Goal: Information Seeking & Learning: Learn about a topic

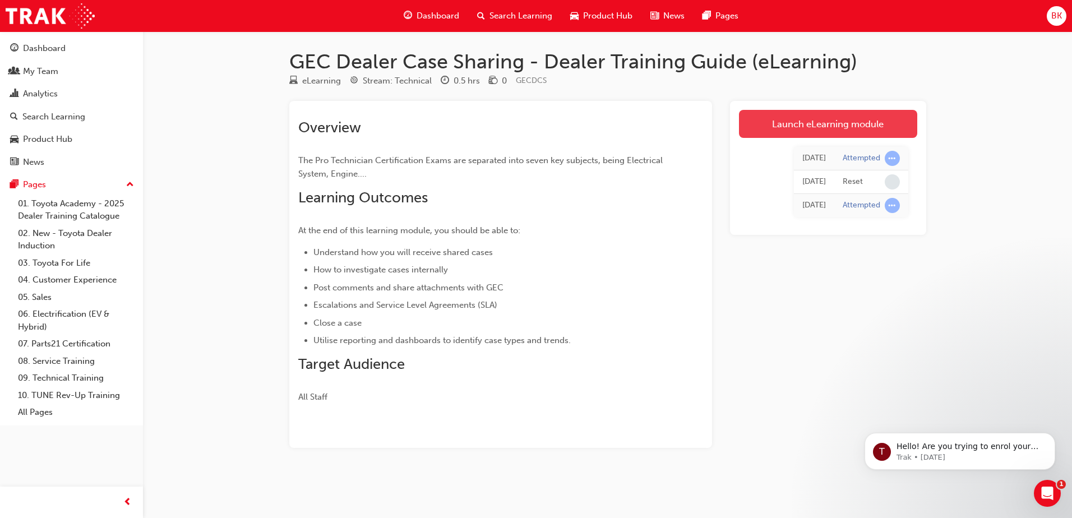
click at [794, 118] on link "Launch eLearning module" at bounding box center [828, 124] width 178 height 28
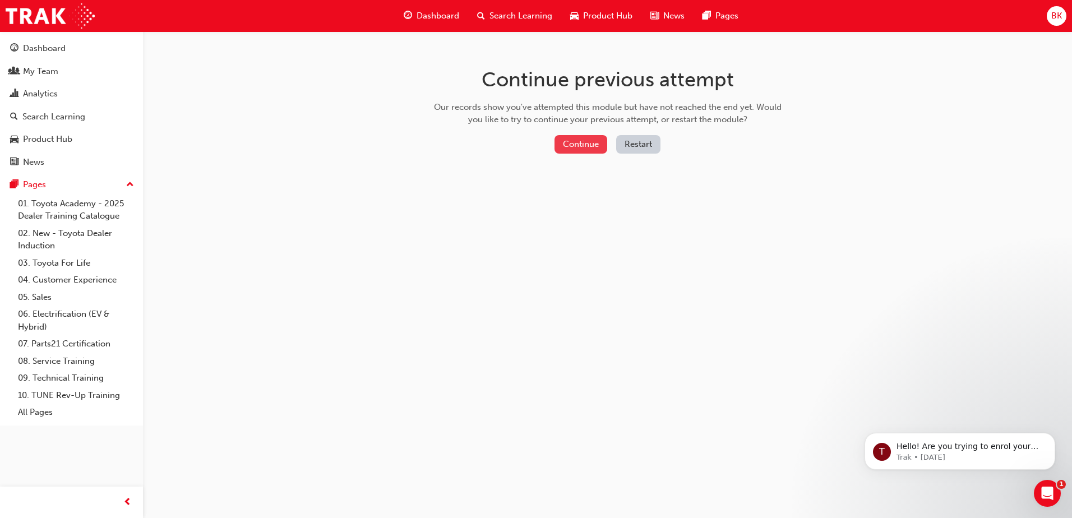
click at [587, 142] on button "Continue" at bounding box center [581, 144] width 53 height 19
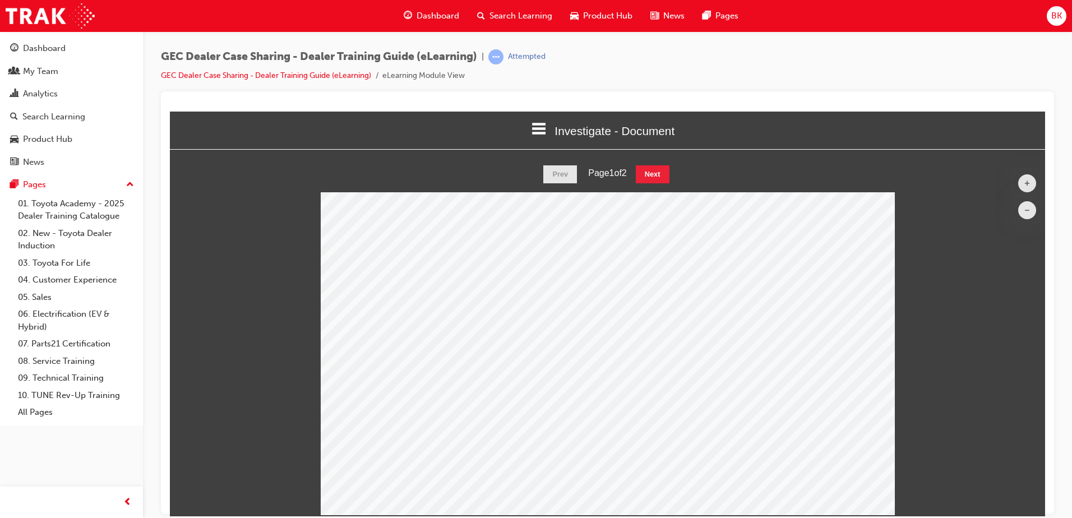
scroll to position [367, 893]
click at [662, 174] on button "Next" at bounding box center [653, 174] width 34 height 18
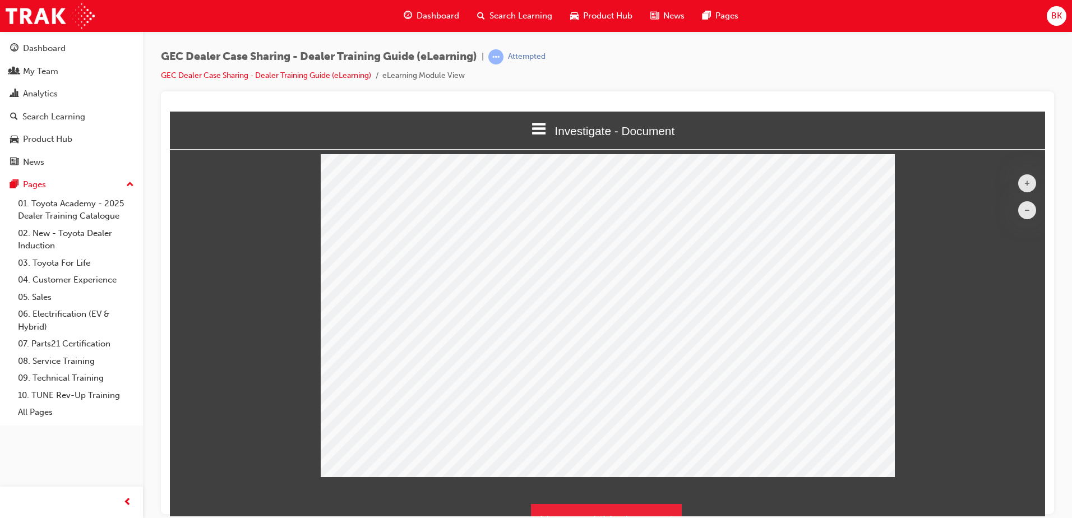
scroll to position [57, 0]
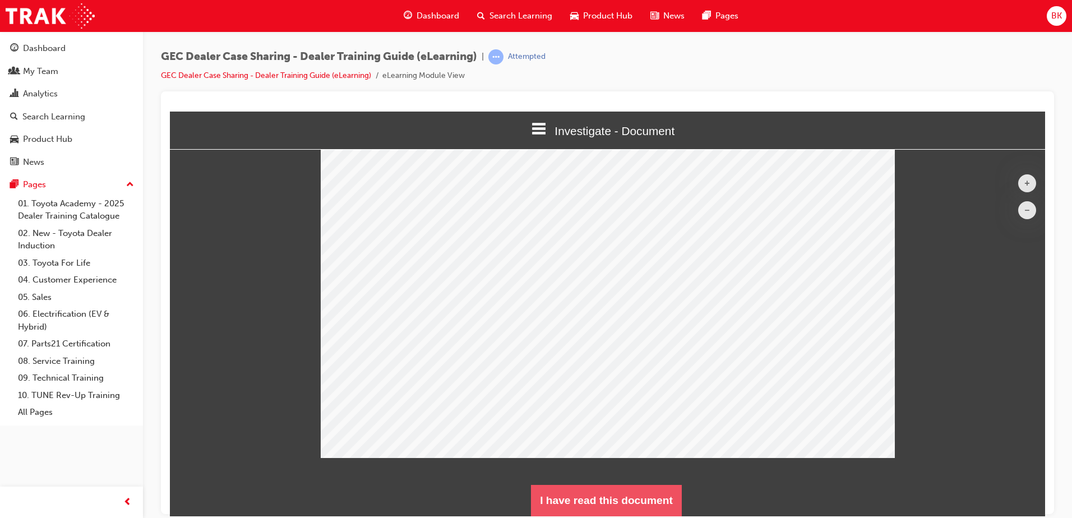
click at [601, 504] on button "I have read this document" at bounding box center [606, 500] width 151 height 31
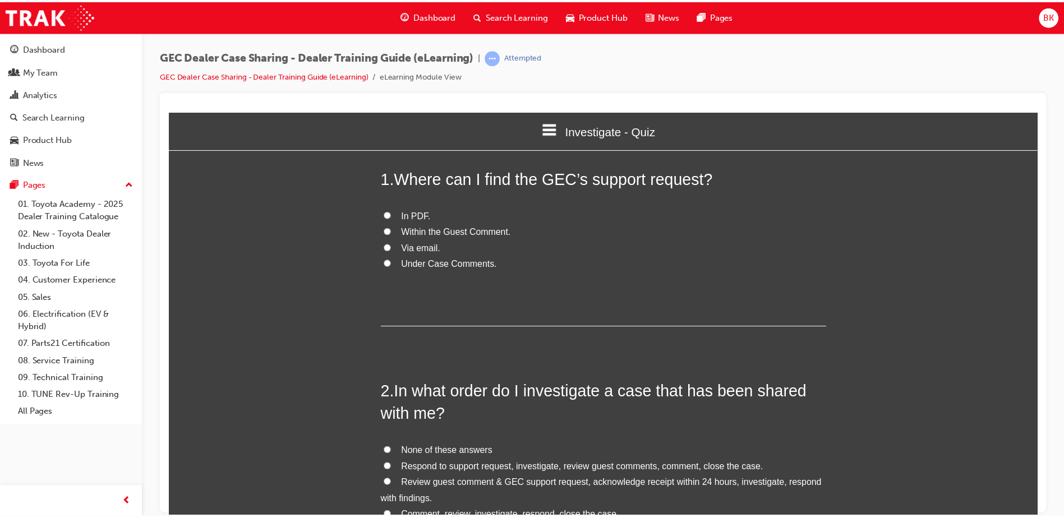
scroll to position [1000, 885]
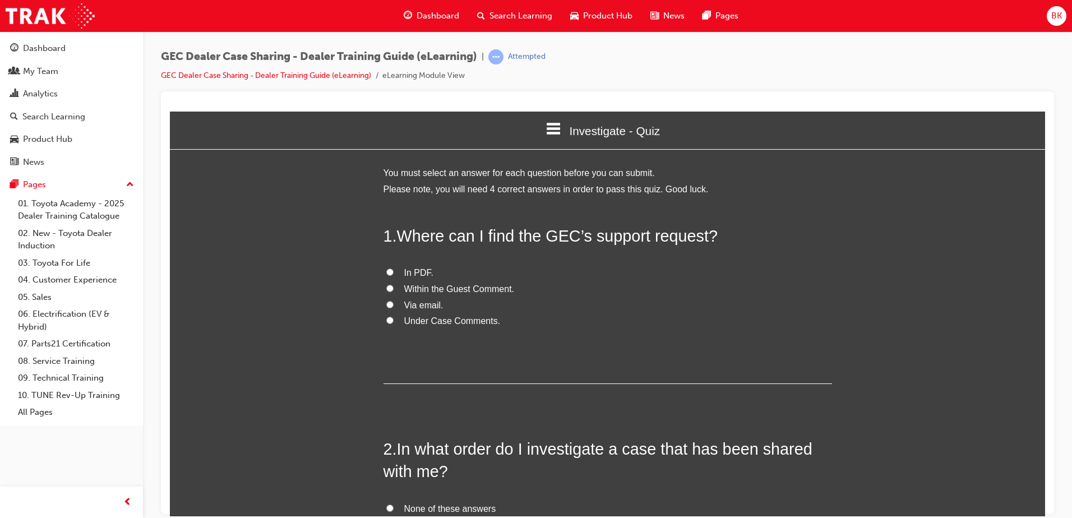
click at [448, 7] on div "Dashboard" at bounding box center [431, 15] width 73 height 23
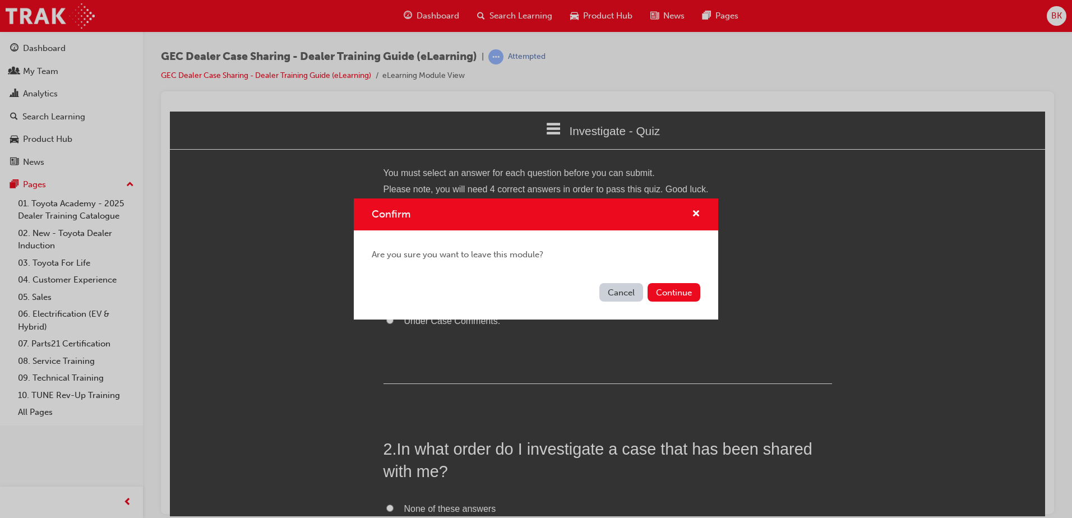
click at [627, 297] on button "Cancel" at bounding box center [622, 292] width 44 height 19
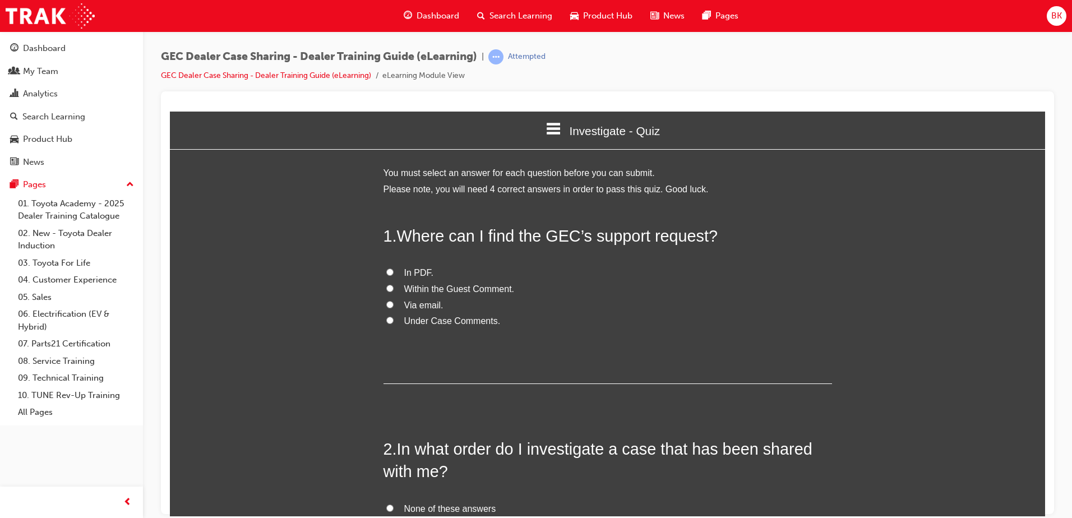
click at [444, 9] on div "Dashboard" at bounding box center [431, 15] width 73 height 23
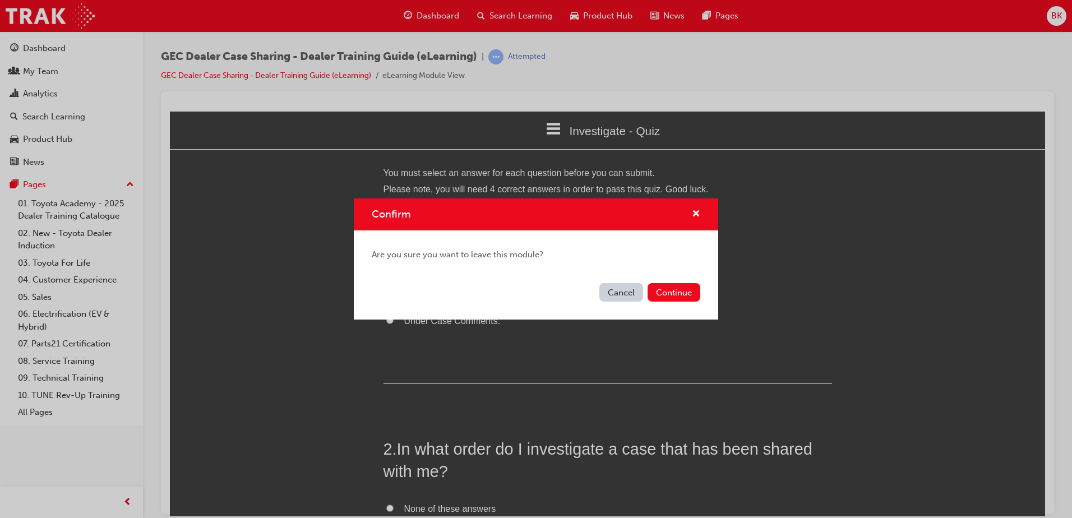
click at [676, 288] on button "Continue" at bounding box center [674, 292] width 53 height 19
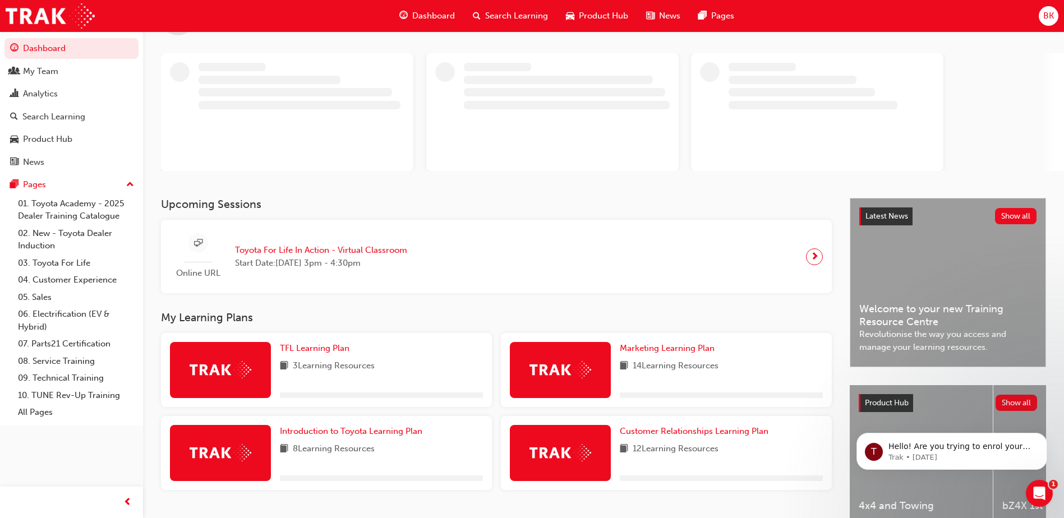
scroll to position [108, 0]
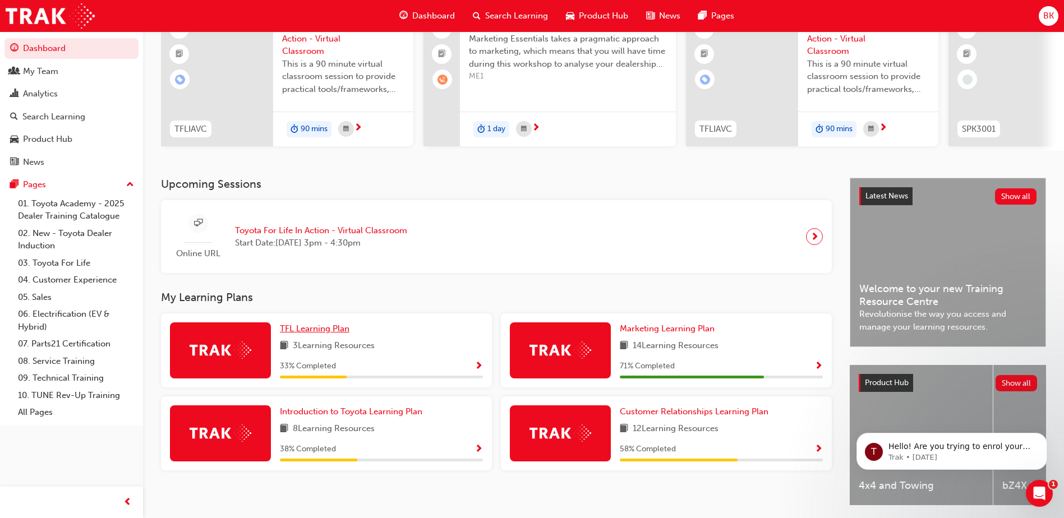
click at [328, 333] on span "TFL Learning Plan" at bounding box center [315, 329] width 70 height 10
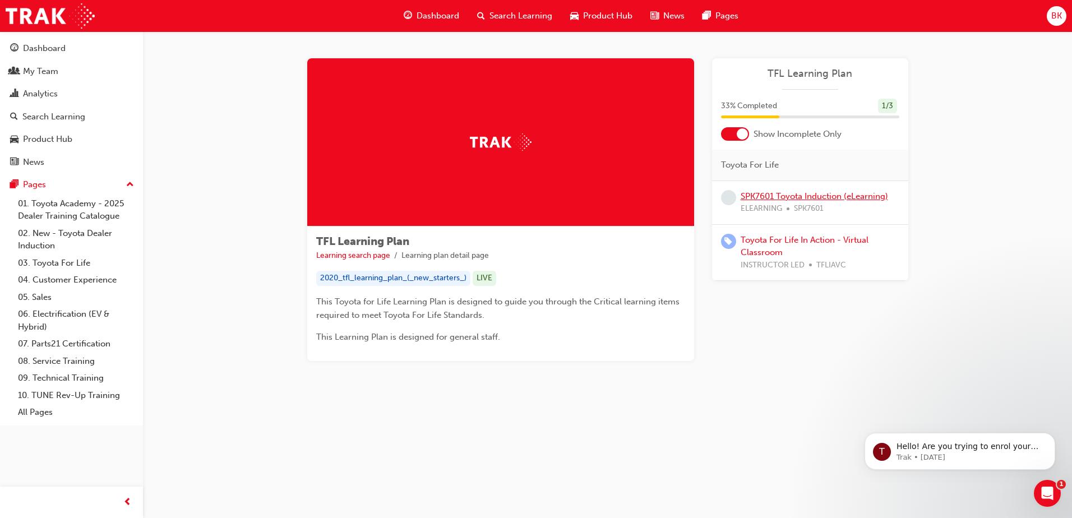
click at [801, 197] on link "SPK7601 Toyota Induction (eLearning)" at bounding box center [815, 196] width 148 height 10
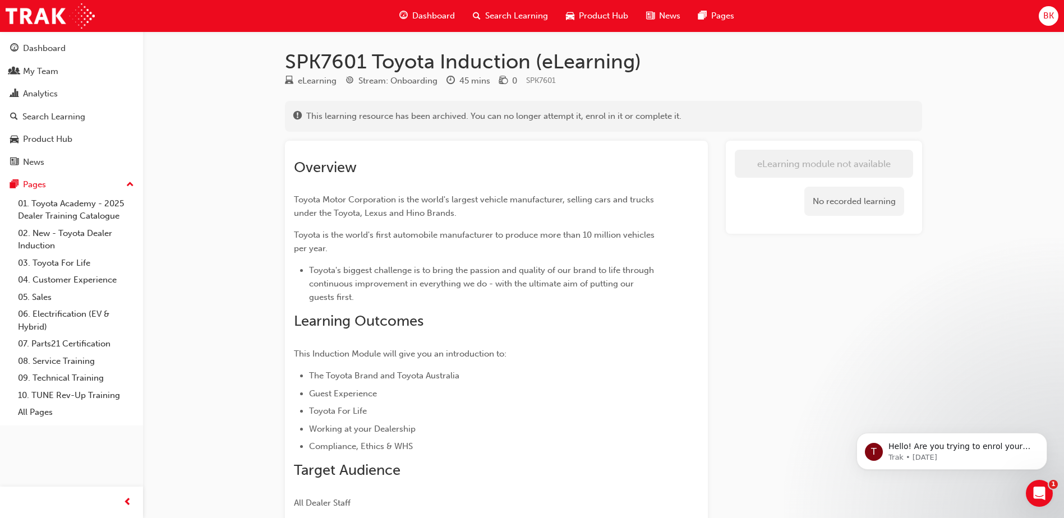
click at [435, 10] on span "Dashboard" at bounding box center [433, 16] width 43 height 13
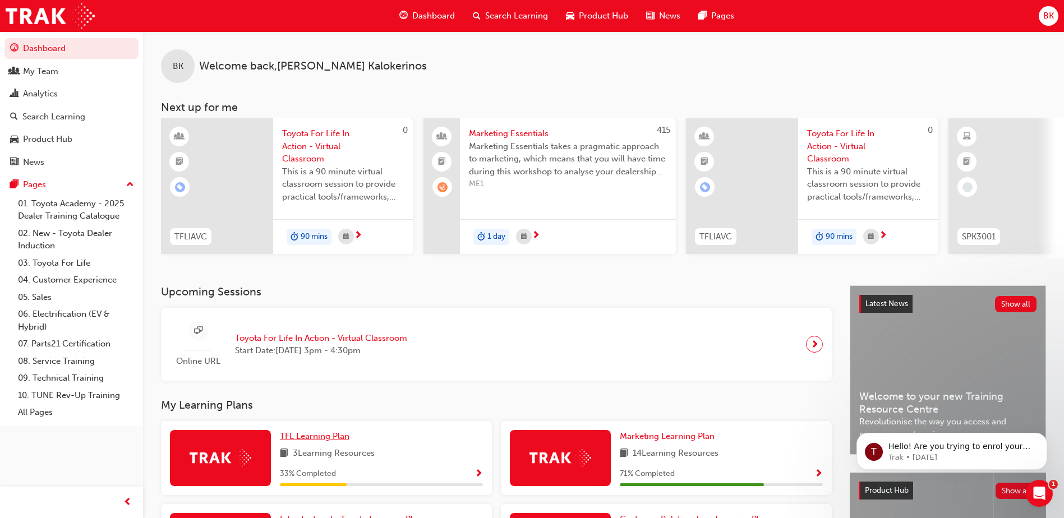
click at [307, 436] on span "TFL Learning Plan" at bounding box center [315, 436] width 70 height 10
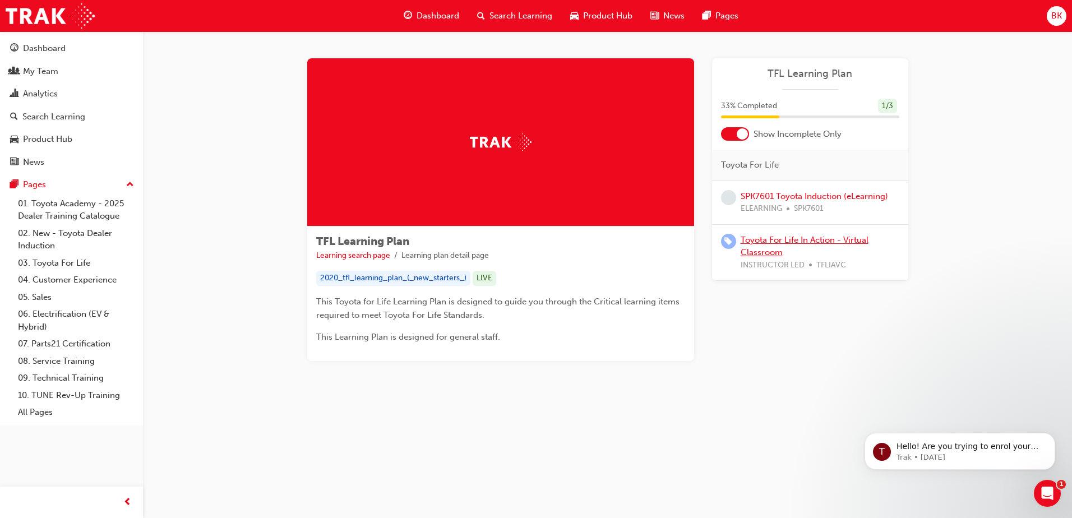
click at [802, 243] on link "Toyota For Life In Action - Virtual Classroom" at bounding box center [805, 246] width 128 height 23
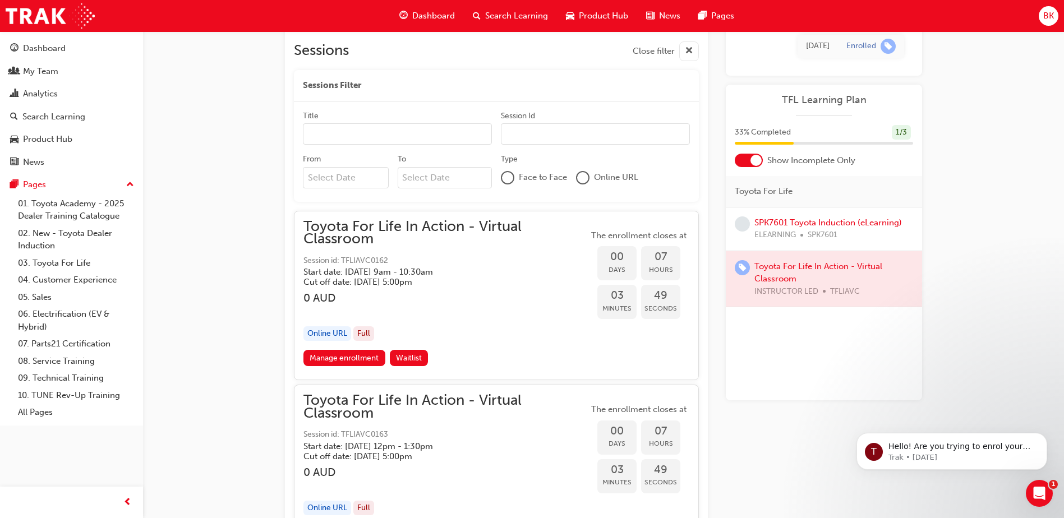
scroll to position [741, 0]
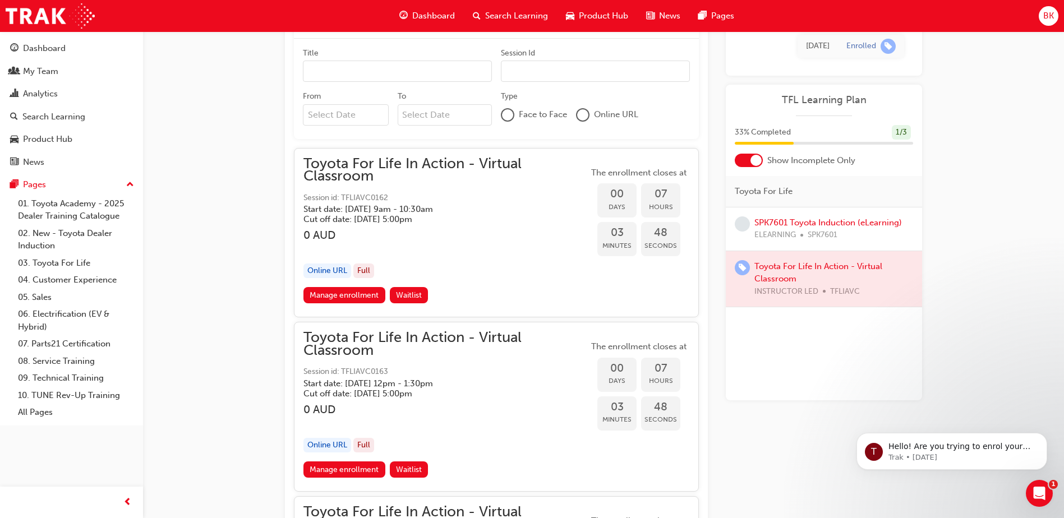
click at [430, 12] on span "Dashboard" at bounding box center [433, 16] width 43 height 13
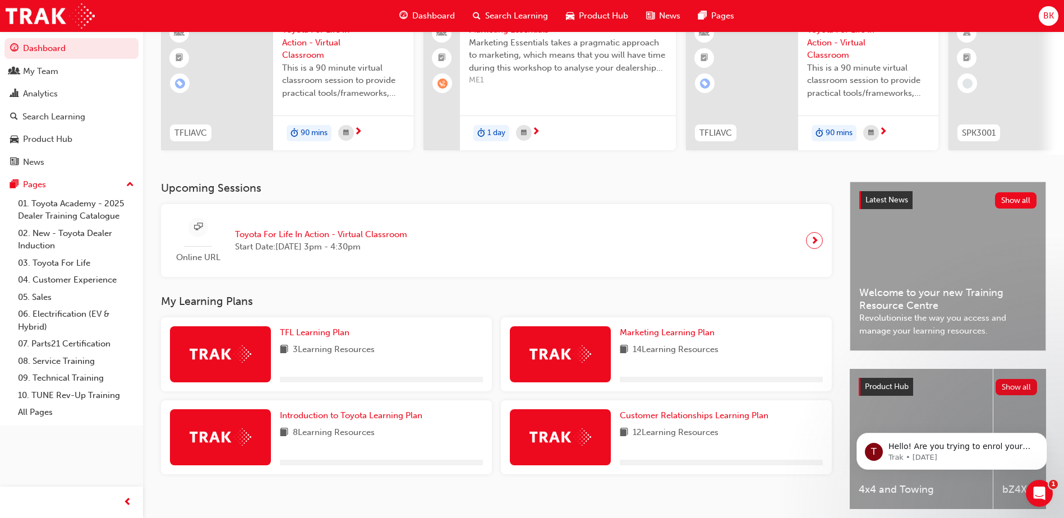
scroll to position [112, 0]
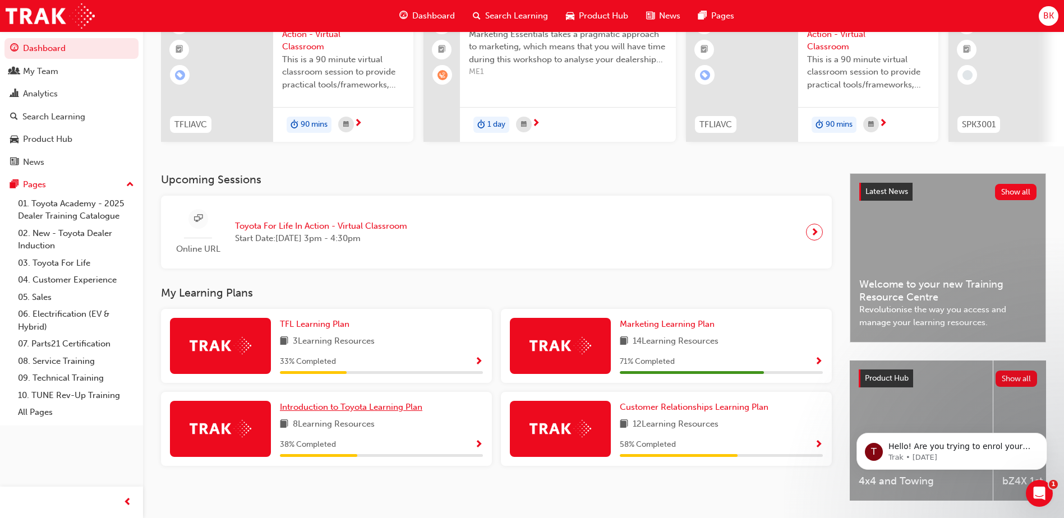
click at [361, 414] on link "Introduction to Toyota Learning Plan" at bounding box center [353, 407] width 147 height 13
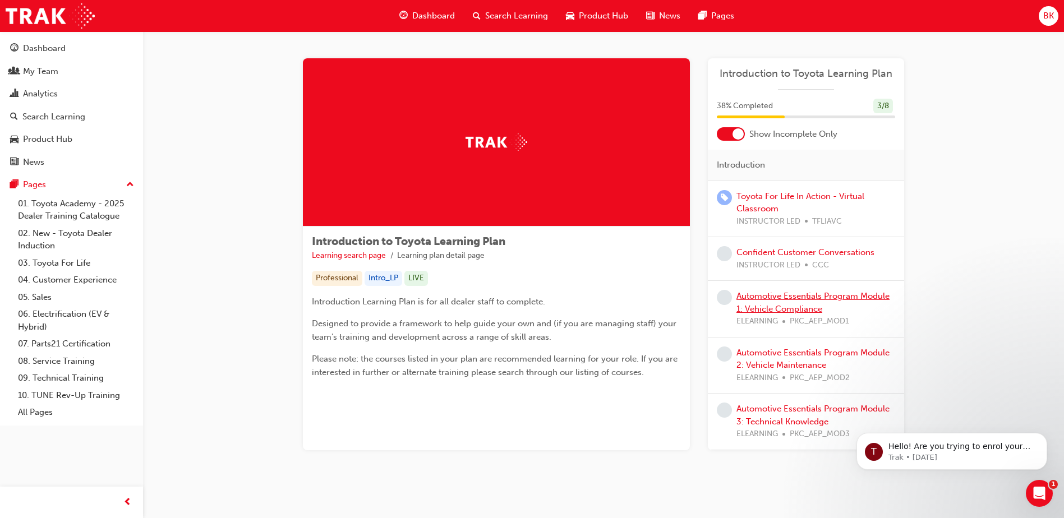
click at [779, 298] on link "Automotive Essentials Program Module 1: Vehicle Compliance" at bounding box center [812, 302] width 153 height 23
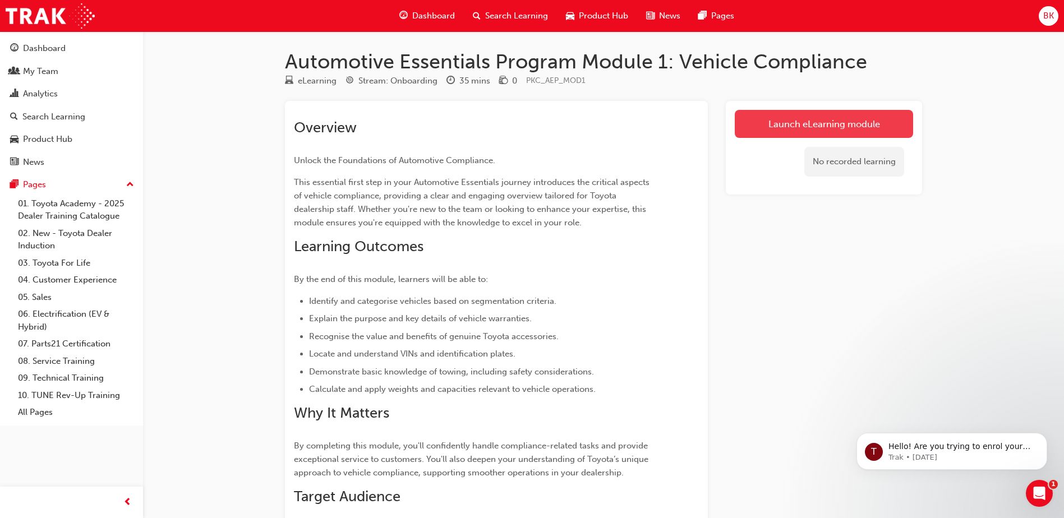
click at [791, 123] on link "Launch eLearning module" at bounding box center [824, 124] width 178 height 28
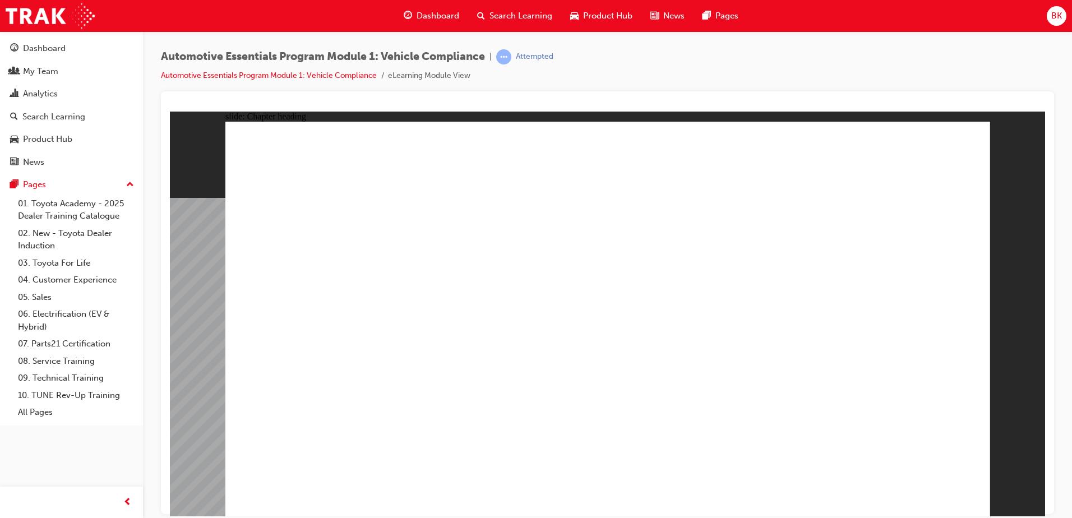
drag, startPoint x: 881, startPoint y: 367, endPoint x: 875, endPoint y: 370, distance: 6.8
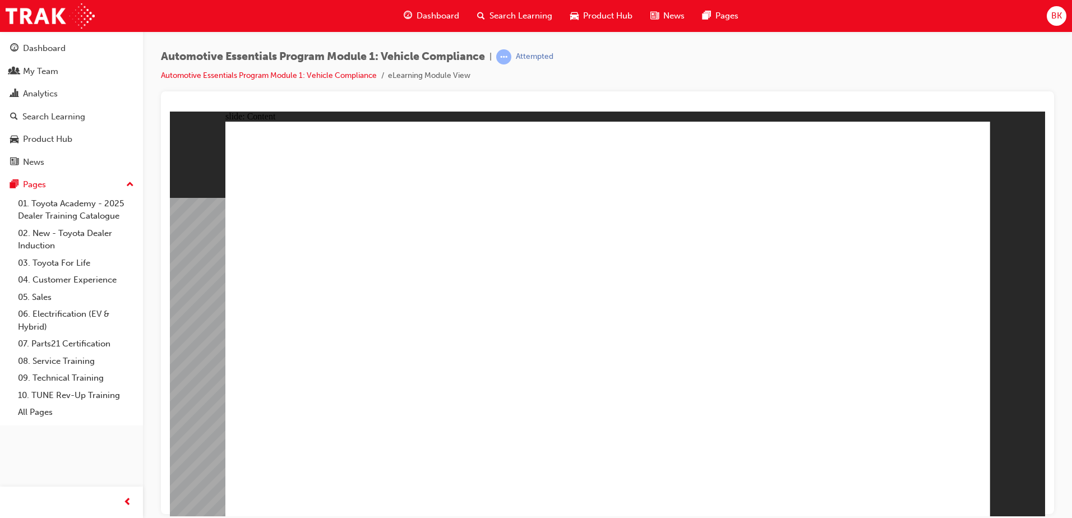
drag, startPoint x: 397, startPoint y: 214, endPoint x: 389, endPoint y: 231, distance: 18.8
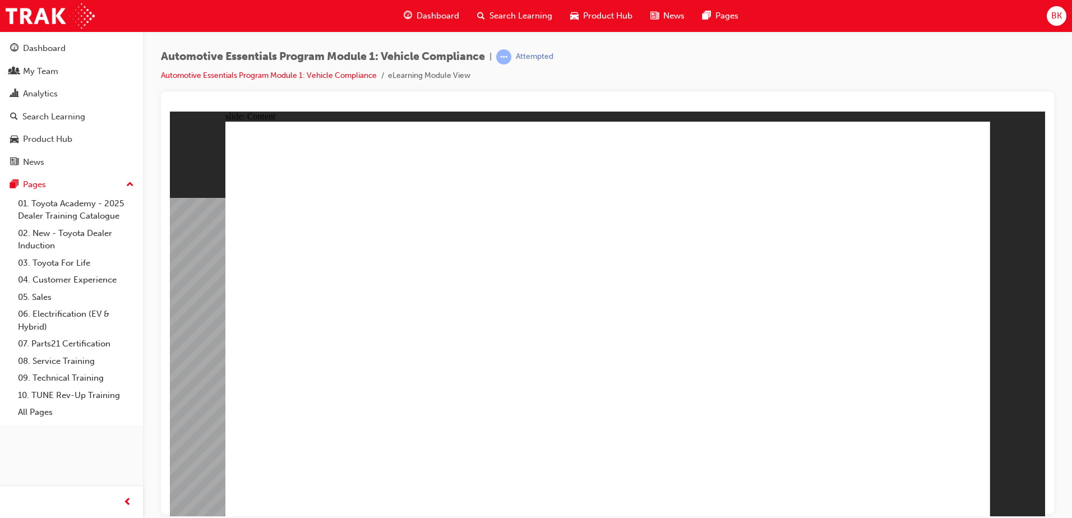
drag, startPoint x: 905, startPoint y: 477, endPoint x: 909, endPoint y: 492, distance: 15.1
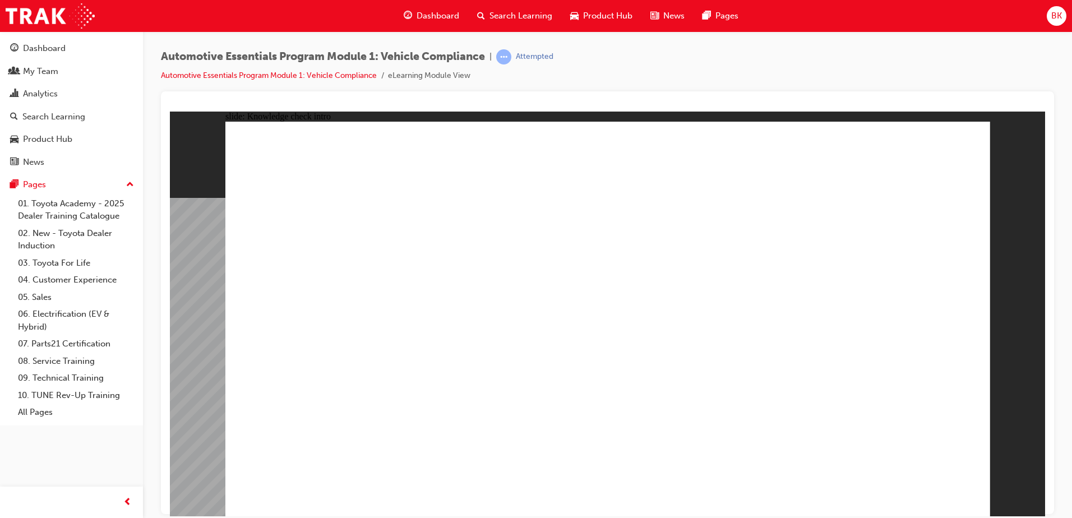
radio input "true"
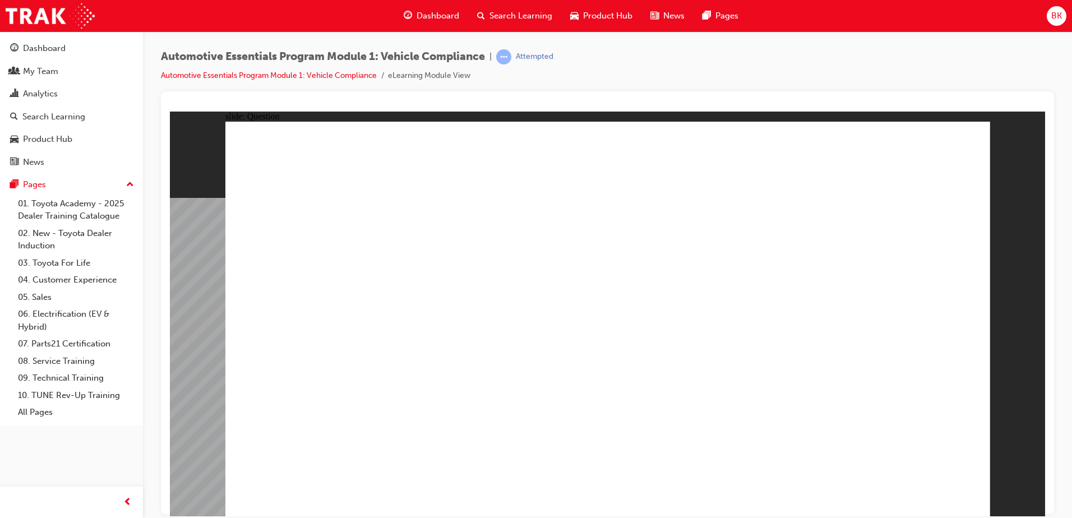
radio input "true"
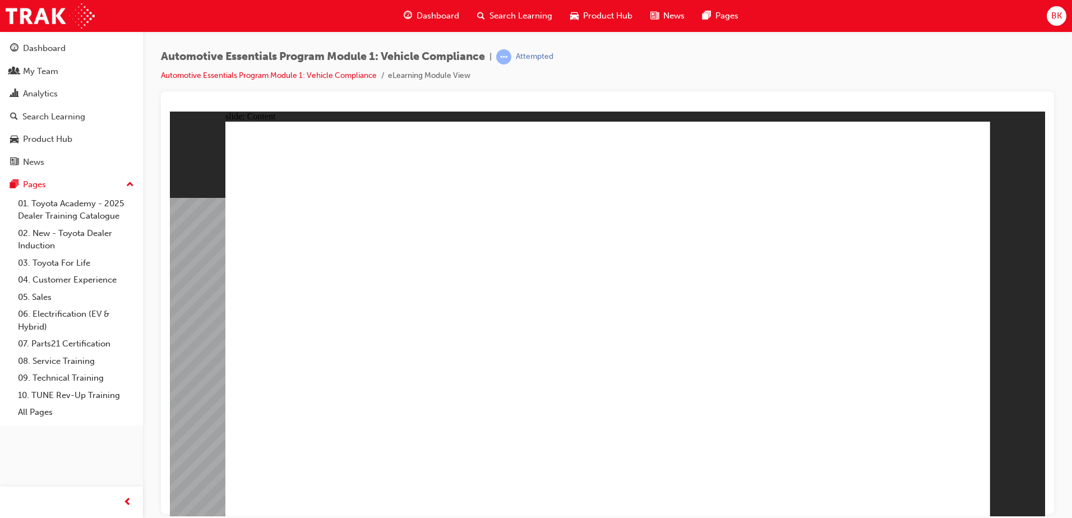
drag, startPoint x: 580, startPoint y: 252, endPoint x: 529, endPoint y: 240, distance: 52.5
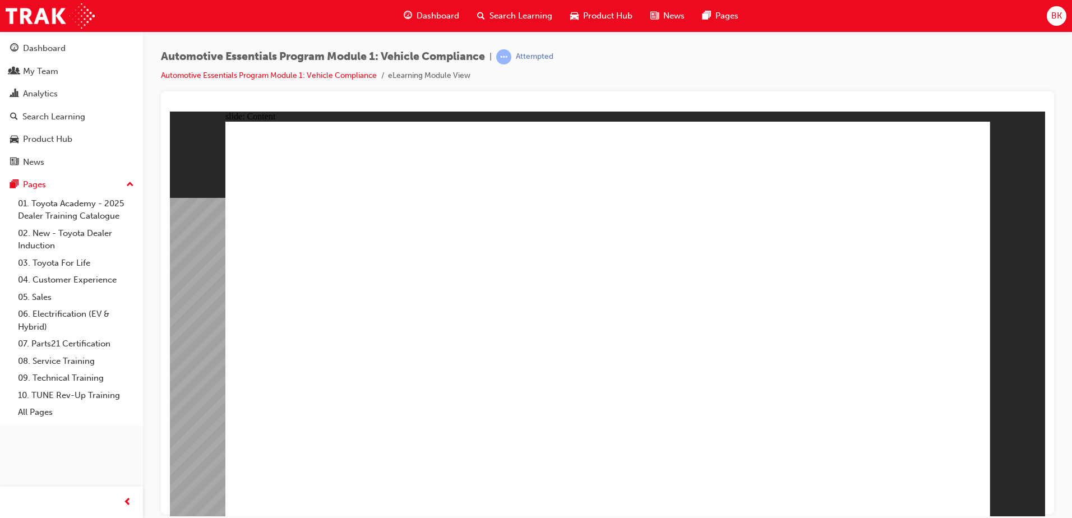
drag, startPoint x: 384, startPoint y: 438, endPoint x: 400, endPoint y: 440, distance: 17.0
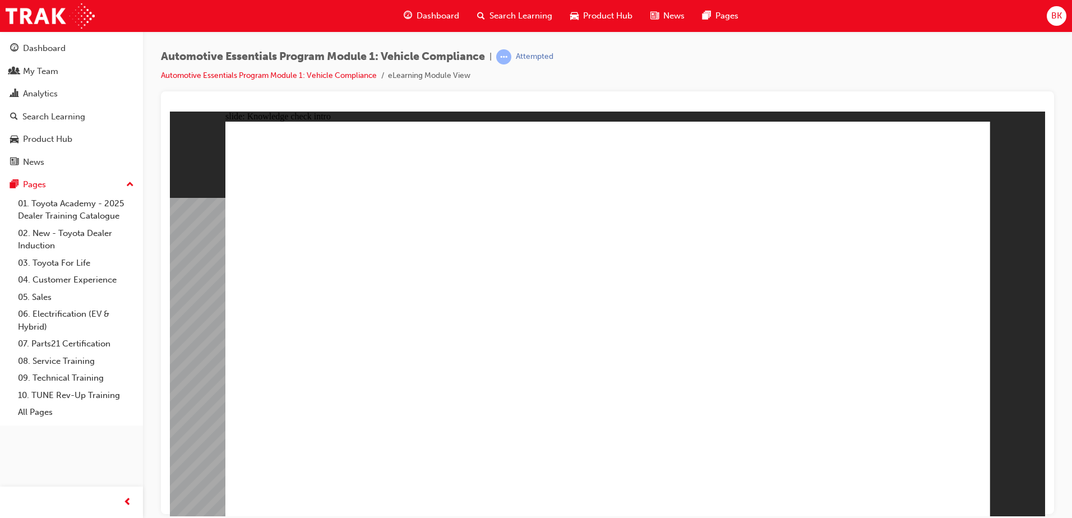
radio input "true"
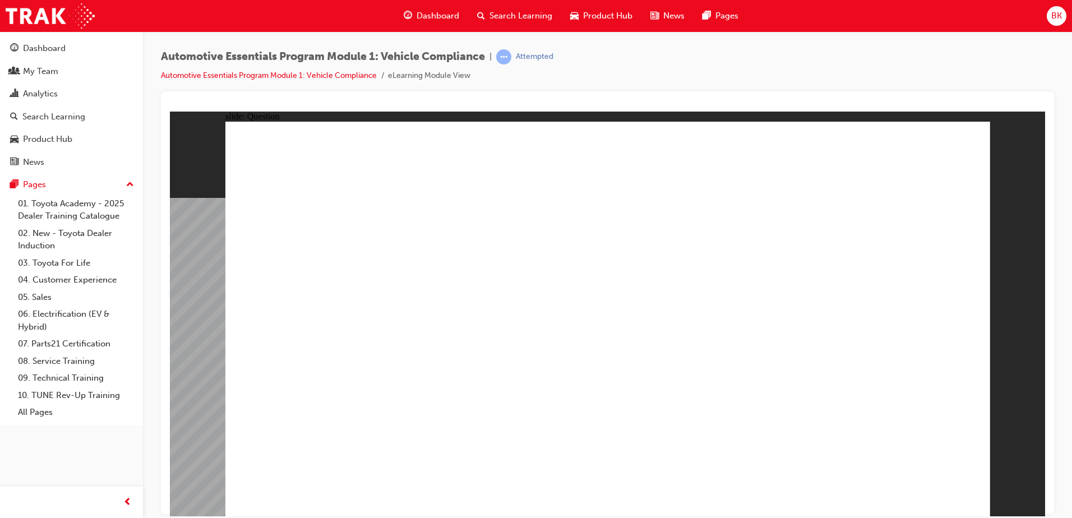
radio input "true"
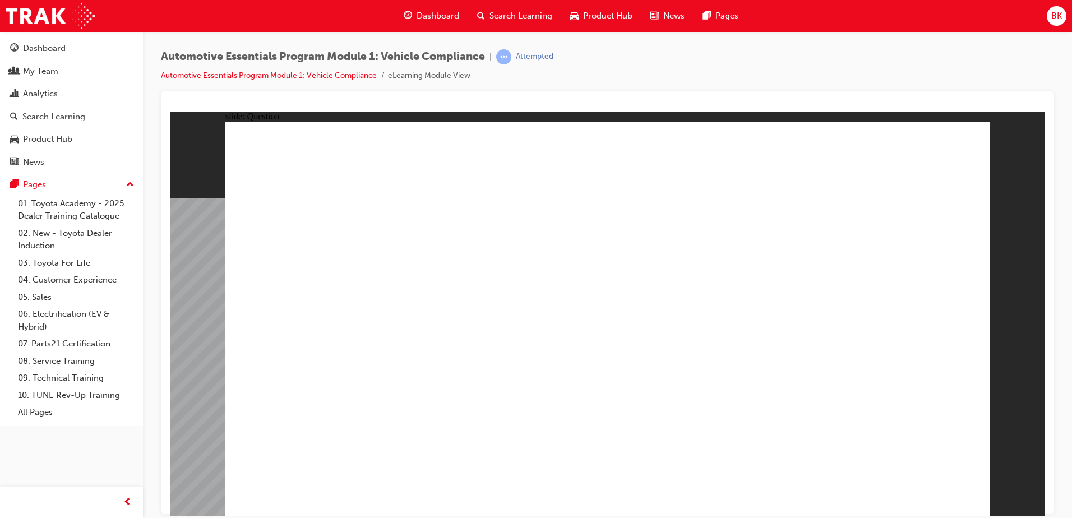
radio input "true"
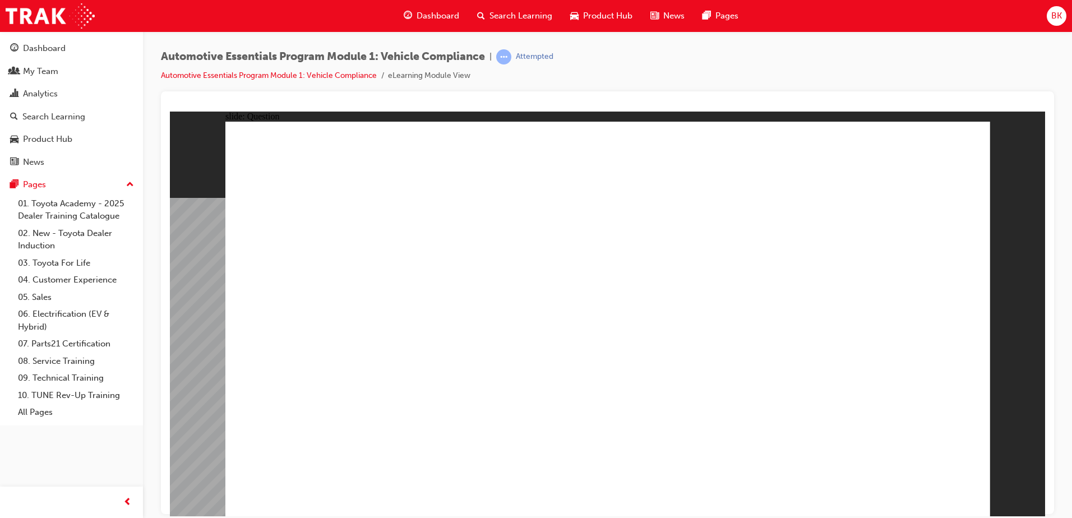
radio input "true"
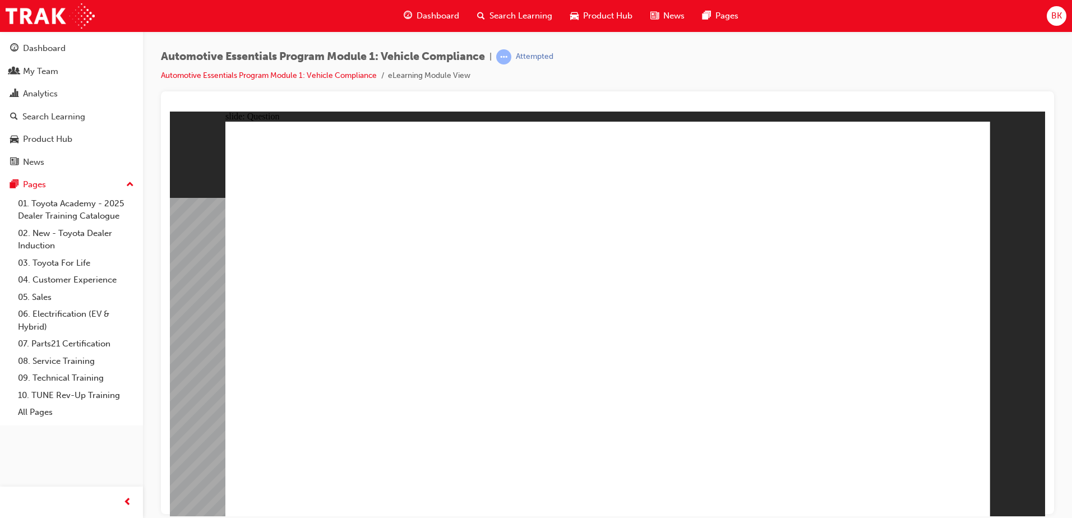
radio input "true"
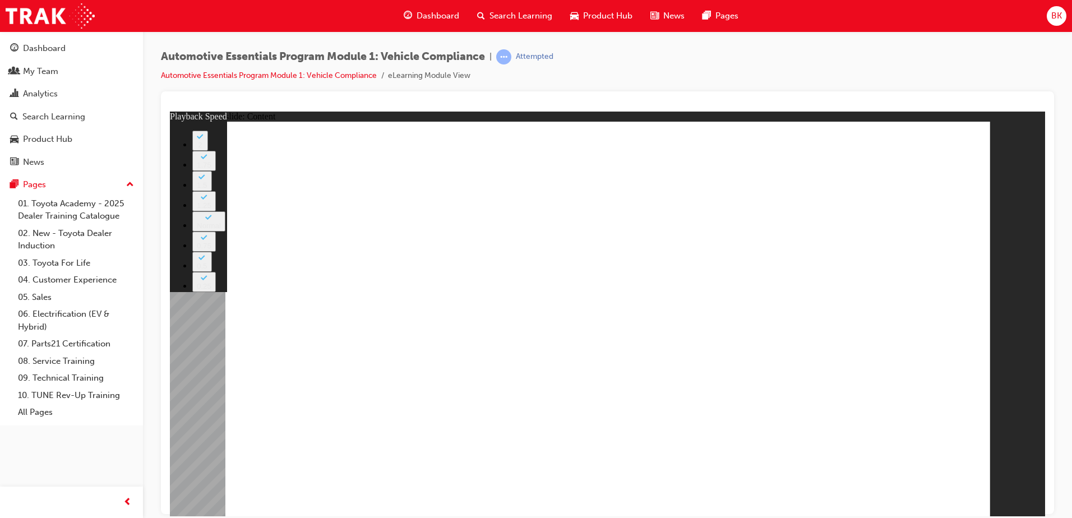
drag, startPoint x: 616, startPoint y: 375, endPoint x: 1242, endPoint y: 528, distance: 644.4
click at [1046, 417] on html "​100%​ slide: Content Rectangle 2 Group 1 Rectangle 1 Genuine Accessories playb…" at bounding box center [608, 313] width 876 height 405
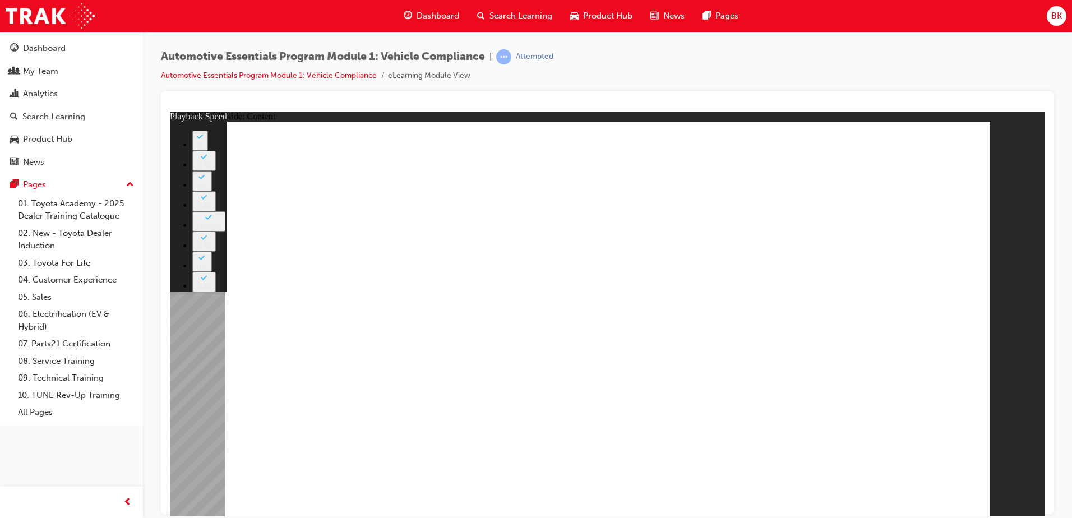
drag, startPoint x: 954, startPoint y: 376, endPoint x: 909, endPoint y: 374, distance: 45.0
drag, startPoint x: 914, startPoint y: 374, endPoint x: 955, endPoint y: 371, distance: 40.4
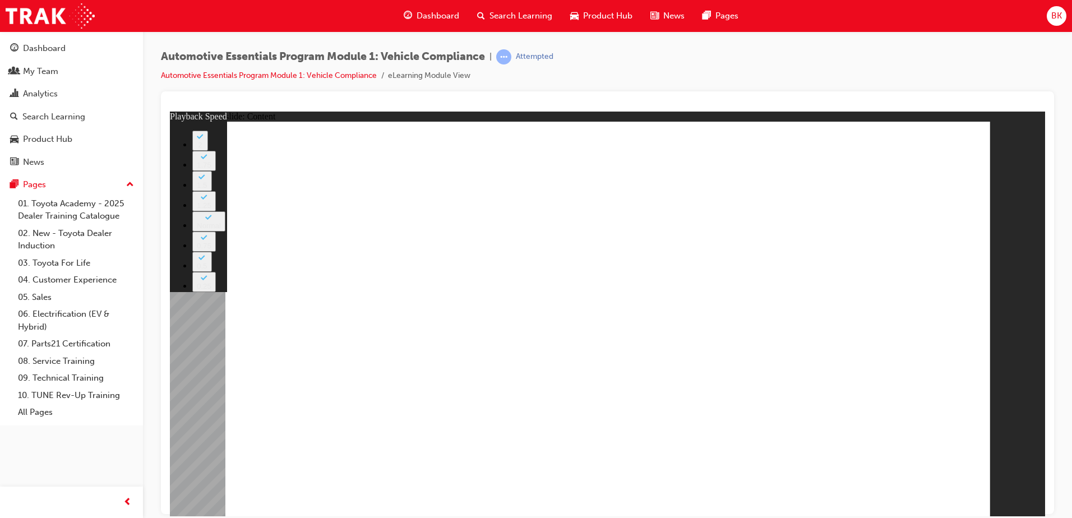
type input "43"
drag, startPoint x: 956, startPoint y: 477, endPoint x: 946, endPoint y: 490, distance: 16.7
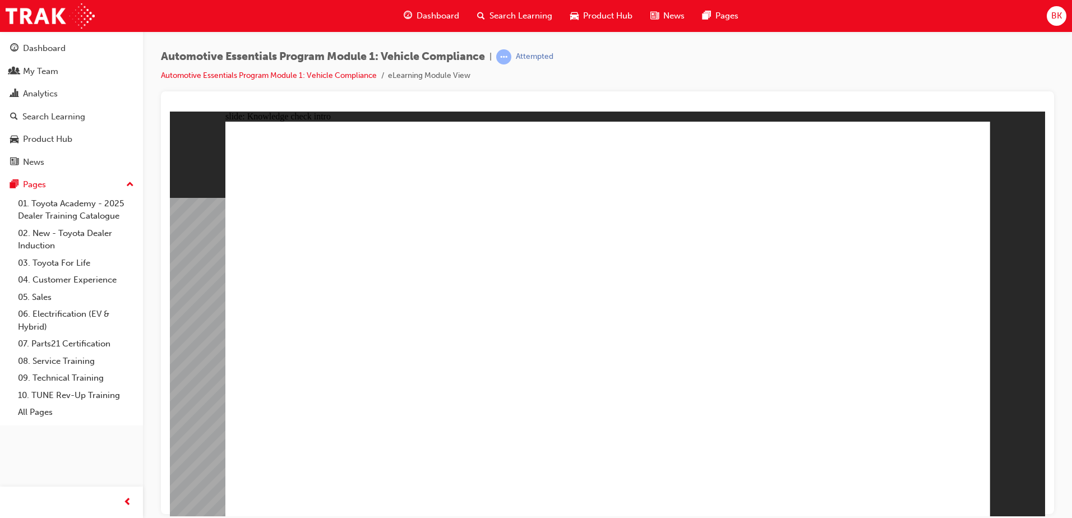
radio input "true"
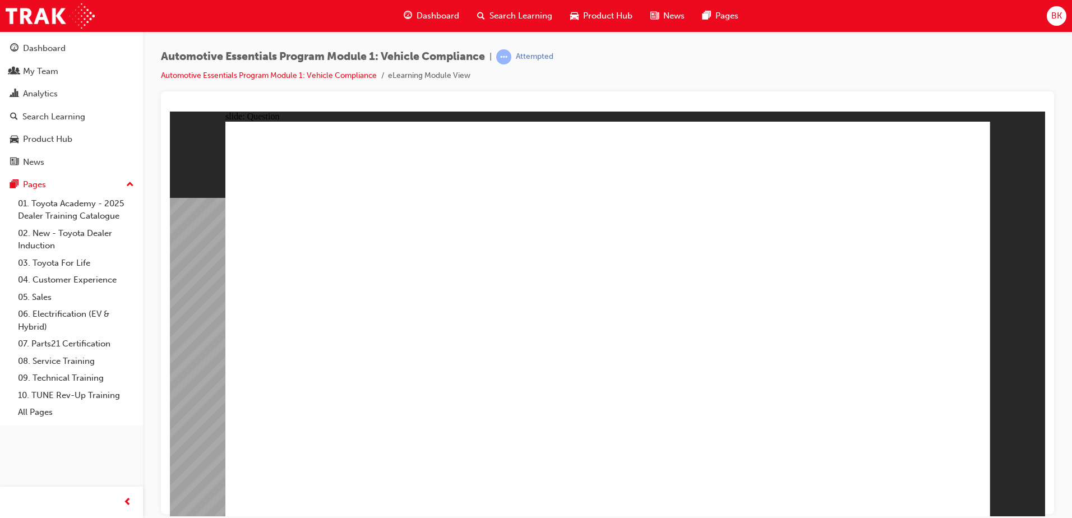
radio input "true"
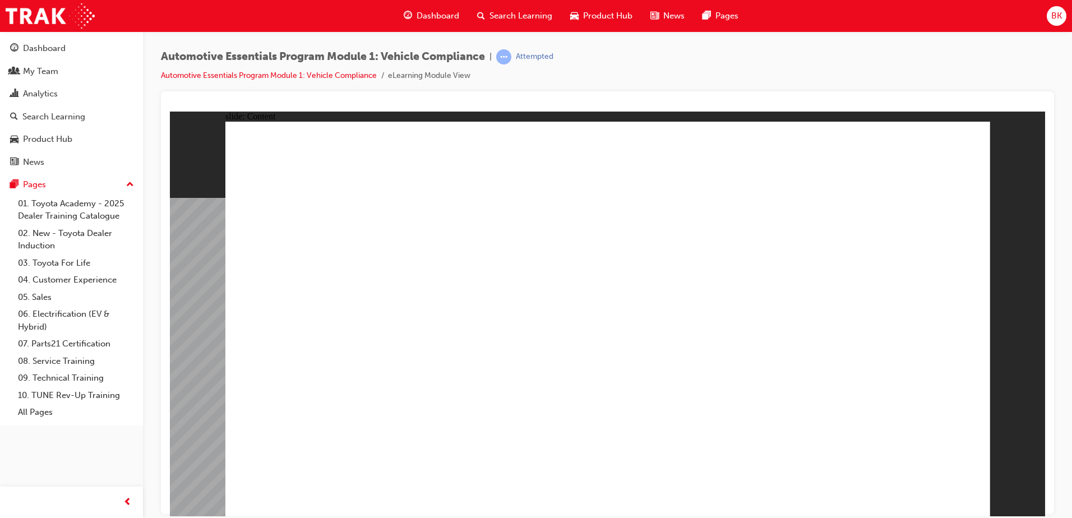
drag, startPoint x: 967, startPoint y: 137, endPoint x: 624, endPoint y: 305, distance: 381.8
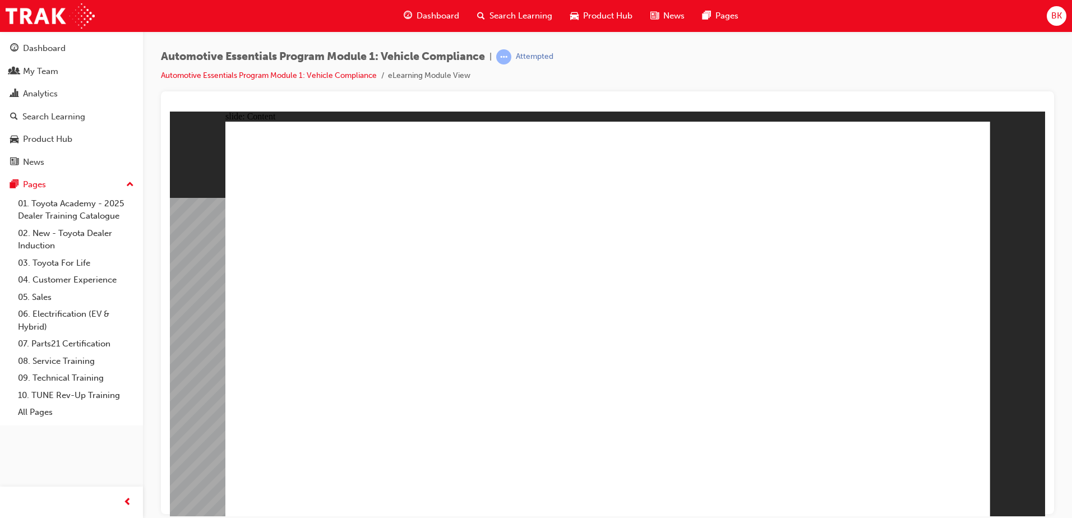
drag, startPoint x: 886, startPoint y: 282, endPoint x: 888, endPoint y: 273, distance: 9.3
drag, startPoint x: 890, startPoint y: 328, endPoint x: 883, endPoint y: 329, distance: 6.8
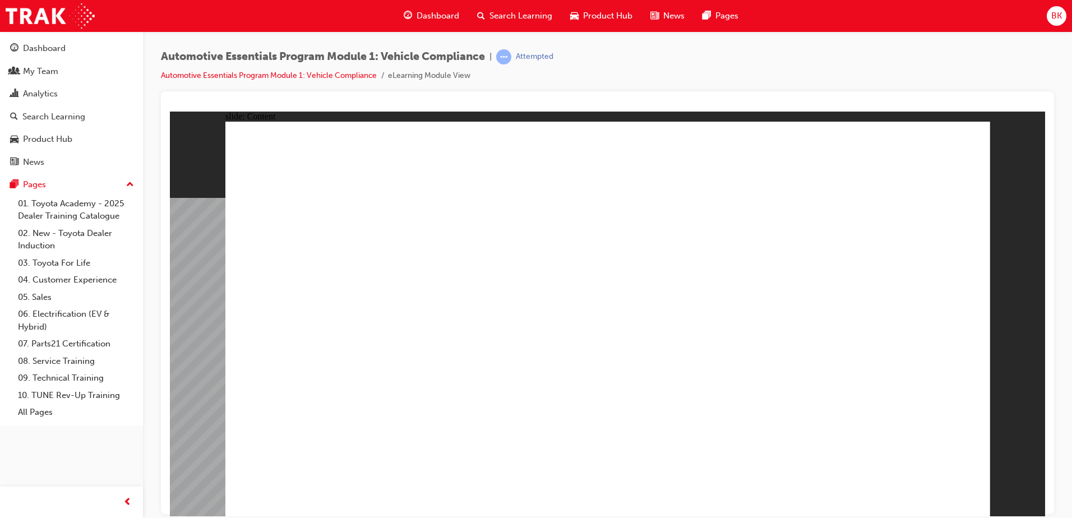
radio input "true"
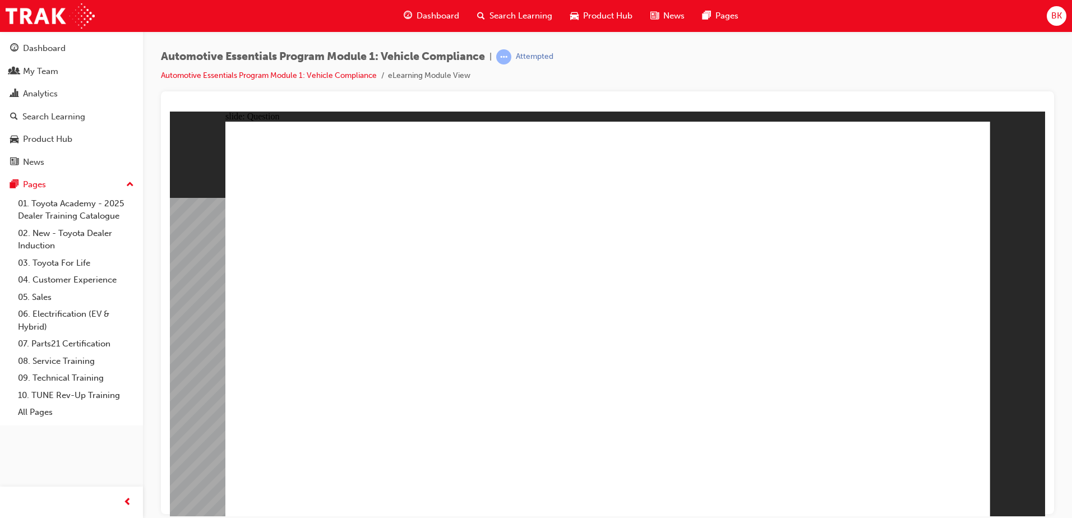
radio input "true"
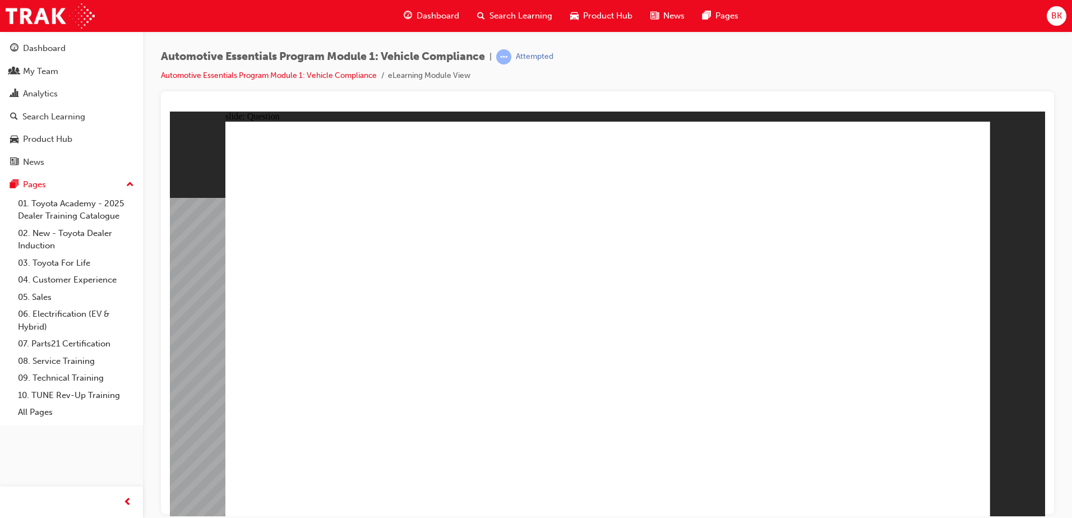
radio input "true"
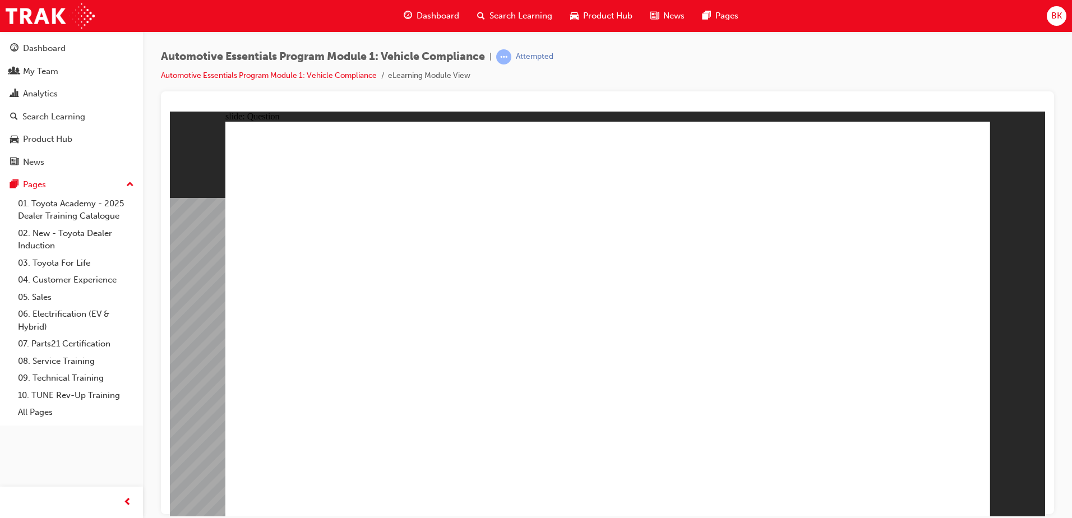
radio input "true"
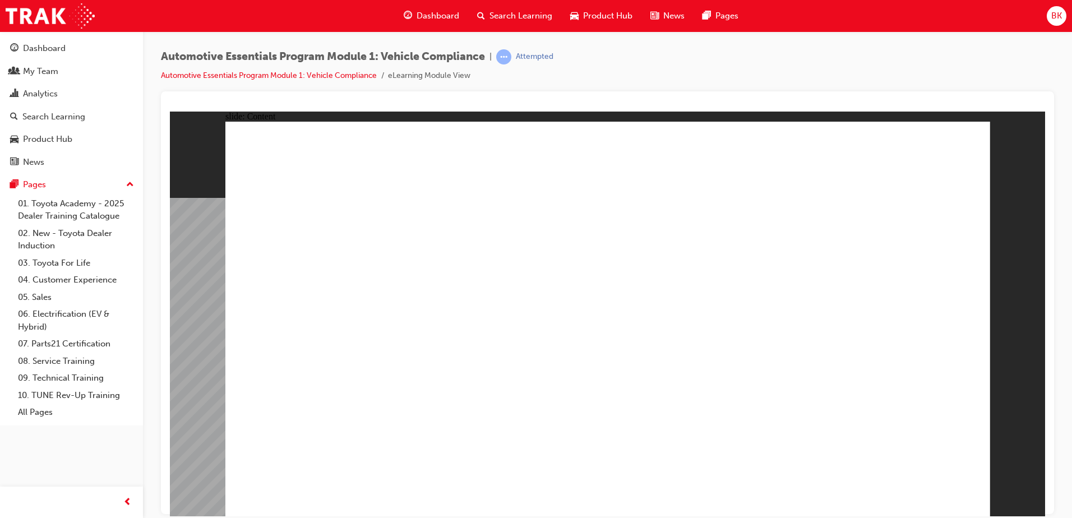
drag, startPoint x: 642, startPoint y: 277, endPoint x: 606, endPoint y: 289, distance: 37.4
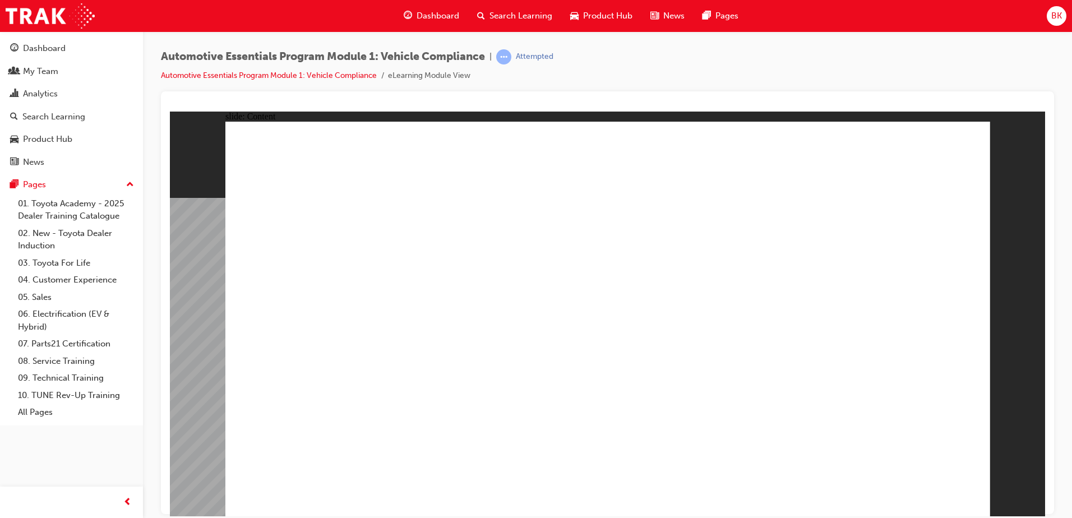
drag, startPoint x: 571, startPoint y: 353, endPoint x: 579, endPoint y: 393, distance: 40.6
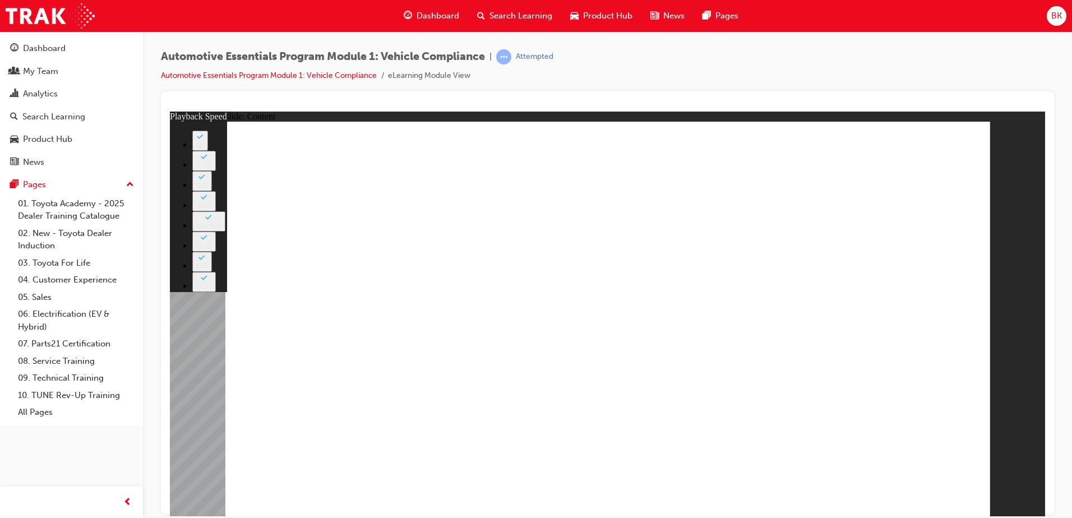
drag, startPoint x: 678, startPoint y: 379, endPoint x: 947, endPoint y: 383, distance: 269.3
type input "35"
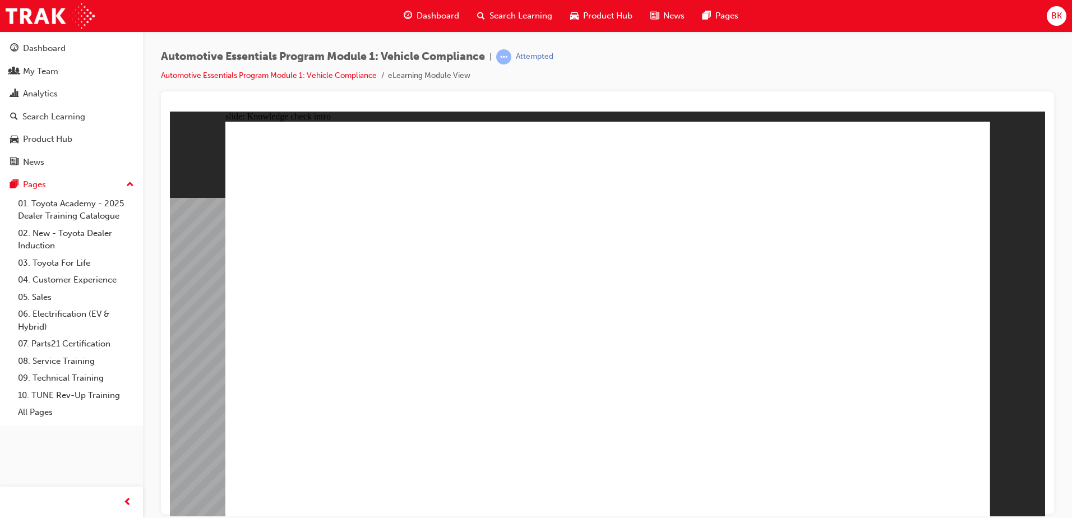
radio input "true"
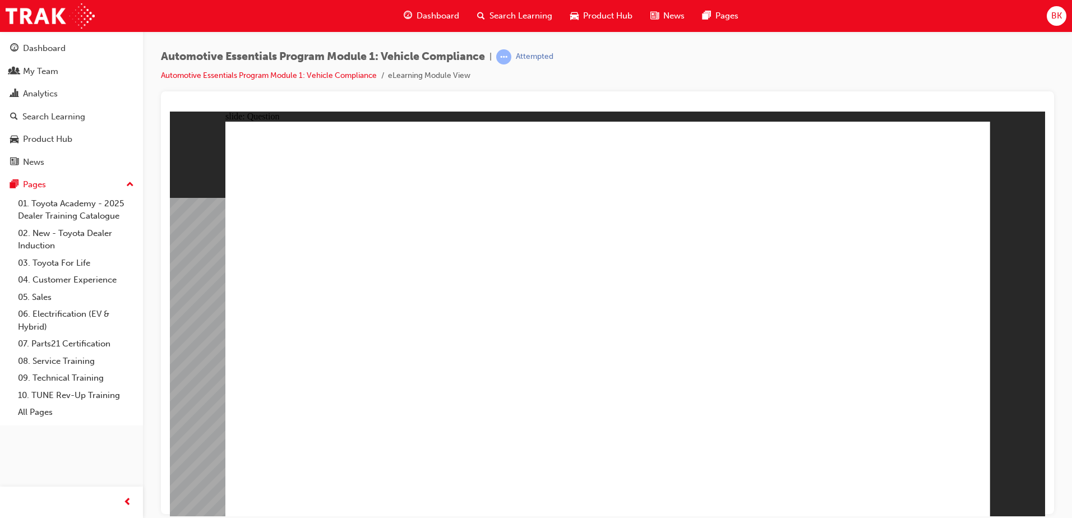
radio input "true"
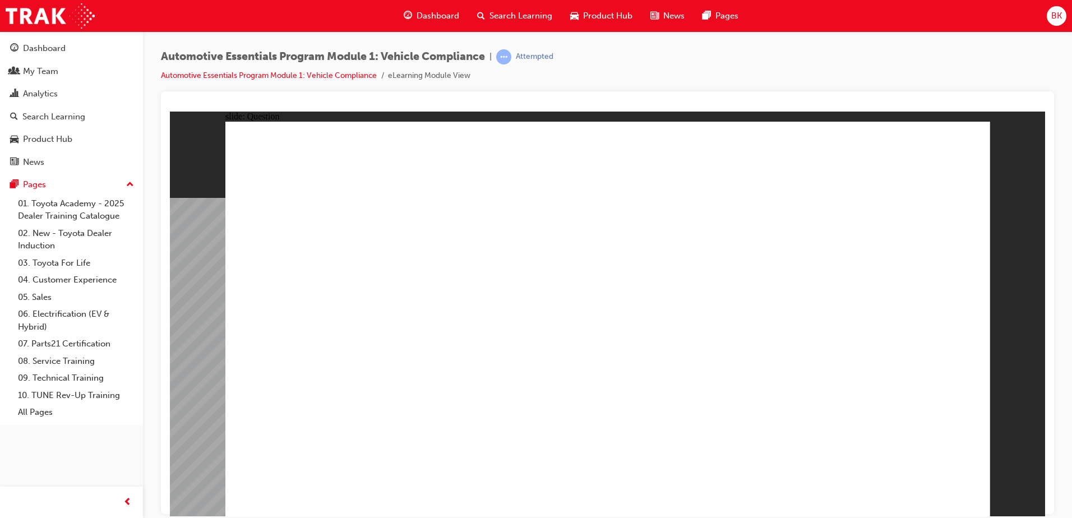
radio input "true"
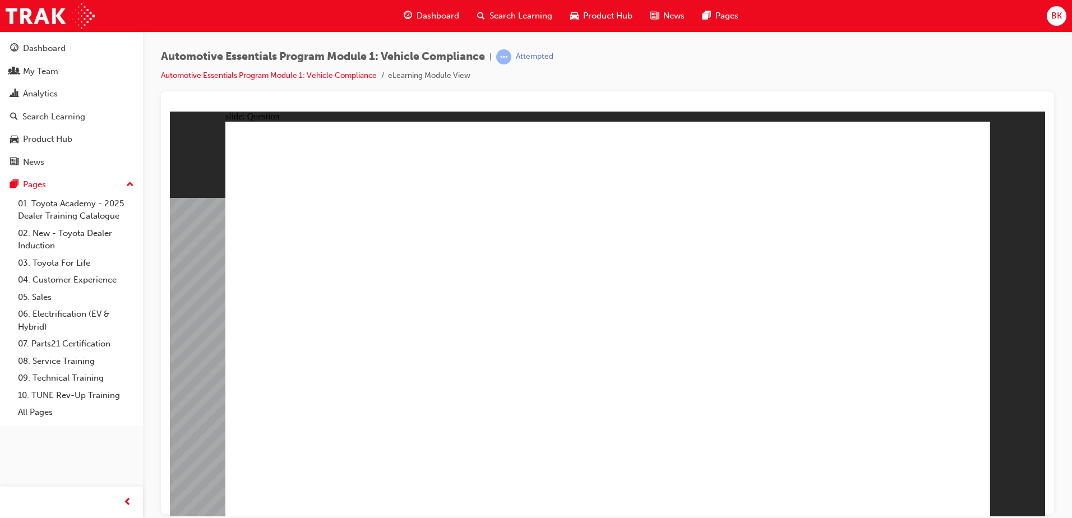
radio input "true"
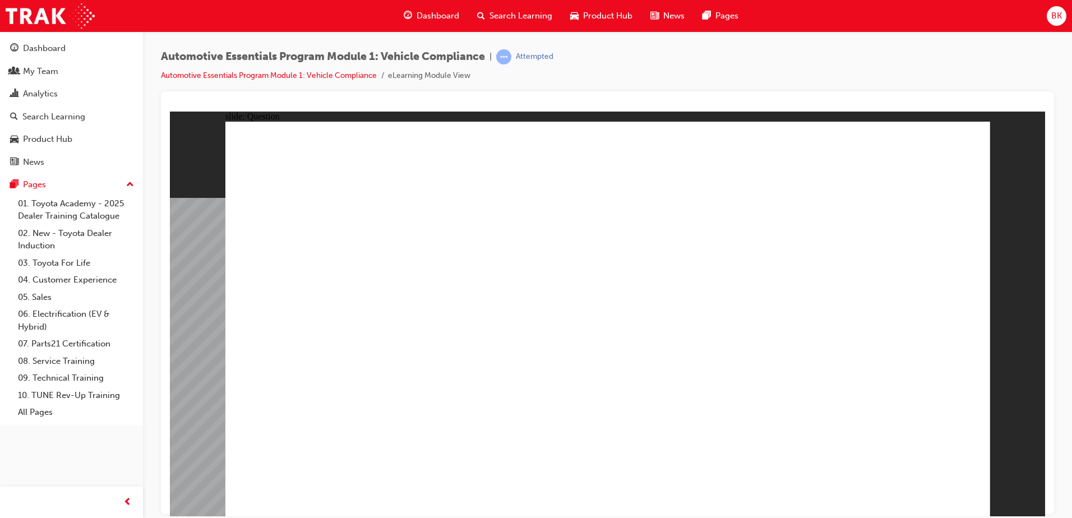
radio input "true"
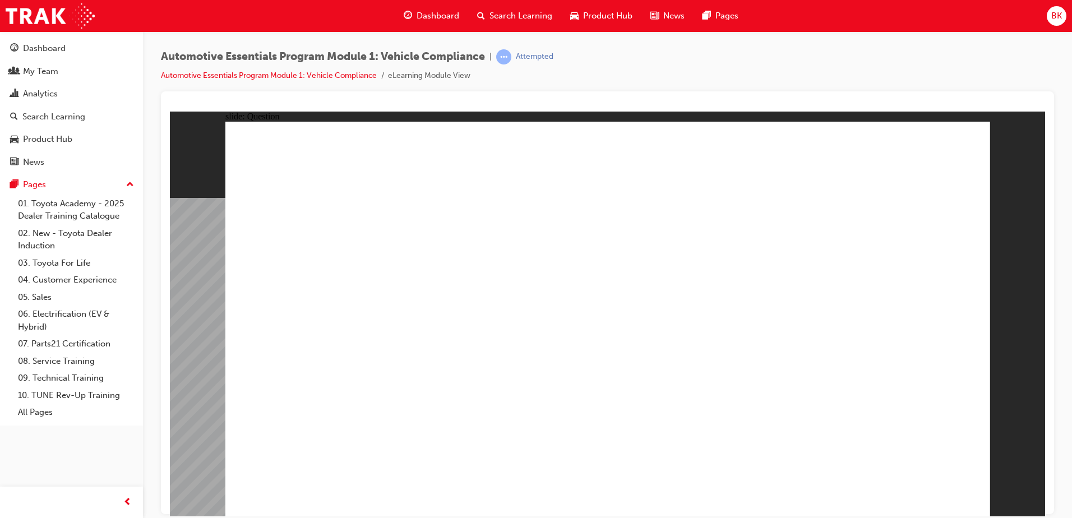
radio input "true"
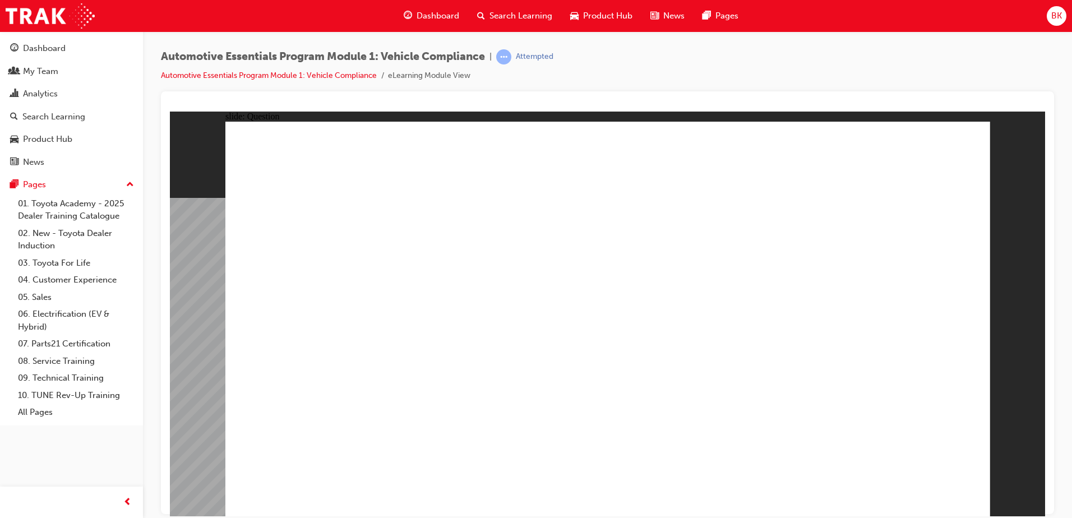
radio input "true"
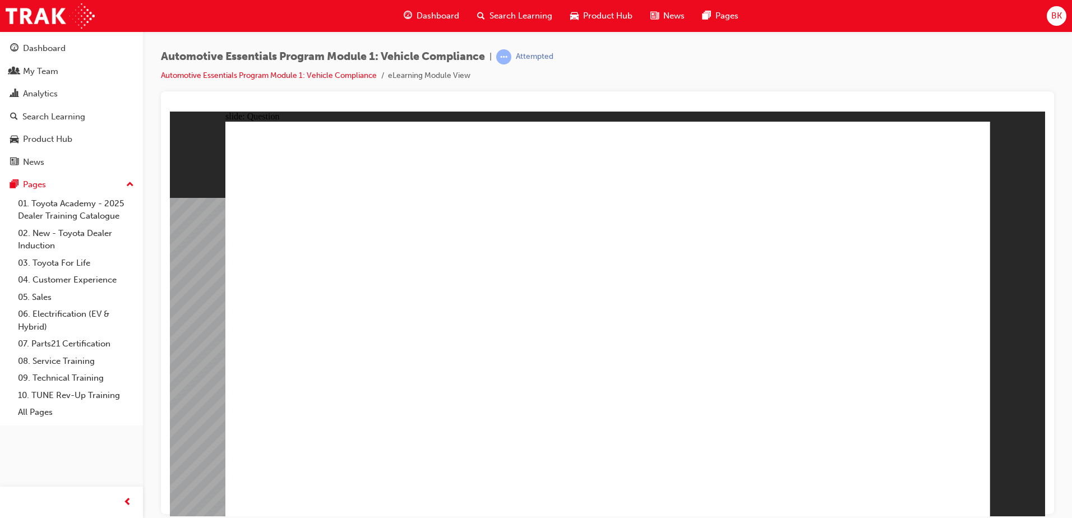
radio input "true"
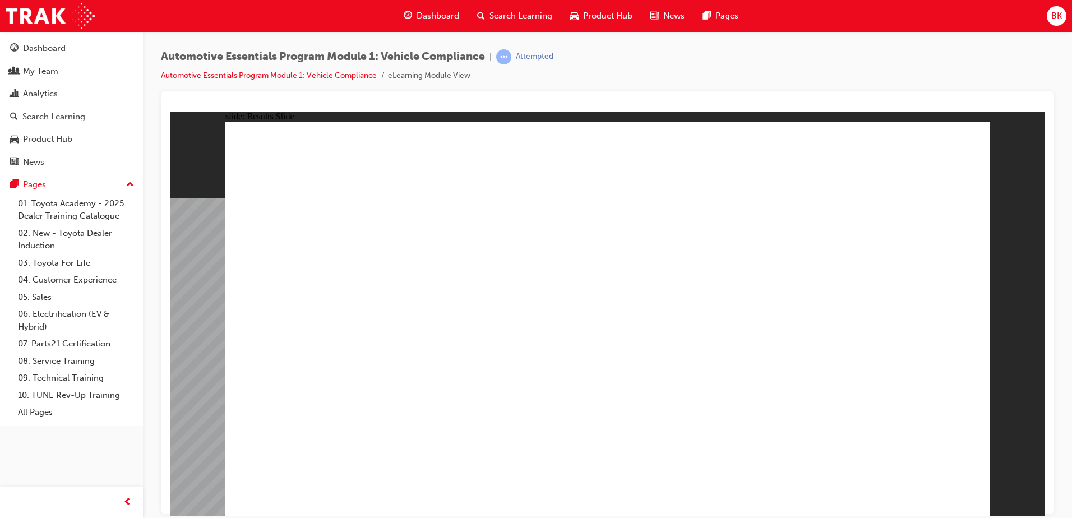
radio input "true"
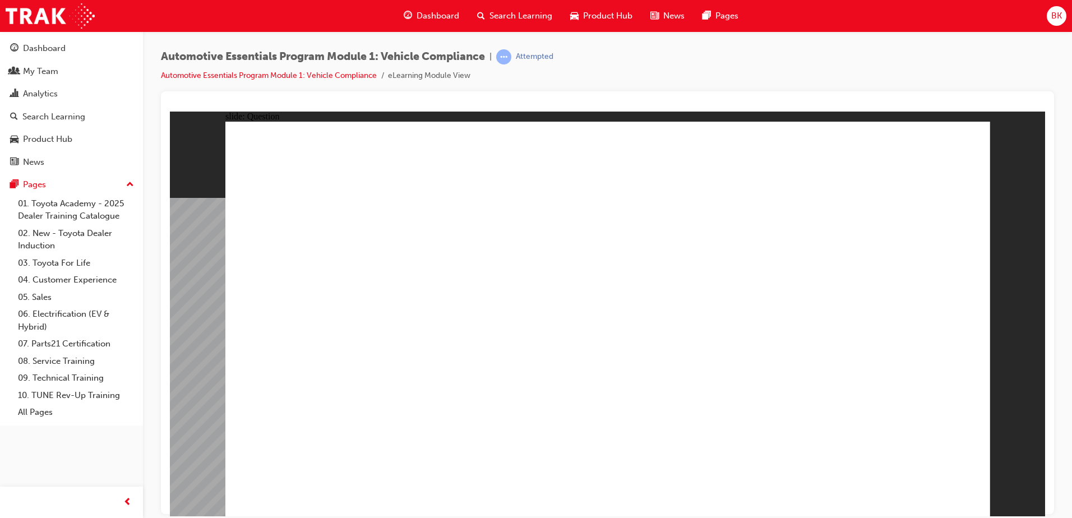
radio input "true"
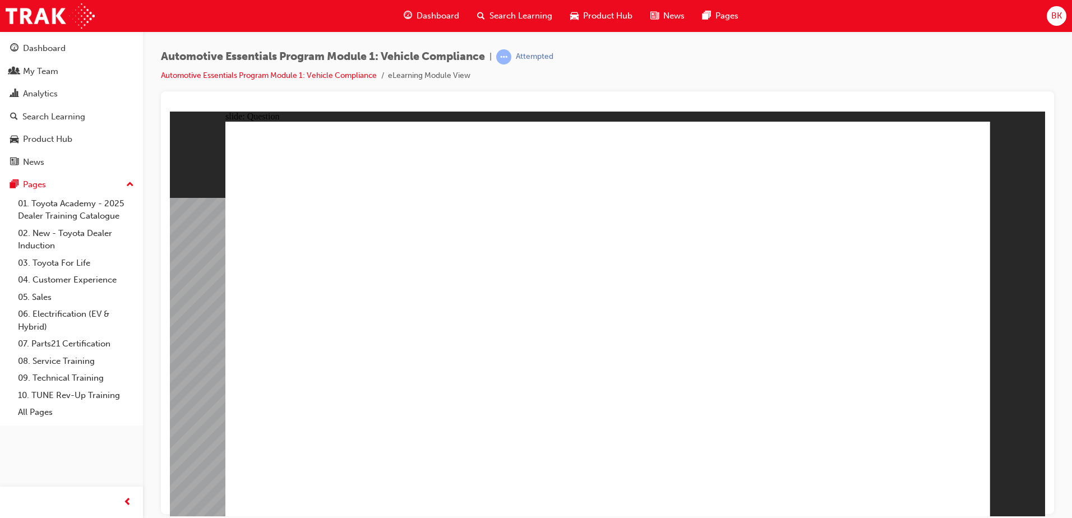
radio input "true"
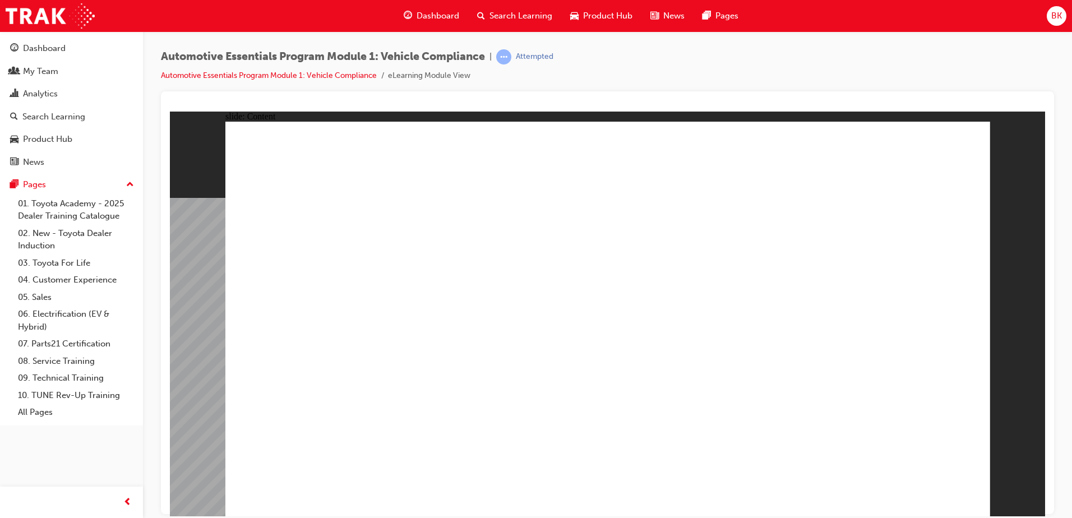
radio input "true"
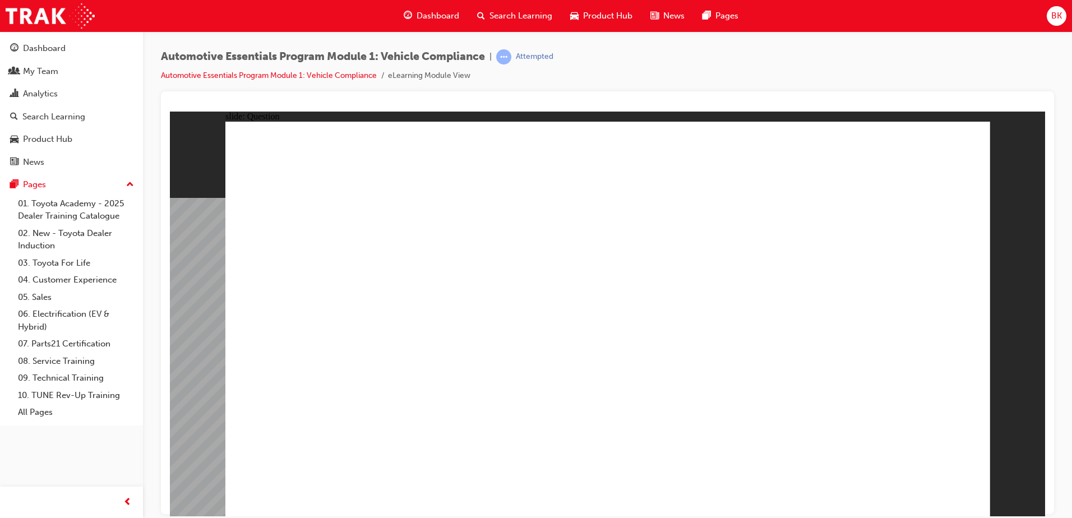
radio input "true"
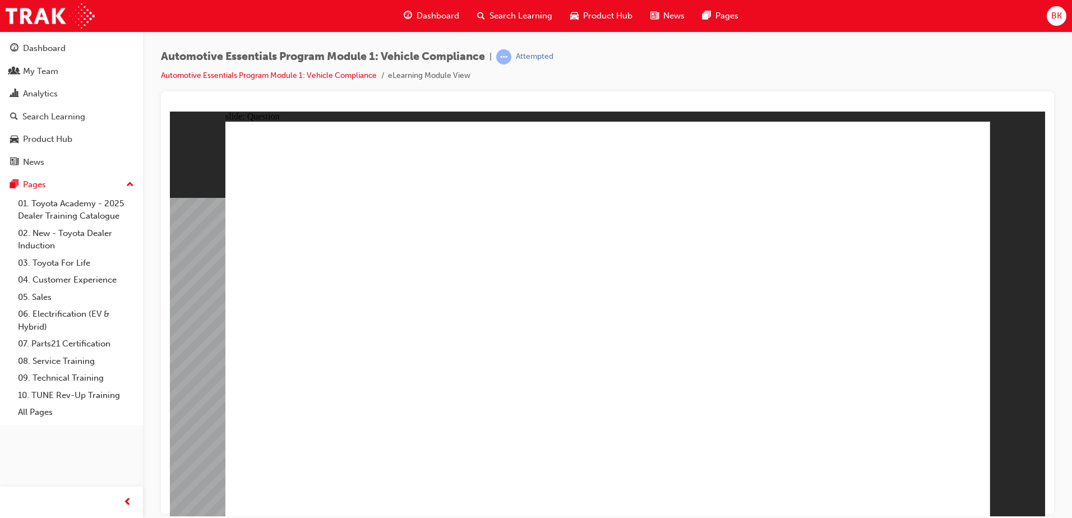
radio input "true"
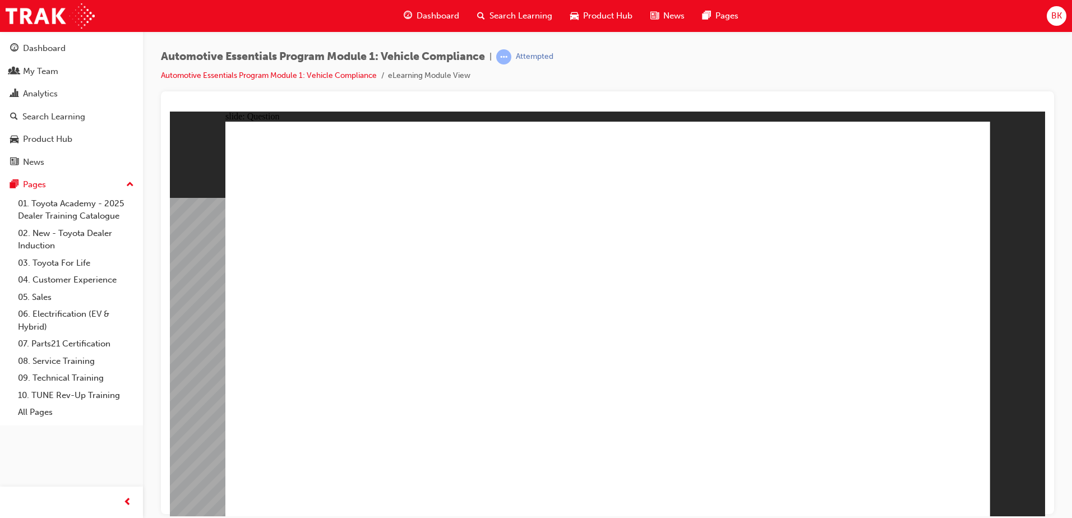
radio input "true"
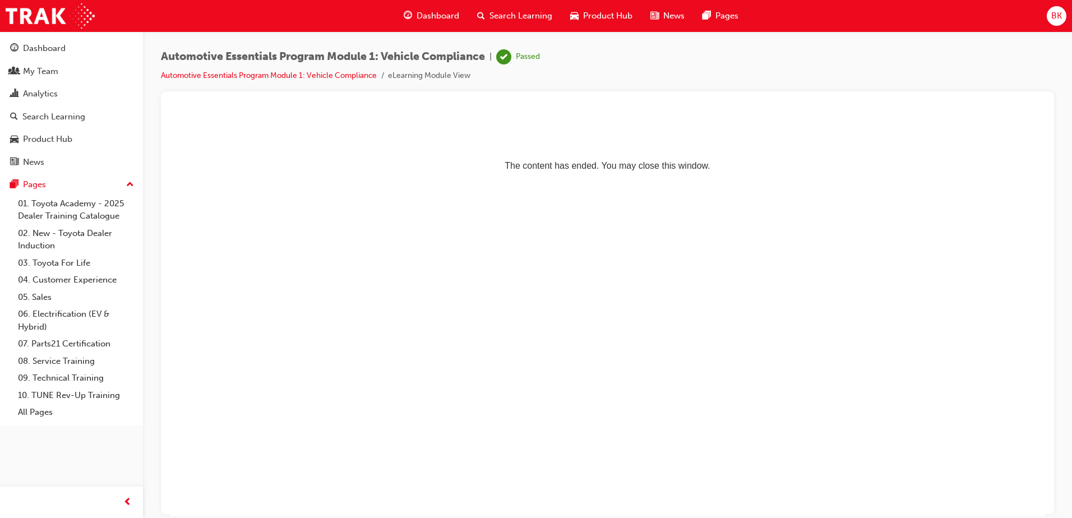
click at [430, 22] on div "Dashboard" at bounding box center [431, 15] width 73 height 23
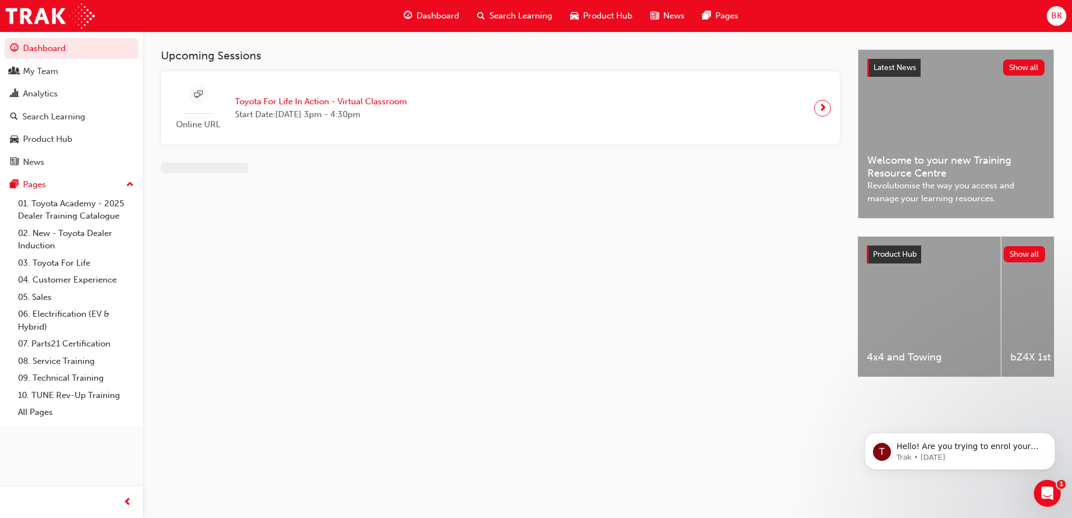
click at [424, 13] on span "Dashboard" at bounding box center [438, 16] width 43 height 13
click at [441, 22] on span "Dashboard" at bounding box center [438, 16] width 43 height 13
click at [58, 16] on img at bounding box center [50, 15] width 89 height 25
click at [438, 7] on div "Dashboard Search Learning Product Hub News Pages" at bounding box center [571, 16] width 362 height 32
drag, startPoint x: 438, startPoint y: 7, endPoint x: 436, endPoint y: 14, distance: 6.9
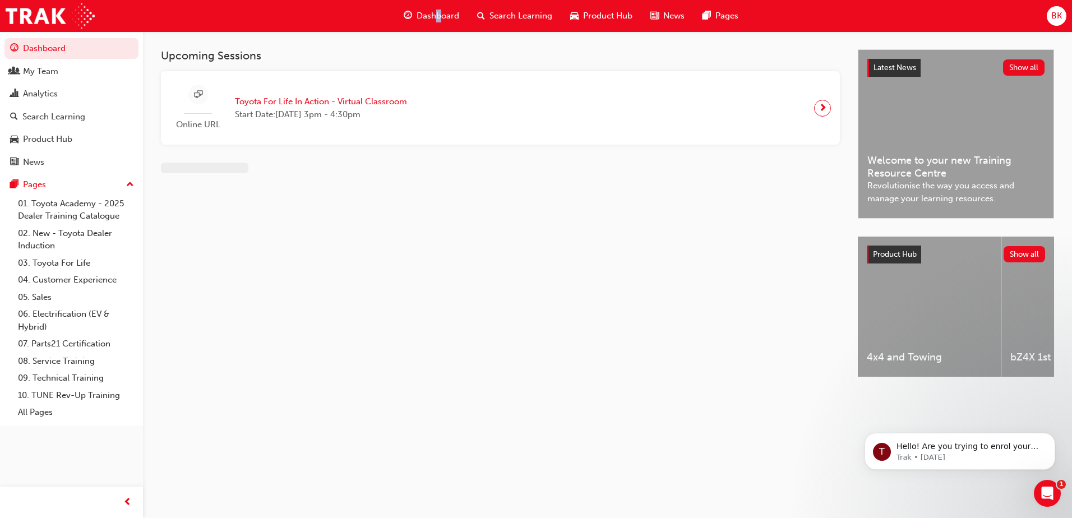
click at [436, 14] on span "Dashboard" at bounding box center [438, 16] width 43 height 13
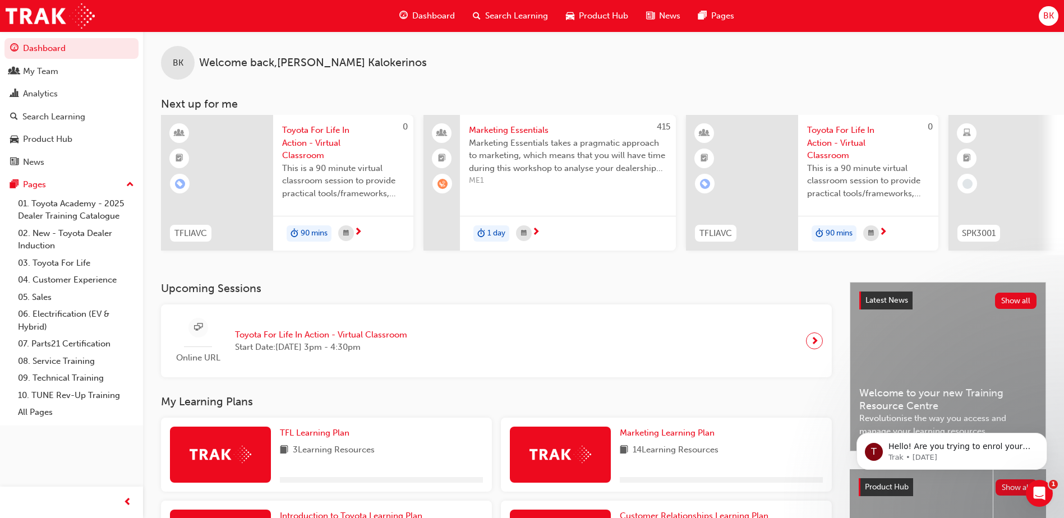
scroll to position [152, 0]
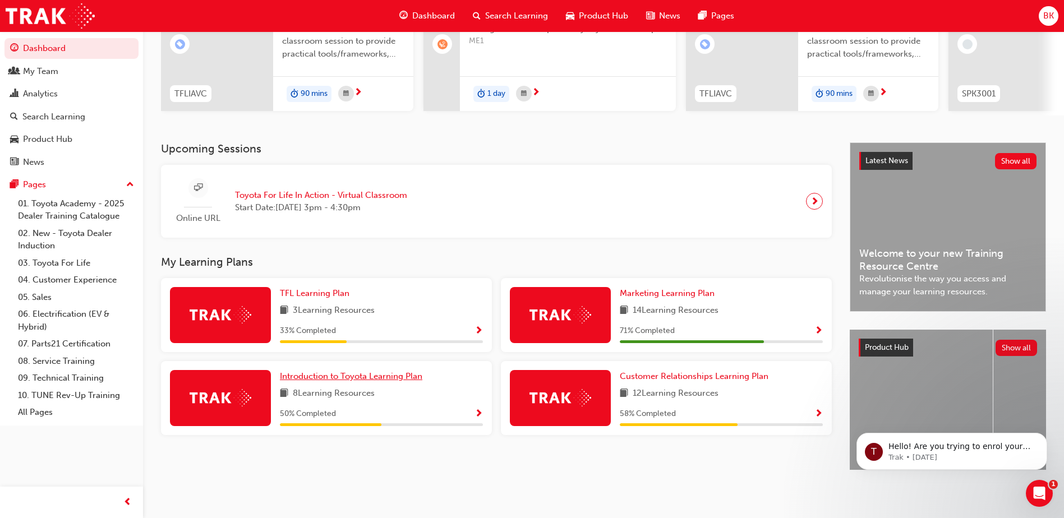
click at [377, 371] on span "Introduction to Toyota Learning Plan" at bounding box center [351, 376] width 142 height 10
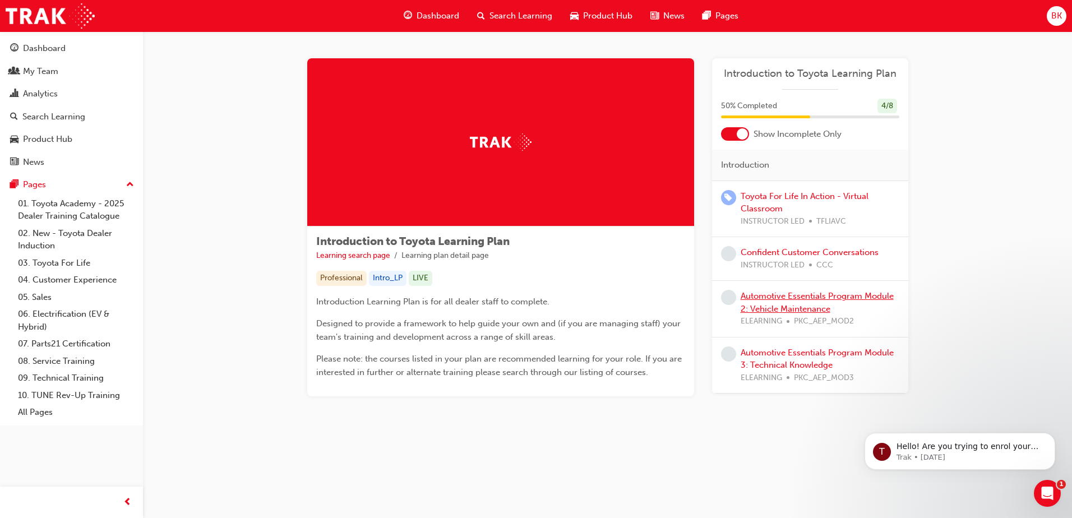
click at [817, 293] on link "Automotive Essentials Program Module 2: Vehicle Maintenance" at bounding box center [817, 302] width 153 height 23
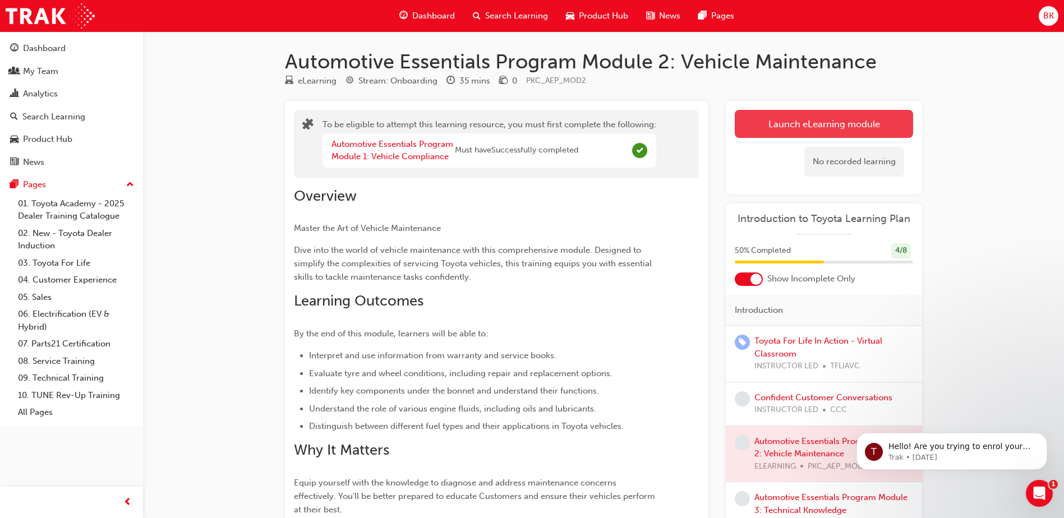
click at [844, 126] on button "Launch eLearning module" at bounding box center [824, 124] width 178 height 28
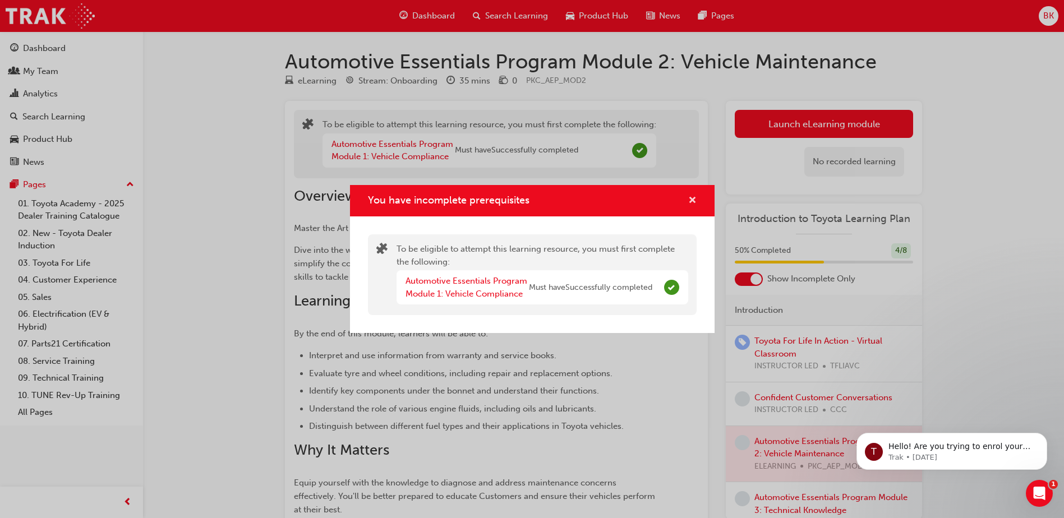
click at [693, 201] on span "cross-icon" at bounding box center [692, 201] width 8 height 10
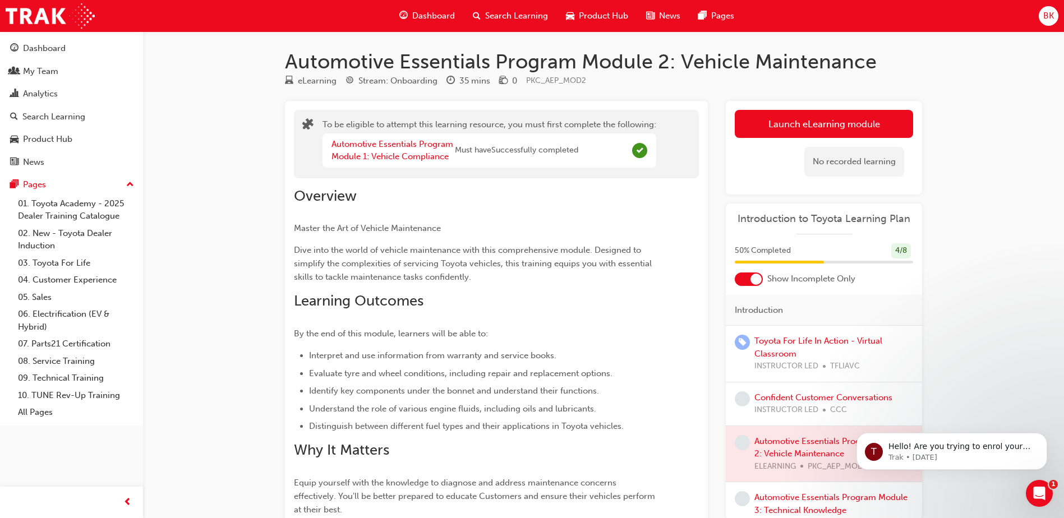
click at [449, 12] on span "Dashboard" at bounding box center [433, 16] width 43 height 13
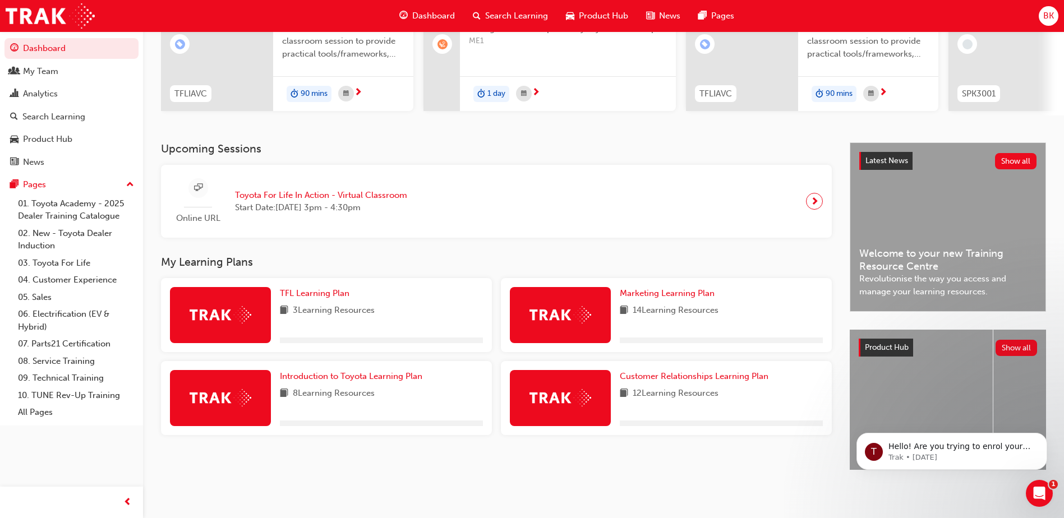
scroll to position [152, 0]
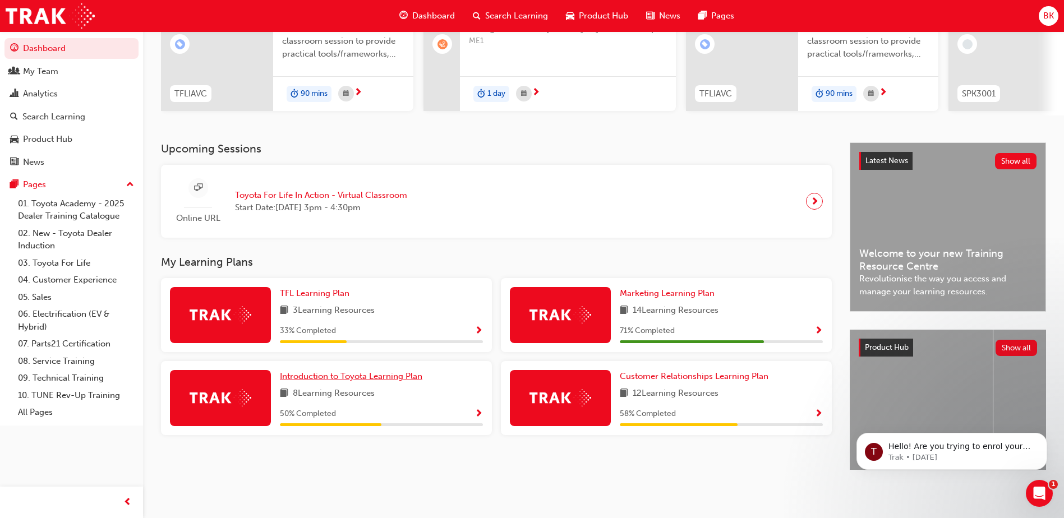
click at [373, 372] on span "Introduction to Toyota Learning Plan" at bounding box center [351, 376] width 142 height 10
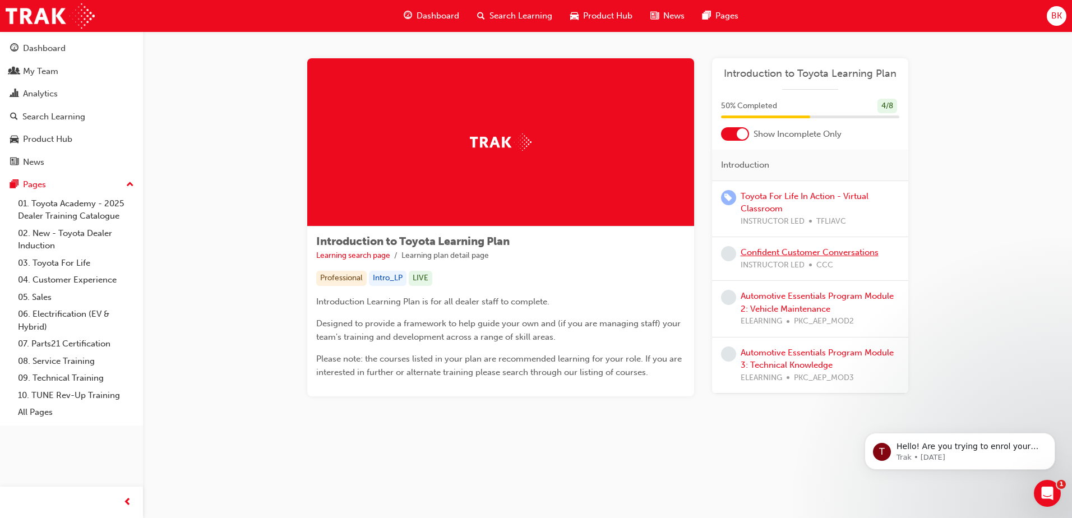
click at [809, 252] on link "Confident Customer Conversations" at bounding box center [810, 252] width 138 height 10
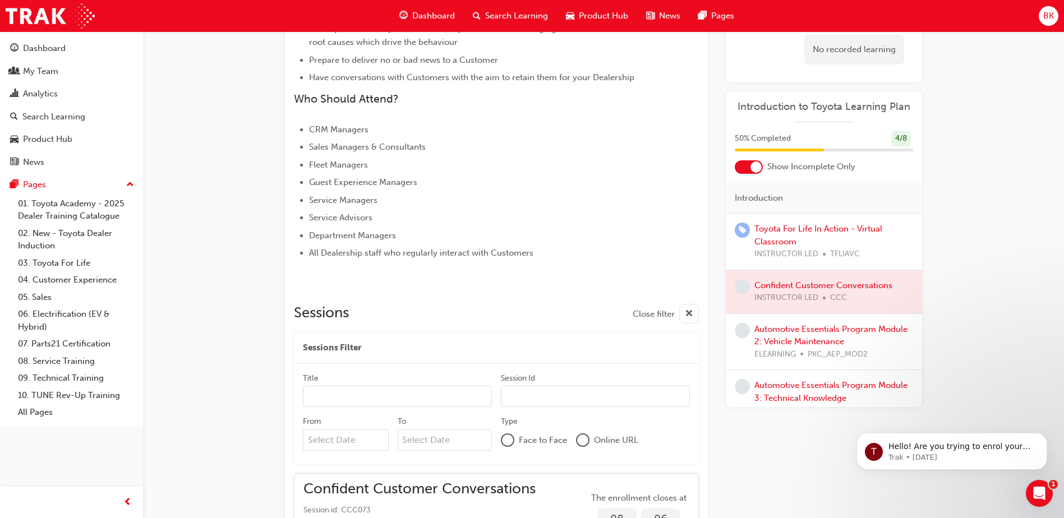
scroll to position [480, 0]
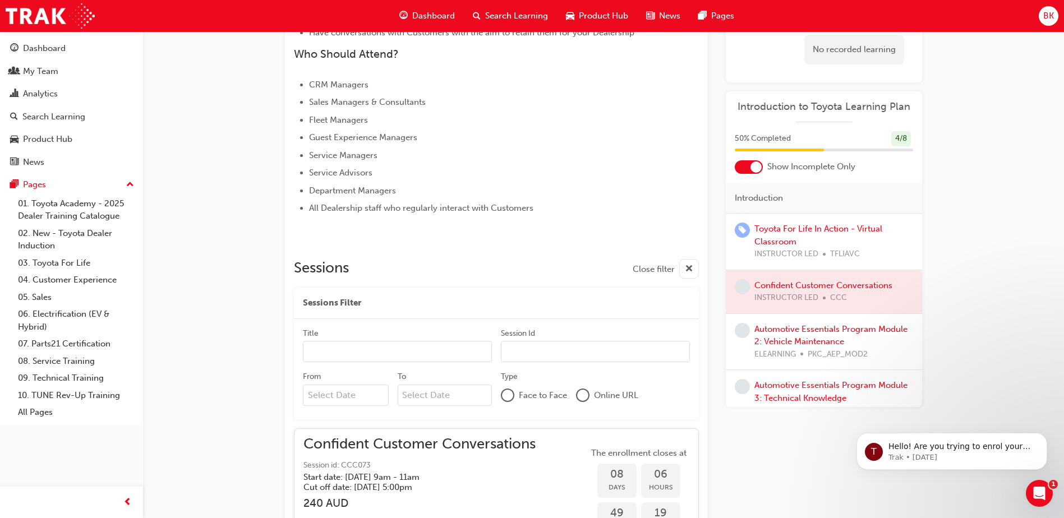
click at [823, 336] on div "Automotive Essentials Program Module 2: Vehicle Maintenance ELEARNING PKC_AEP_M…" at bounding box center [833, 342] width 159 height 38
click at [826, 344] on link "Automotive Essentials Program Module 2: Vehicle Maintenance" at bounding box center [830, 335] width 153 height 23
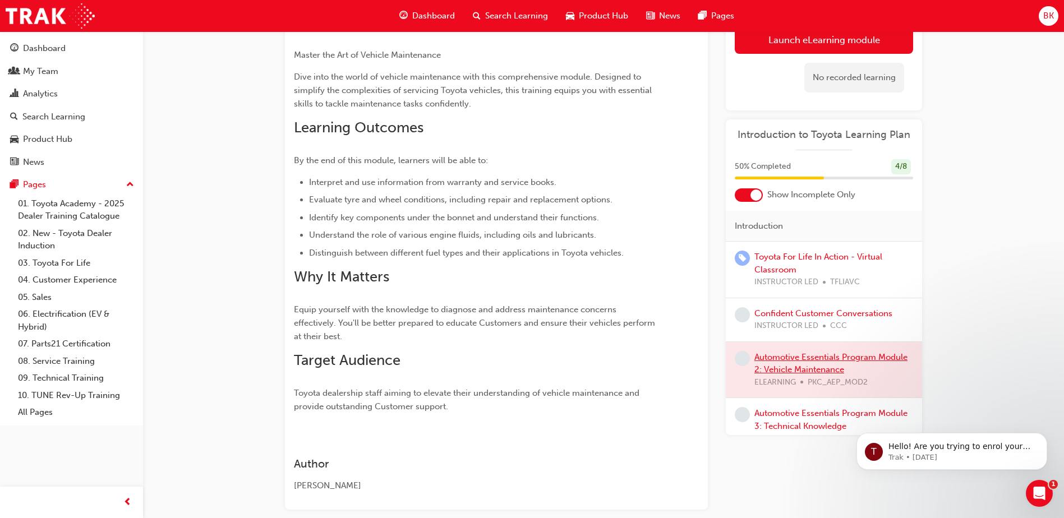
scroll to position [147, 0]
click at [849, 42] on button "Launch eLearning module" at bounding box center [824, 40] width 178 height 28
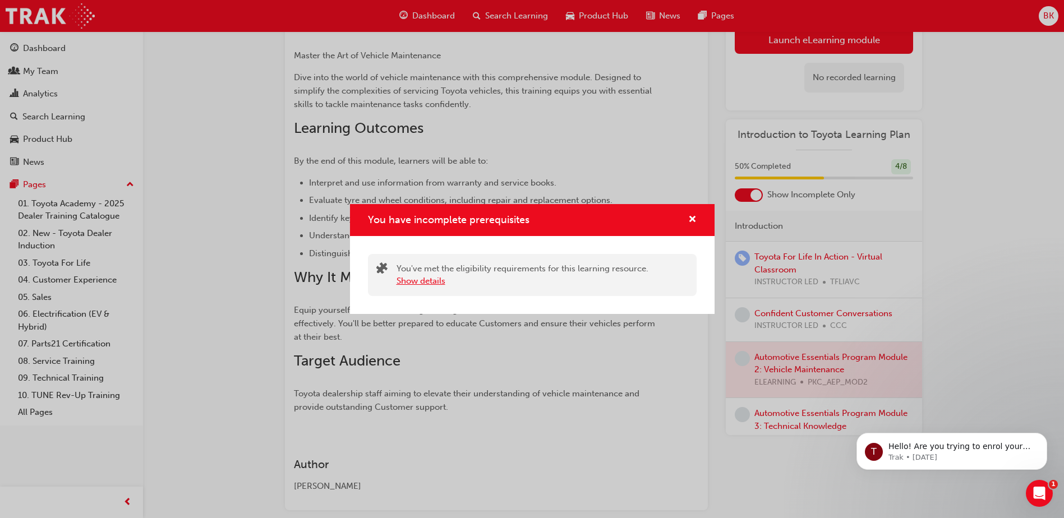
click at [427, 287] on button "Show details" at bounding box center [421, 281] width 49 height 13
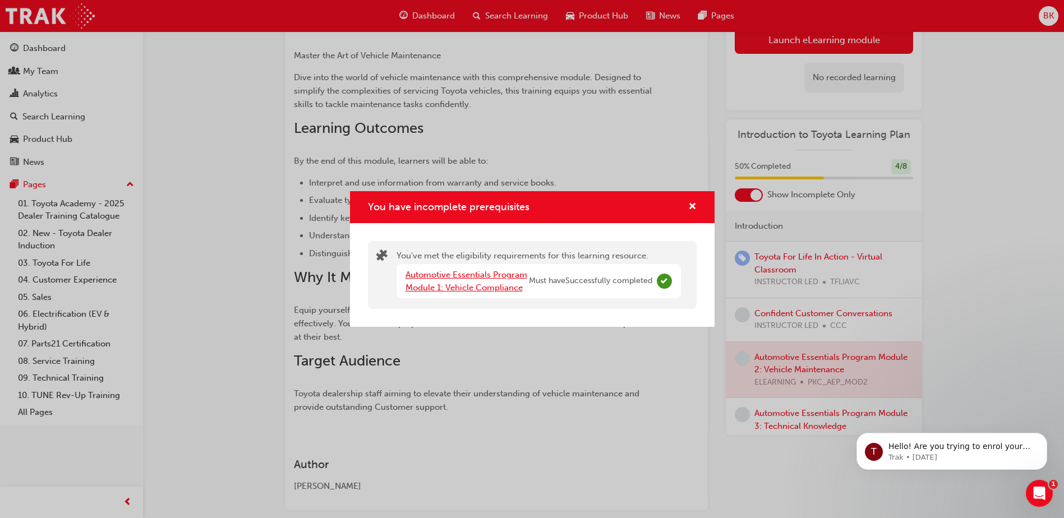
click at [484, 277] on link "Automotive Essentials Program Module 1: Vehicle Compliance" at bounding box center [467, 281] width 122 height 23
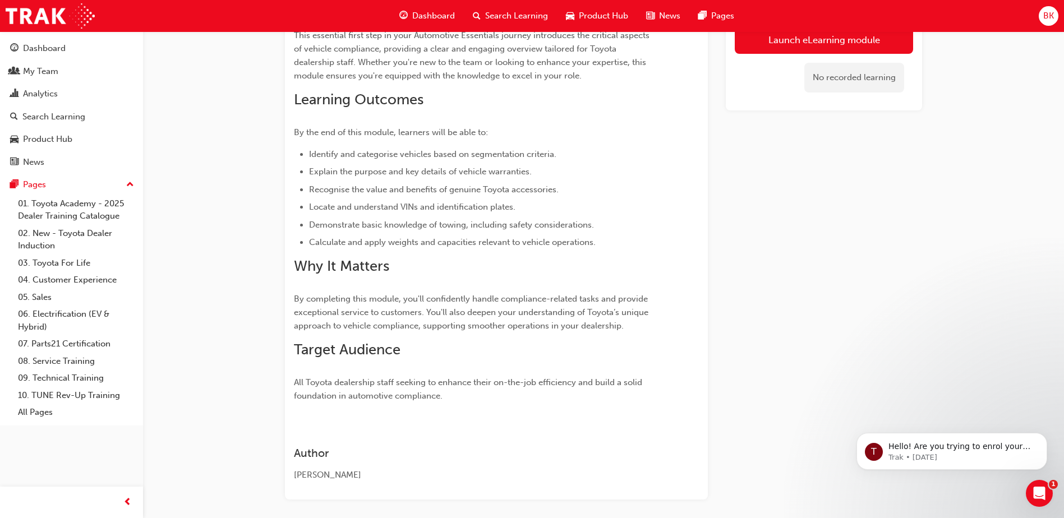
scroll to position [105, 0]
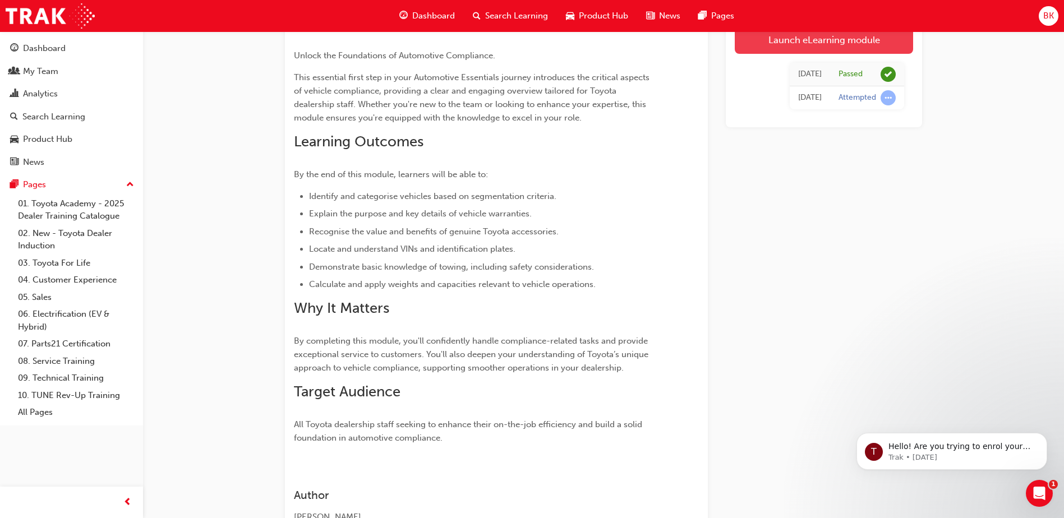
click at [812, 39] on link "Launch eLearning module" at bounding box center [824, 40] width 178 height 28
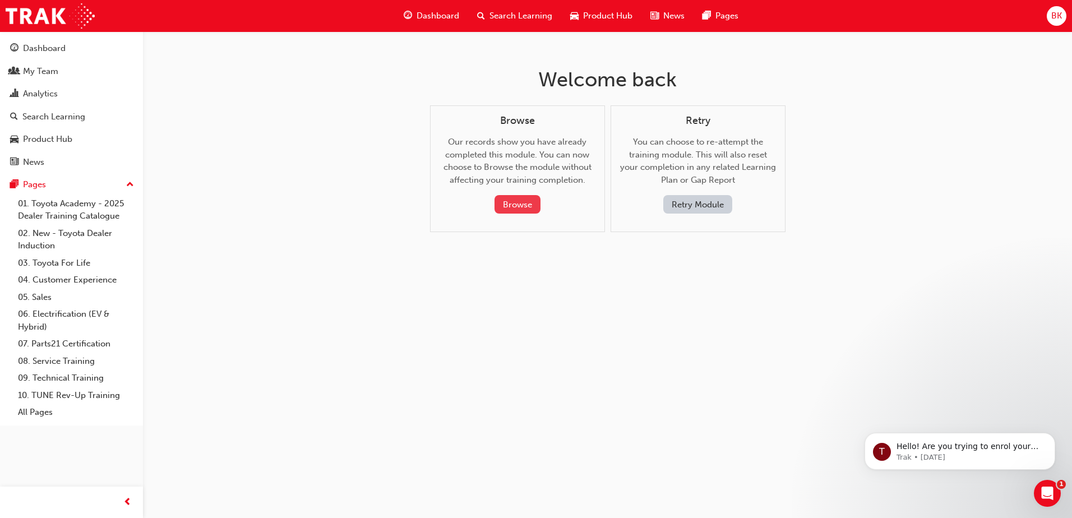
click at [524, 200] on button "Browse" at bounding box center [518, 204] width 46 height 19
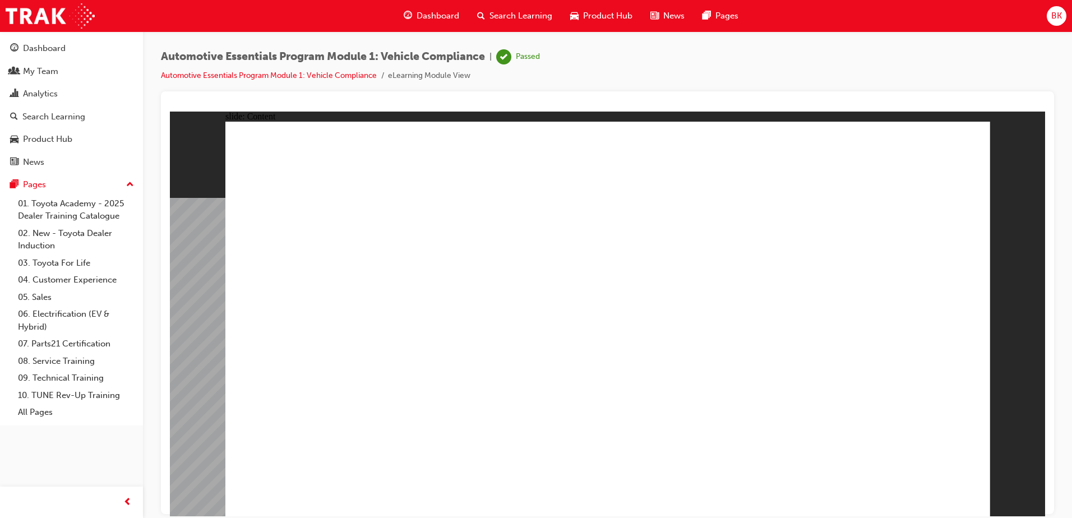
click at [443, 16] on span "Dashboard" at bounding box center [438, 16] width 43 height 13
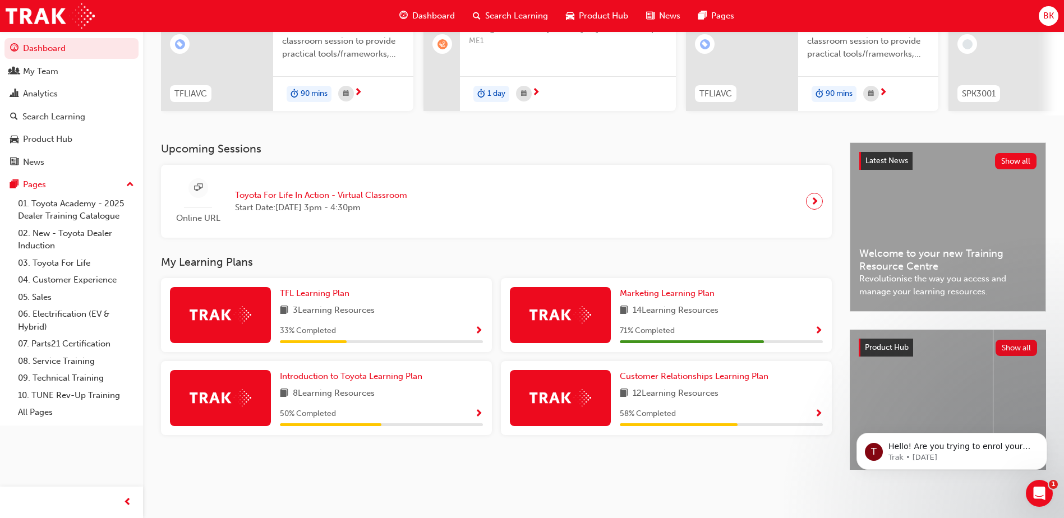
scroll to position [152, 0]
click at [344, 372] on span "Introduction to Toyota Learning Plan" at bounding box center [351, 376] width 142 height 10
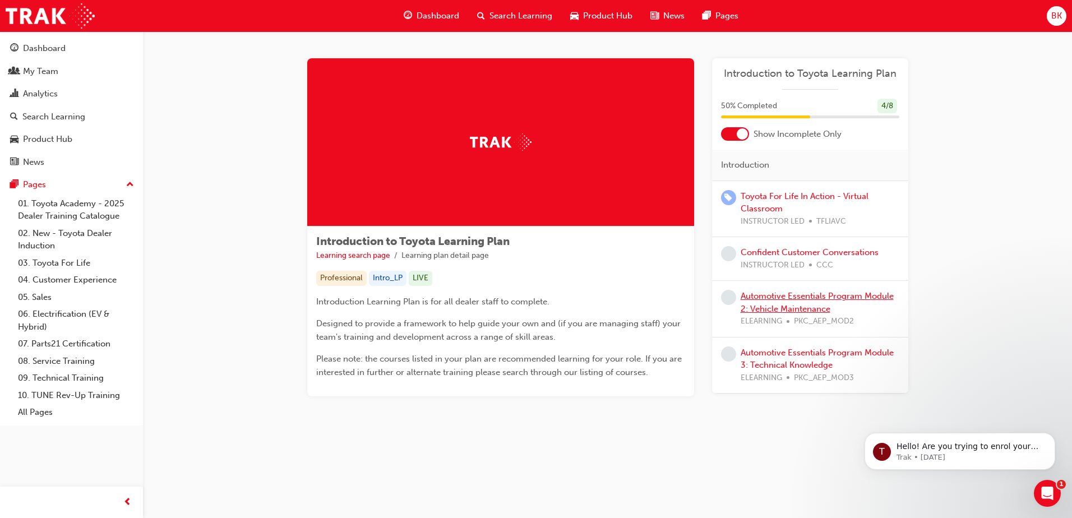
click at [786, 301] on link "Automotive Essentials Program Module 2: Vehicle Maintenance" at bounding box center [817, 302] width 153 height 23
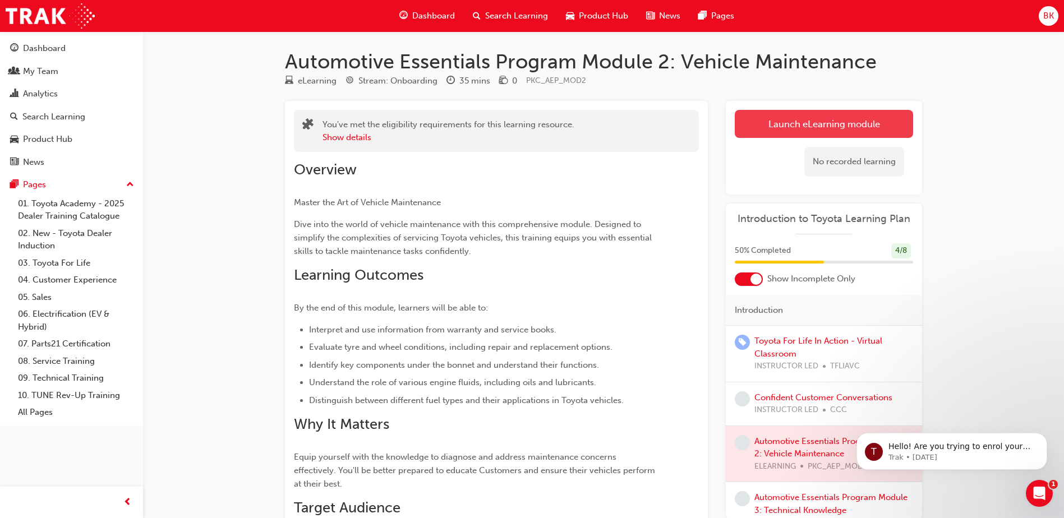
click at [784, 122] on link "Launch eLearning module" at bounding box center [824, 124] width 178 height 28
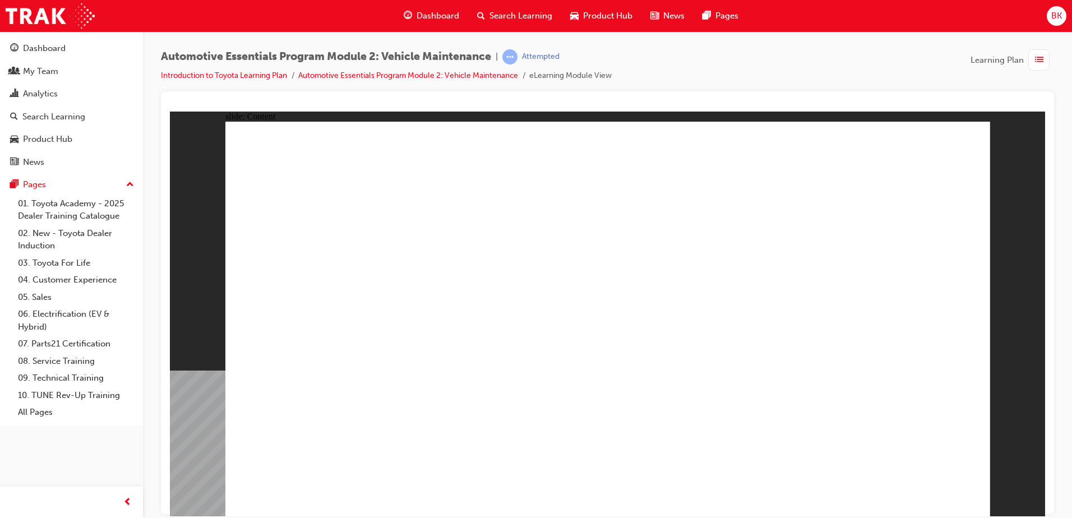
drag, startPoint x: 972, startPoint y: 142, endPoint x: 909, endPoint y: 251, distance: 125.9
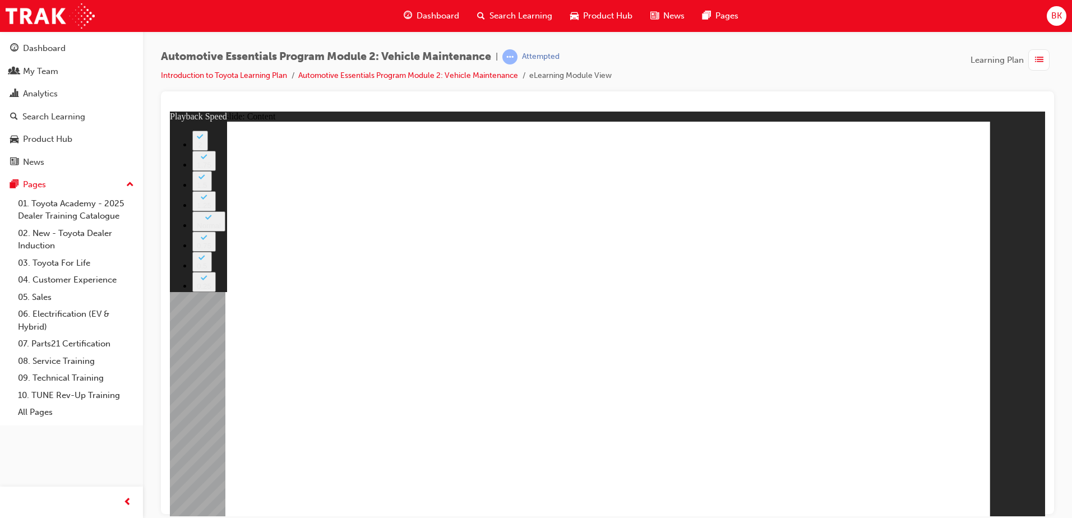
drag, startPoint x: 354, startPoint y: 434, endPoint x: 890, endPoint y: 441, distance: 535.7
type input "33"
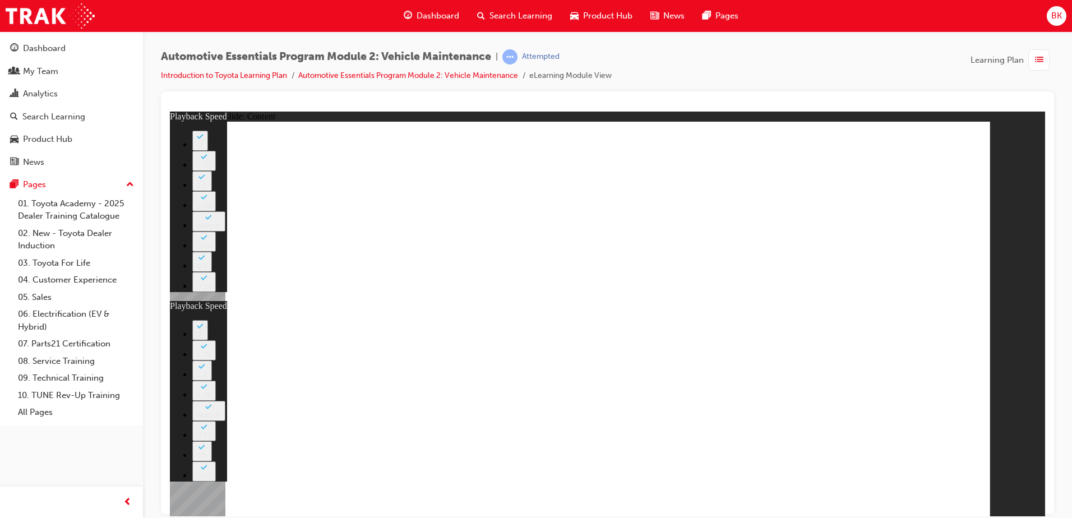
drag, startPoint x: 336, startPoint y: 413, endPoint x: 1074, endPoint y: 371, distance: 739.4
click at [1046, 371] on html "slide: Content Rectangle 2 Rectangle 1 close_white.png playback speed 2 1.75 1.…" at bounding box center [608, 313] width 876 height 405
type input "35"
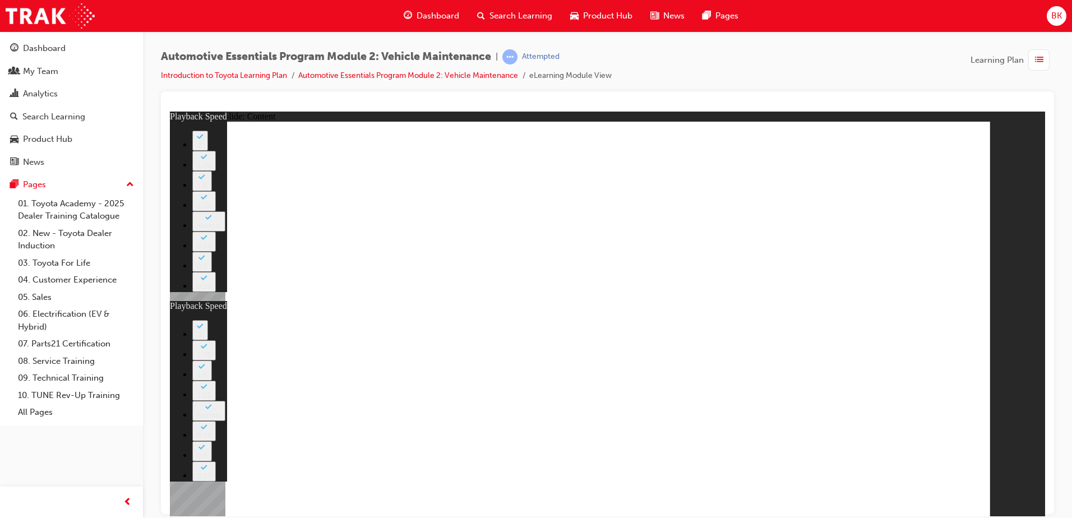
type input "33"
type input "35"
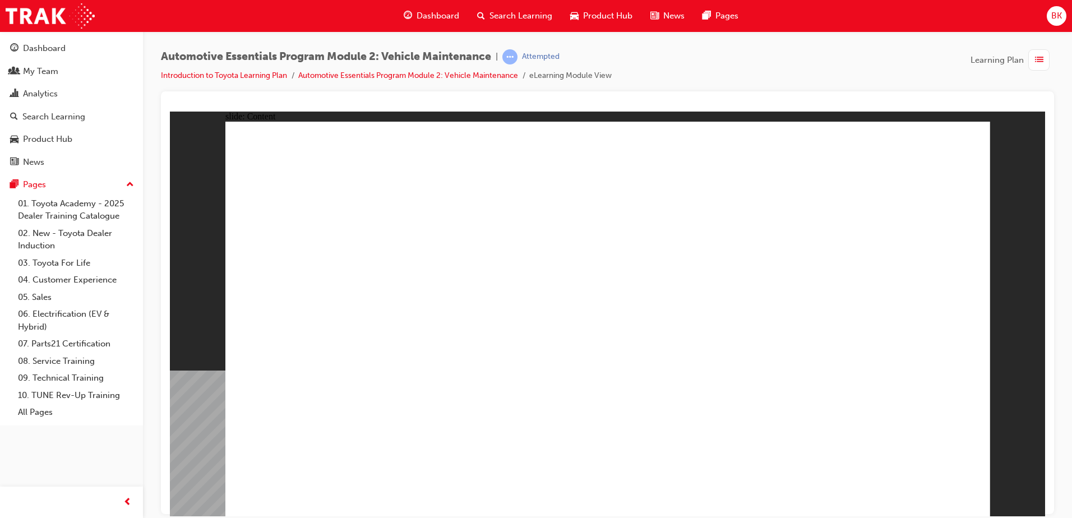
drag, startPoint x: 958, startPoint y: 145, endPoint x: 951, endPoint y: 210, distance: 64.9
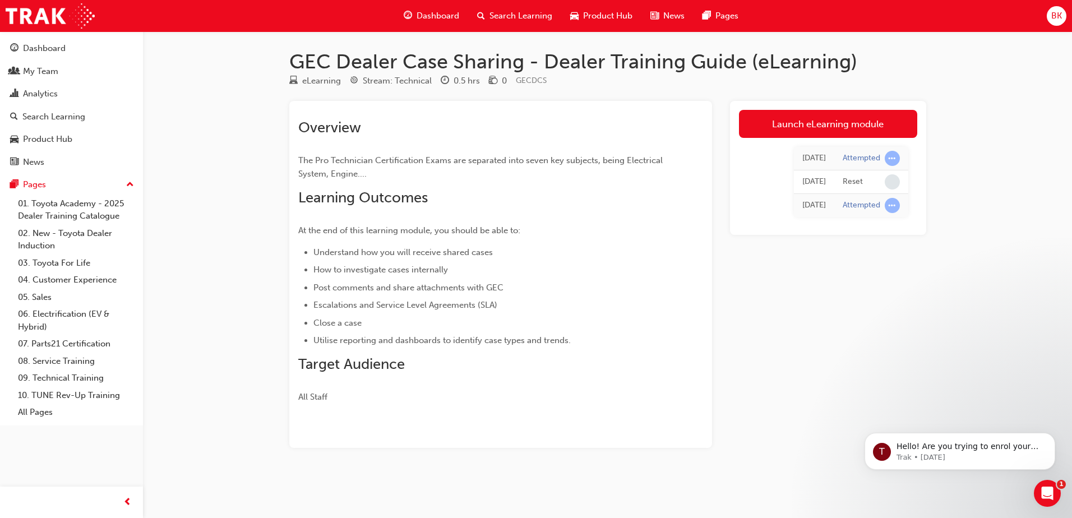
click at [637, 325] on li "Close a case" at bounding box center [488, 322] width 349 height 13
click at [439, 13] on span "Dashboard" at bounding box center [438, 16] width 43 height 13
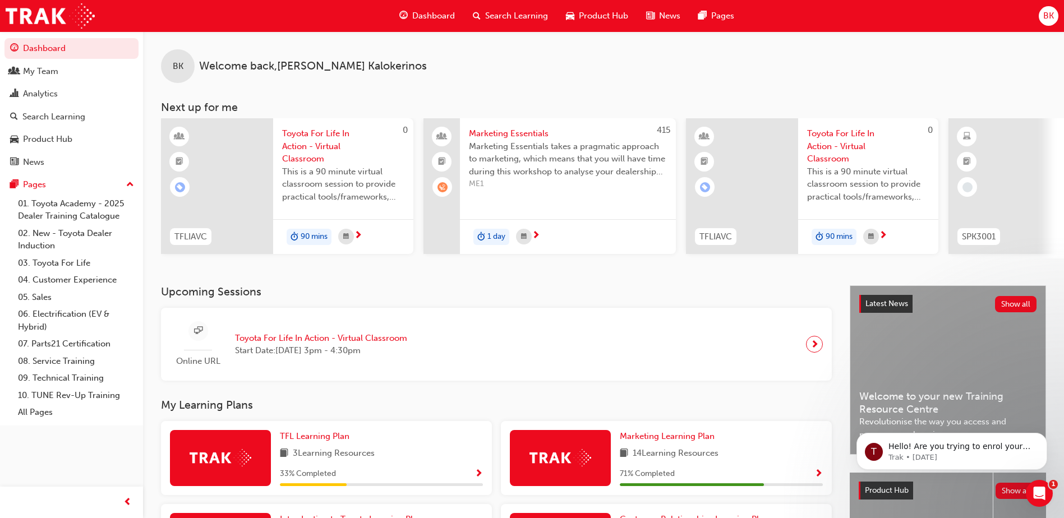
scroll to position [56, 0]
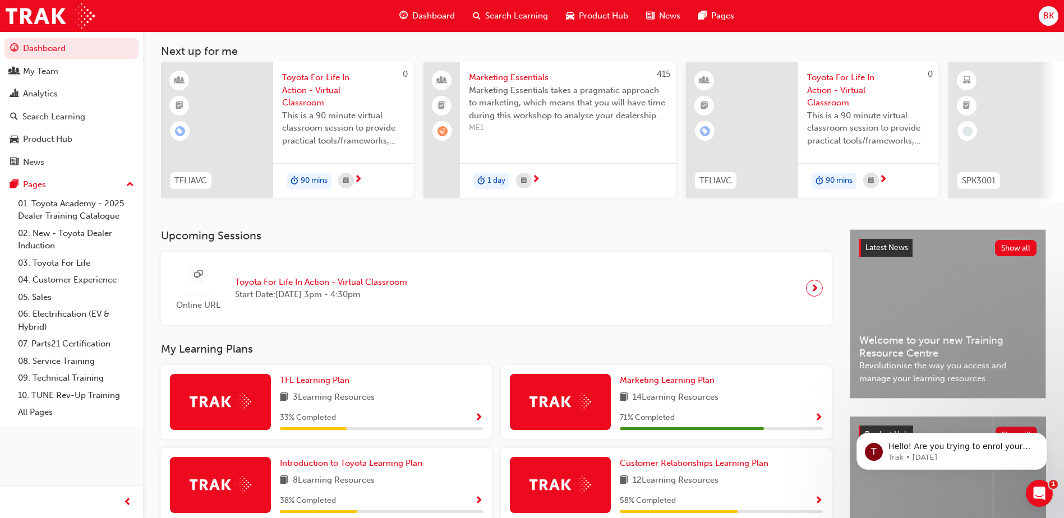
click at [784, 381] on div "Marketing Learning Plan" at bounding box center [721, 380] width 203 height 13
click at [694, 384] on span "Marketing Learning Plan" at bounding box center [667, 380] width 95 height 10
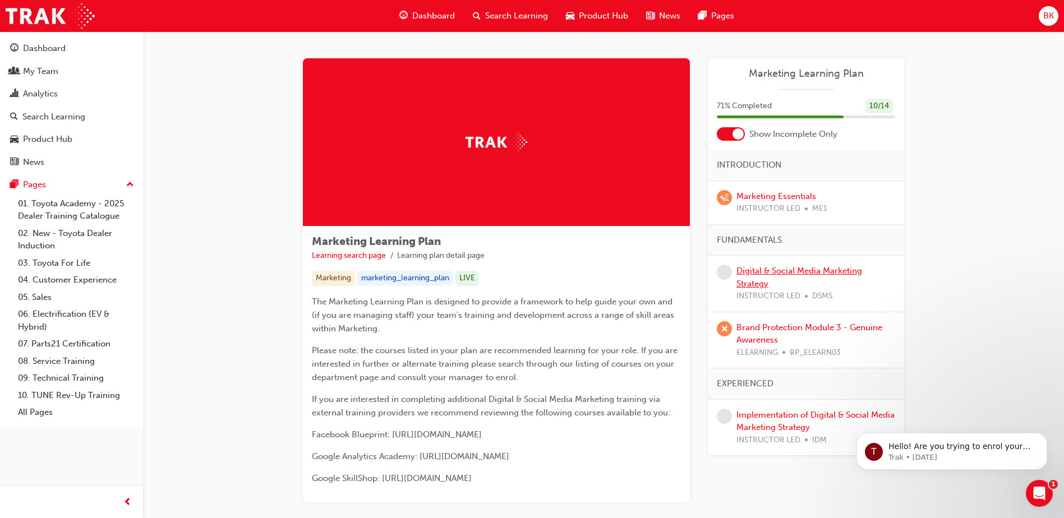
click at [787, 273] on link "Digital & Social Media Marketing Strategy" at bounding box center [799, 277] width 126 height 23
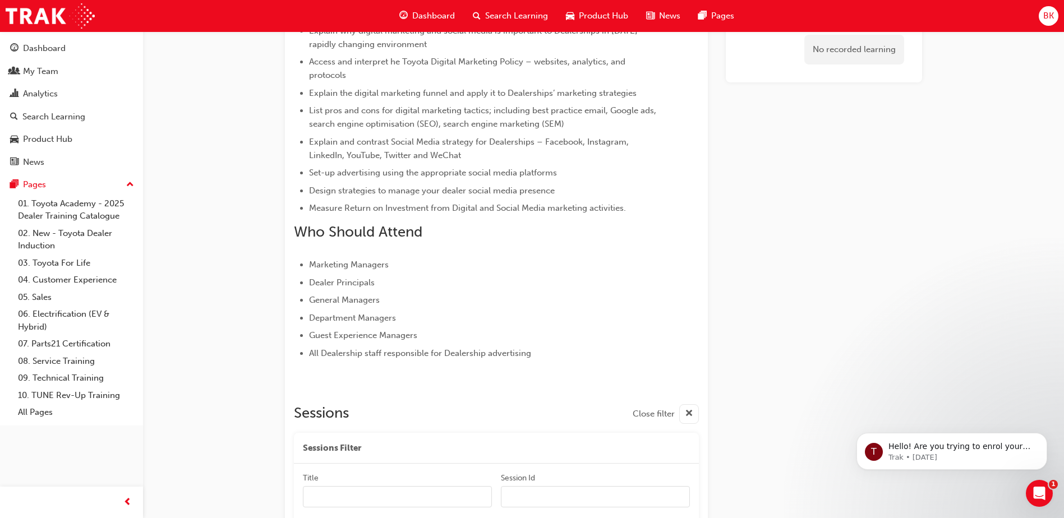
scroll to position [617, 0]
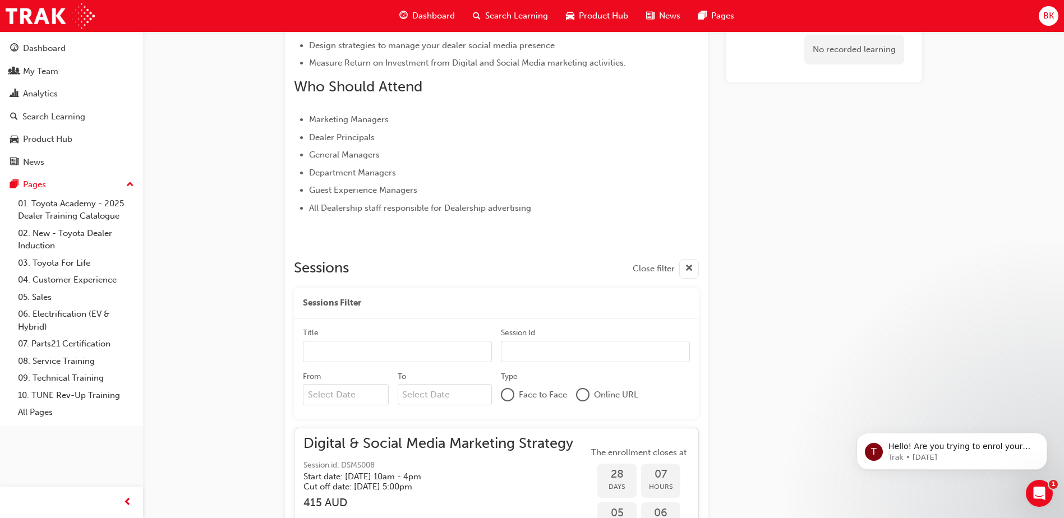
click at [430, 17] on span "Dashboard" at bounding box center [433, 16] width 43 height 13
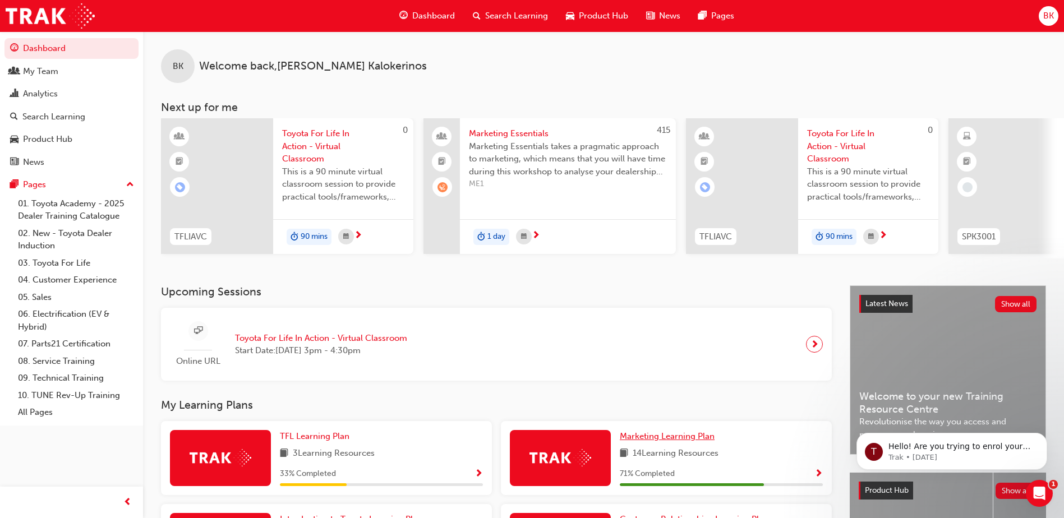
click at [683, 441] on span "Marketing Learning Plan" at bounding box center [667, 436] width 95 height 10
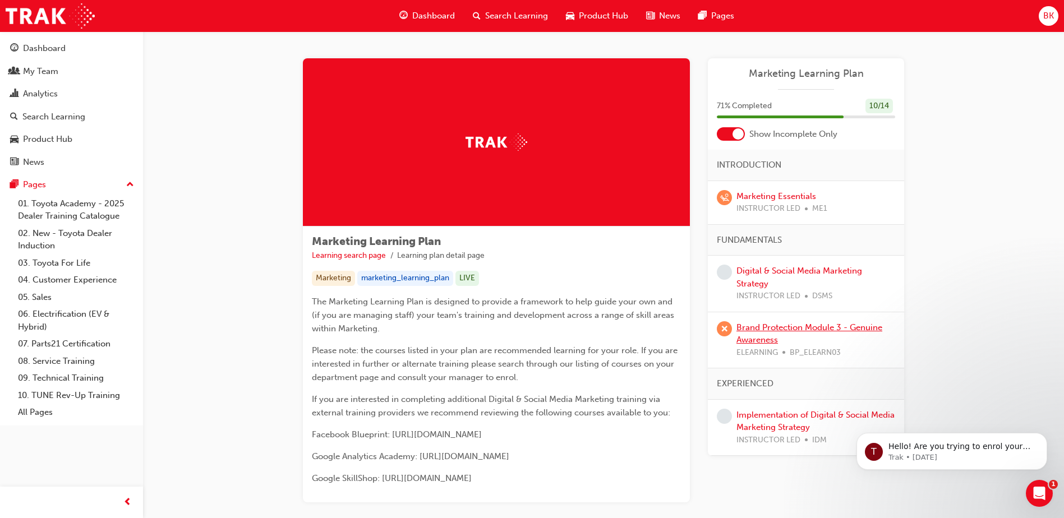
click at [766, 329] on link "Brand Protection Module 3 - Genuine Awareness" at bounding box center [809, 334] width 146 height 23
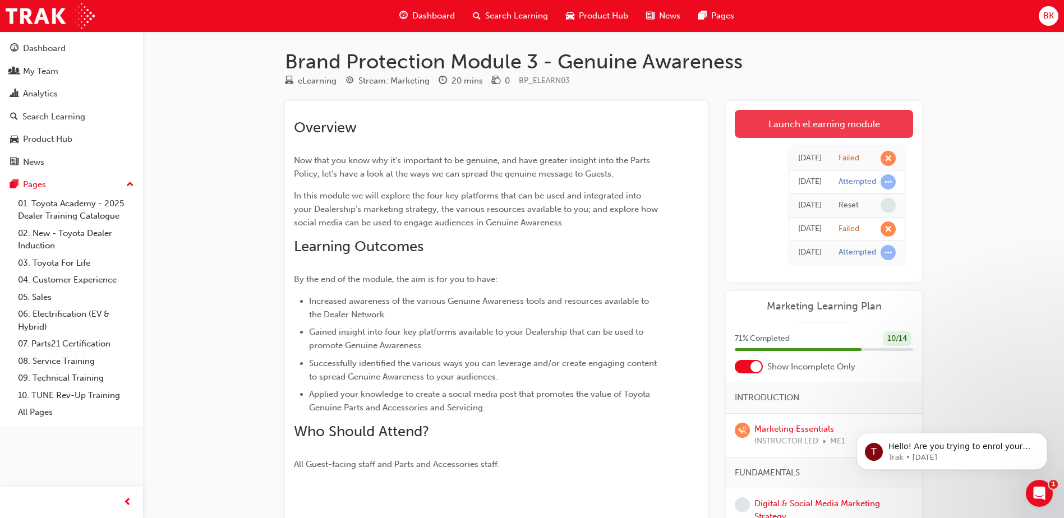
click at [768, 117] on link "Launch eLearning module" at bounding box center [824, 124] width 178 height 28
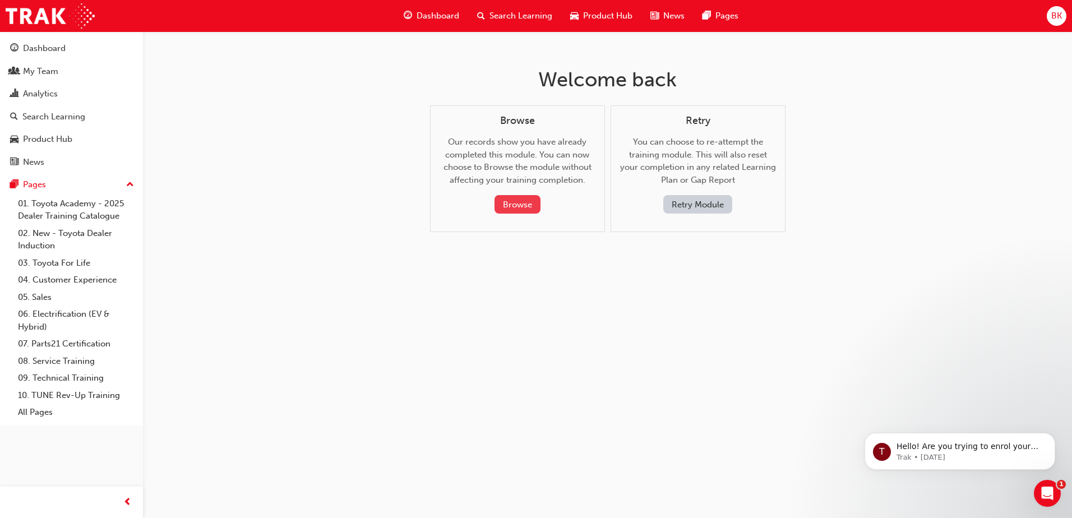
click at [511, 201] on button "Browse" at bounding box center [518, 204] width 46 height 19
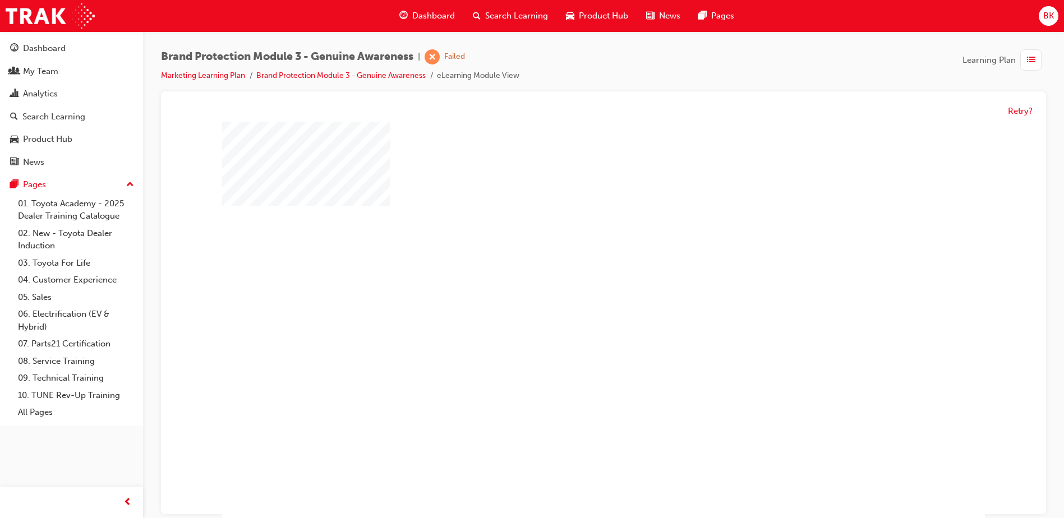
click at [571, 291] on div "play" at bounding box center [571, 291] width 0 height 0
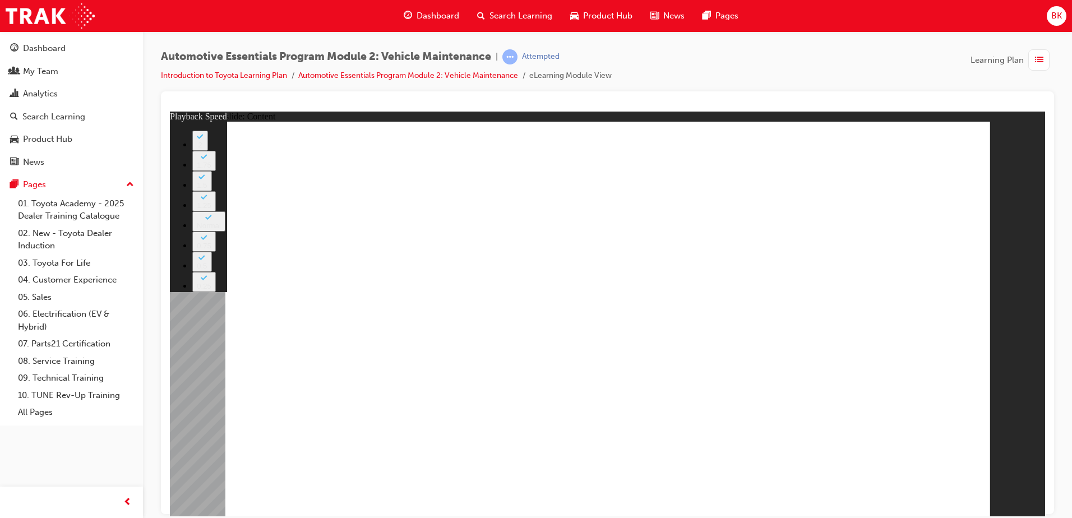
drag, startPoint x: 770, startPoint y: 438, endPoint x: 834, endPoint y: 431, distance: 64.3
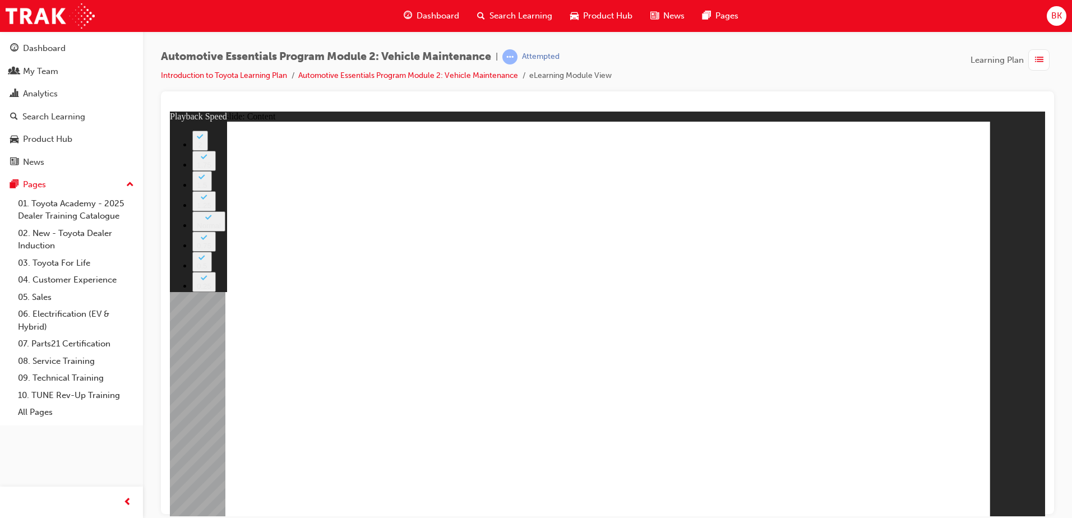
type input "8"
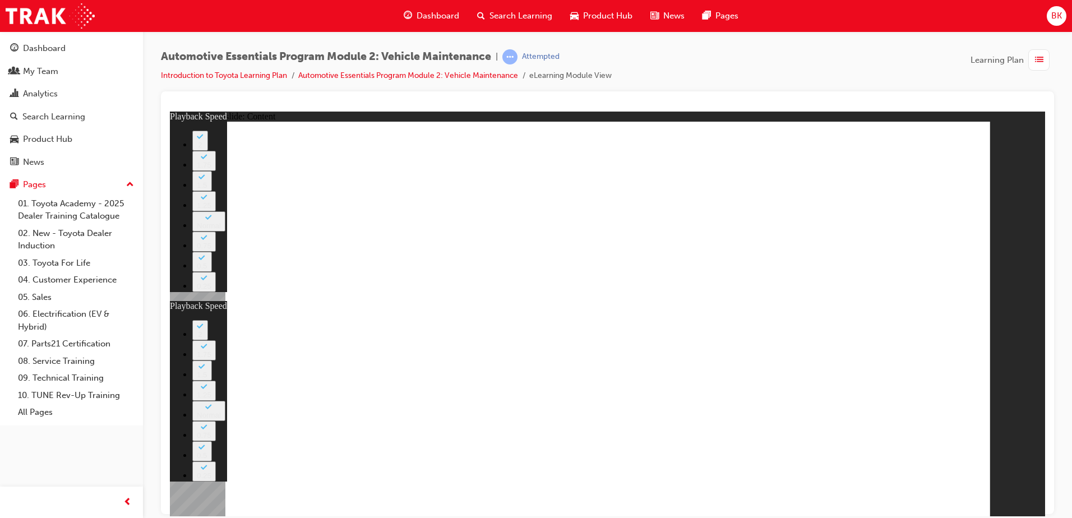
drag, startPoint x: 672, startPoint y: 436, endPoint x: 859, endPoint y: 419, distance: 187.6
drag, startPoint x: 808, startPoint y: 438, endPoint x: 797, endPoint y: 438, distance: 11.2
drag, startPoint x: 797, startPoint y: 438, endPoint x: 853, endPoint y: 431, distance: 57.1
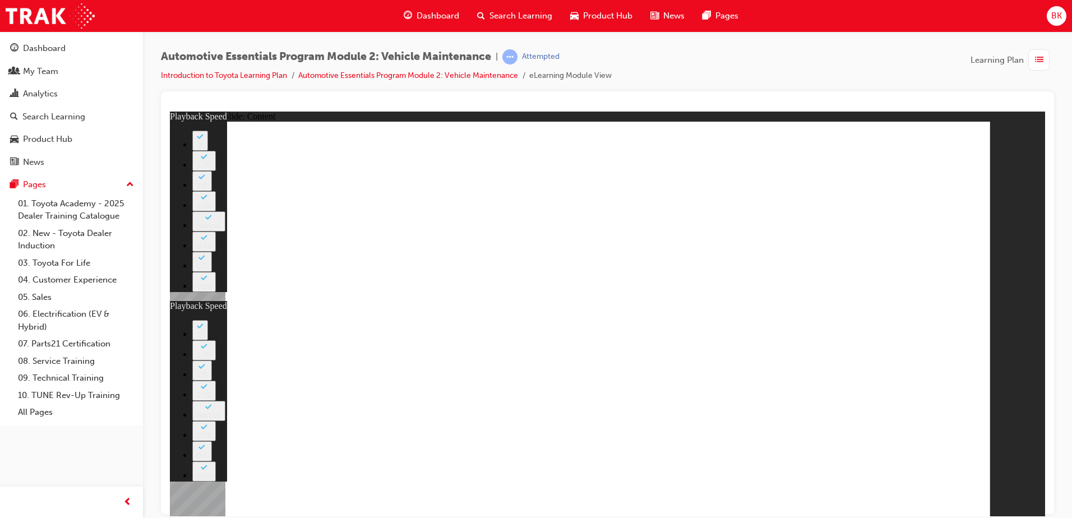
drag, startPoint x: 809, startPoint y: 434, endPoint x: 797, endPoint y: 437, distance: 13.3
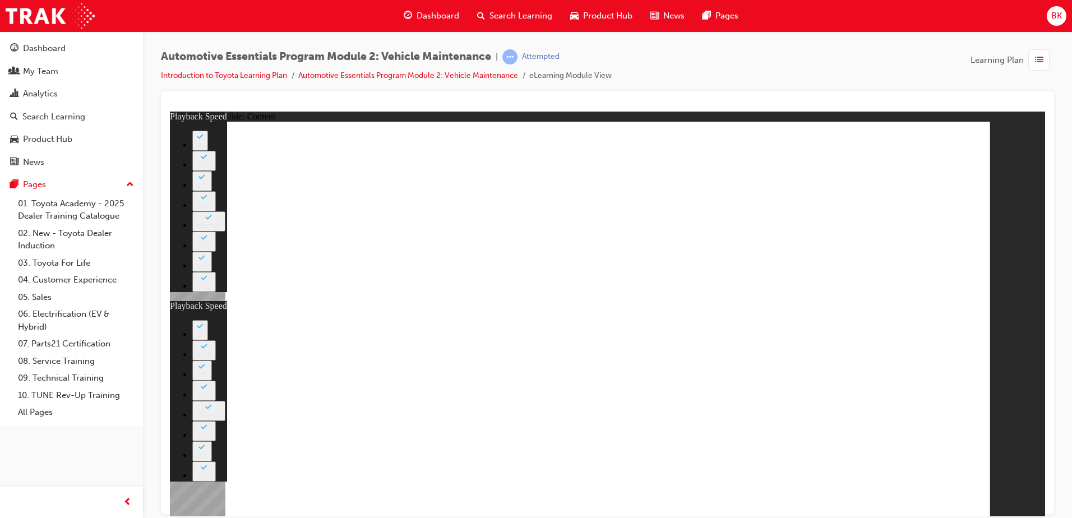
drag, startPoint x: 942, startPoint y: 360, endPoint x: 849, endPoint y: 167, distance: 214.8
drag, startPoint x: 675, startPoint y: 279, endPoint x: 504, endPoint y: 282, distance: 171.7
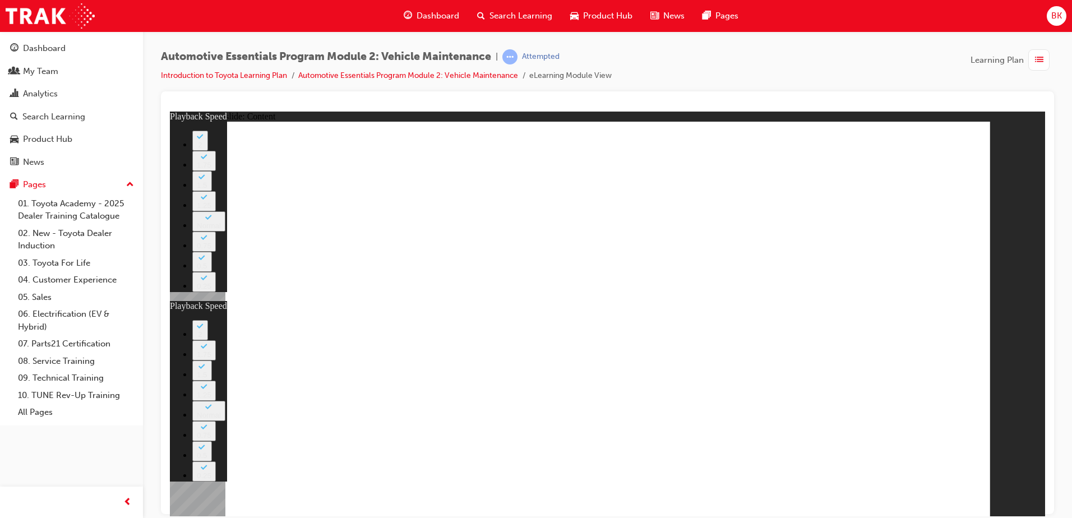
drag, startPoint x: 670, startPoint y: 436, endPoint x: 807, endPoint y: 435, distance: 136.3
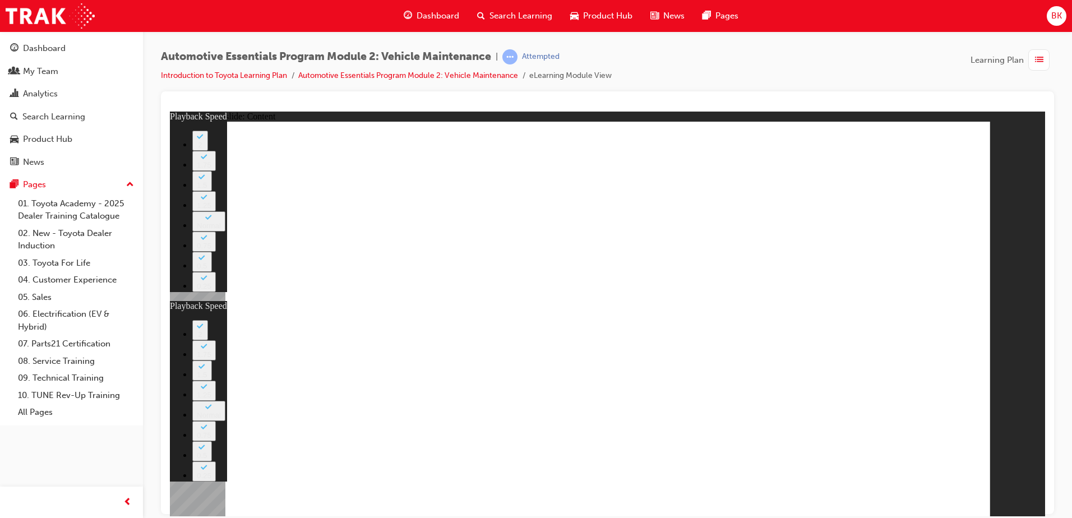
type input "27"
type input "8"
type input "27"
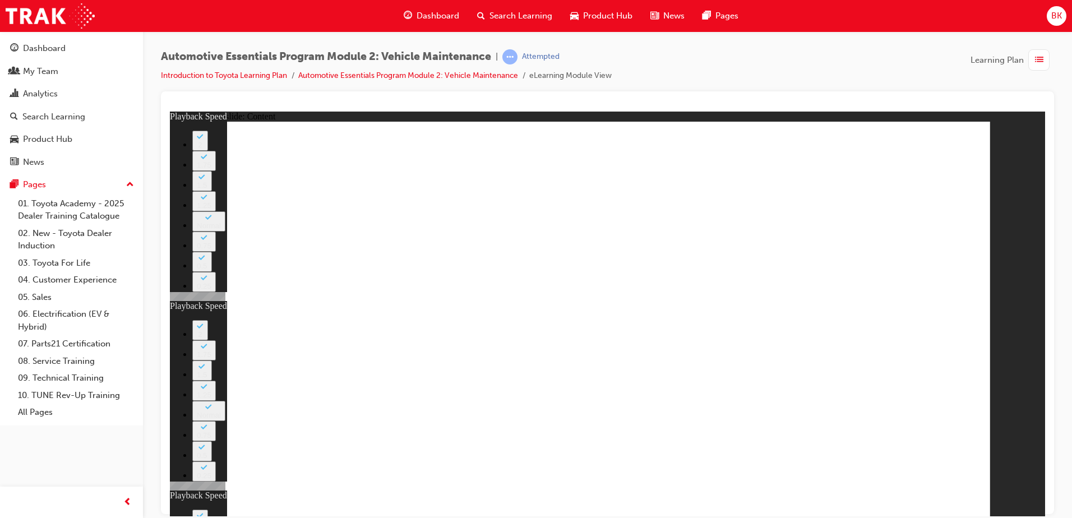
type input "12"
type input "8"
type input "27"
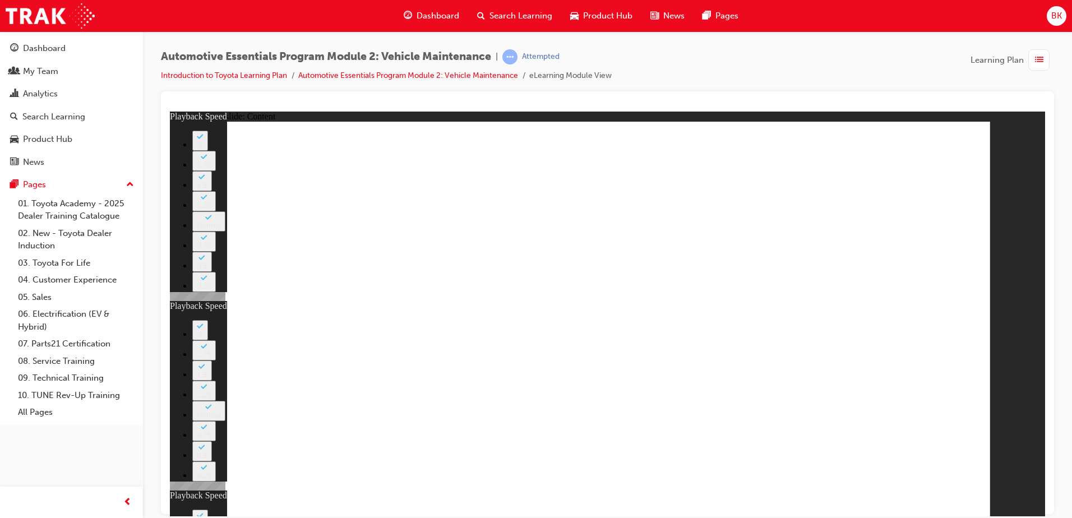
type input "12"
drag, startPoint x: 687, startPoint y: 439, endPoint x: 821, endPoint y: 437, distance: 134.1
drag, startPoint x: 809, startPoint y: 437, endPoint x: 798, endPoint y: 438, distance: 11.8
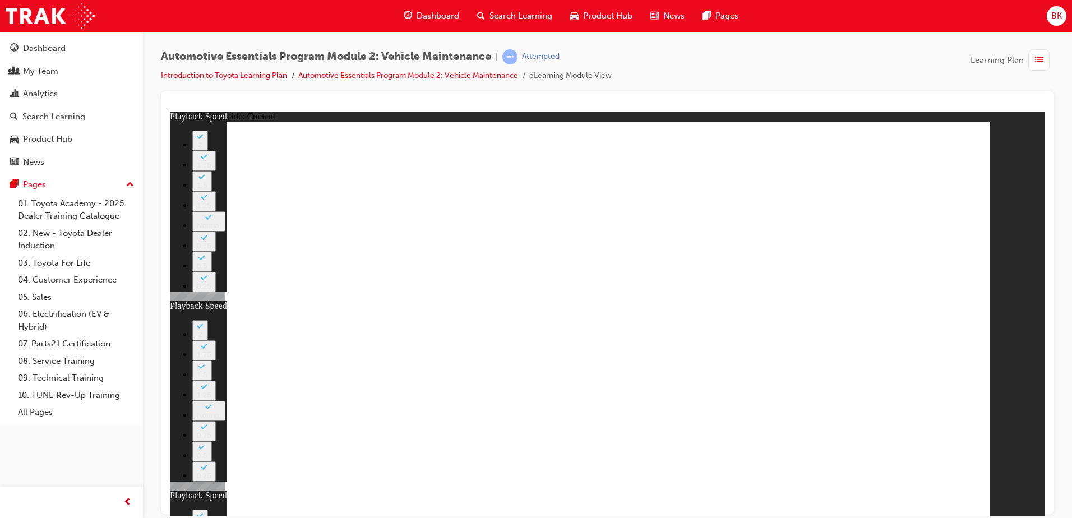
drag, startPoint x: 798, startPoint y: 438, endPoint x: 840, endPoint y: 433, distance: 42.3
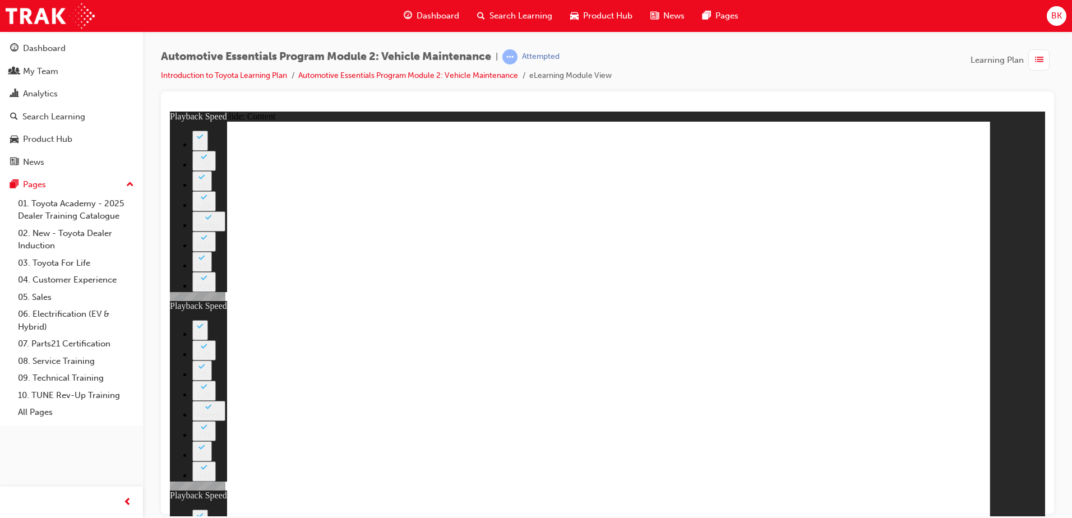
drag, startPoint x: 672, startPoint y: 436, endPoint x: 804, endPoint y: 435, distance: 132.4
drag, startPoint x: 763, startPoint y: 255, endPoint x: 773, endPoint y: 251, distance: 11.0
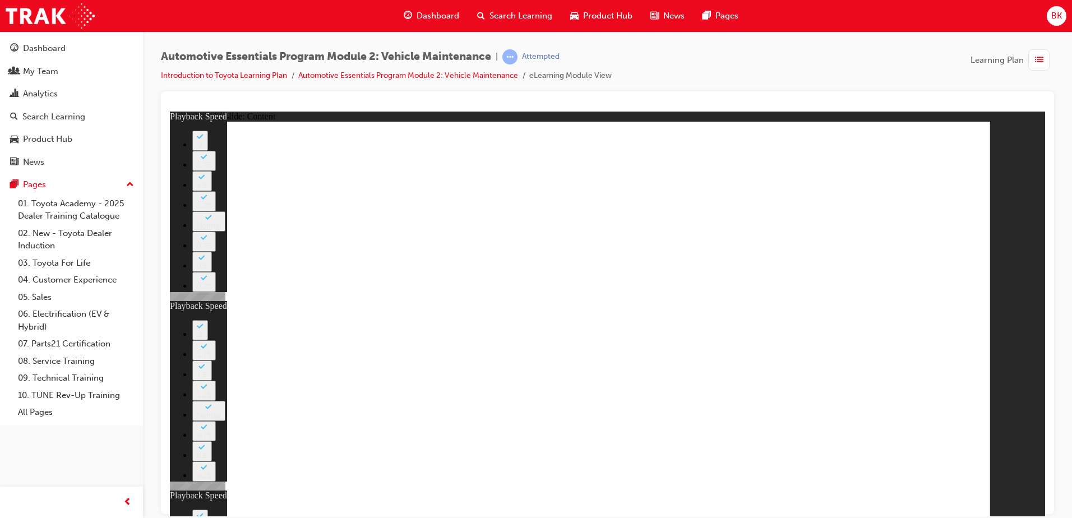
drag, startPoint x: 811, startPoint y: 438, endPoint x: 865, endPoint y: 430, distance: 55.1
click at [997, 380] on div "slide: Content Rectangle 1 close_white.png playback speed 2 1.75 1.5 1.25 Norma…" at bounding box center [608, 313] width 876 height 405
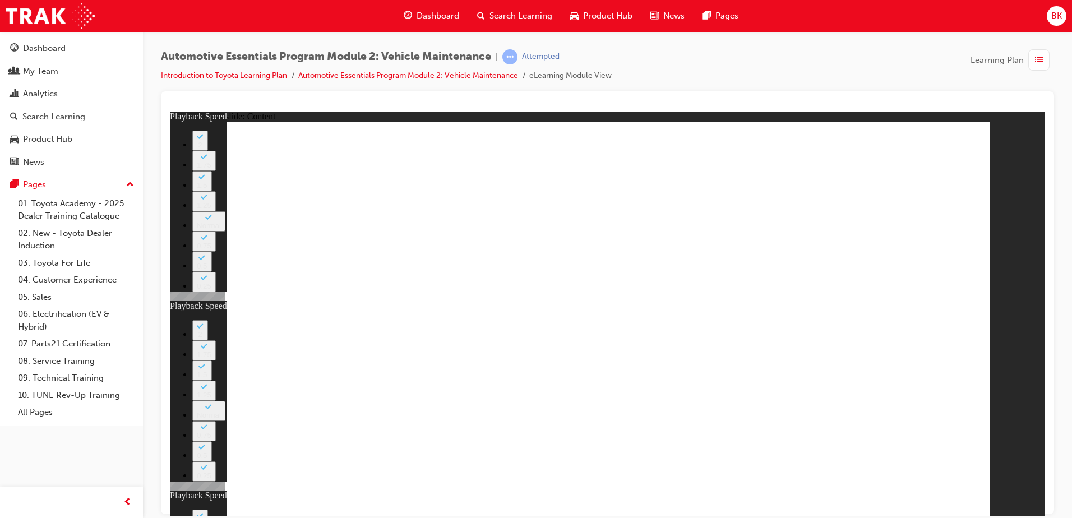
drag, startPoint x: 811, startPoint y: 438, endPoint x: 792, endPoint y: 438, distance: 18.5
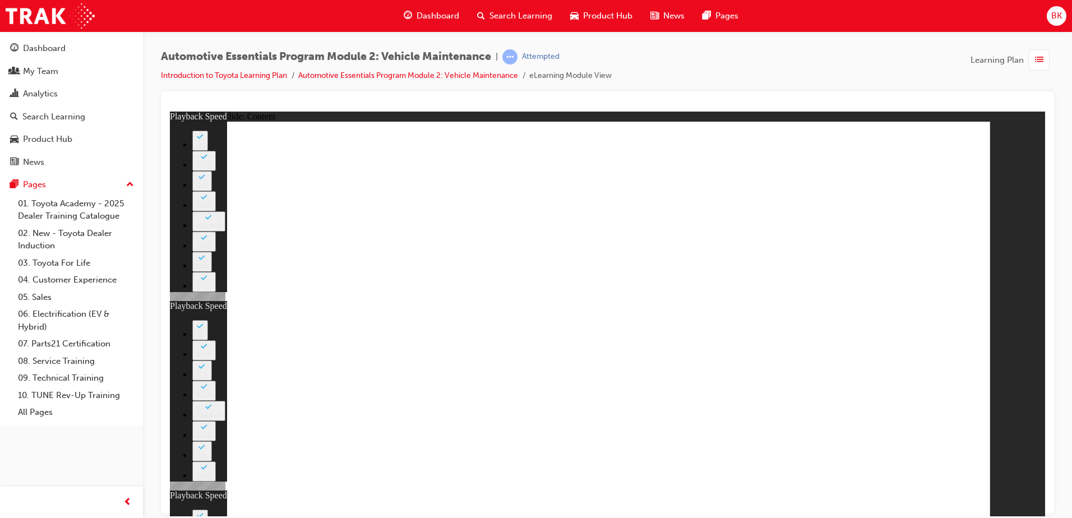
drag, startPoint x: 792, startPoint y: 438, endPoint x: 862, endPoint y: 446, distance: 70.6
drag, startPoint x: 814, startPoint y: 438, endPoint x: 789, endPoint y: 438, distance: 24.7
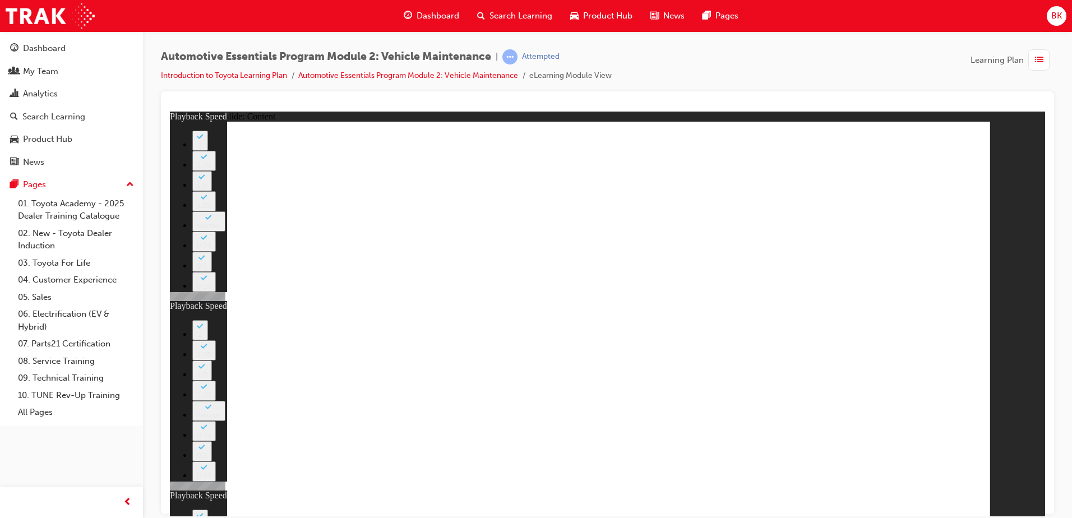
drag, startPoint x: 789, startPoint y: 438, endPoint x: 818, endPoint y: 443, distance: 29.5
type input "56"
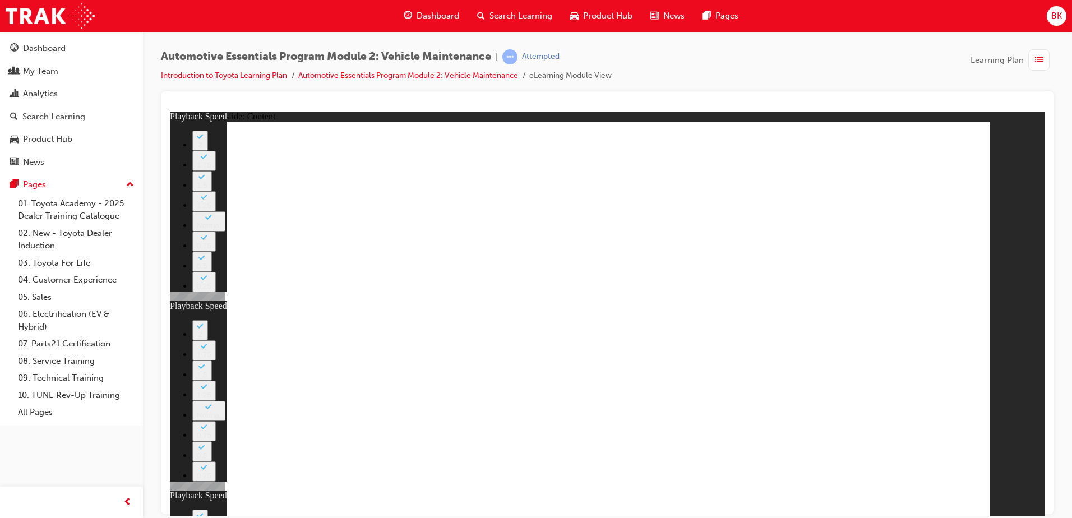
type input "8"
type input "27"
type input "12"
drag, startPoint x: 683, startPoint y: 438, endPoint x: 804, endPoint y: 444, distance: 121.3
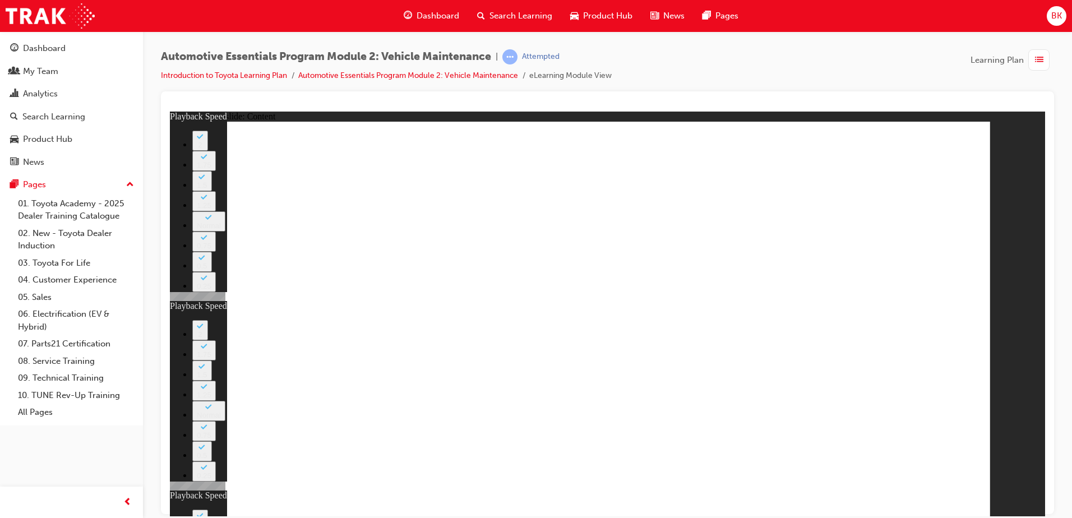
drag, startPoint x: 779, startPoint y: 365, endPoint x: 779, endPoint y: 380, distance: 15.7
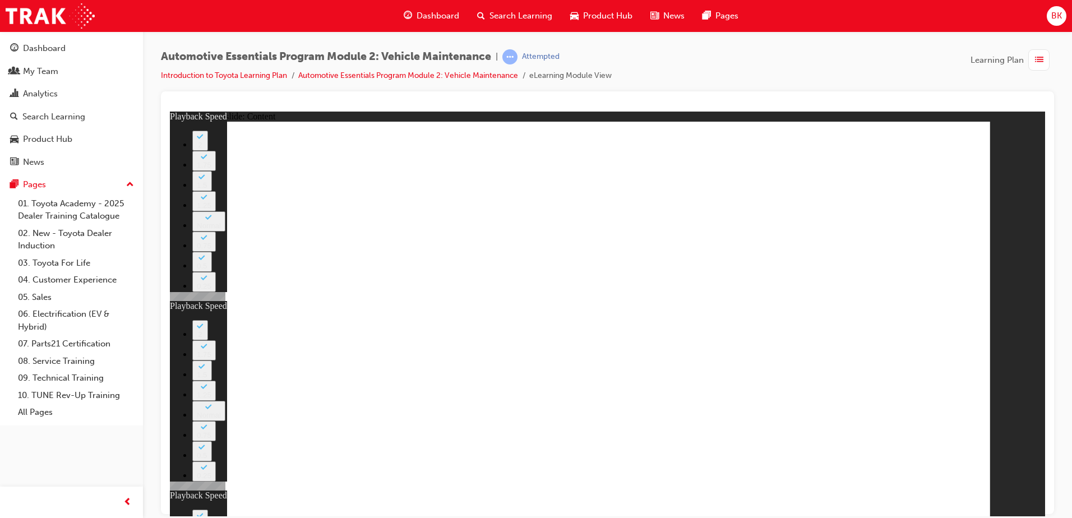
drag, startPoint x: 812, startPoint y: 440, endPoint x: 770, endPoint y: 440, distance: 42.1
type input "9"
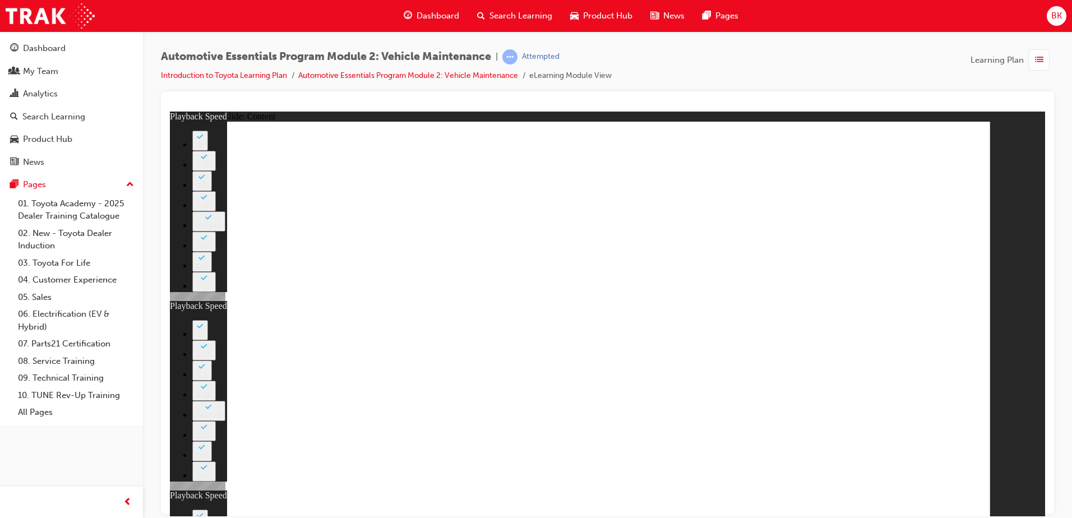
type input "8"
type input "27"
type input "12"
type input "56"
type input "9"
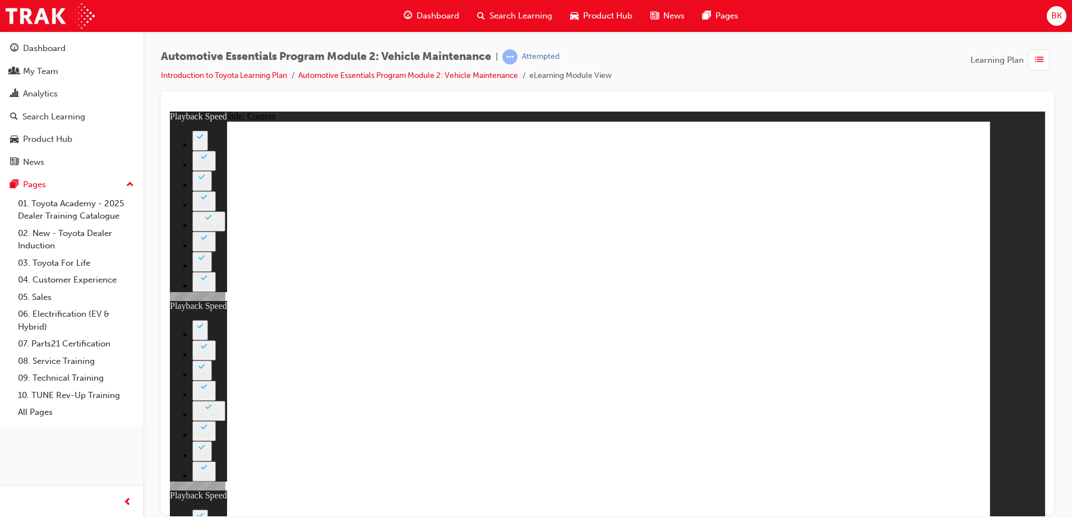
type input "8"
type input "27"
type input "12"
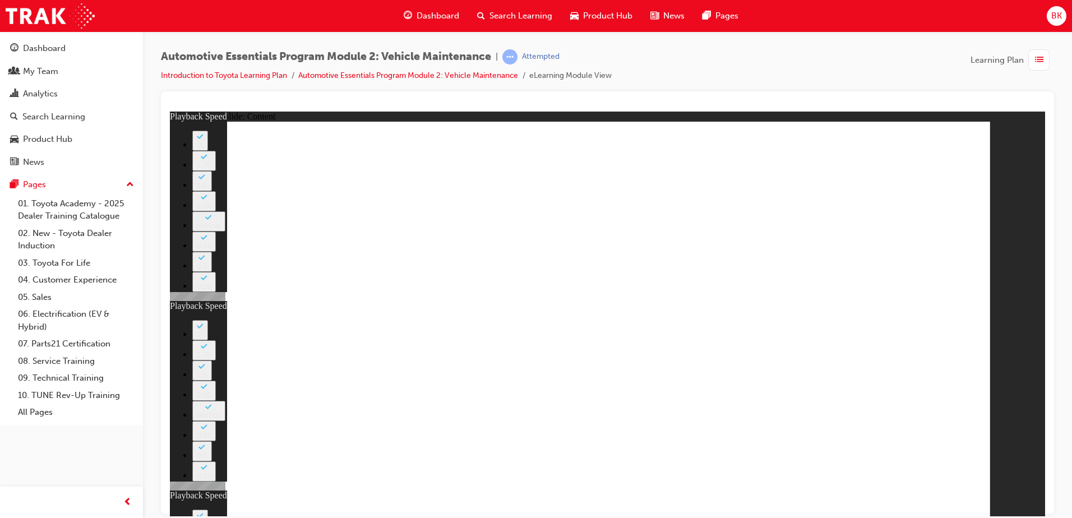
type input "56"
type input "9"
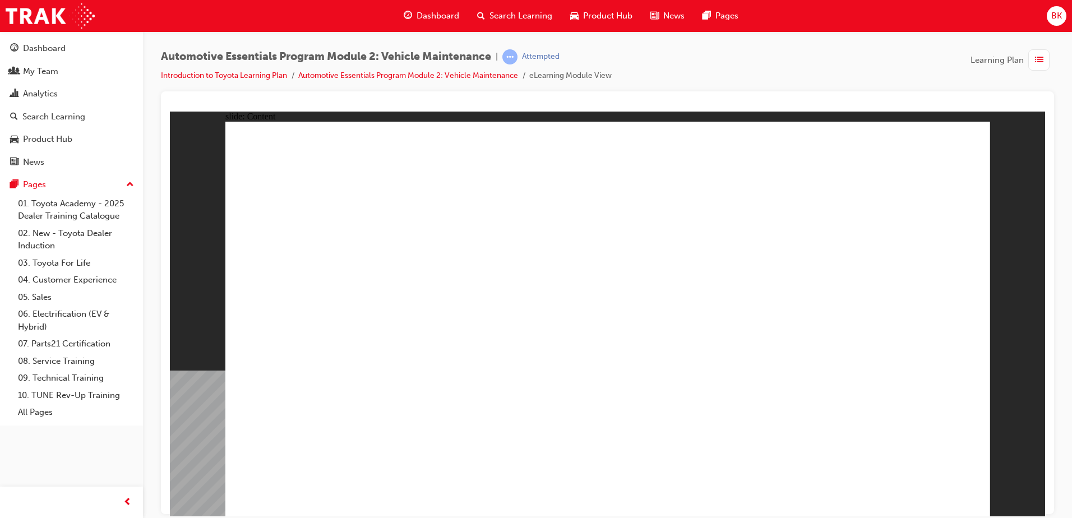
radio input "true"
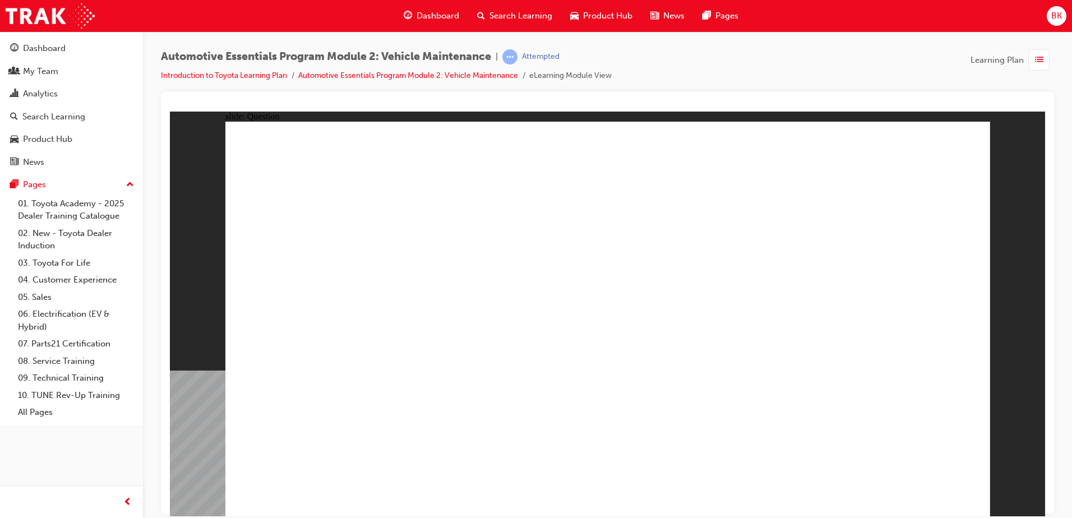
radio input "true"
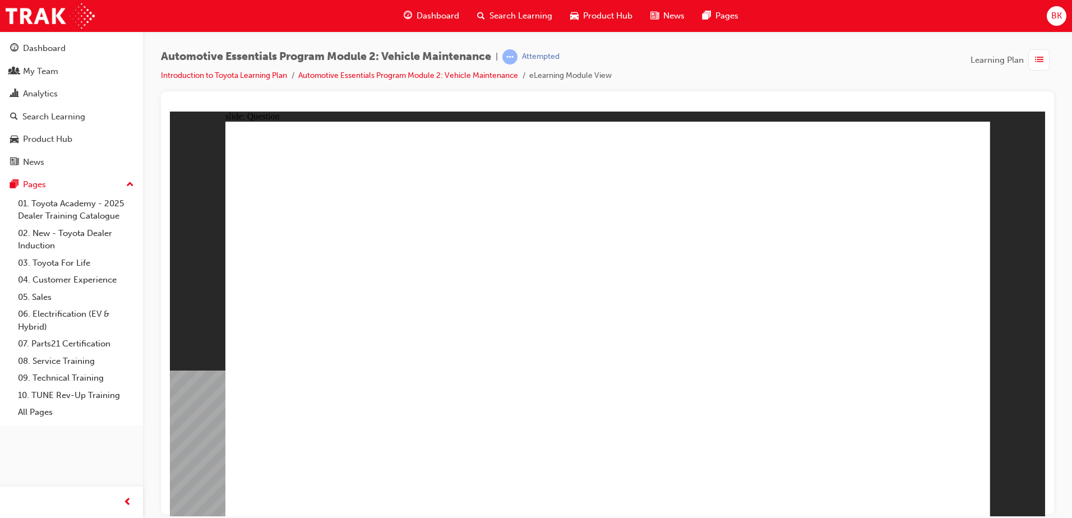
radio input "true"
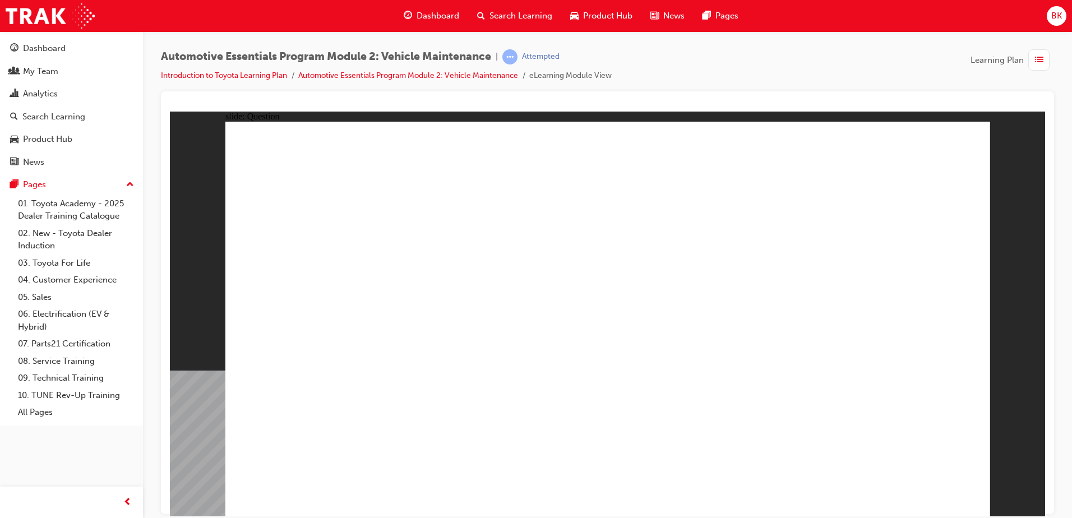
radio input "true"
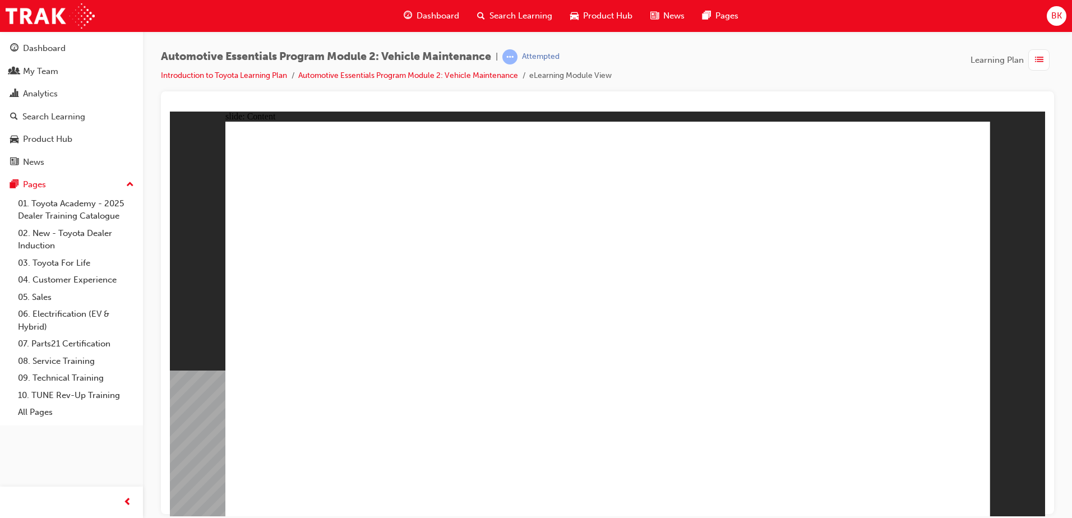
drag, startPoint x: 963, startPoint y: 144, endPoint x: 884, endPoint y: 314, distance: 186.7
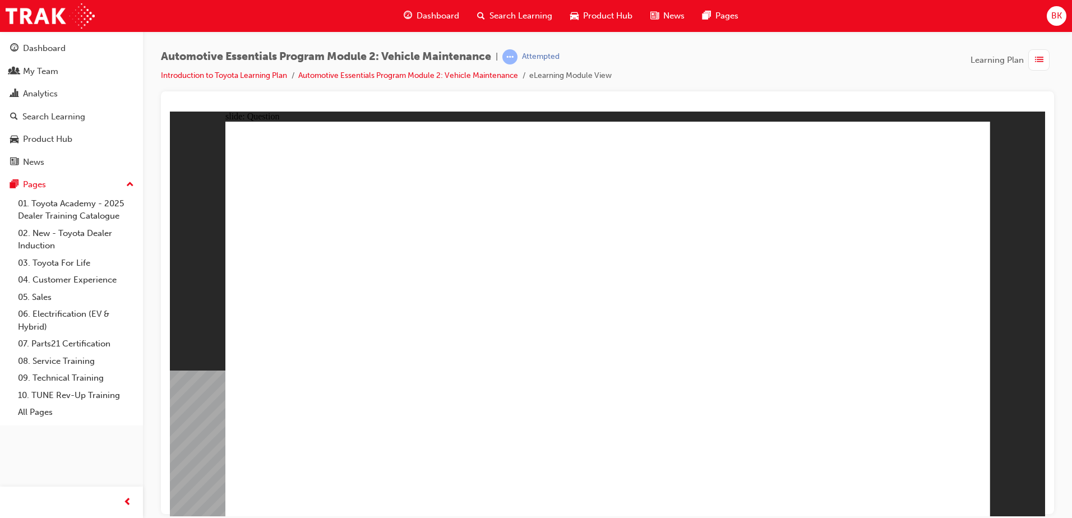
radio input "true"
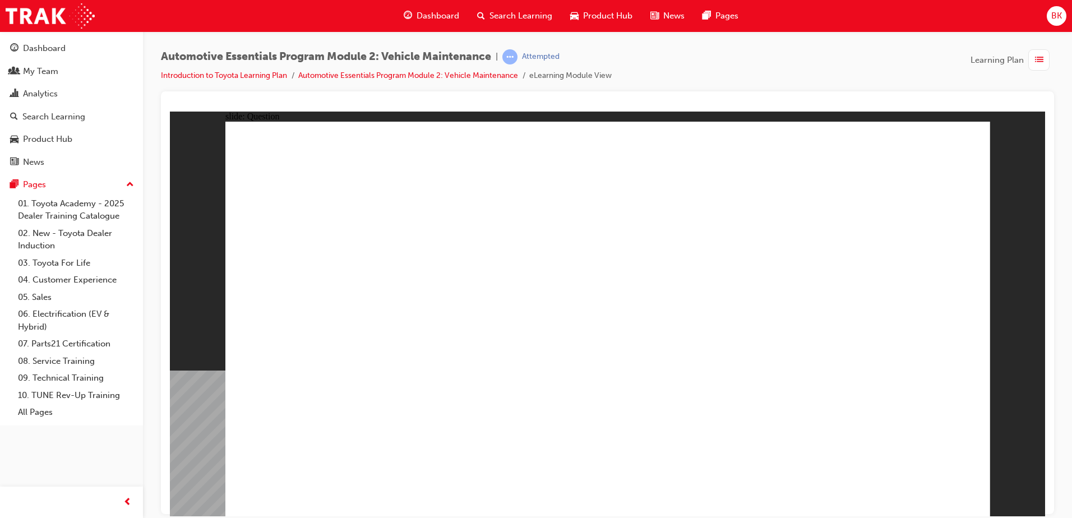
radio input "true"
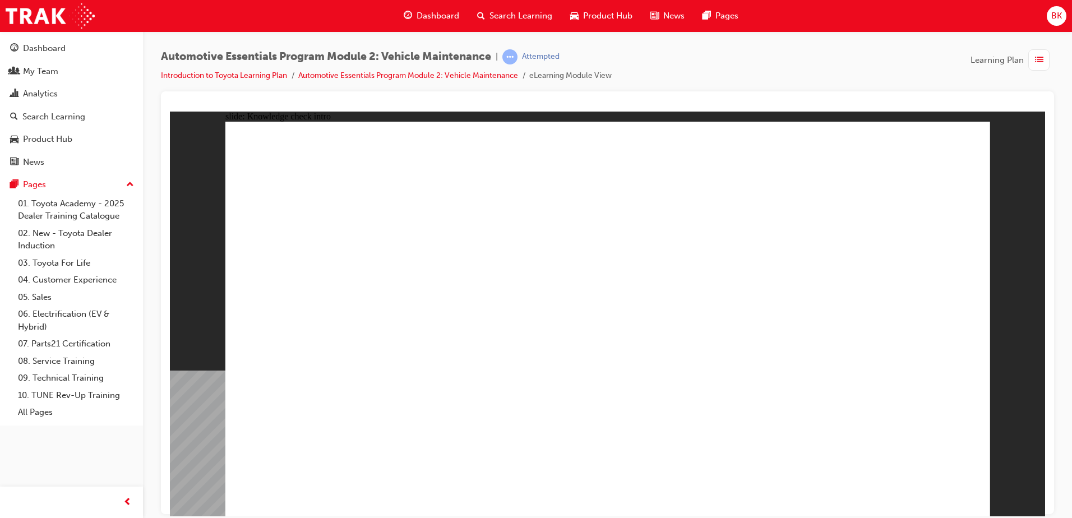
radio input "true"
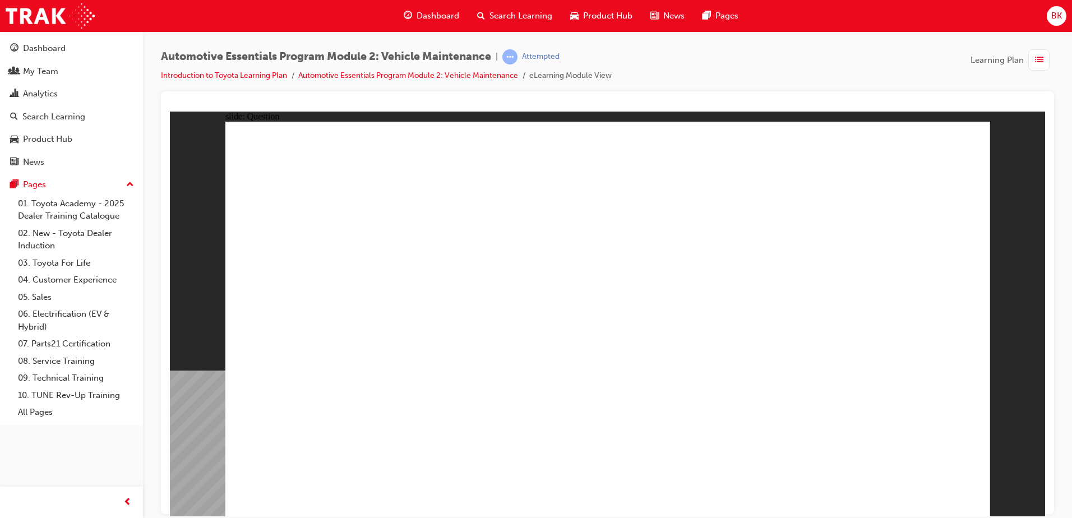
radio input "true"
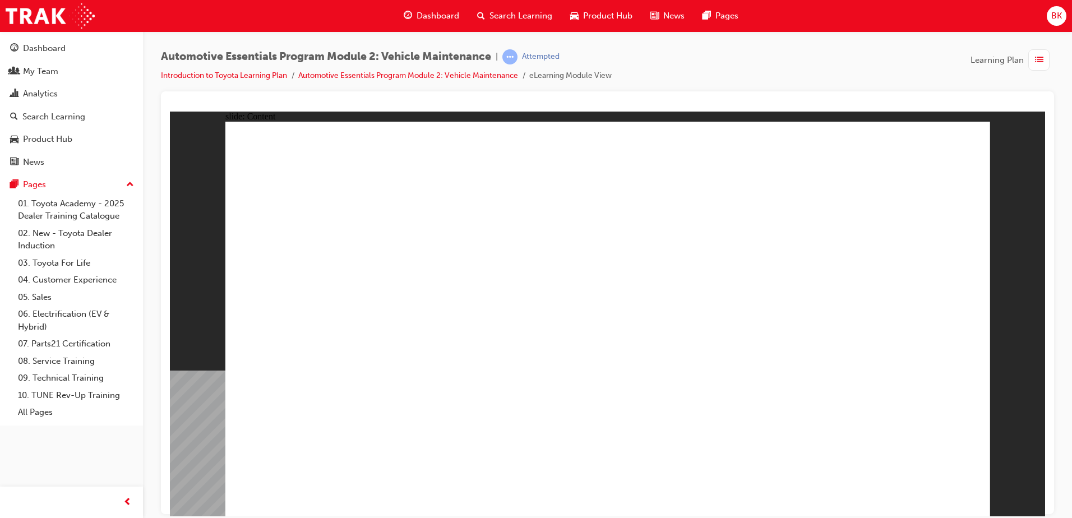
drag, startPoint x: 330, startPoint y: 352, endPoint x: 338, endPoint y: 356, distance: 8.5
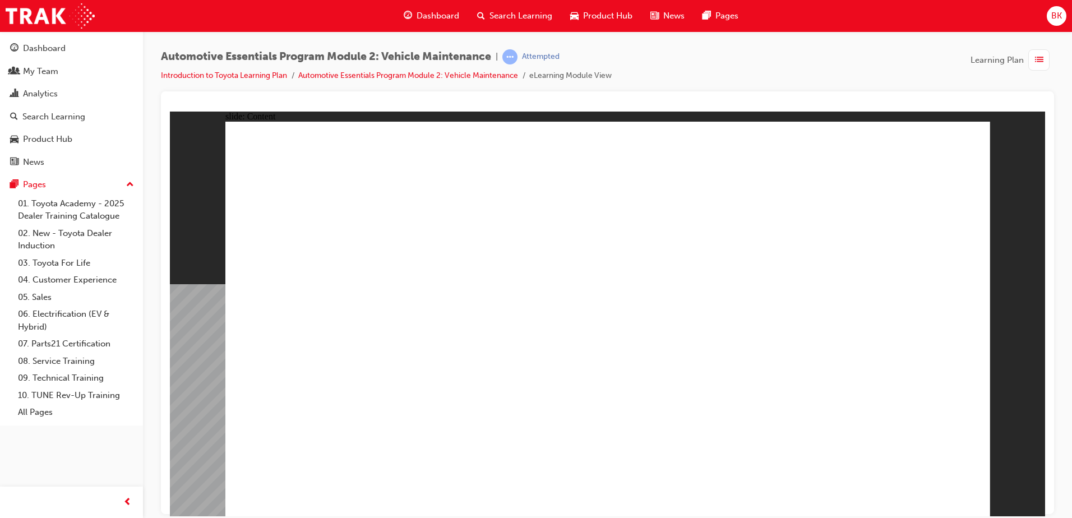
radio input "true"
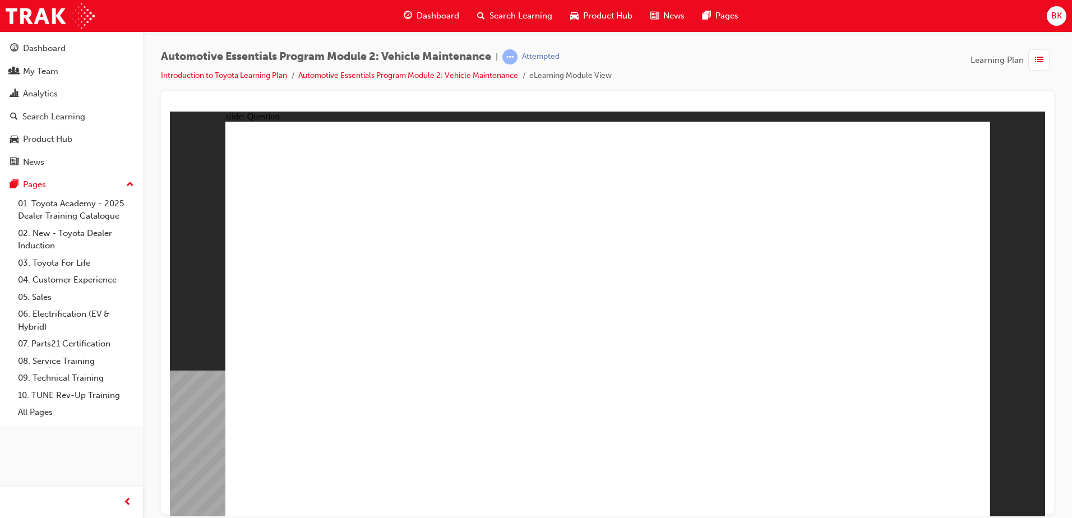
radio input "true"
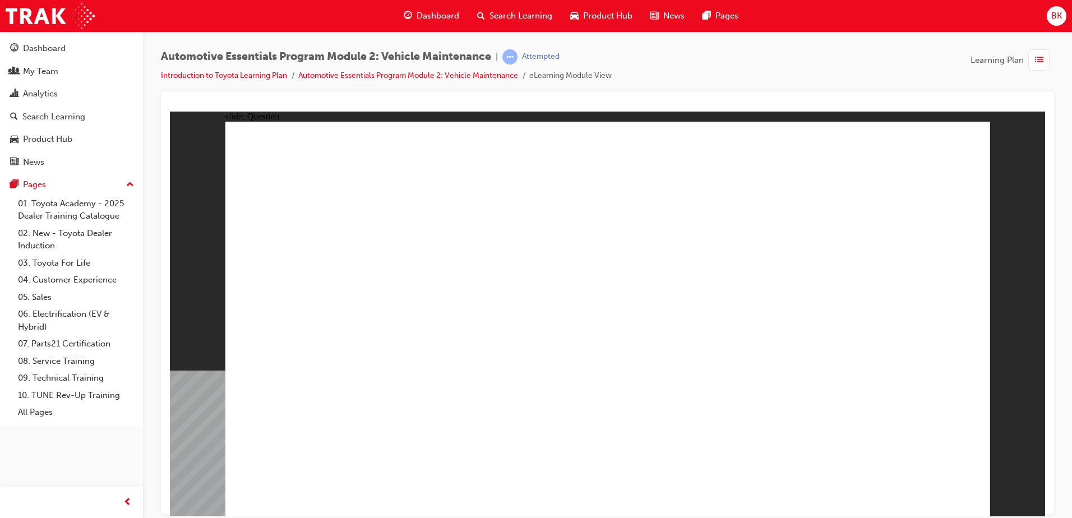
radio input "true"
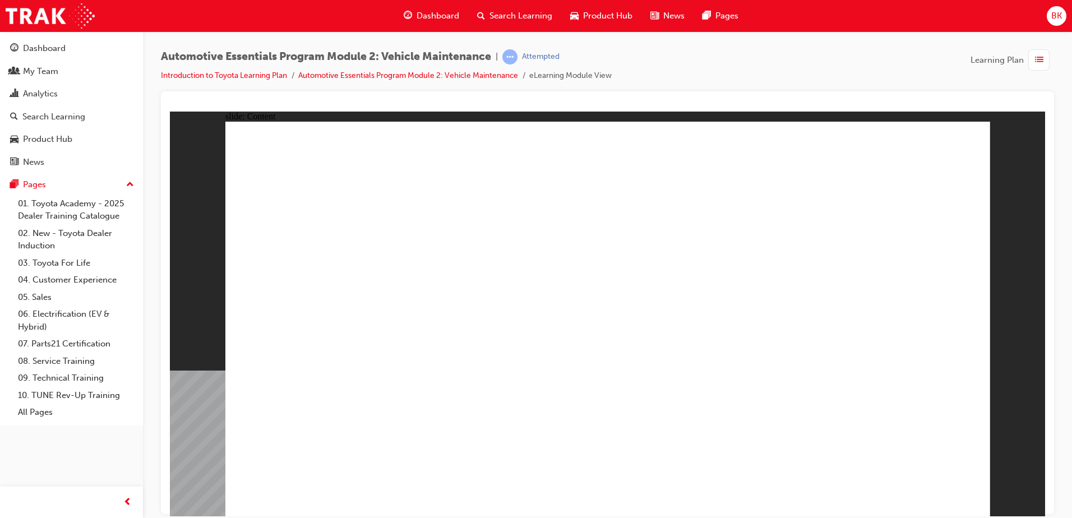
drag, startPoint x: 960, startPoint y: 146, endPoint x: 633, endPoint y: 248, distance: 342.6
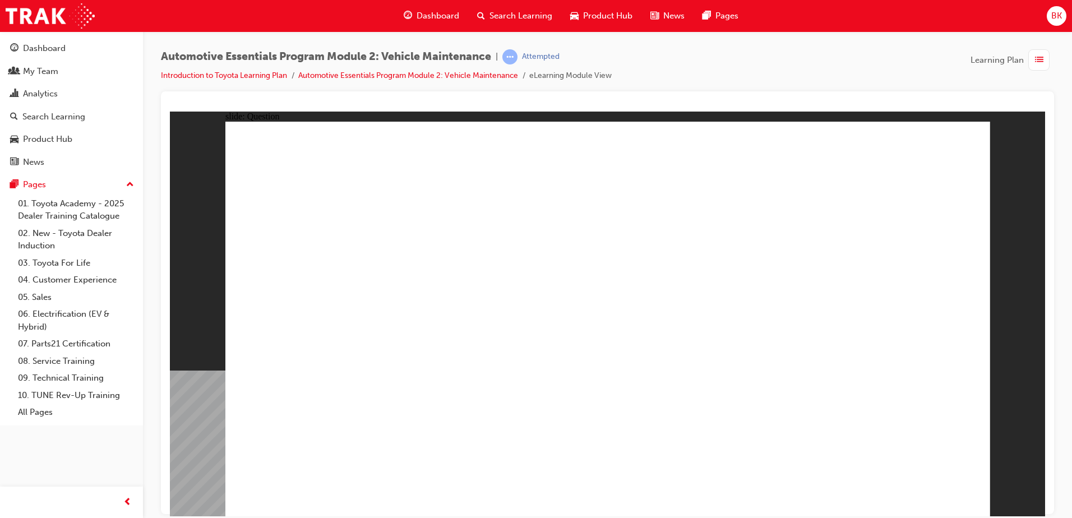
radio input "true"
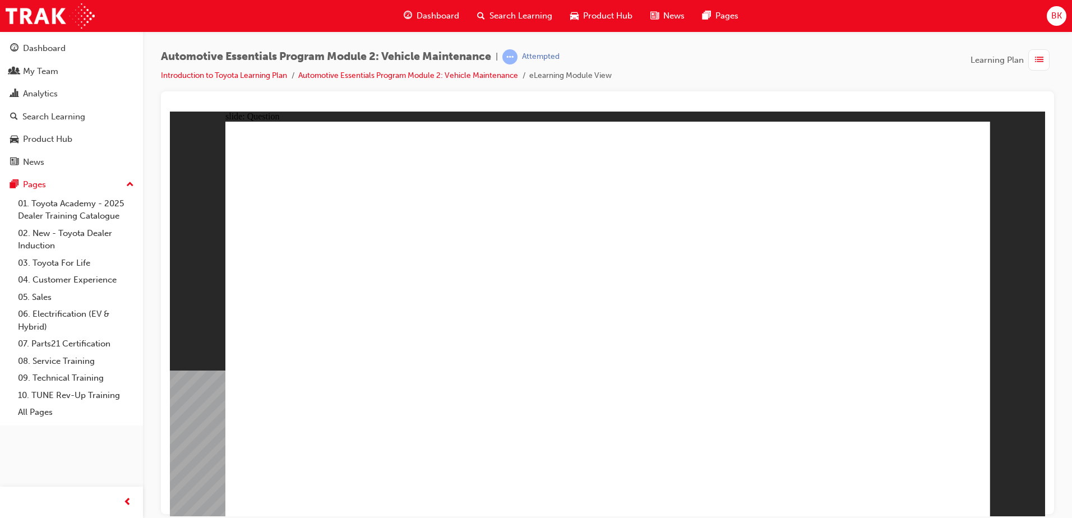
click at [446, 16] on span "Dashboard" at bounding box center [438, 16] width 43 height 13
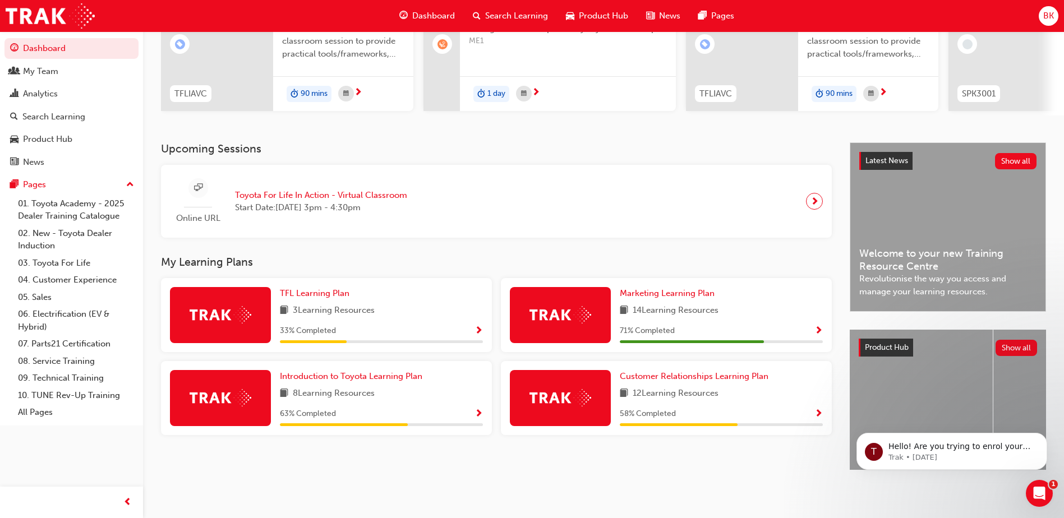
scroll to position [152, 0]
click at [349, 371] on span "Introduction to Toyota Learning Plan" at bounding box center [351, 376] width 142 height 10
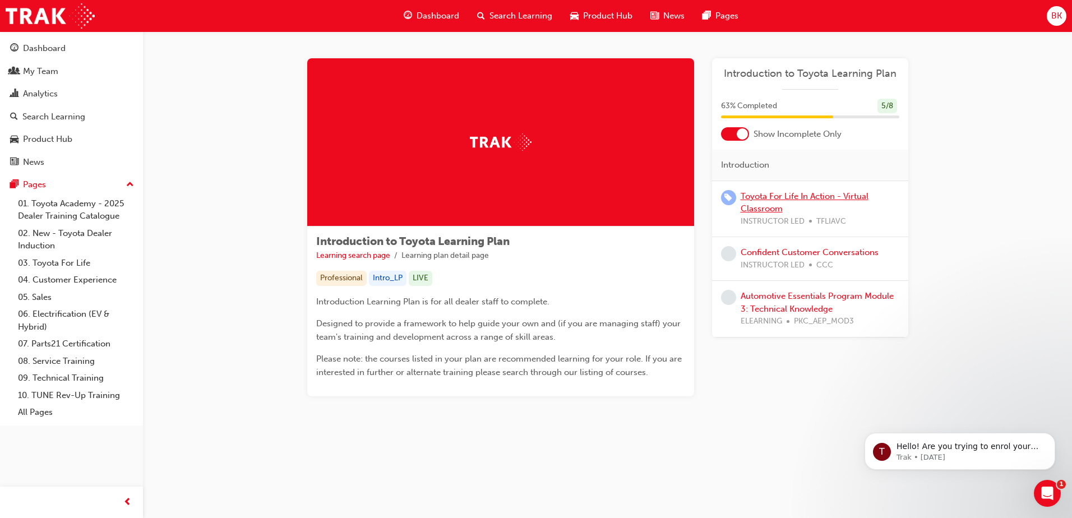
click at [799, 199] on link "Toyota For Life In Action - Virtual Classroom" at bounding box center [805, 202] width 128 height 23
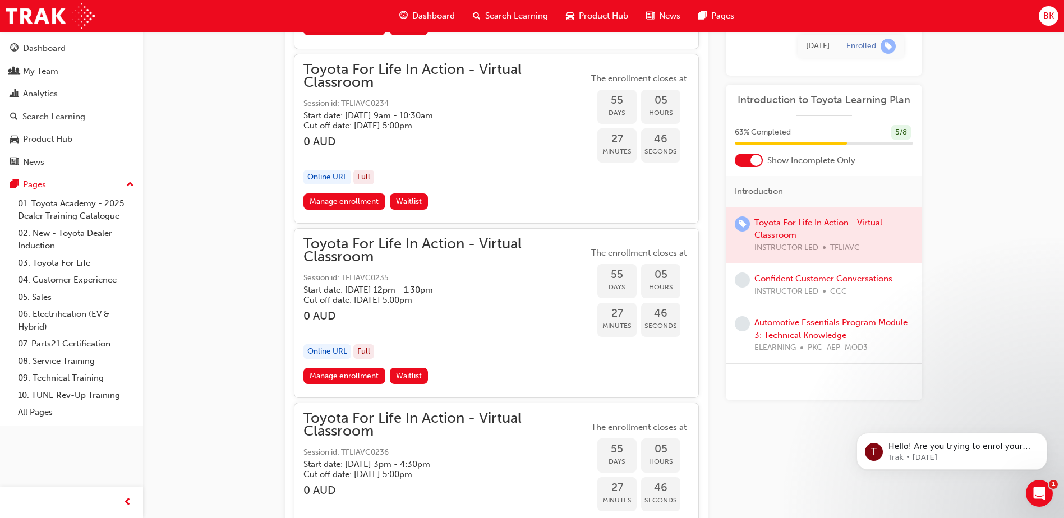
scroll to position [12246, 0]
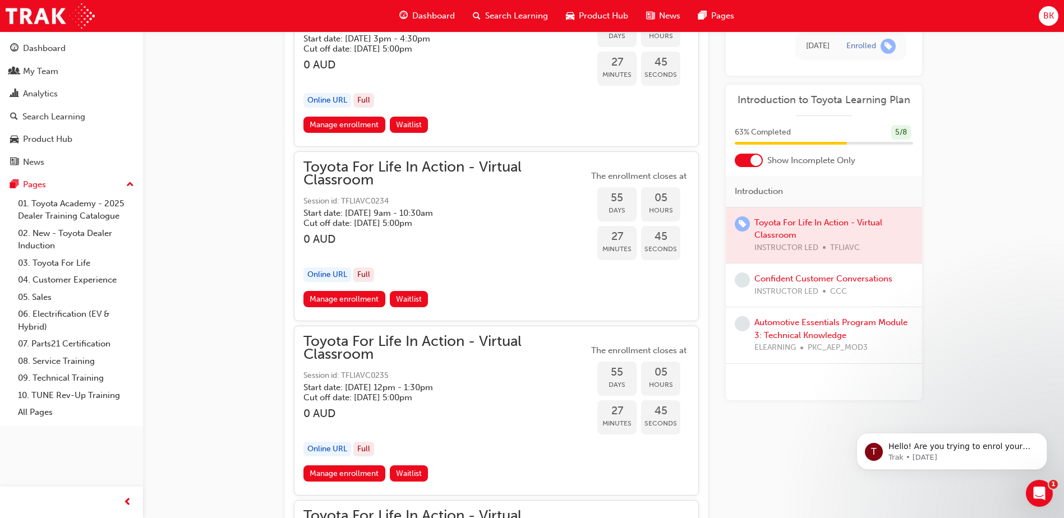
drag, startPoint x: 1066, startPoint y: 49, endPoint x: 4, endPoint y: 115, distance: 1063.3
click at [798, 276] on link "Confident Customer Conversations" at bounding box center [823, 279] width 138 height 10
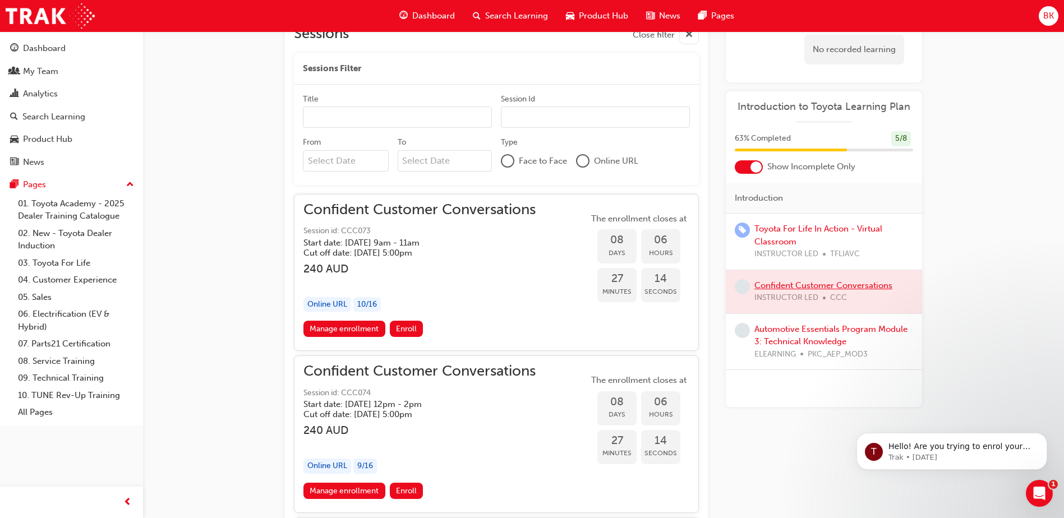
scroll to position [719, 0]
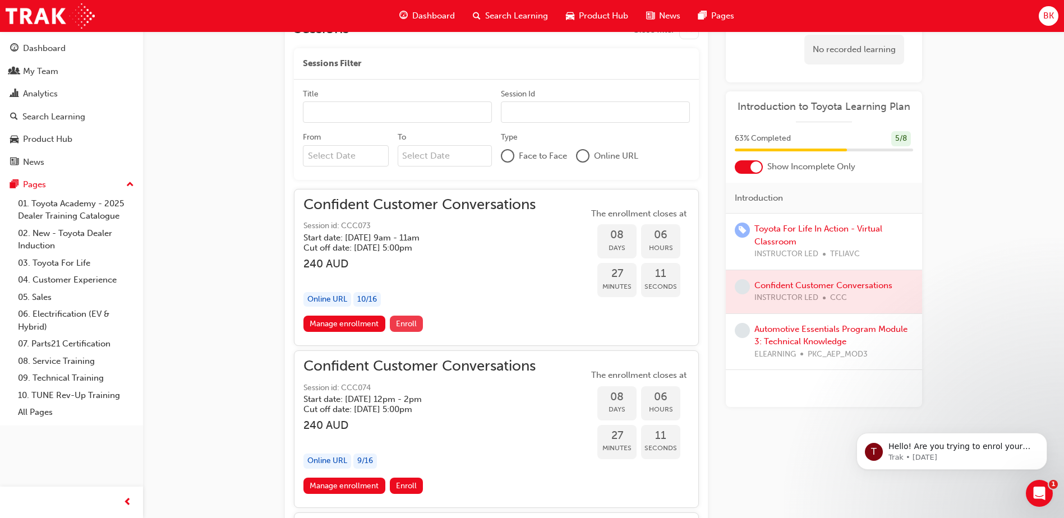
click at [404, 323] on span "Enroll" at bounding box center [406, 324] width 21 height 10
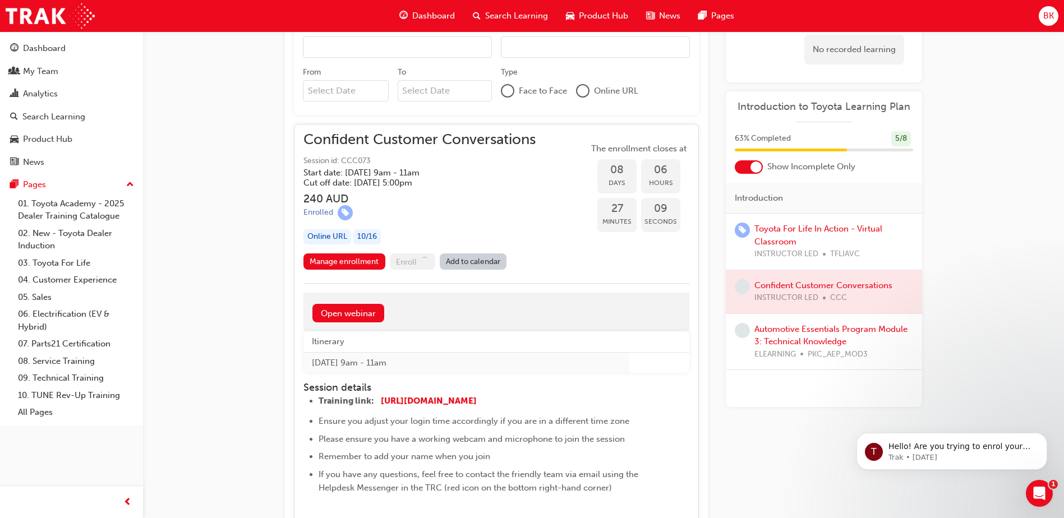
scroll to position [1000, 0]
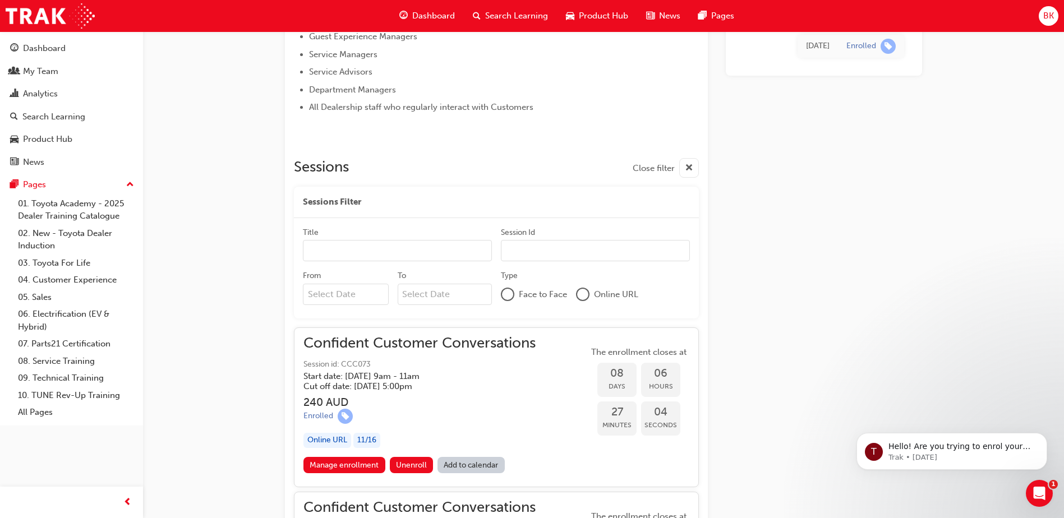
scroll to position [592, 0]
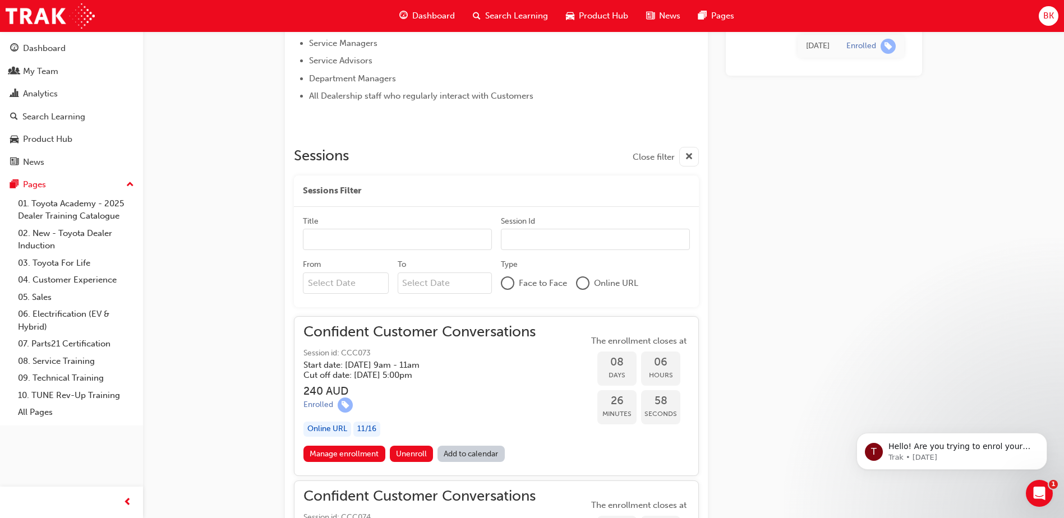
click at [421, 12] on span "Dashboard" at bounding box center [433, 16] width 43 height 13
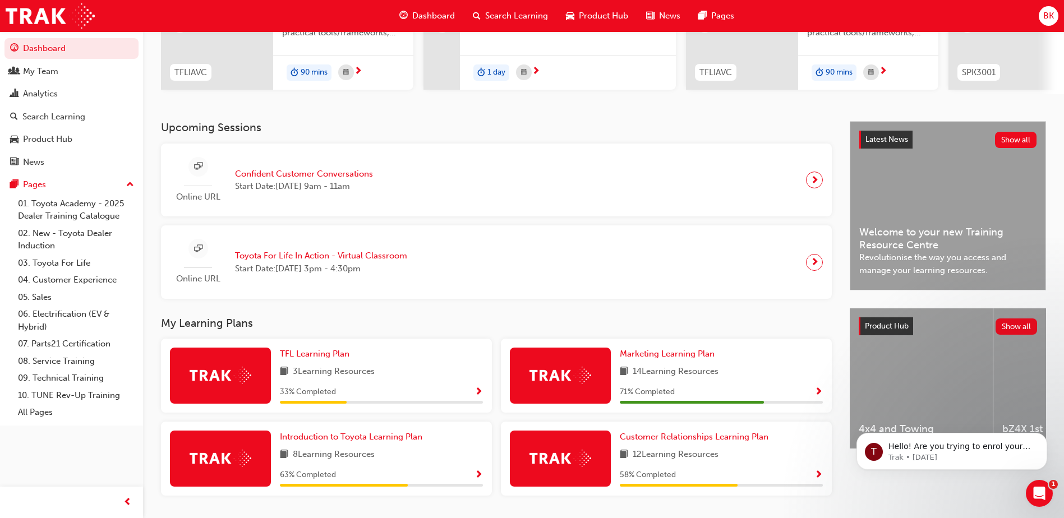
scroll to position [168, 0]
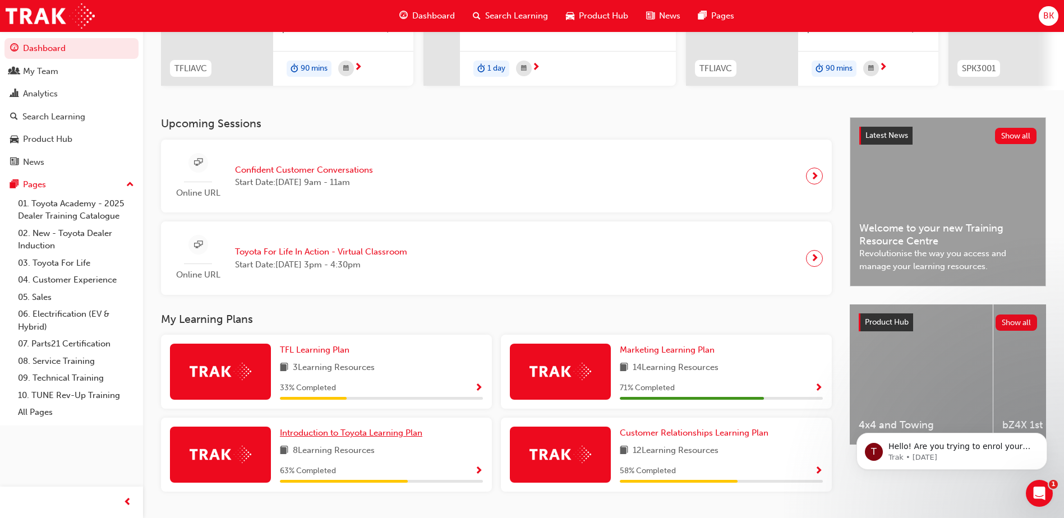
click at [371, 438] on span "Introduction to Toyota Learning Plan" at bounding box center [351, 433] width 142 height 10
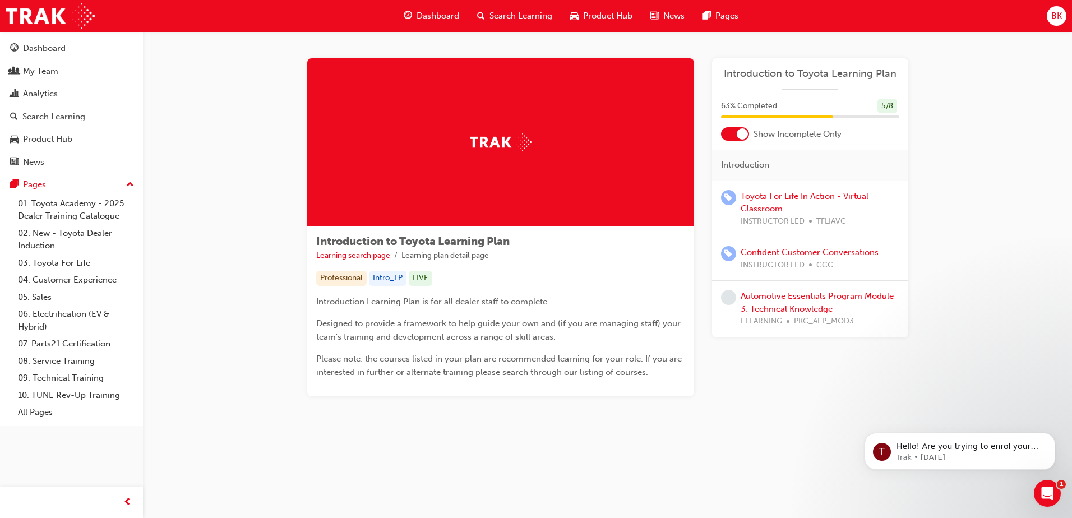
click at [799, 250] on link "Confident Customer Conversations" at bounding box center [810, 252] width 138 height 10
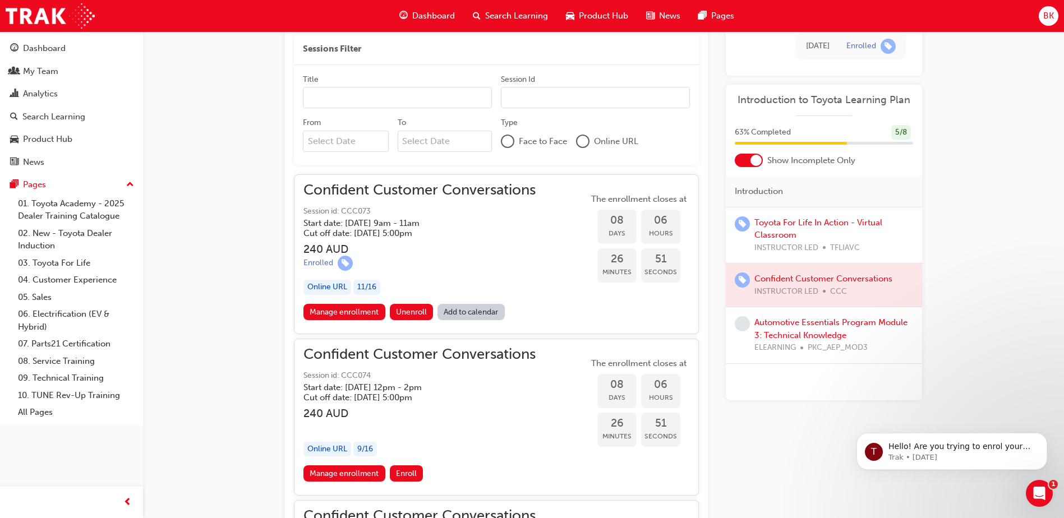
scroll to position [908, 0]
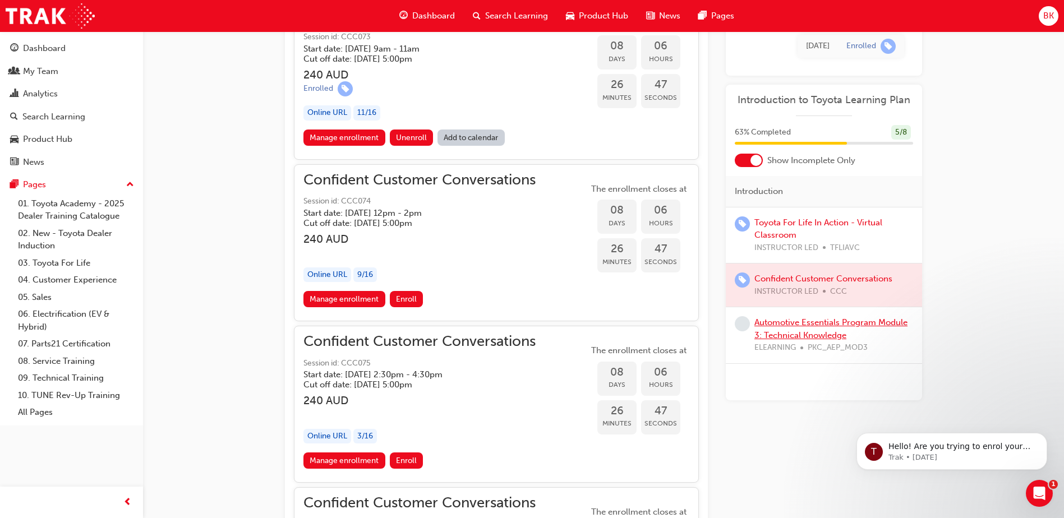
click at [787, 330] on link "Automotive Essentials Program Module 3: Technical Knowledge" at bounding box center [830, 328] width 153 height 23
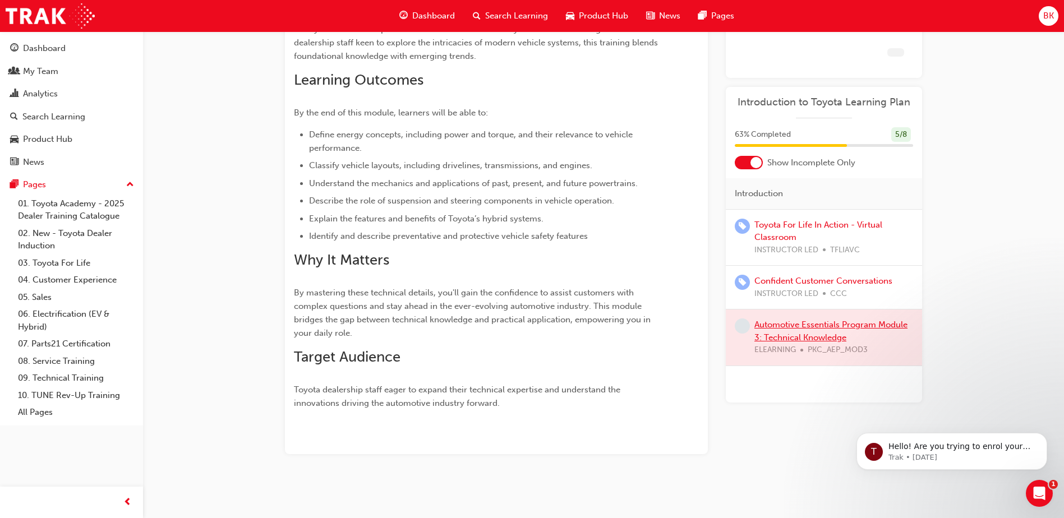
scroll to position [195, 0]
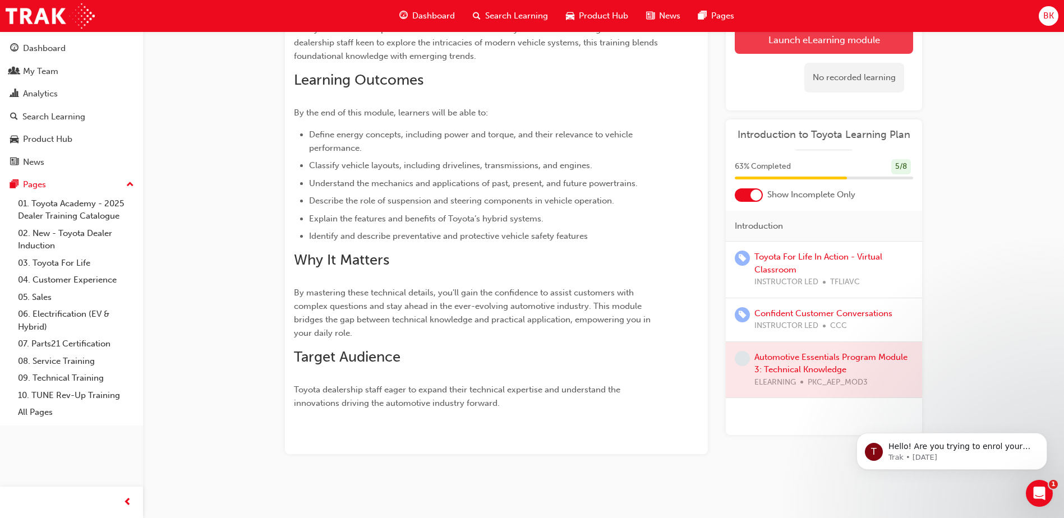
click at [775, 45] on link "Launch eLearning module" at bounding box center [824, 40] width 178 height 28
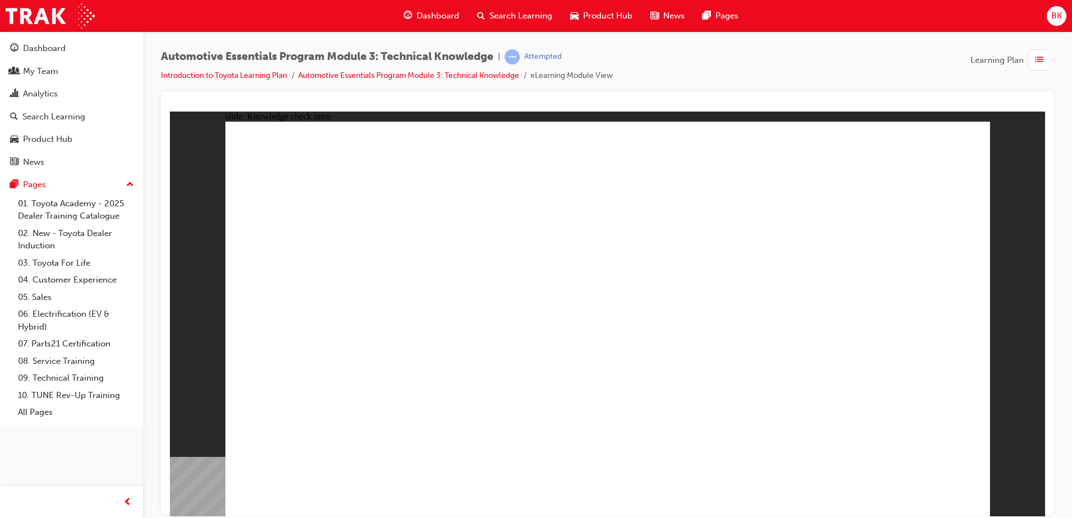
radio input "true"
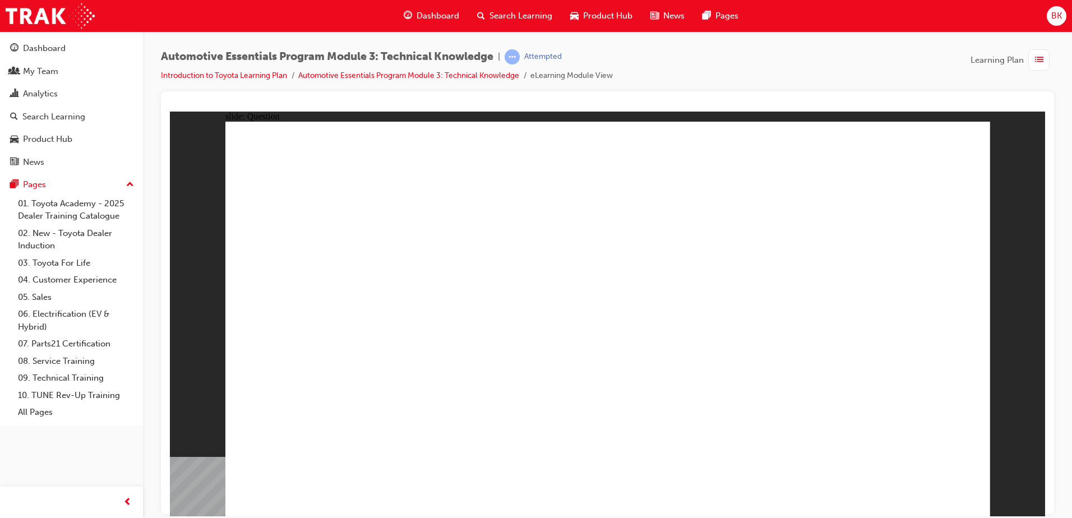
radio input "true"
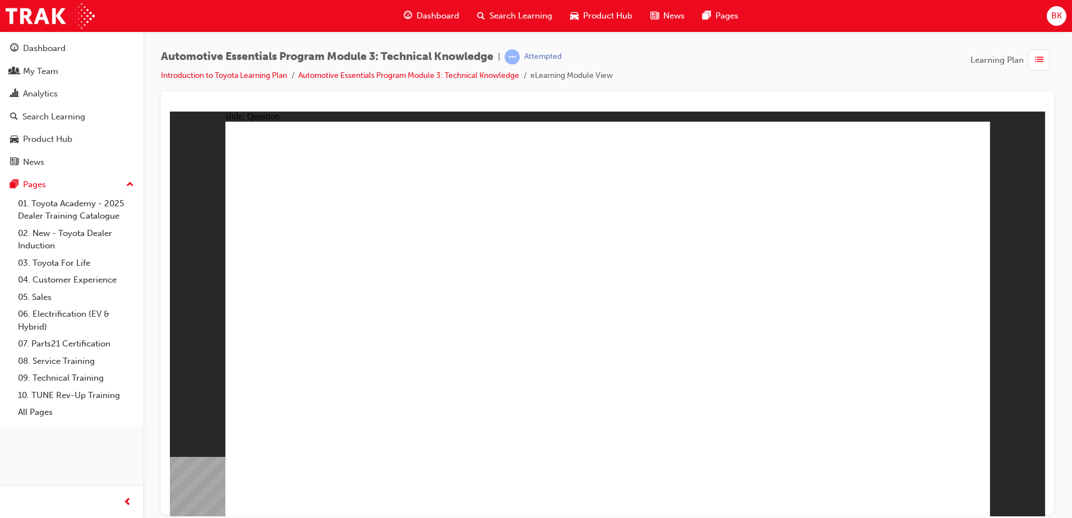
radio input "true"
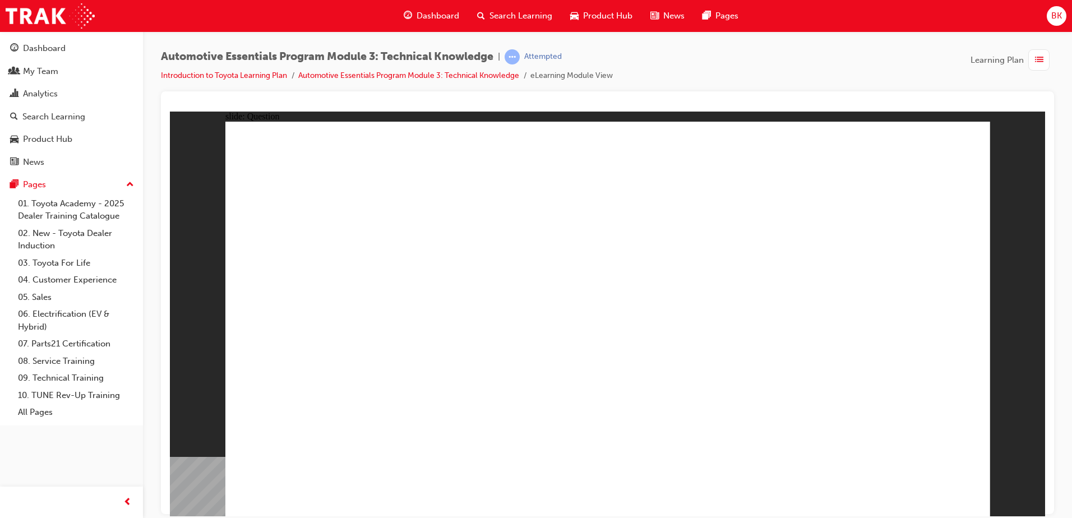
radio input "true"
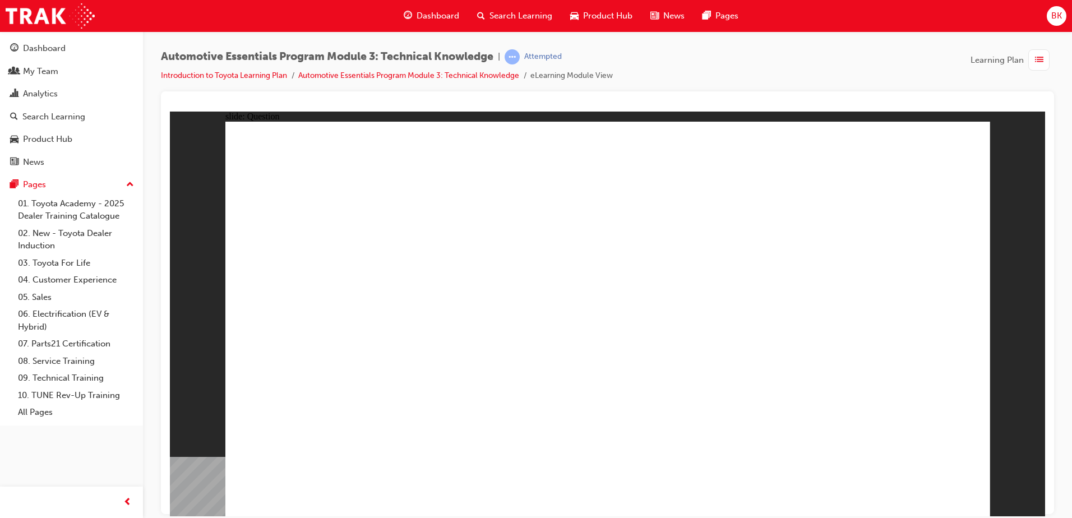
radio input "false"
radio input "true"
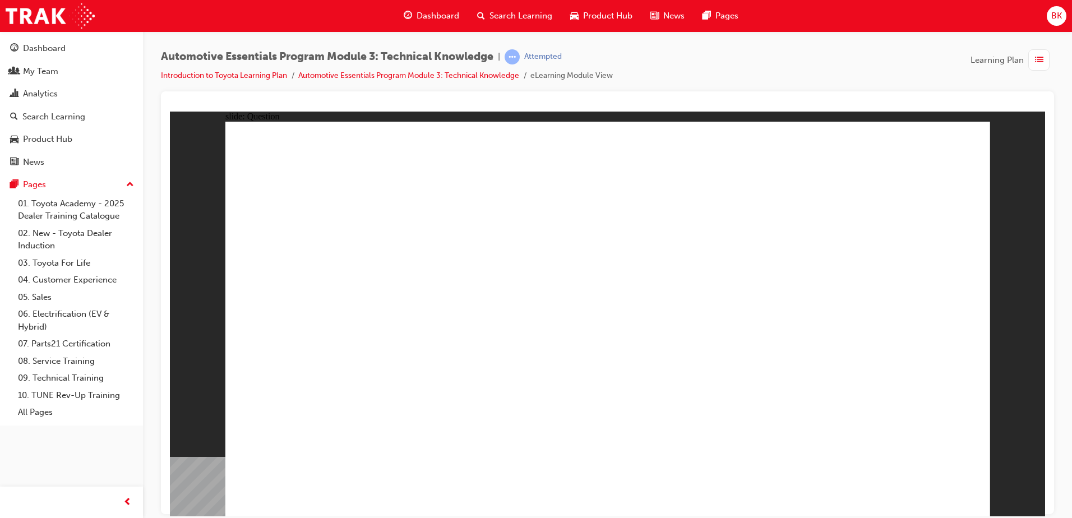
radio input "true"
drag, startPoint x: 633, startPoint y: 385, endPoint x: 615, endPoint y: 389, distance: 17.7
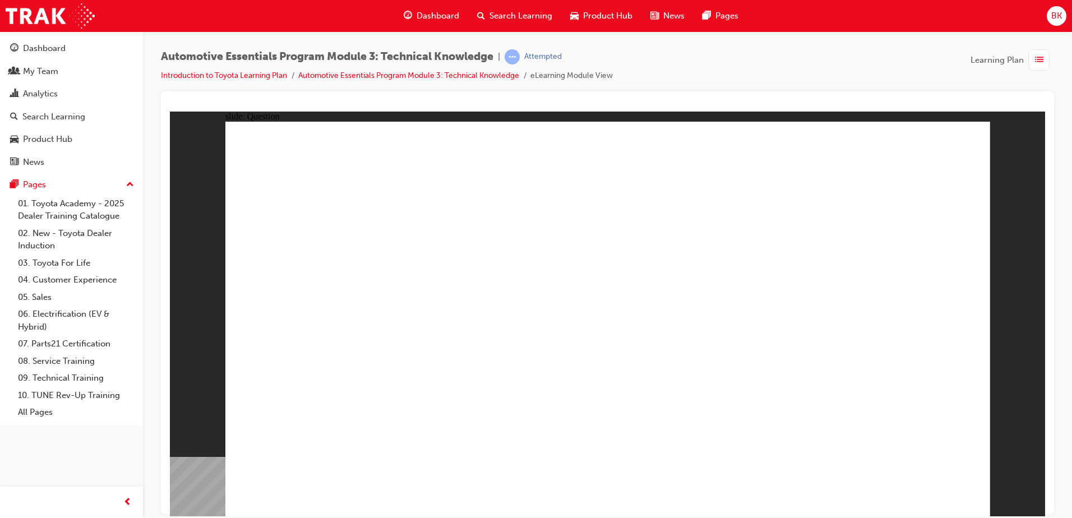
radio input "true"
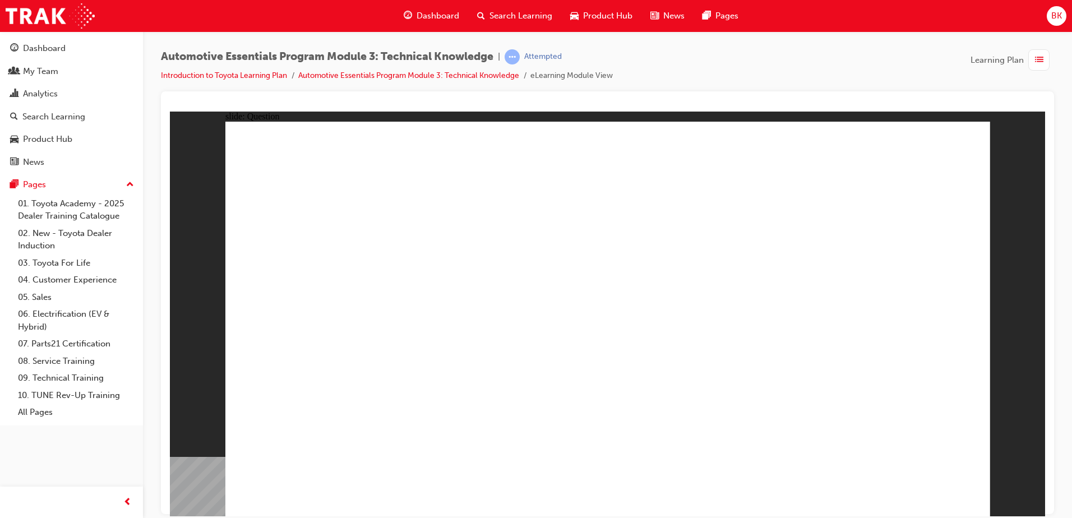
radio input "true"
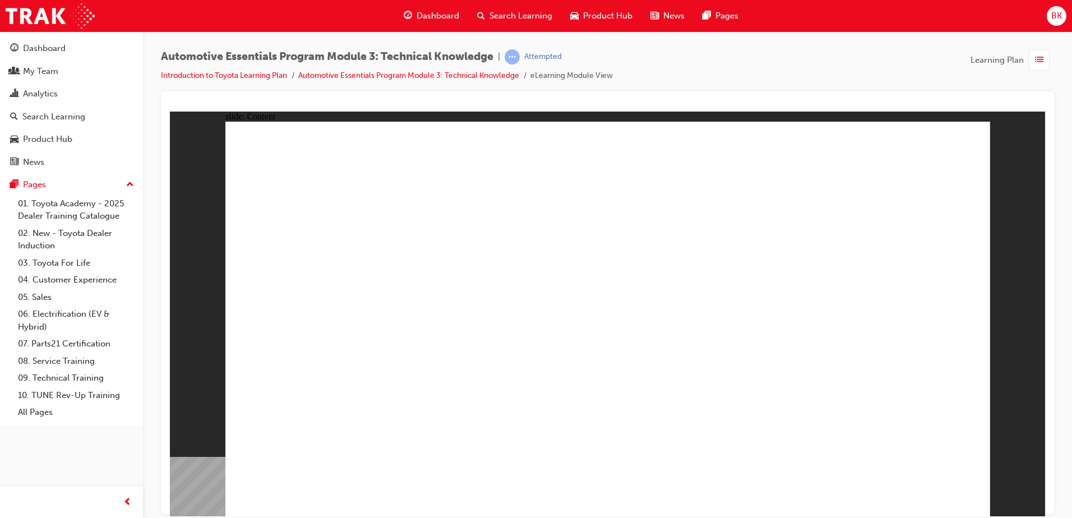
radio input "true"
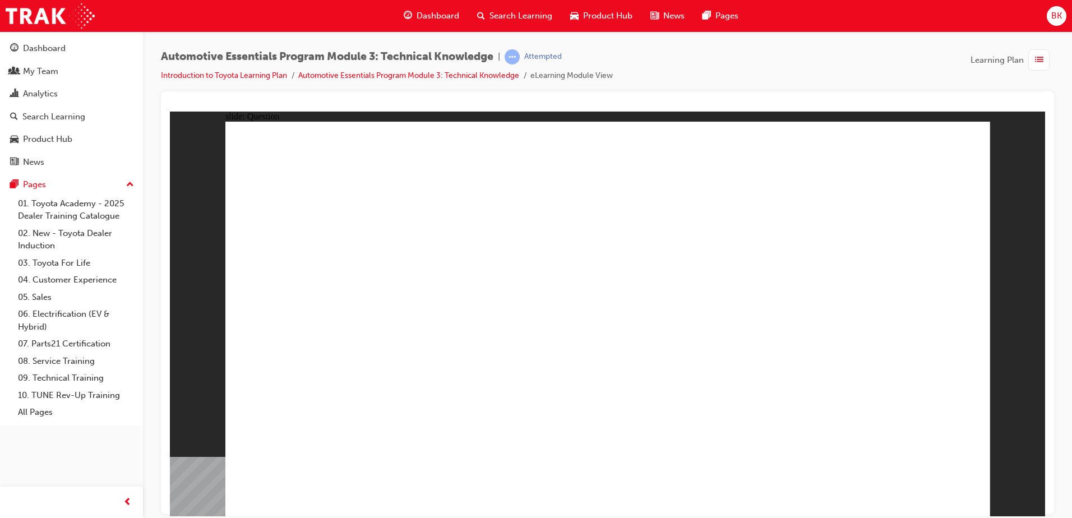
radio input "true"
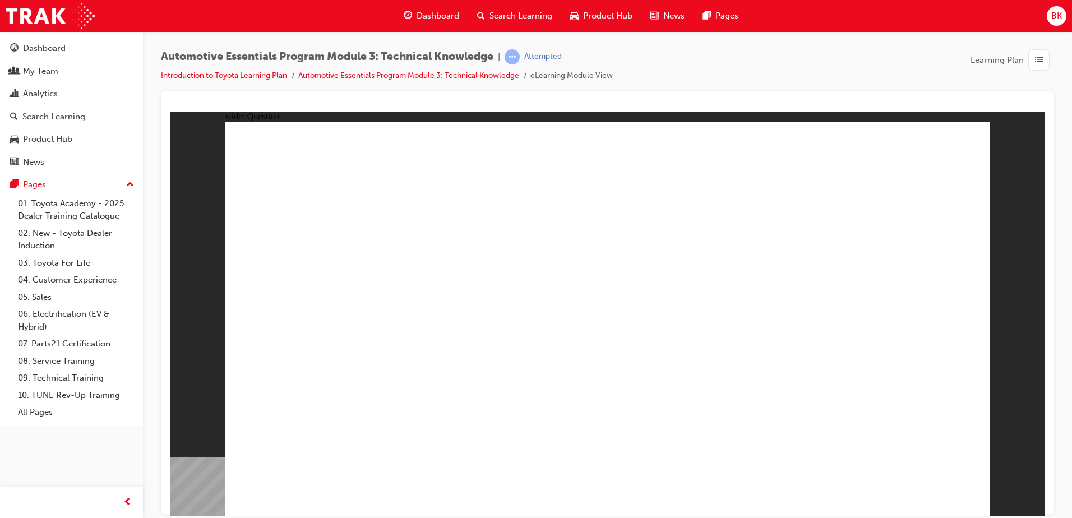
radio input "true"
drag, startPoint x: 643, startPoint y: 397, endPoint x: 637, endPoint y: 392, distance: 7.2
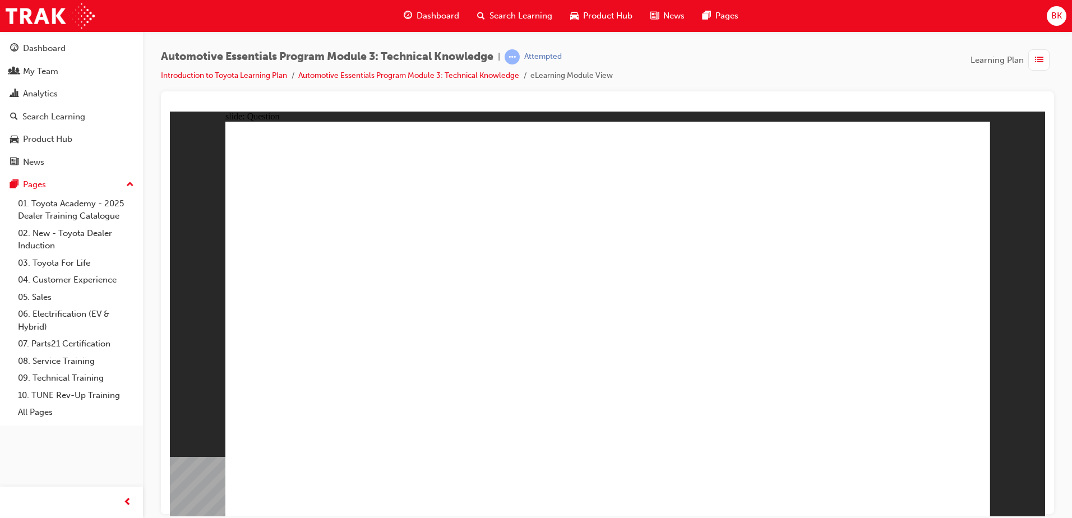
drag, startPoint x: 734, startPoint y: 286, endPoint x: 860, endPoint y: 454, distance: 211.1
radio input "true"
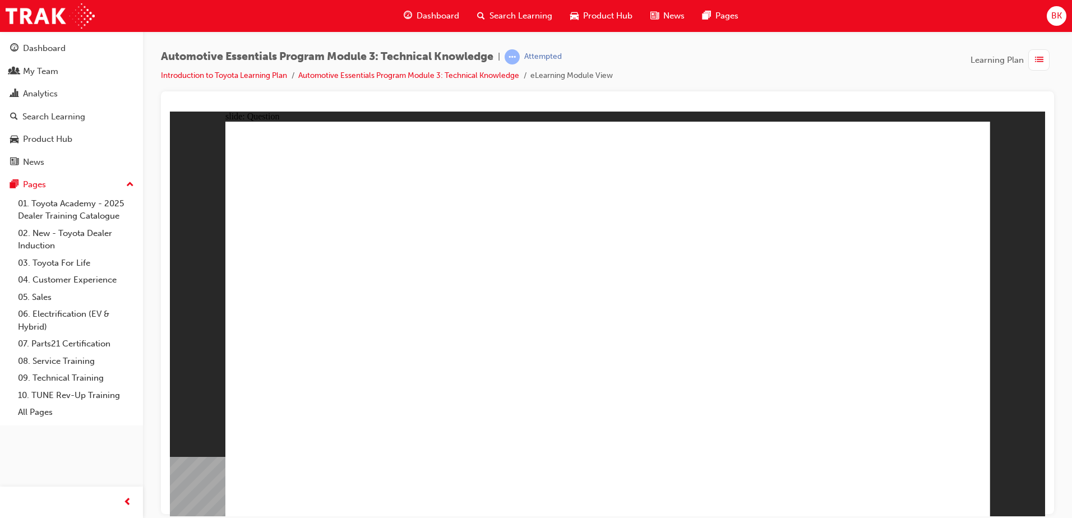
radio input "true"
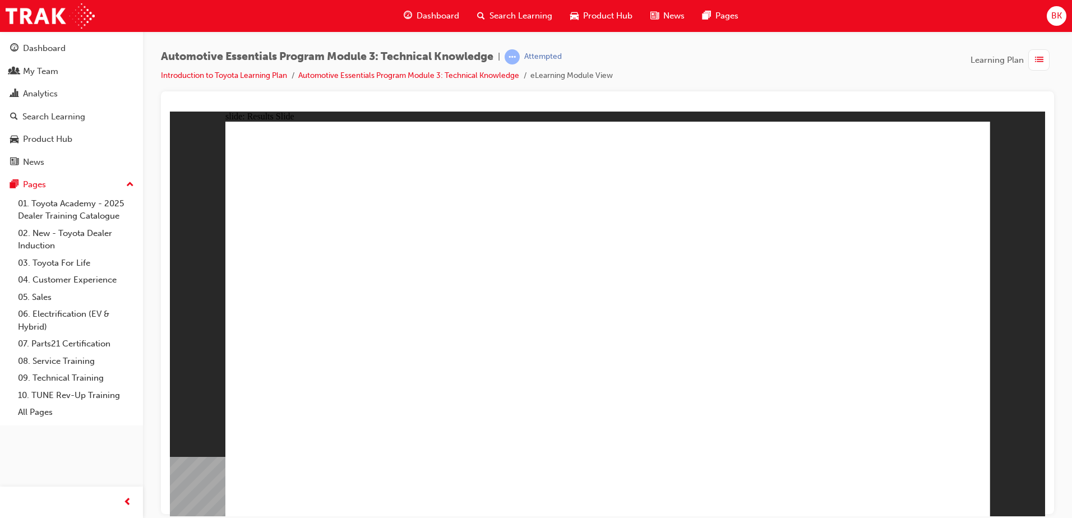
radio input "true"
drag, startPoint x: 609, startPoint y: 399, endPoint x: 601, endPoint y: 392, distance: 11.1
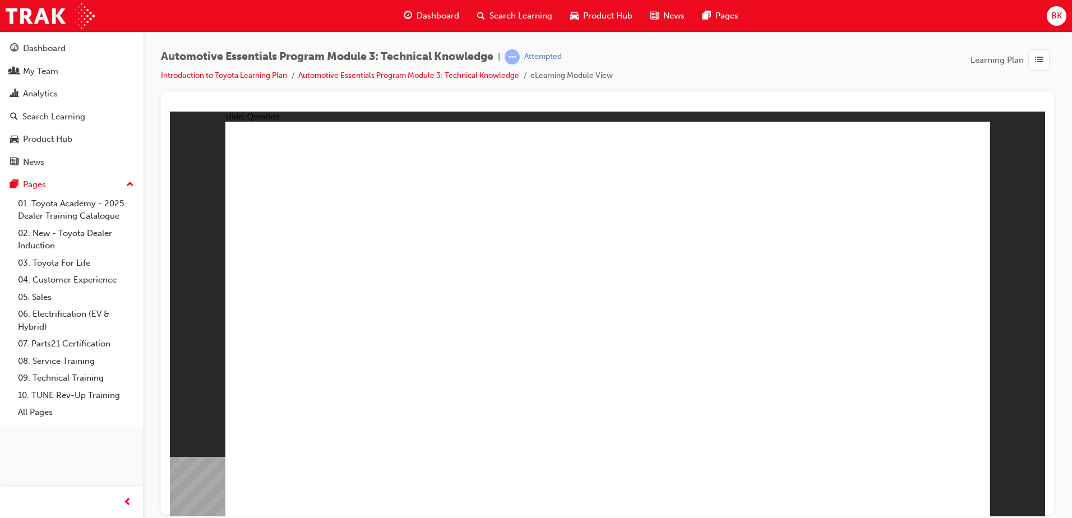
radio input "true"
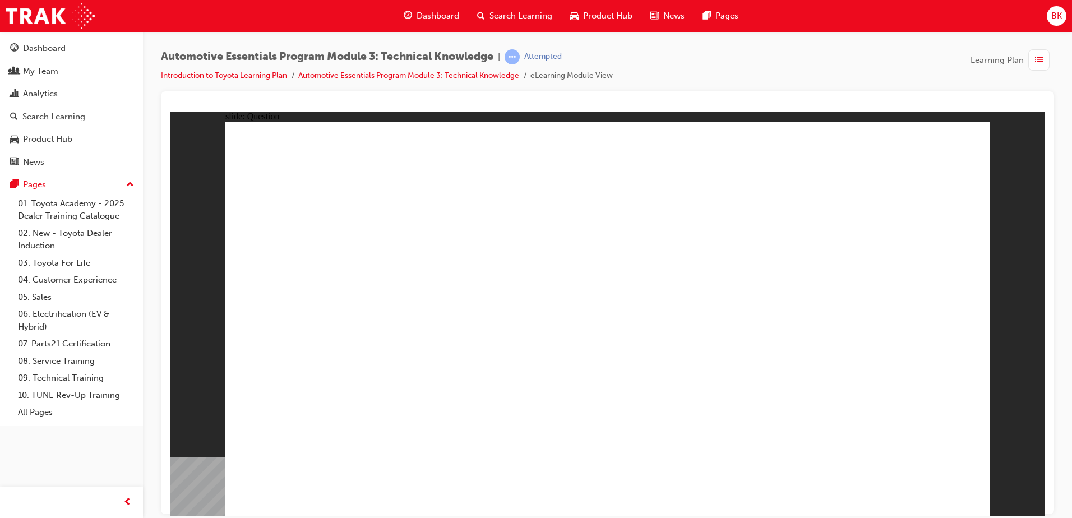
radio input "true"
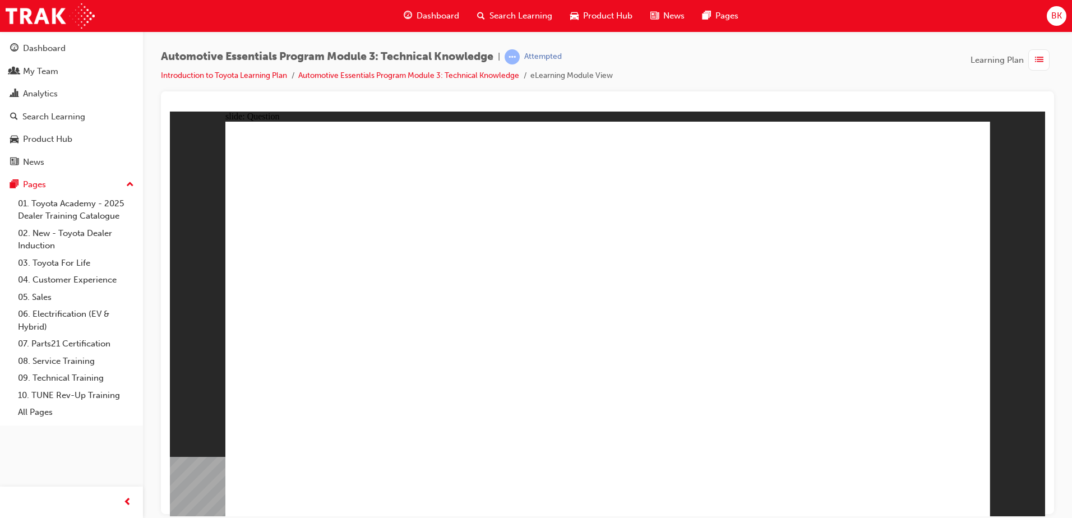
radio input "true"
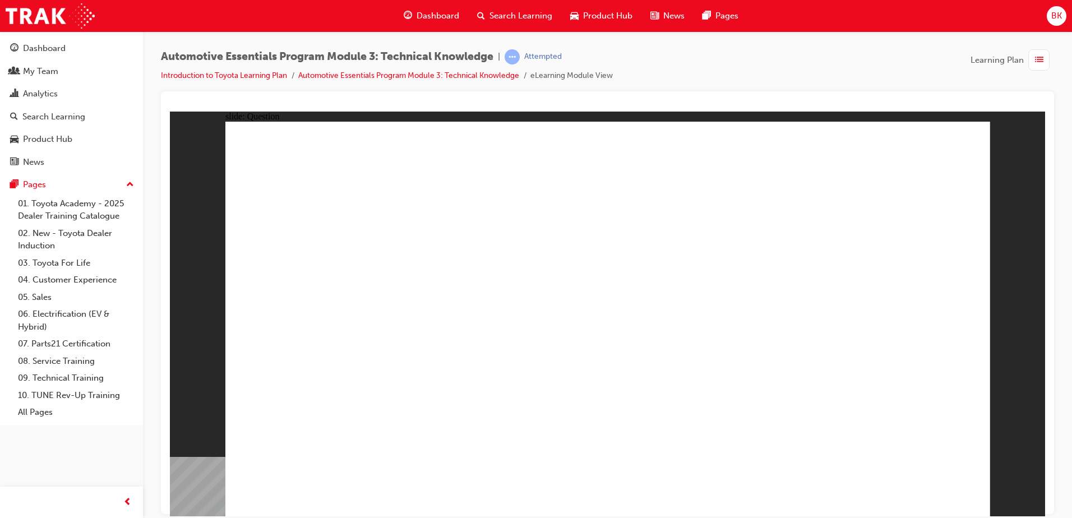
radio input "true"
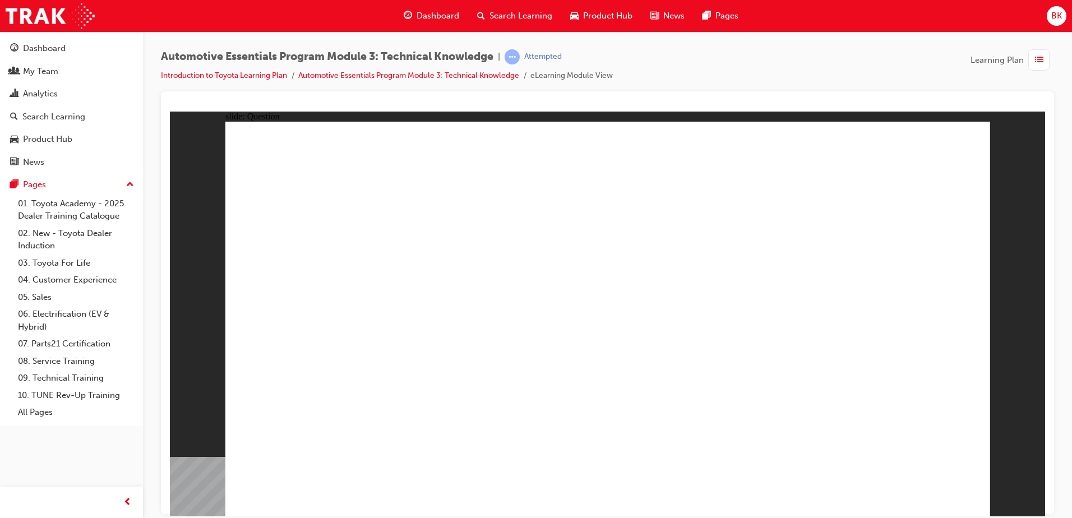
radio input "true"
drag, startPoint x: 902, startPoint y: 475, endPoint x: 908, endPoint y: 483, distance: 10.0
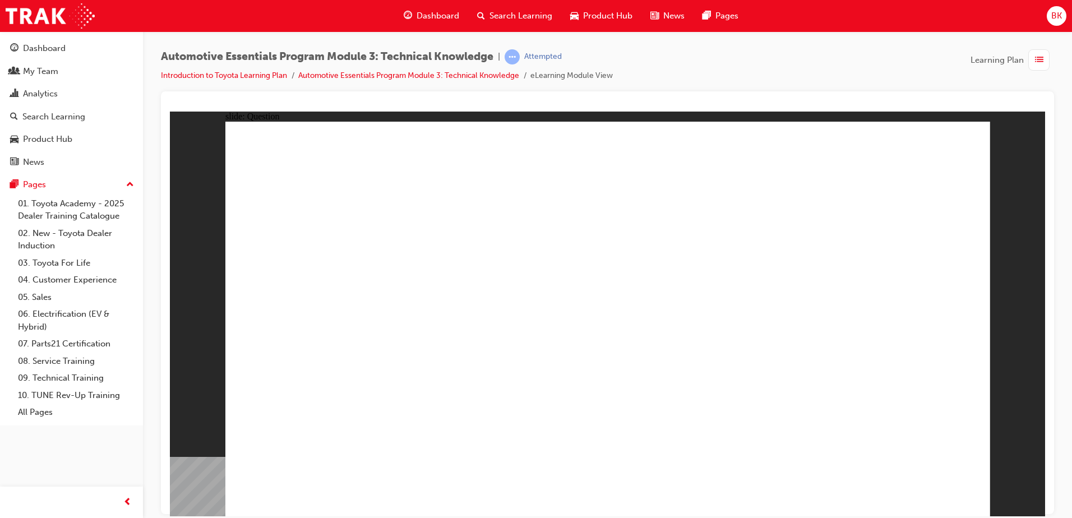
radio input "true"
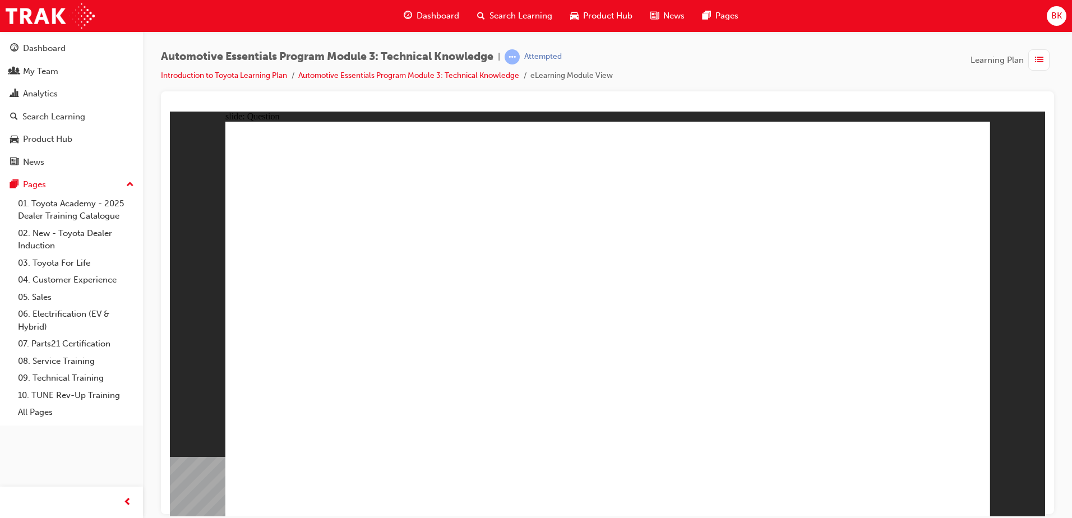
radio input "true"
drag, startPoint x: 931, startPoint y: 501, endPoint x: 930, endPoint y: 493, distance: 7.9
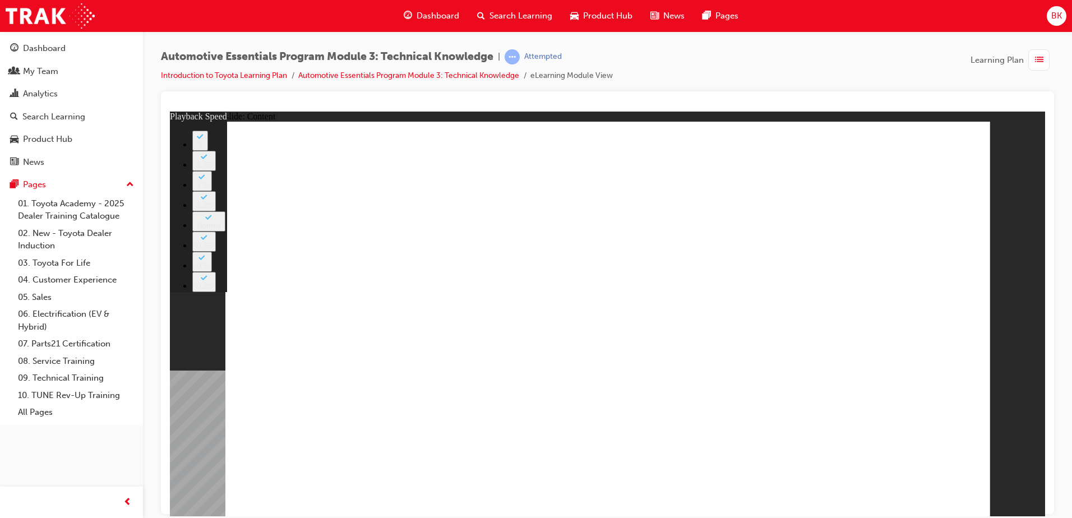
type input "2"
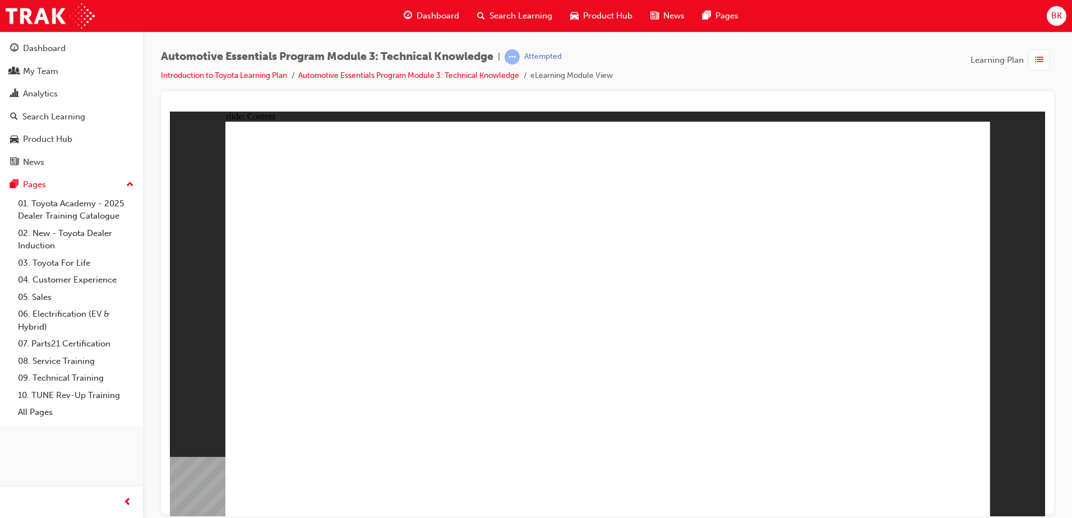
drag, startPoint x: 964, startPoint y: 142, endPoint x: 951, endPoint y: 142, distance: 12.9
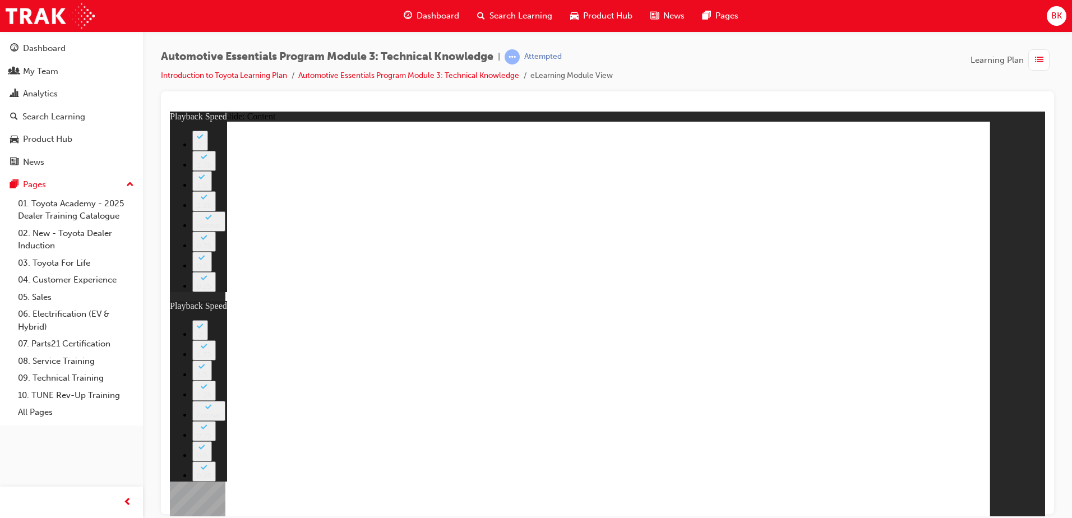
drag, startPoint x: 572, startPoint y: 380, endPoint x: 899, endPoint y: 372, distance: 327.1
type input "20"
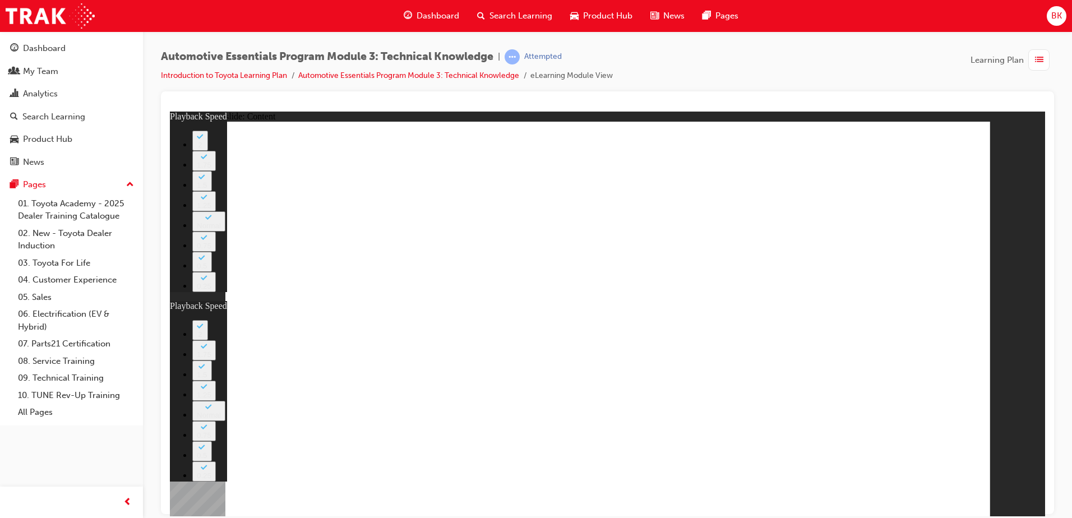
drag, startPoint x: 569, startPoint y: 384, endPoint x: 936, endPoint y: 371, distance: 367.1
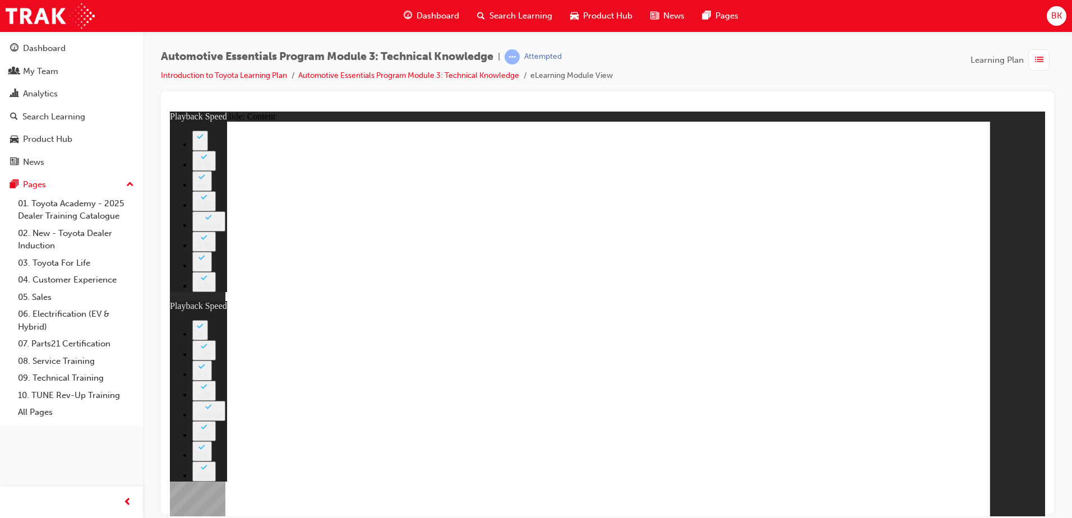
drag, startPoint x: 726, startPoint y: 389, endPoint x: 900, endPoint y: 385, distance: 173.9
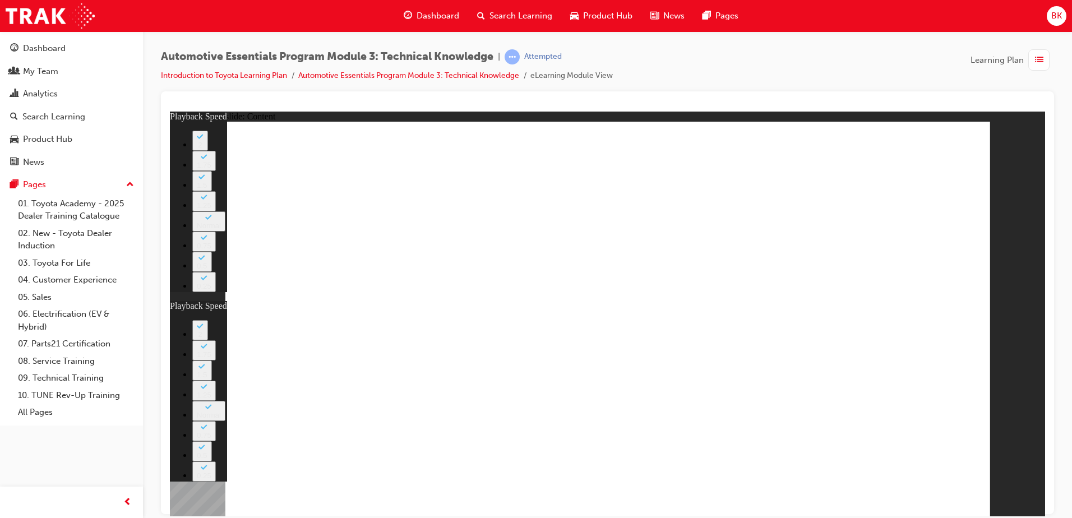
type input "15"
drag, startPoint x: 559, startPoint y: 385, endPoint x: 899, endPoint y: 380, distance: 340.5
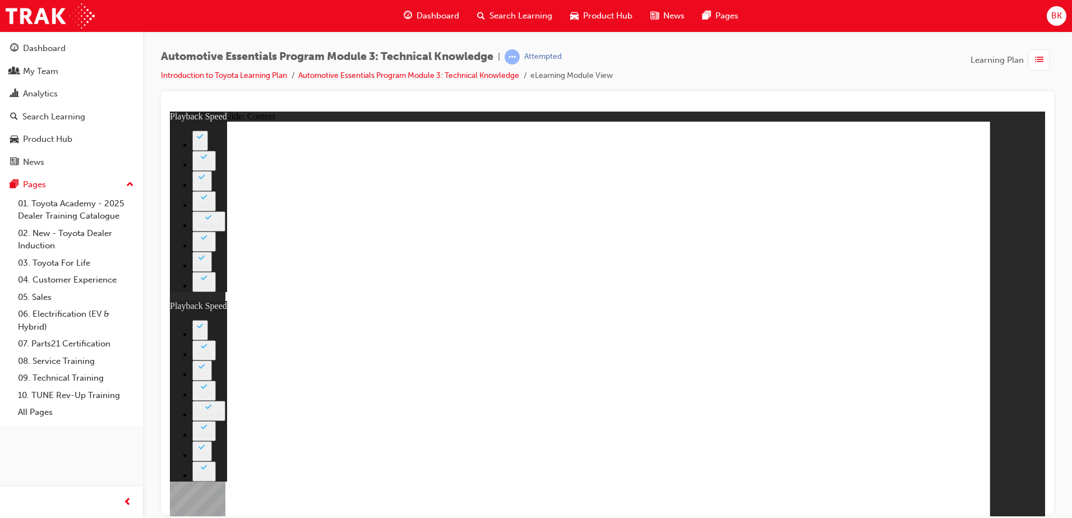
drag, startPoint x: 666, startPoint y: 399, endPoint x: 809, endPoint y: 410, distance: 143.5
type input "20"
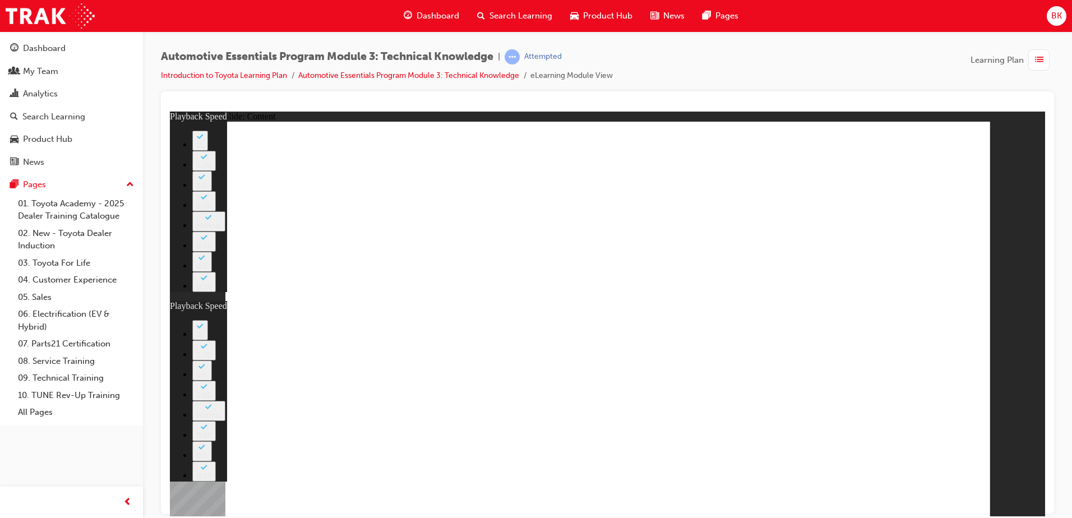
type input "2"
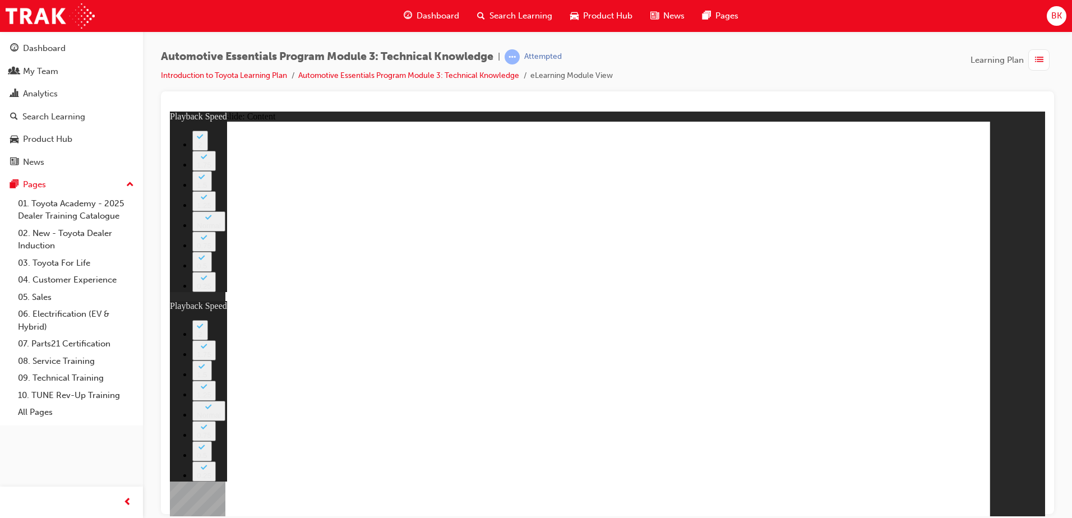
drag, startPoint x: 947, startPoint y: 478, endPoint x: 950, endPoint y: 488, distance: 10.1
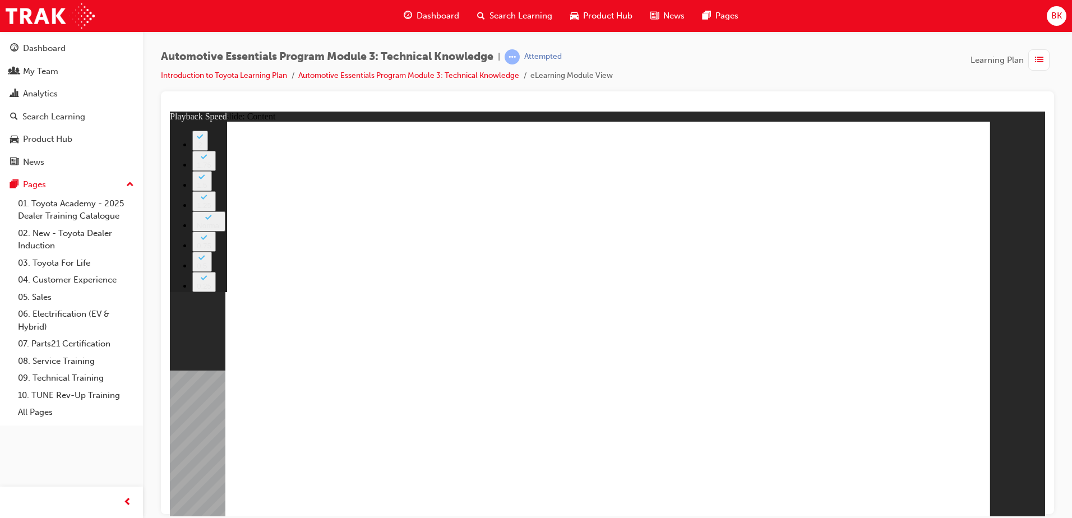
drag, startPoint x: 669, startPoint y: 359, endPoint x: 932, endPoint y: 382, distance: 264.6
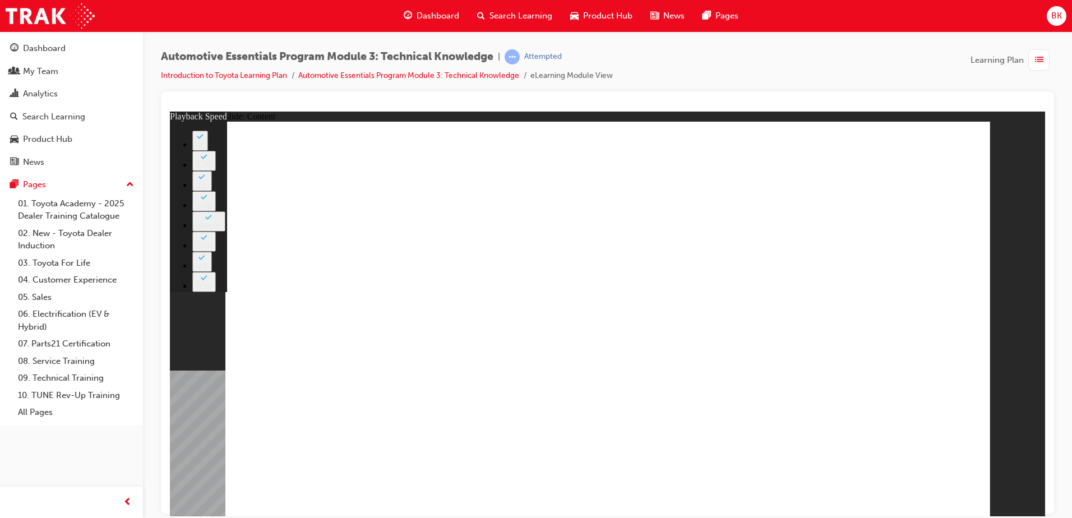
type input "18"
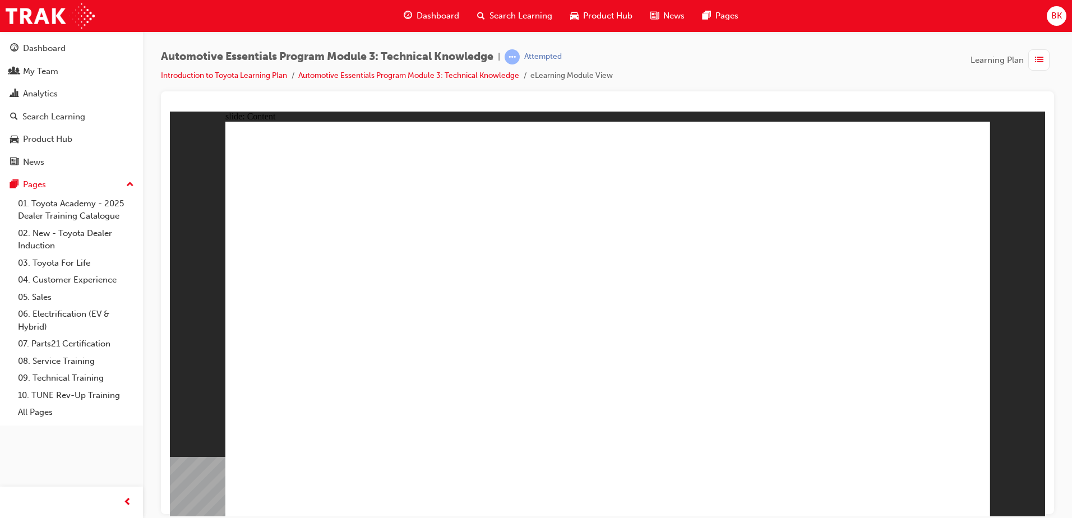
drag, startPoint x: 957, startPoint y: 147, endPoint x: 544, endPoint y: 385, distance: 477.2
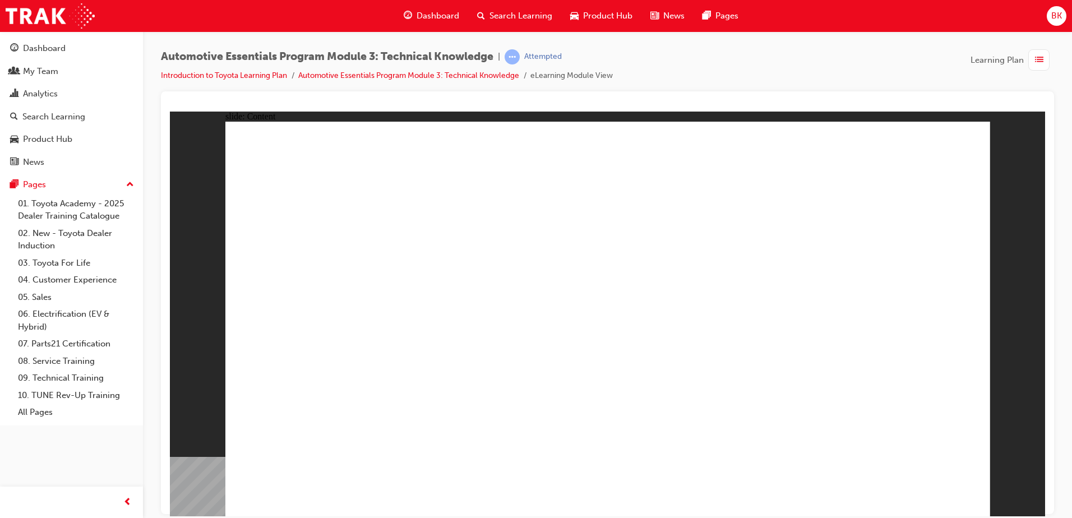
radio input "true"
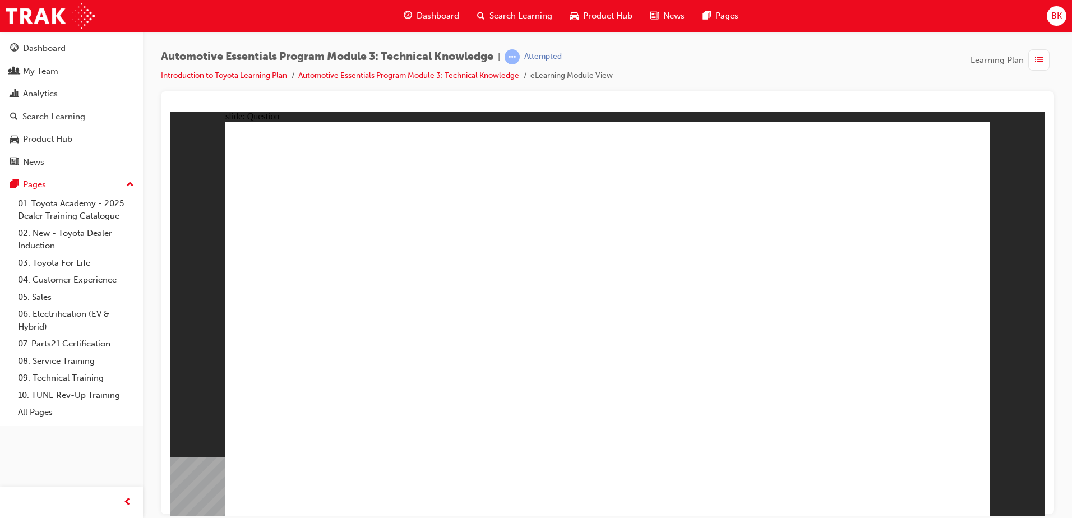
radio input "true"
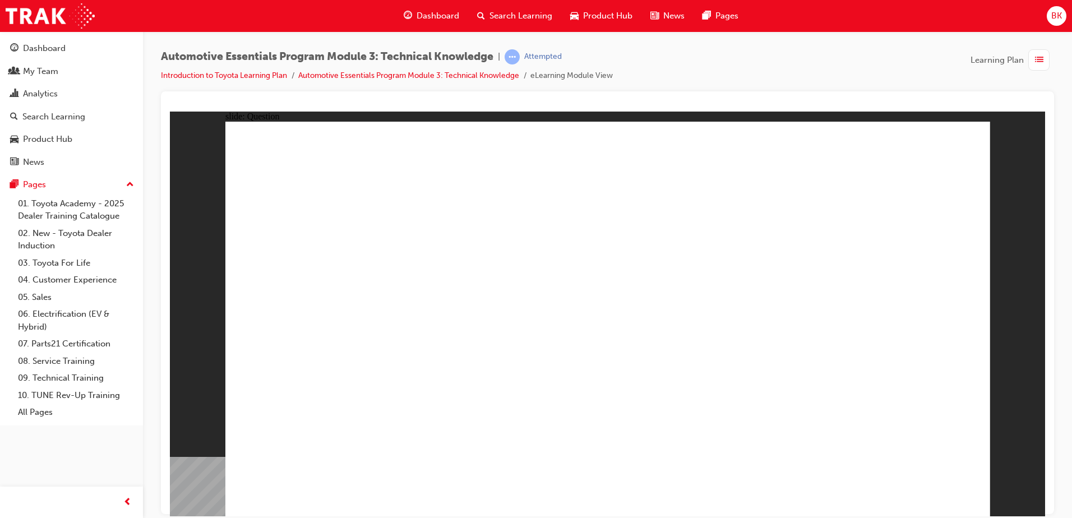
radio input "true"
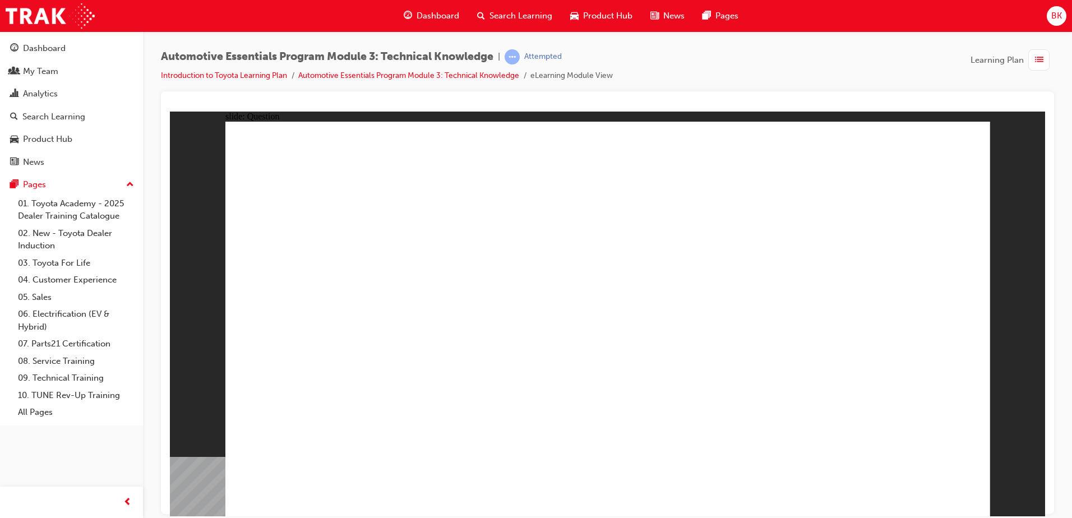
radio input "true"
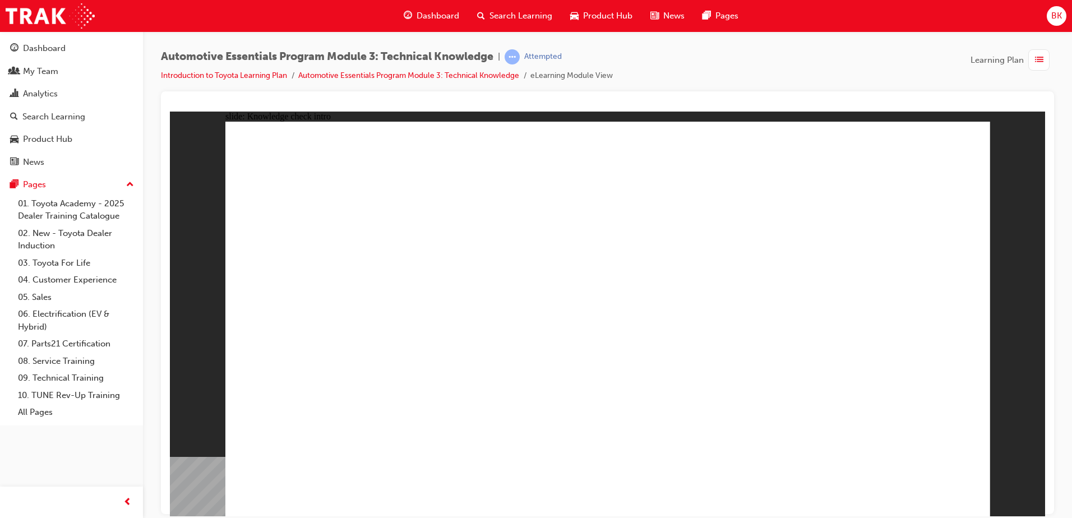
radio input "true"
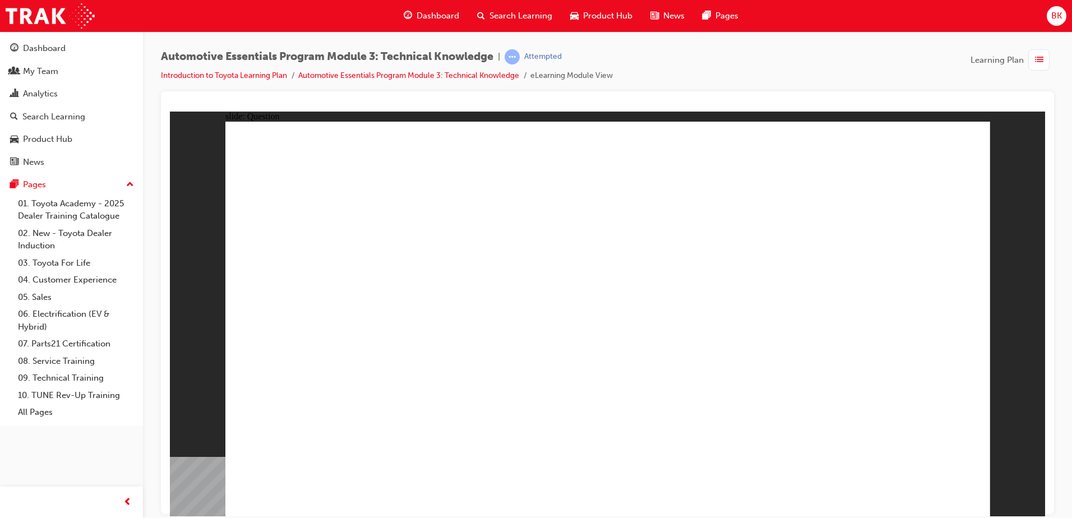
radio input "true"
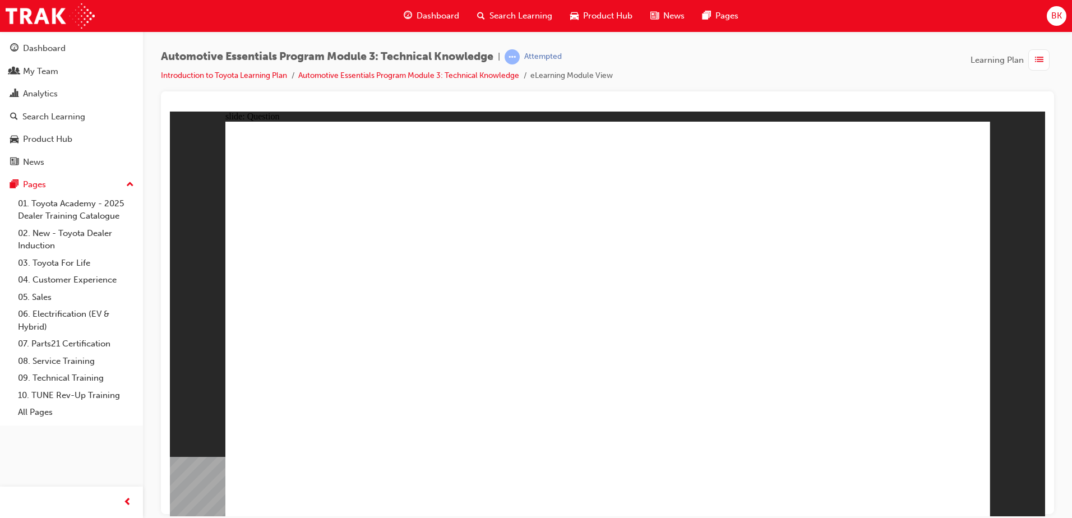
radio input "true"
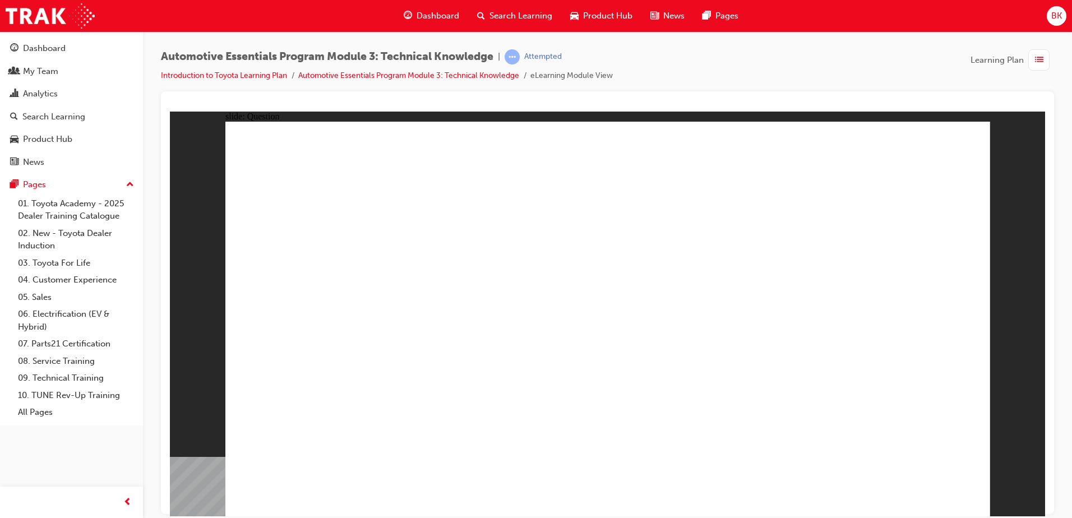
radio input "true"
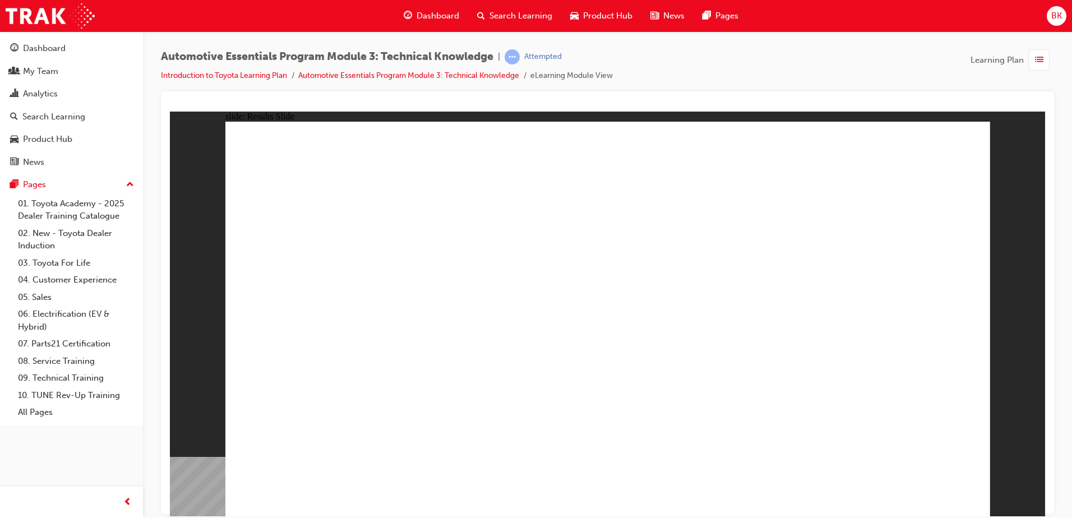
radio input "true"
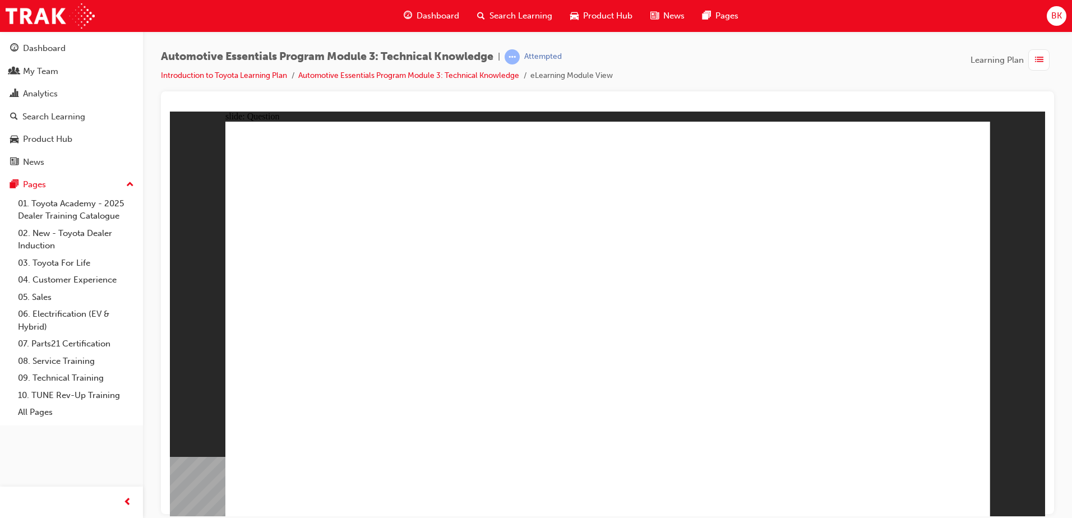
drag, startPoint x: 757, startPoint y: 337, endPoint x: 923, endPoint y: 513, distance: 242.4
radio input "true"
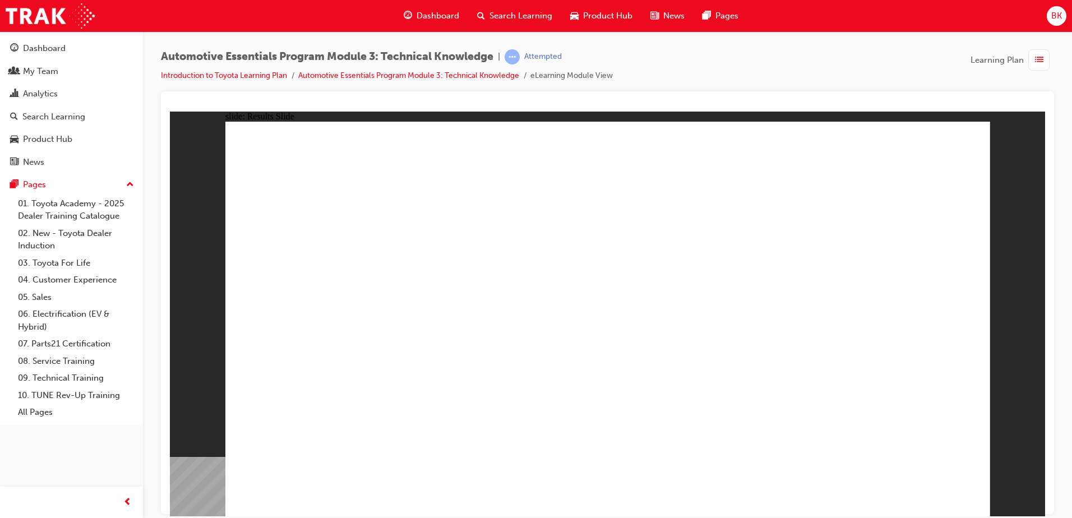
radio input "true"
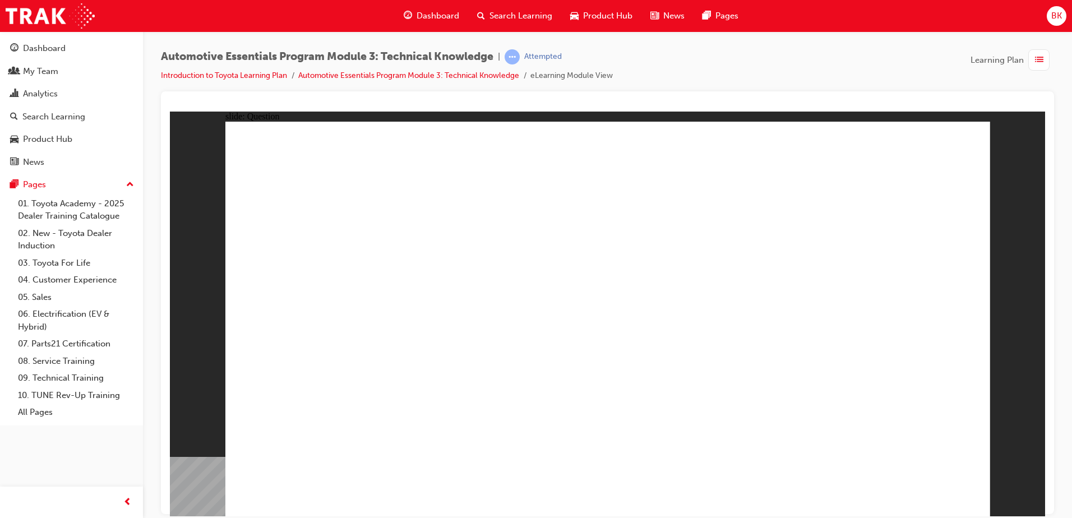
radio input "true"
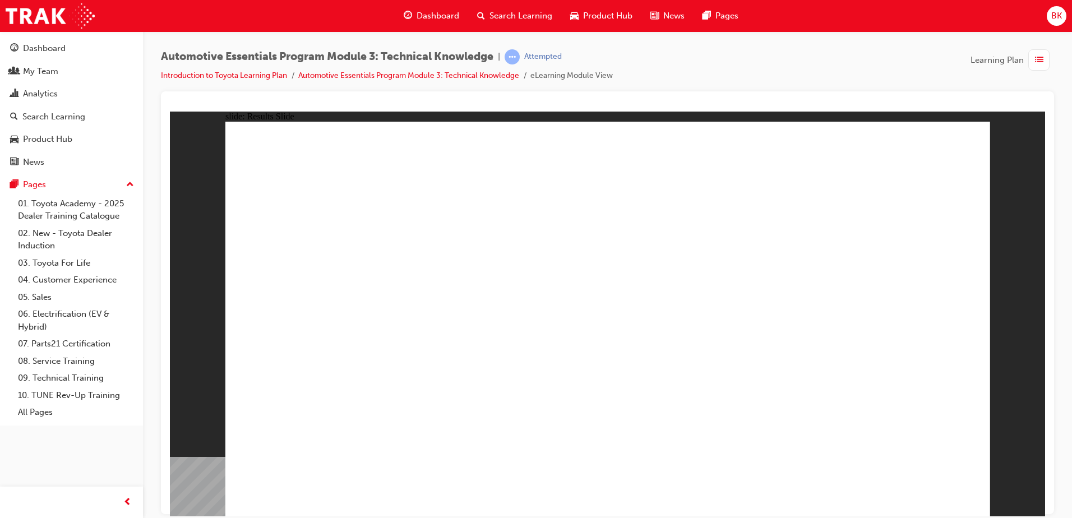
radio input "true"
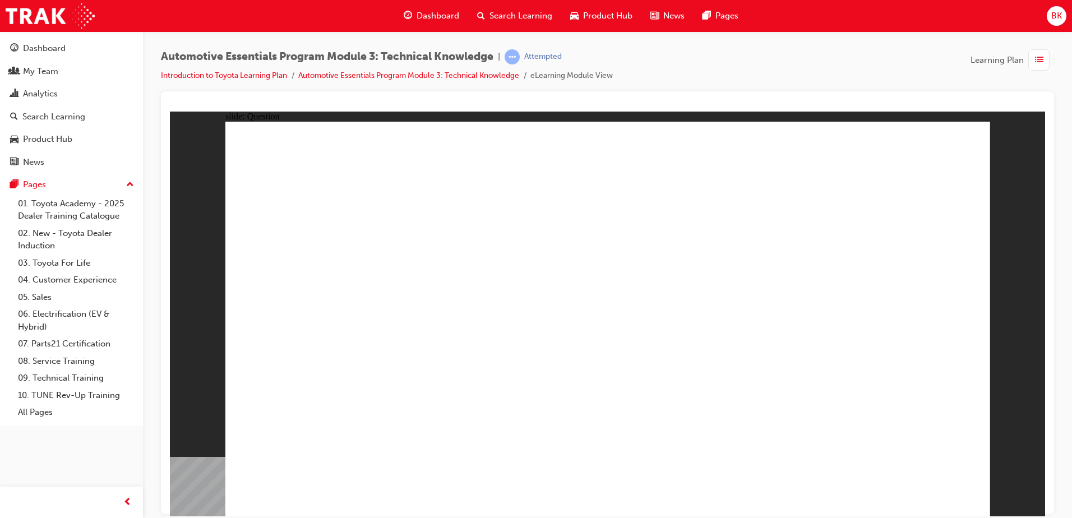
radio input "true"
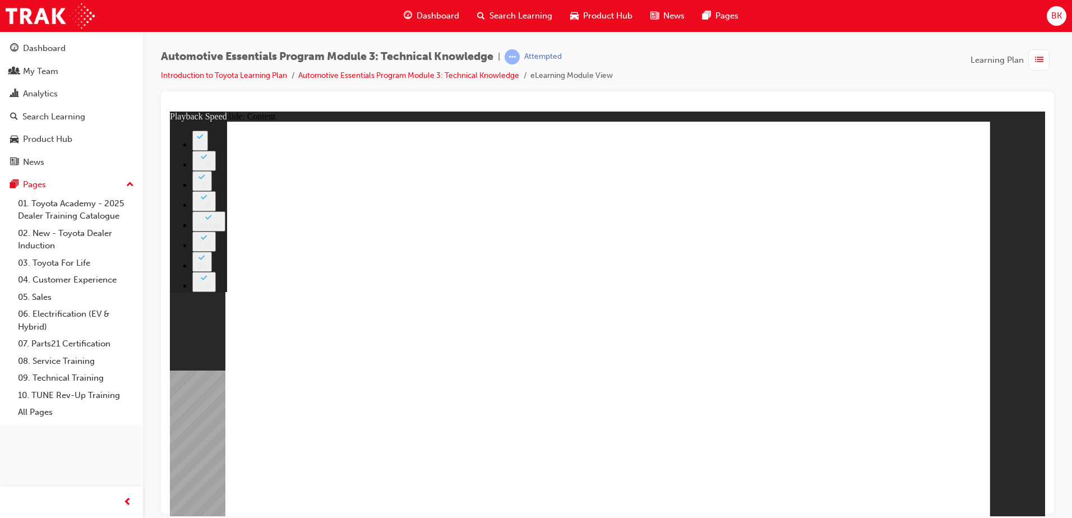
drag, startPoint x: 486, startPoint y: 409, endPoint x: 1036, endPoint y: 418, distance: 549.8
type input "8"
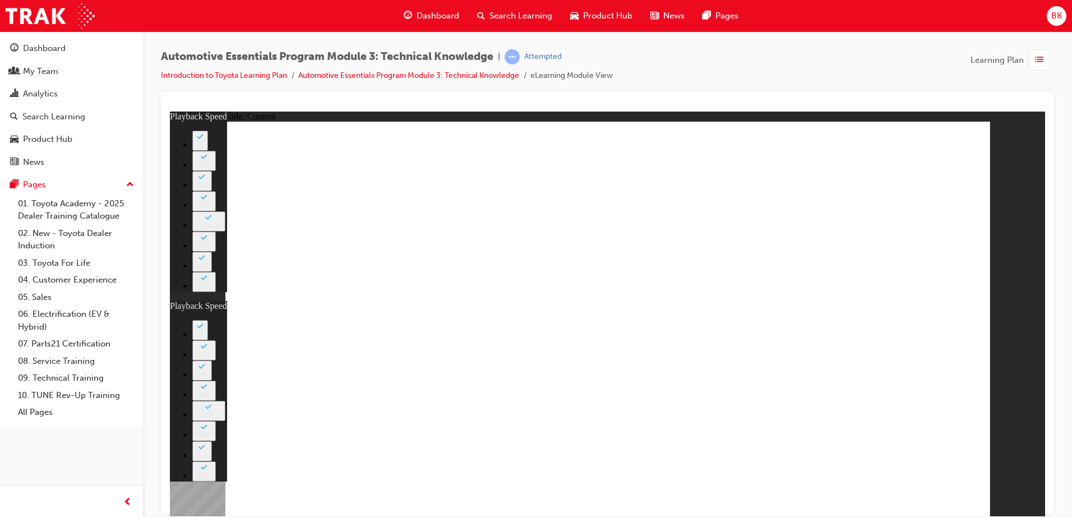
type input "0"
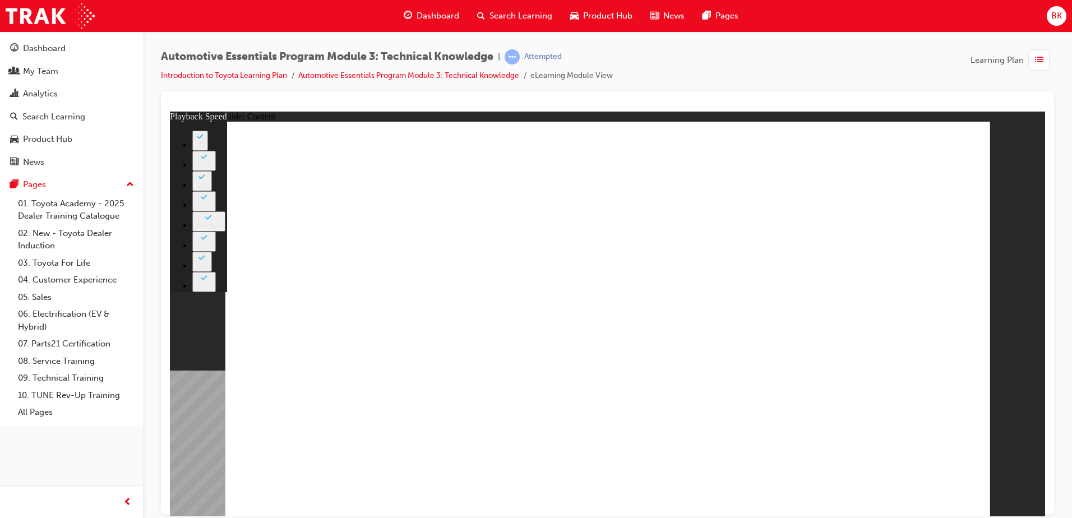
drag, startPoint x: 474, startPoint y: 453, endPoint x: 998, endPoint y: 480, distance: 525.1
type input "7"
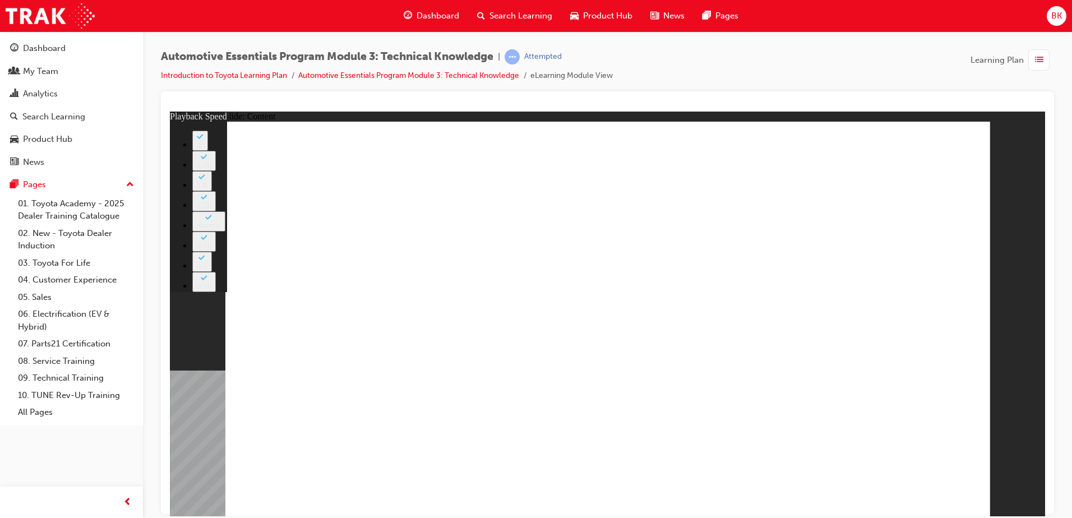
type input "1"
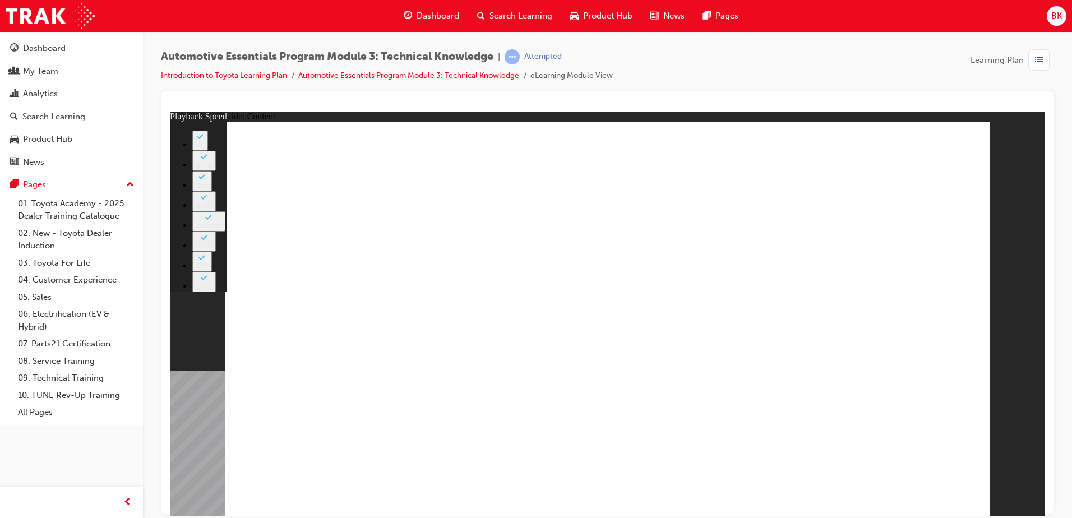
type input "6"
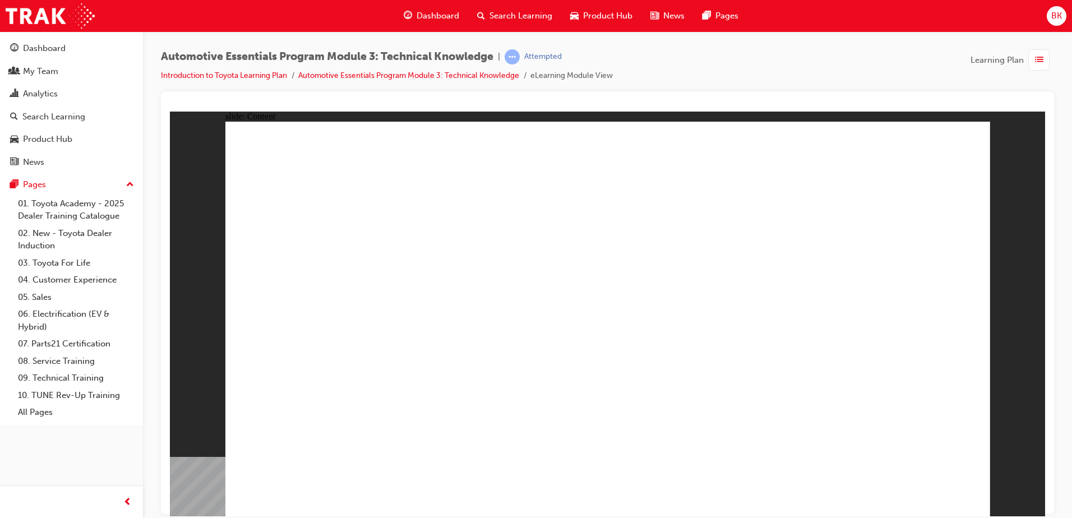
radio input "true"
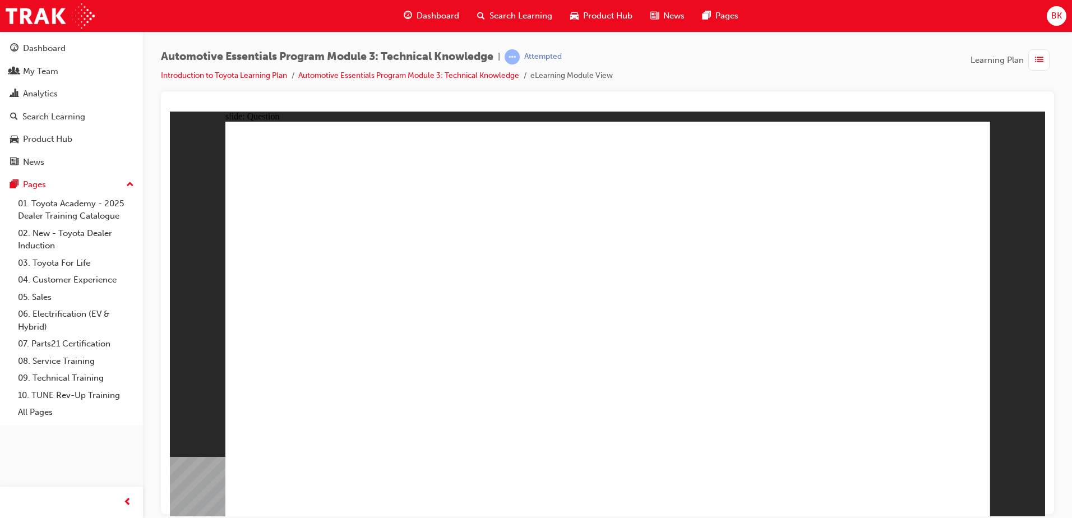
radio input "true"
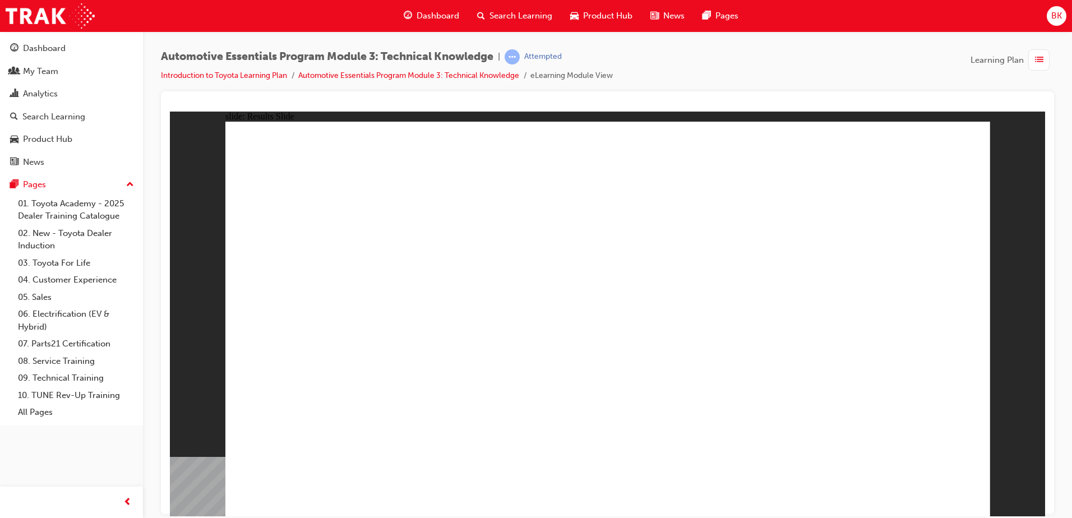
radio input "true"
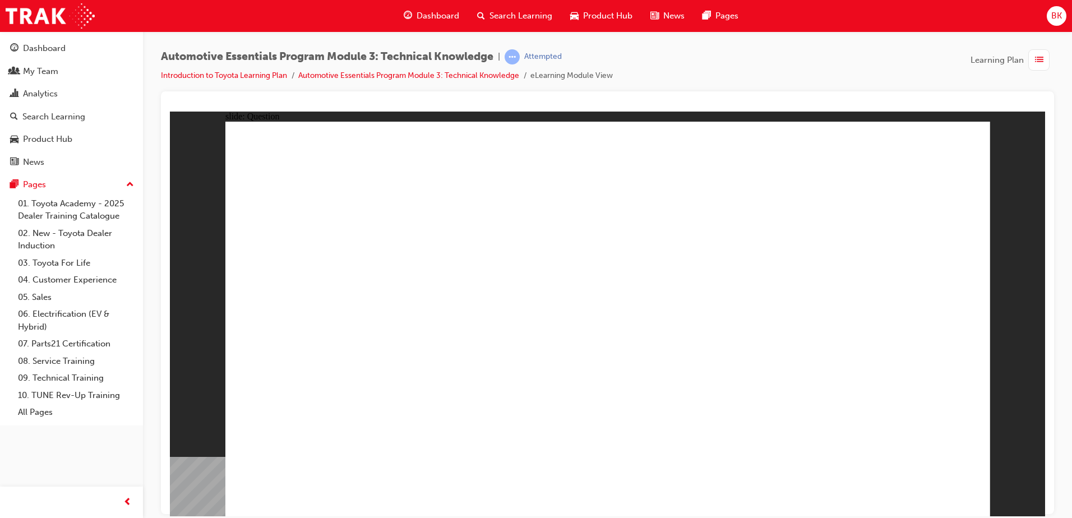
radio input "true"
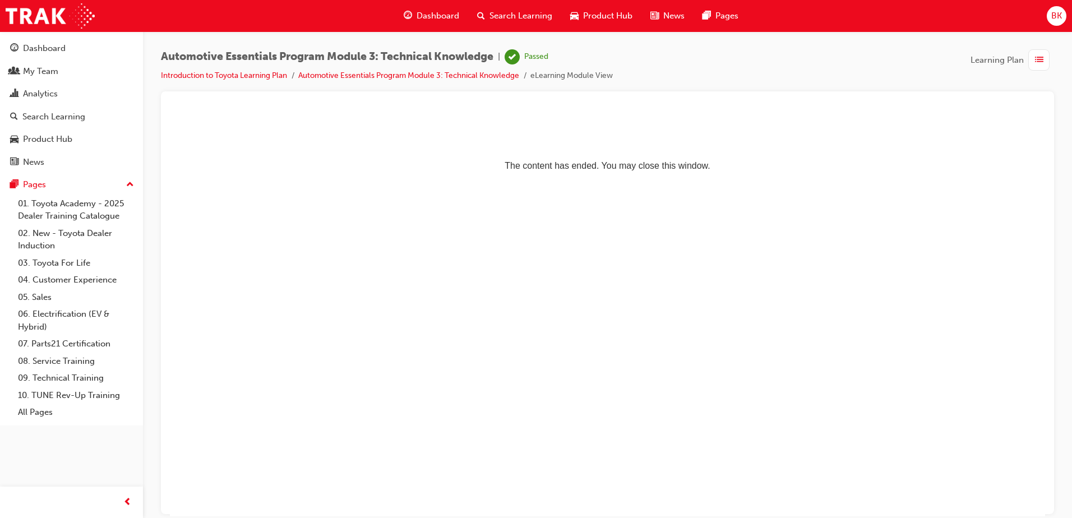
click at [426, 6] on div "Dashboard" at bounding box center [431, 15] width 73 height 23
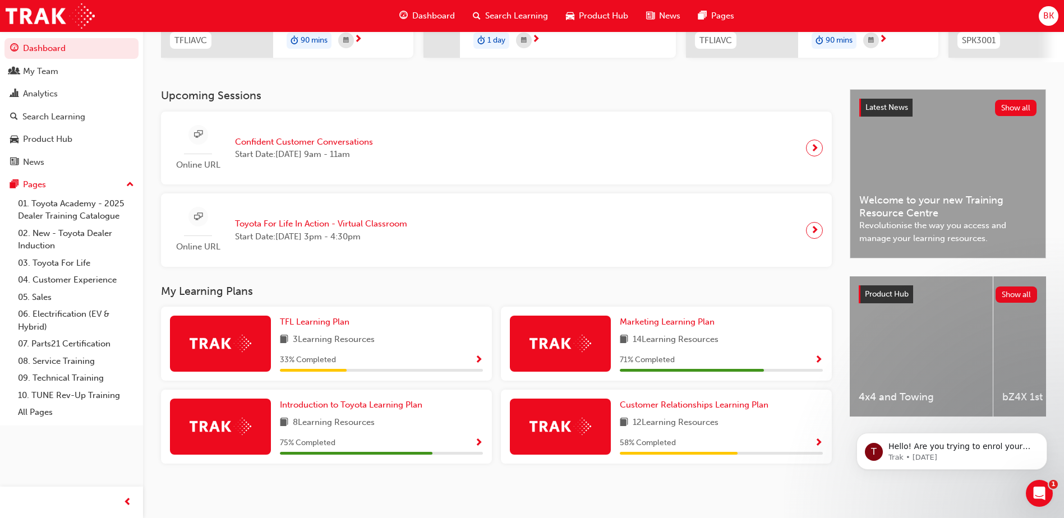
scroll to position [201, 0]
click at [413, 405] on span "Introduction to Toyota Learning Plan" at bounding box center [351, 404] width 142 height 10
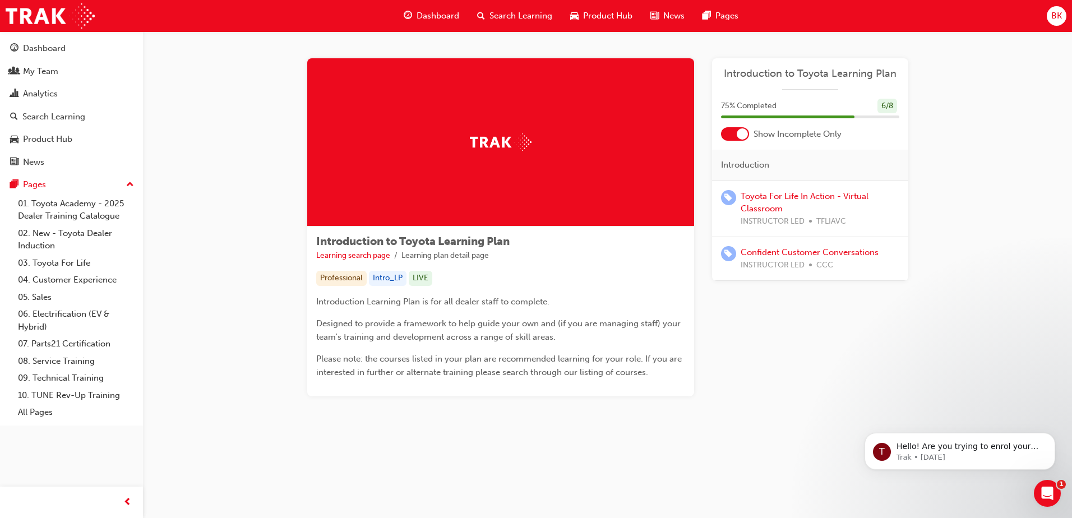
click at [853, 204] on div "Toyota For Life In Action - Virtual Classroom INSTRUCTOR LED TFLIAVC" at bounding box center [820, 209] width 159 height 38
click at [848, 199] on link "Toyota For Life In Action - Virtual Classroom" at bounding box center [805, 202] width 128 height 23
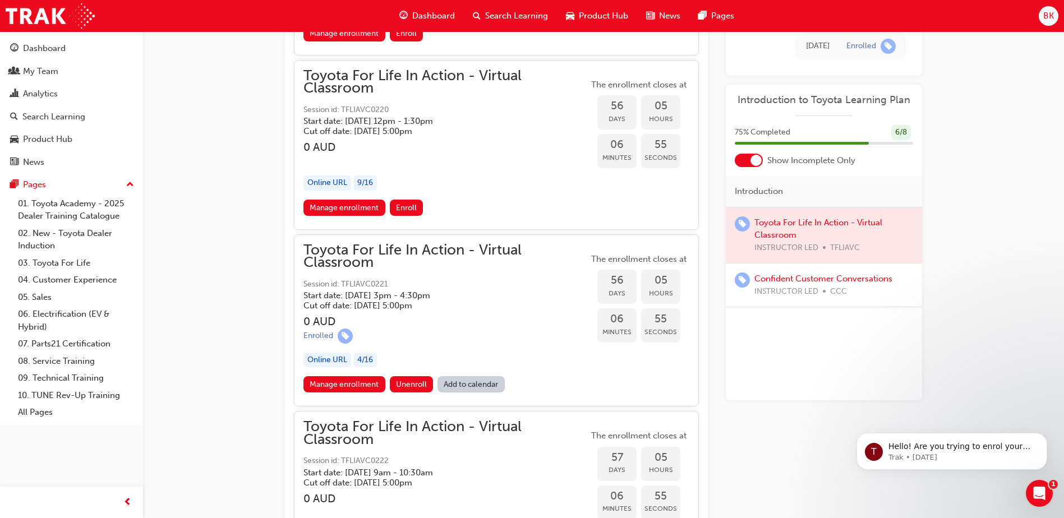
scroll to position [13182, 0]
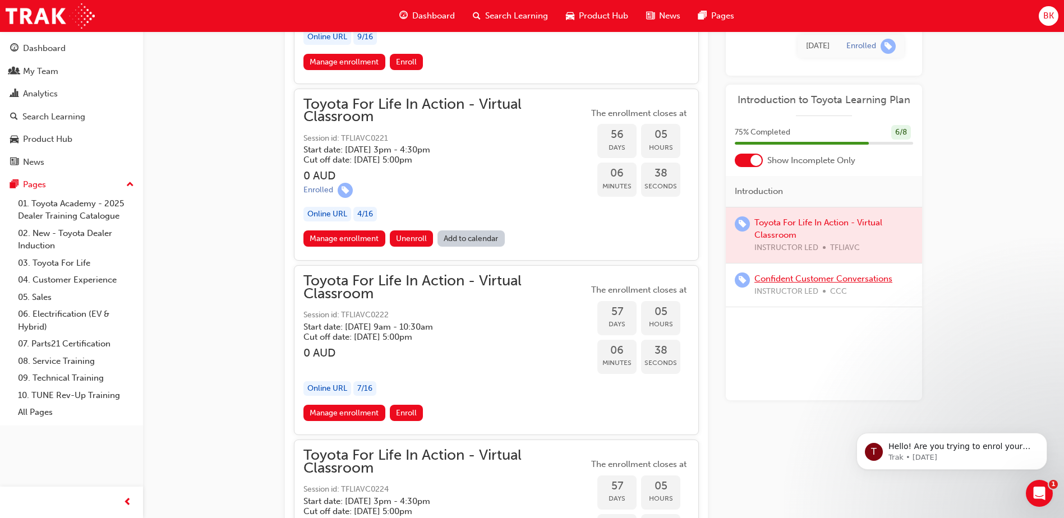
click at [817, 277] on link "Confident Customer Conversations" at bounding box center [823, 279] width 138 height 10
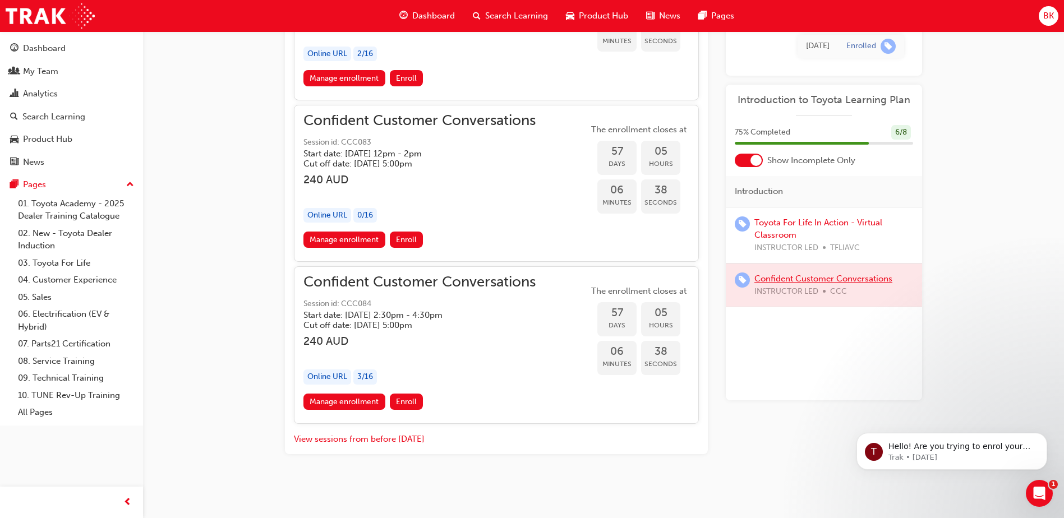
scroll to position [1938, 0]
click at [434, 13] on span "Dashboard" at bounding box center [433, 16] width 43 height 13
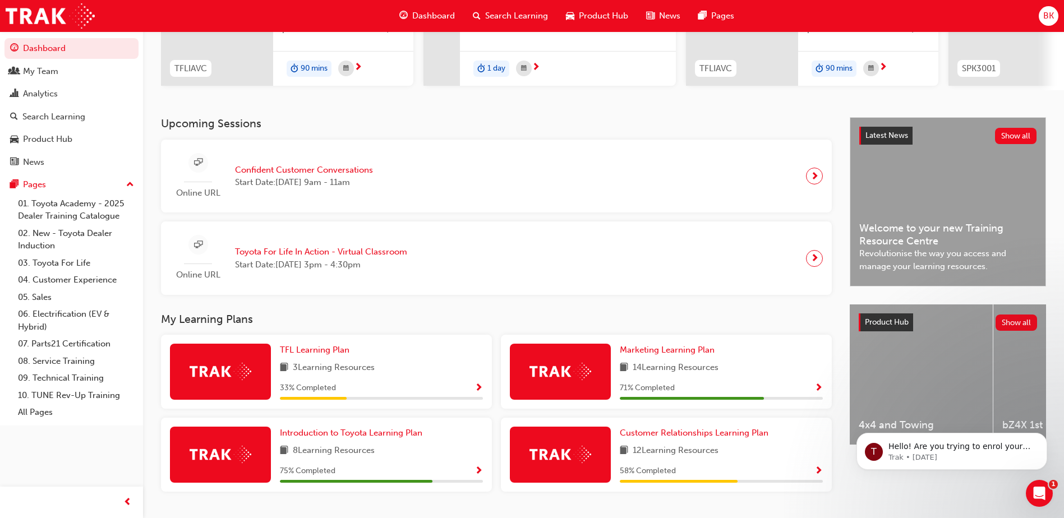
scroll to position [201, 0]
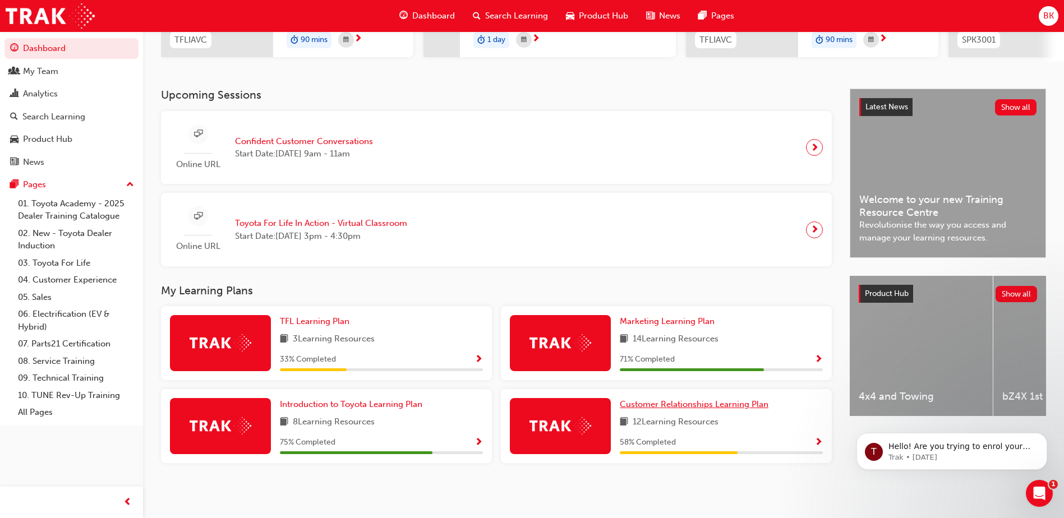
click at [721, 406] on span "Customer Relationships Learning Plan" at bounding box center [694, 404] width 149 height 10
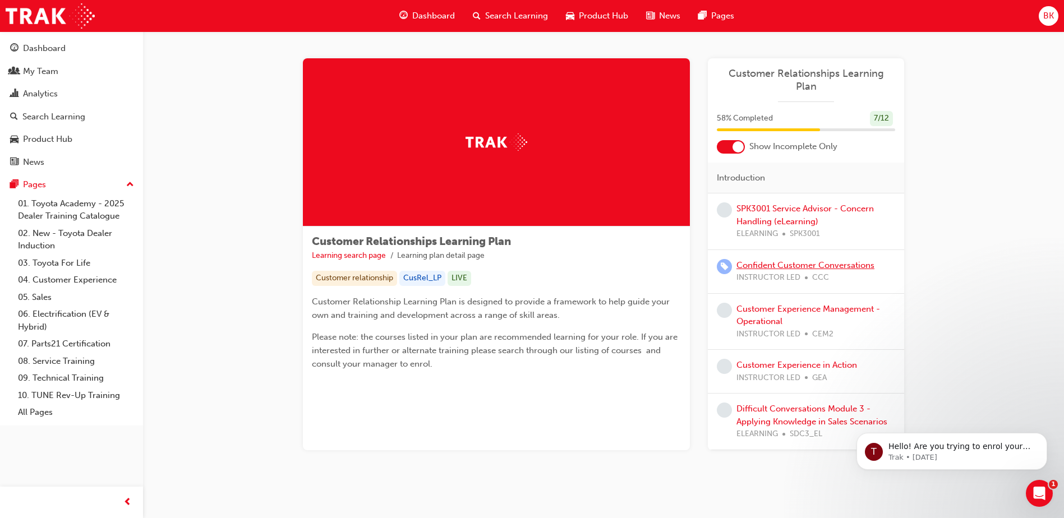
click at [786, 260] on link "Confident Customer Conversations" at bounding box center [805, 265] width 138 height 10
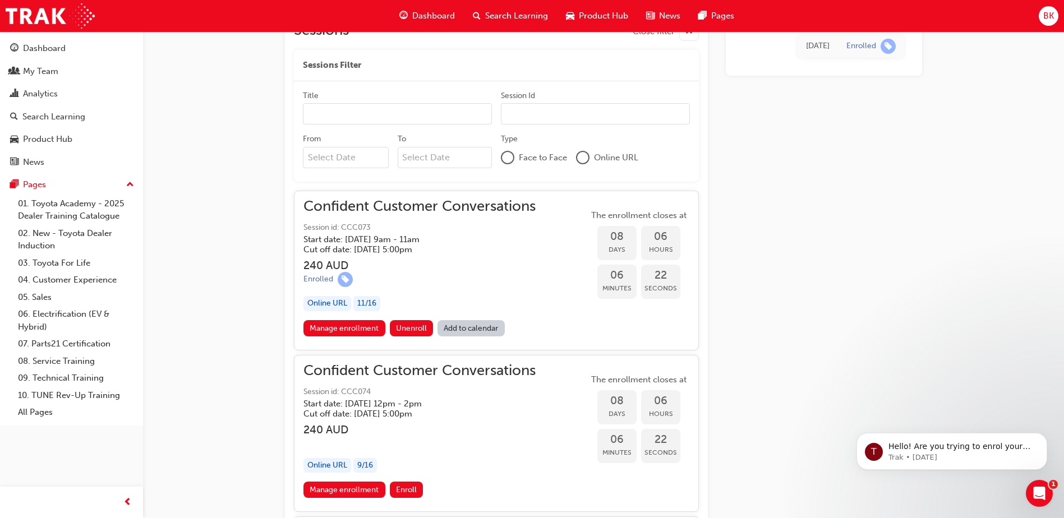
scroll to position [731, 0]
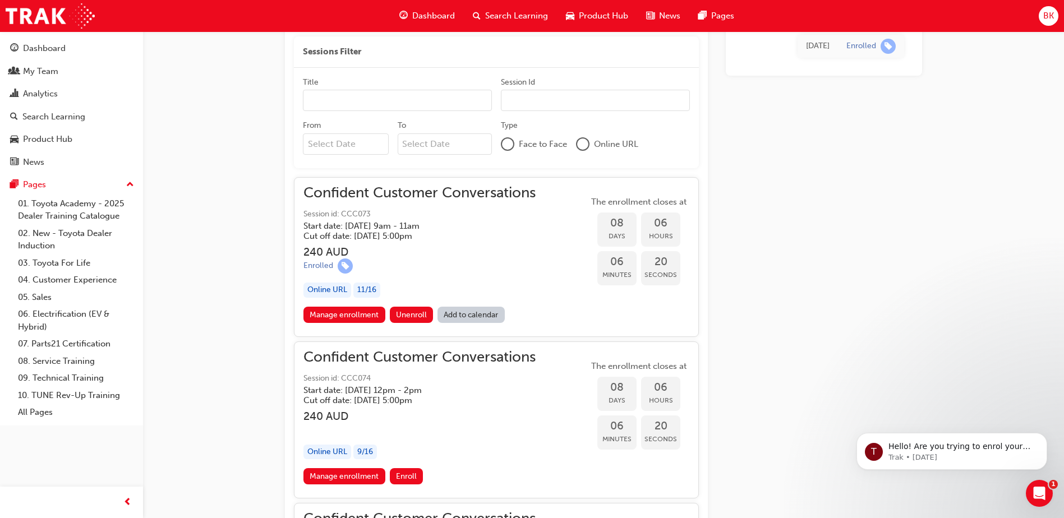
click at [426, 22] on span "Dashboard" at bounding box center [433, 16] width 43 height 13
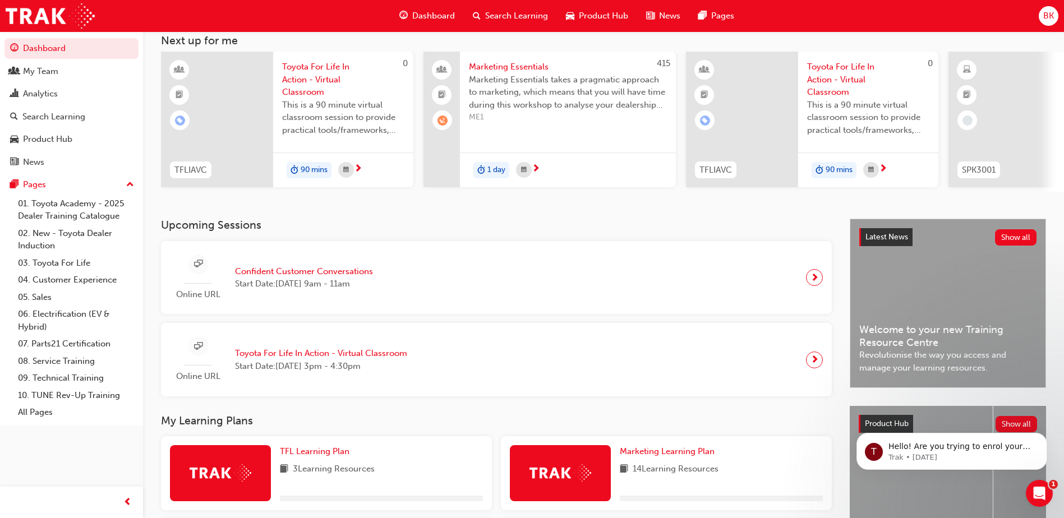
scroll to position [168, 0]
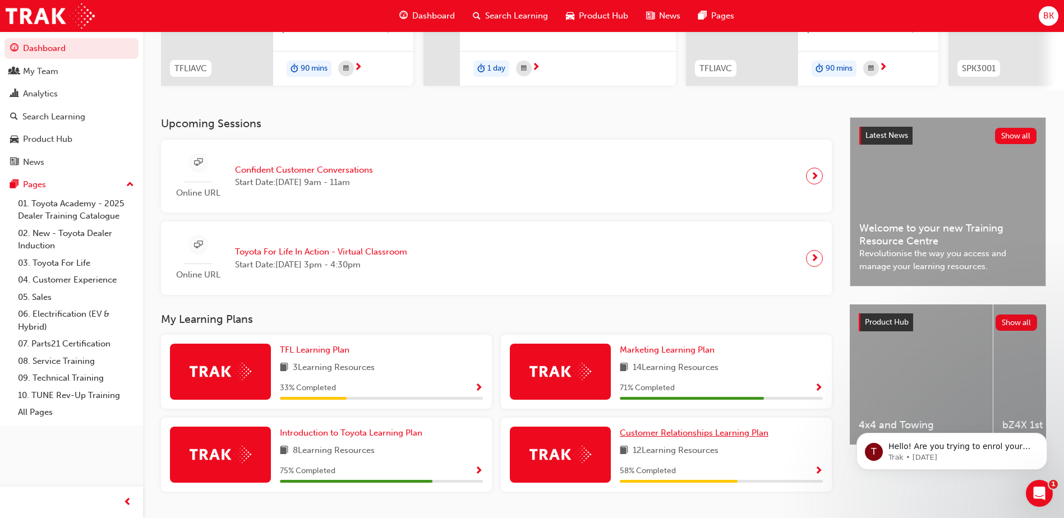
click at [696, 438] on span "Customer Relationships Learning Plan" at bounding box center [694, 433] width 149 height 10
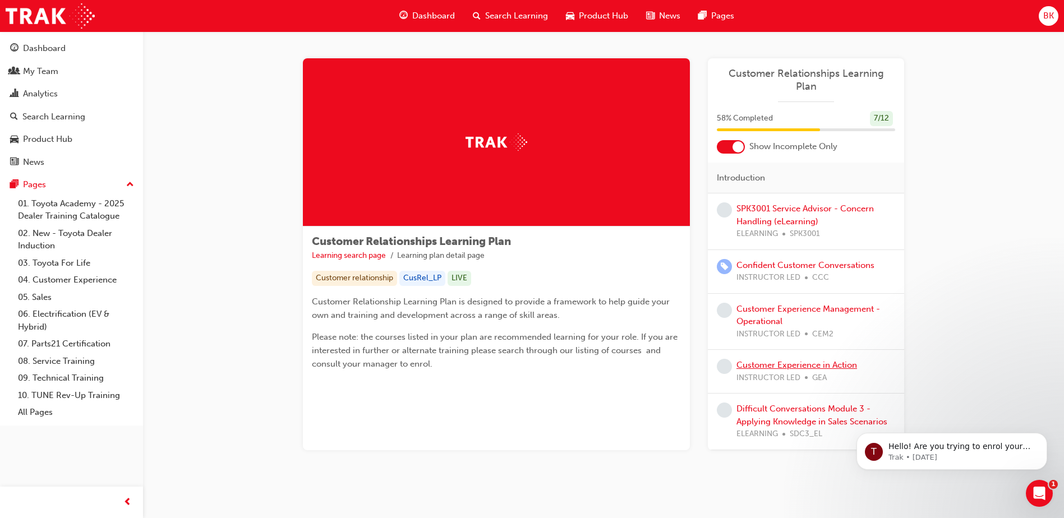
click at [769, 360] on link "Customer Experience in Action" at bounding box center [796, 365] width 121 height 10
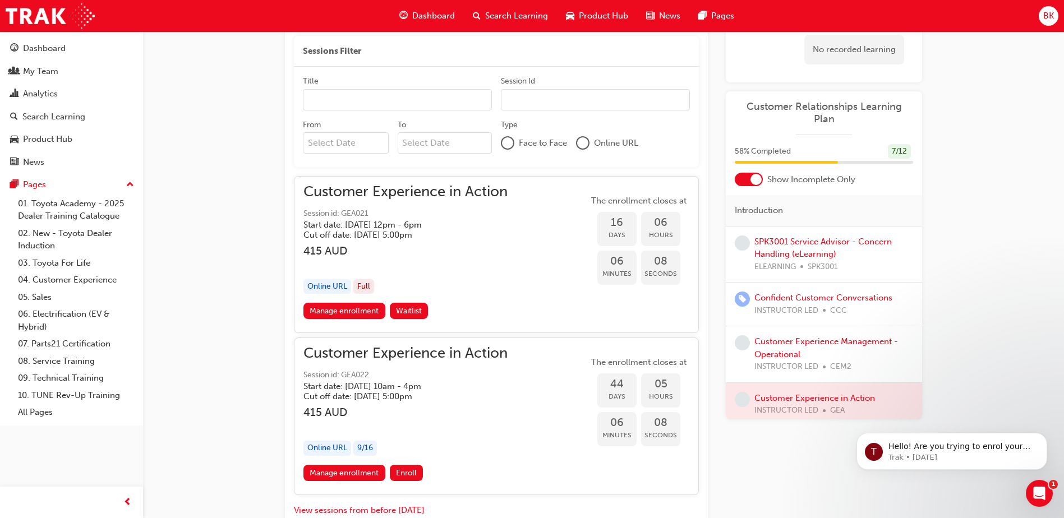
scroll to position [731, 0]
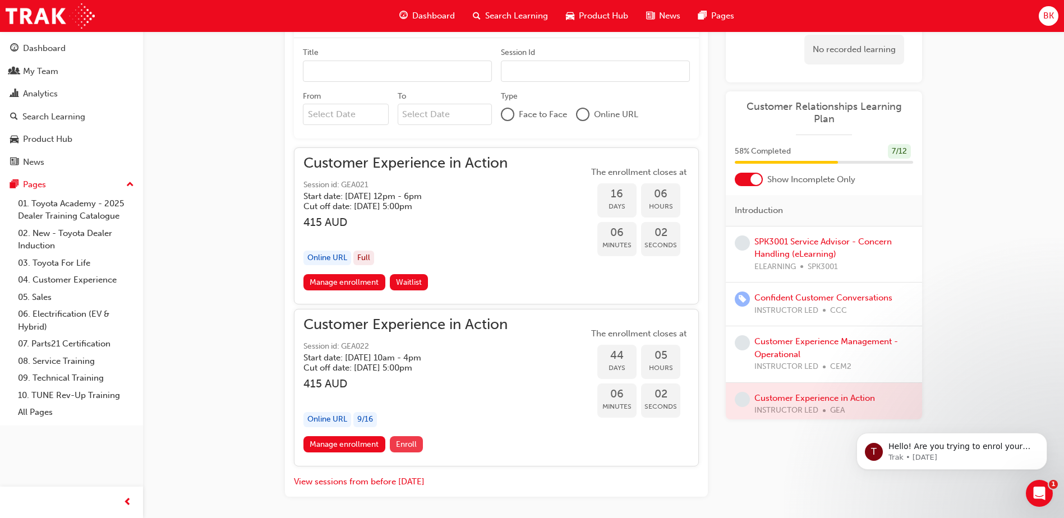
click at [410, 442] on span "Enroll" at bounding box center [406, 445] width 21 height 10
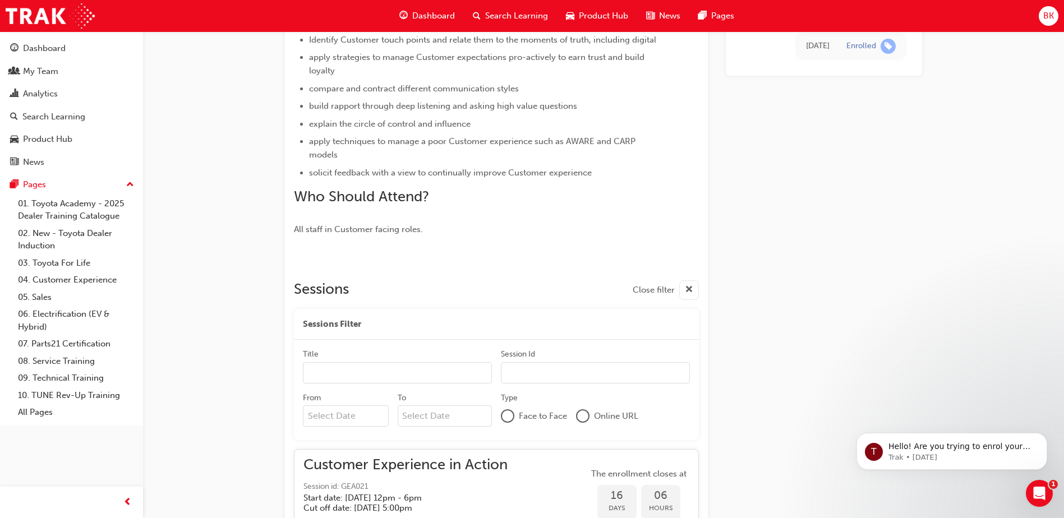
scroll to position [451, 0]
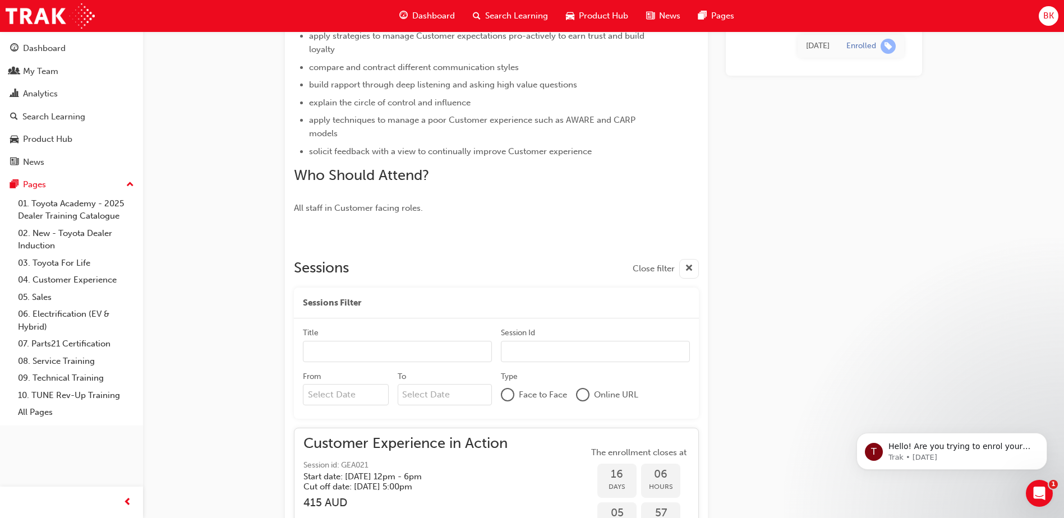
click at [432, 13] on span "Dashboard" at bounding box center [433, 16] width 43 height 13
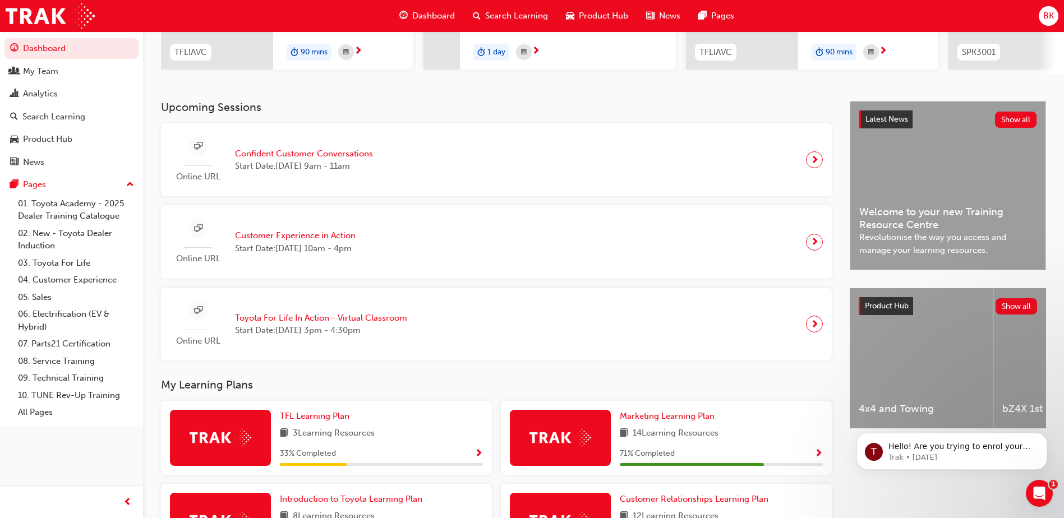
scroll to position [280, 0]
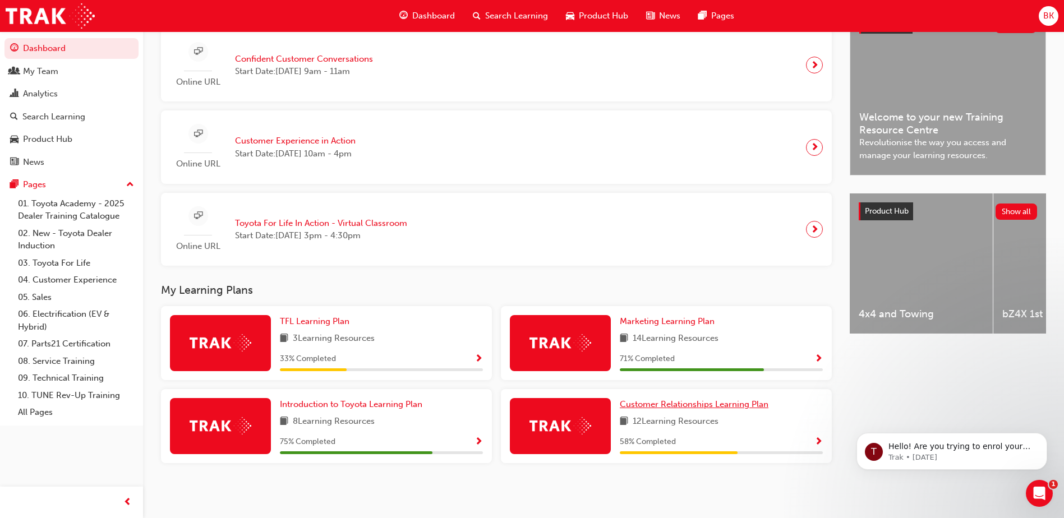
click at [661, 402] on link "Customer Relationships Learning Plan" at bounding box center [696, 404] width 153 height 13
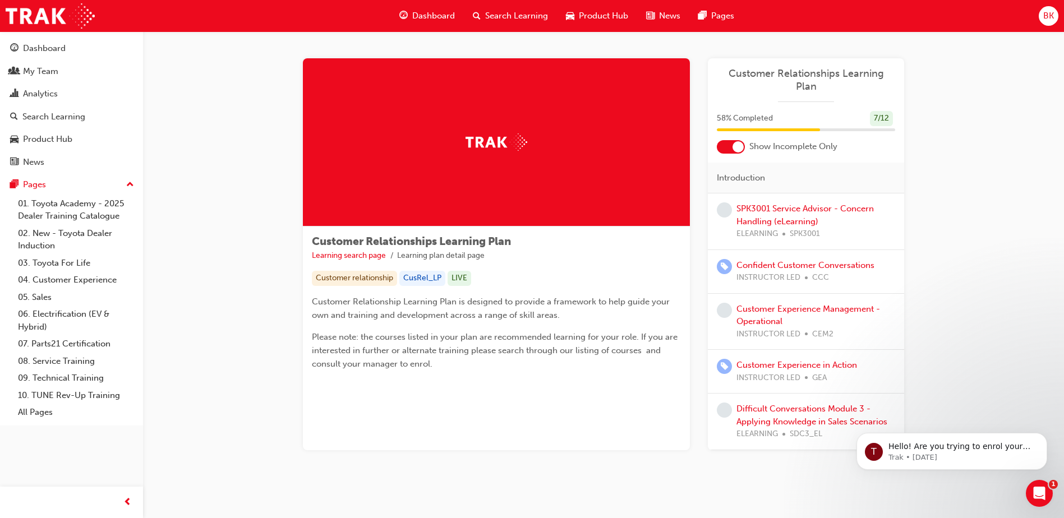
click at [801, 203] on div "SPK3001 Service Advisor - Concern Handling (eLearning) ELEARNING SPK3001" at bounding box center [815, 221] width 159 height 38
click at [793, 202] on div "SPK3001 Service Advisor - Concern Handling (eLearning) ELEARNING SPK3001" at bounding box center [815, 221] width 159 height 38
click at [797, 204] on link "SPK3001 Service Advisor - Concern Handling (eLearning)" at bounding box center [804, 215] width 137 height 23
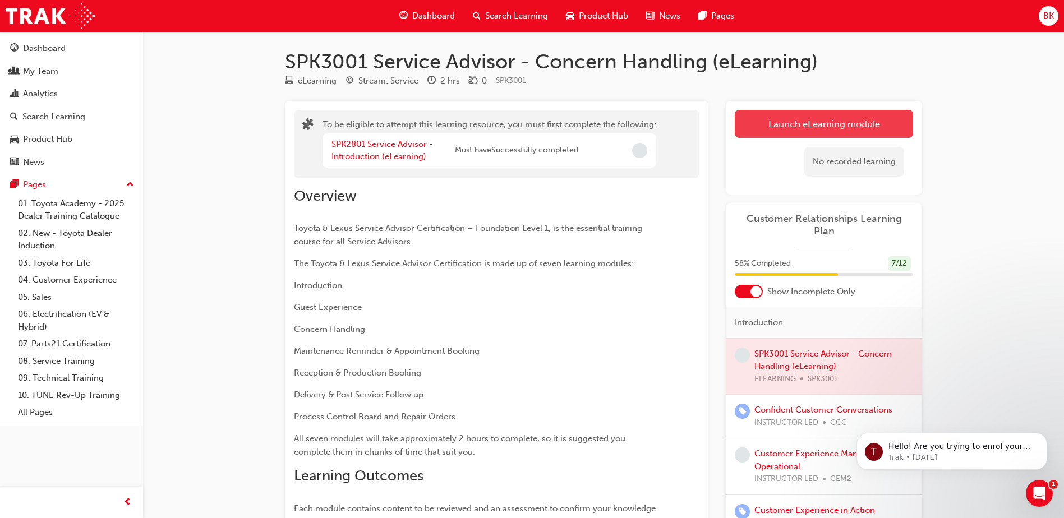
click at [786, 128] on button "Launch eLearning module" at bounding box center [824, 124] width 178 height 28
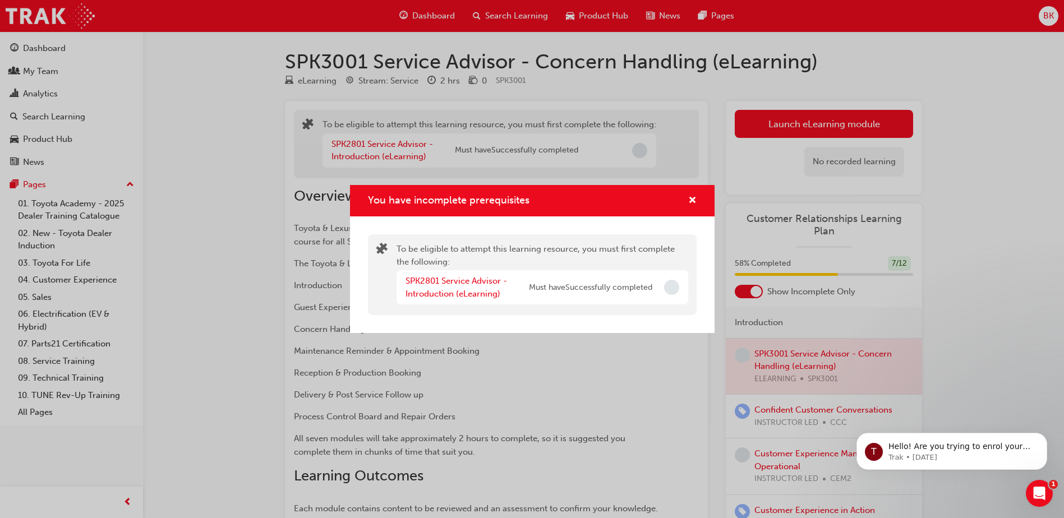
click at [699, 204] on div "You have incomplete prerequisites" at bounding box center [532, 201] width 365 height 32
click at [689, 202] on span "cross-icon" at bounding box center [692, 201] width 8 height 10
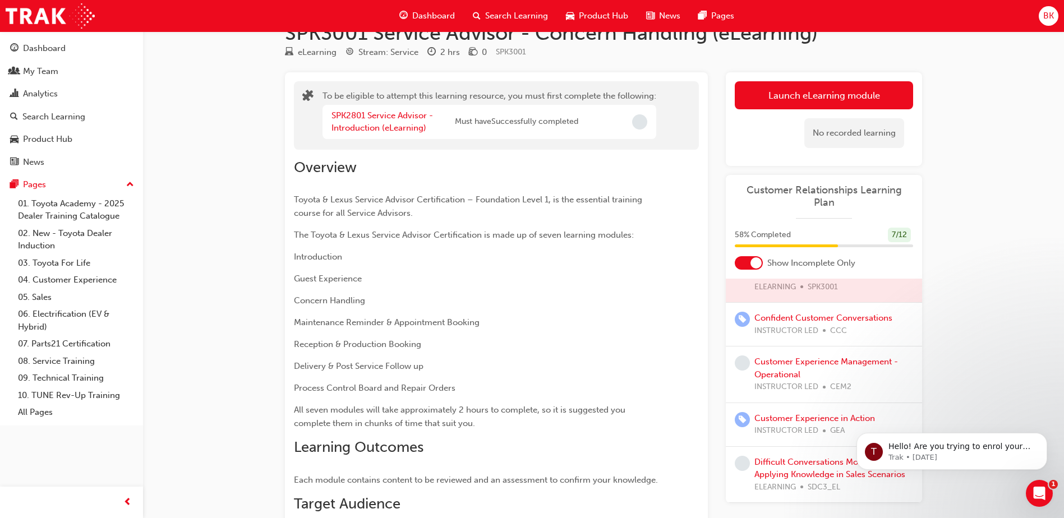
scroll to position [56, 0]
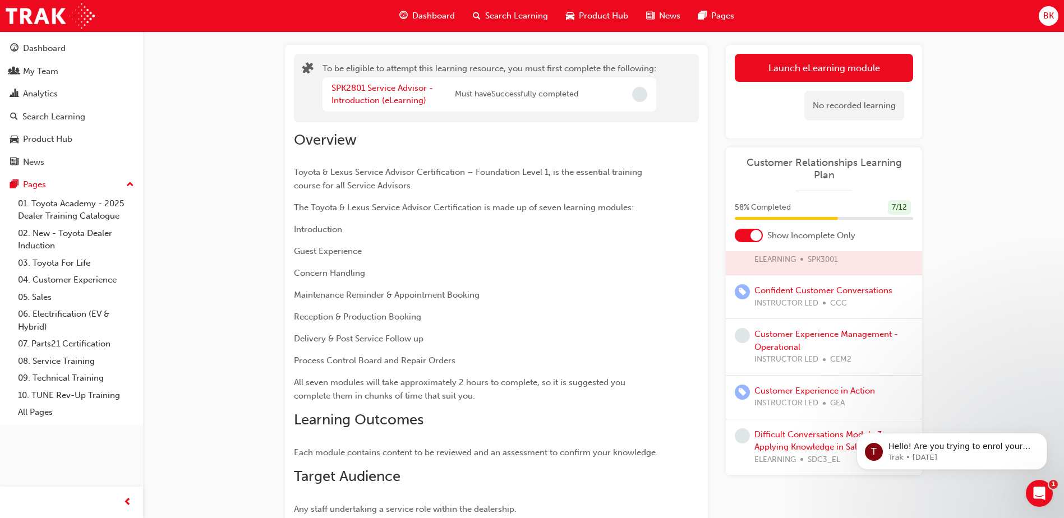
click at [784, 429] on div "Difficult Conversations Module 3 - Applying Knowledge in Sales Scenarios ELEARN…" at bounding box center [833, 448] width 159 height 38
click at [812, 74] on button "Launch eLearning module" at bounding box center [824, 68] width 178 height 28
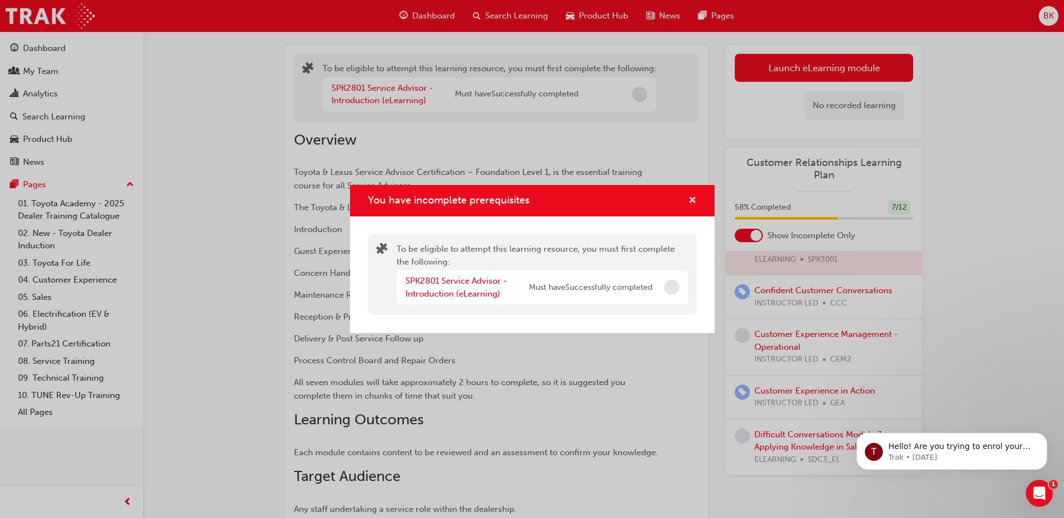
click at [692, 199] on span "cross-icon" at bounding box center [692, 201] width 8 height 10
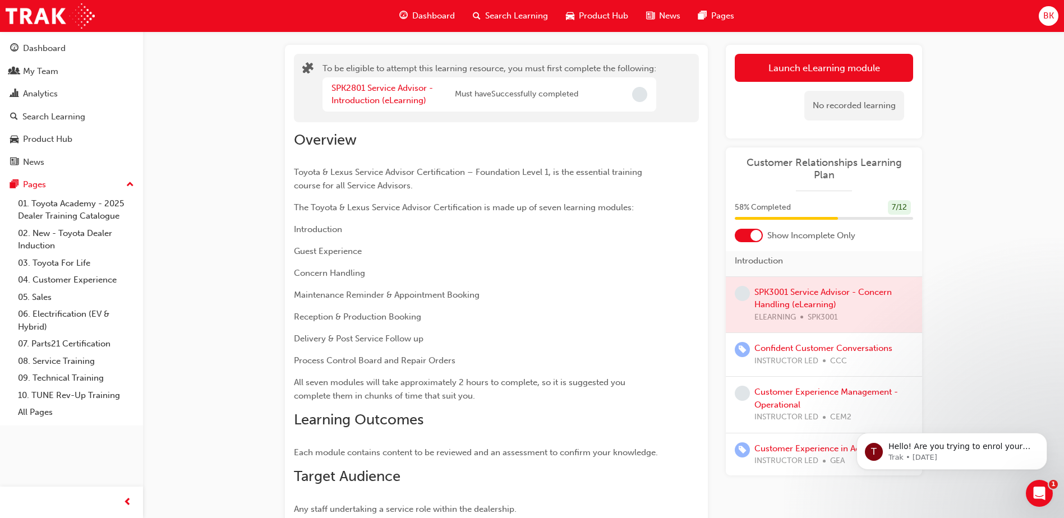
scroll to position [0, 0]
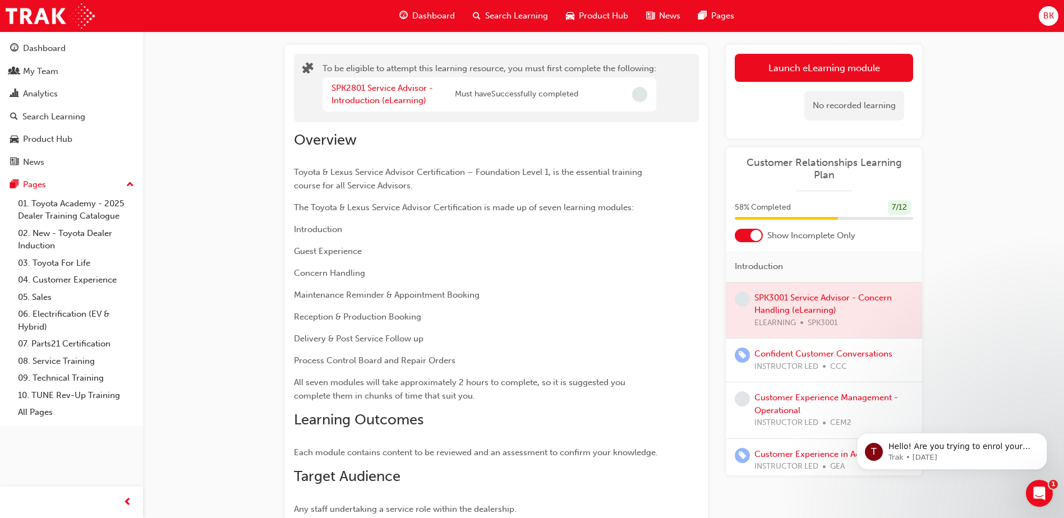
click at [791, 297] on div at bounding box center [824, 311] width 196 height 56
click at [775, 292] on div at bounding box center [824, 311] width 196 height 56
click at [836, 301] on div at bounding box center [824, 311] width 196 height 56
click at [833, 70] on button "Launch eLearning module" at bounding box center [824, 68] width 178 height 28
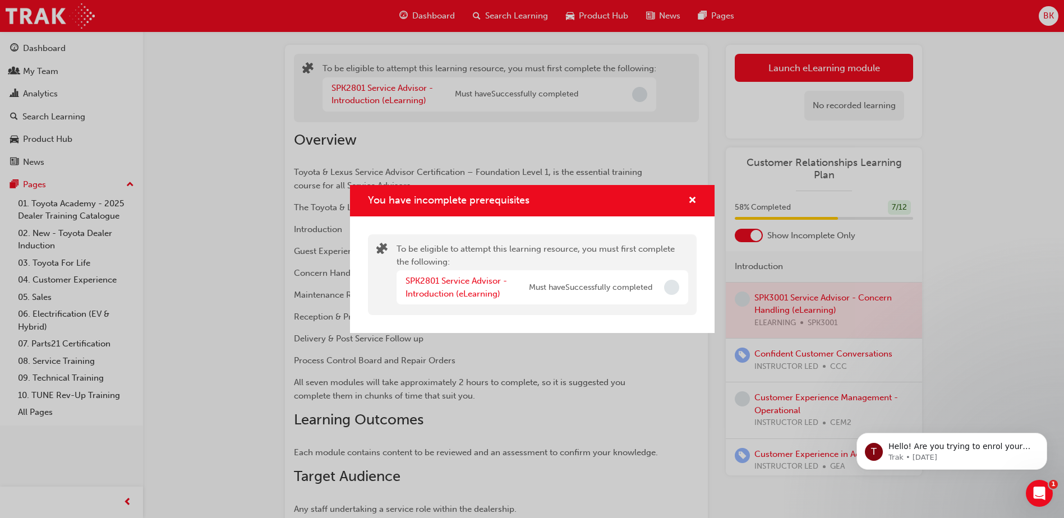
click at [696, 310] on div "To be eligible to attempt this learning resource, you must first complete the f…" at bounding box center [532, 274] width 329 height 81
click at [688, 204] on div "You have incomplete prerequisites" at bounding box center [687, 201] width 17 height 14
click at [438, 13] on div "You have incomplete prerequisites To be eligible to attempt this learning resou…" at bounding box center [532, 259] width 1064 height 518
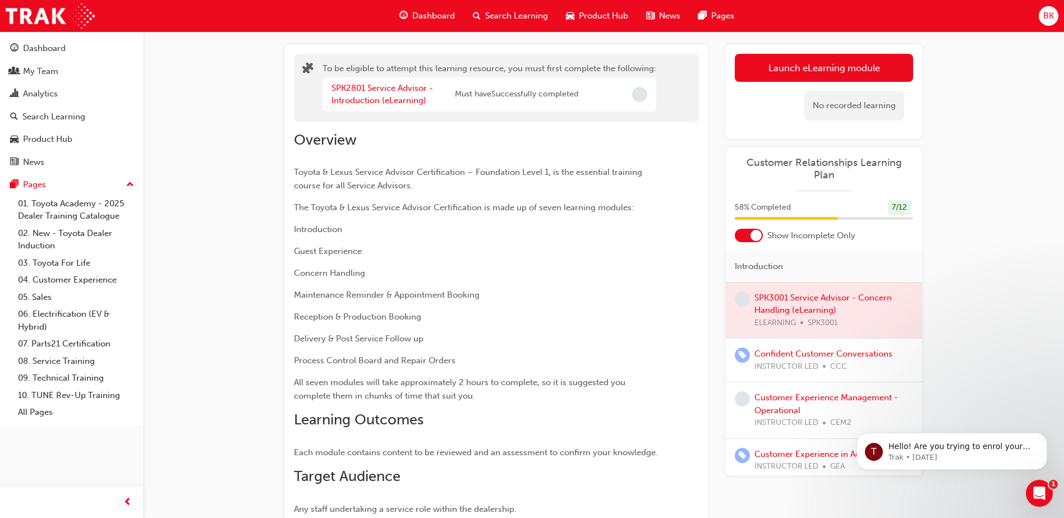
click at [462, 15] on div "Dashboard" at bounding box center [426, 15] width 73 height 23
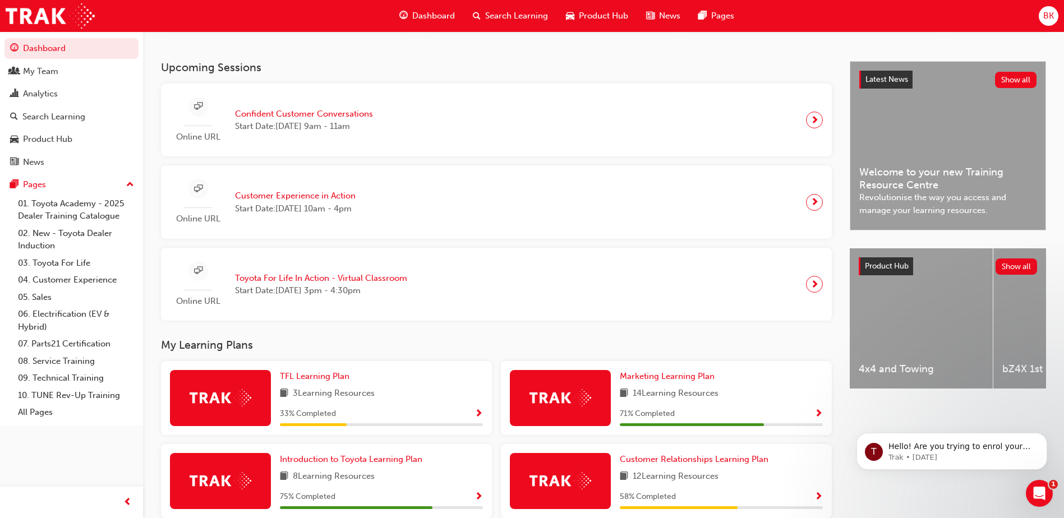
scroll to position [284, 0]
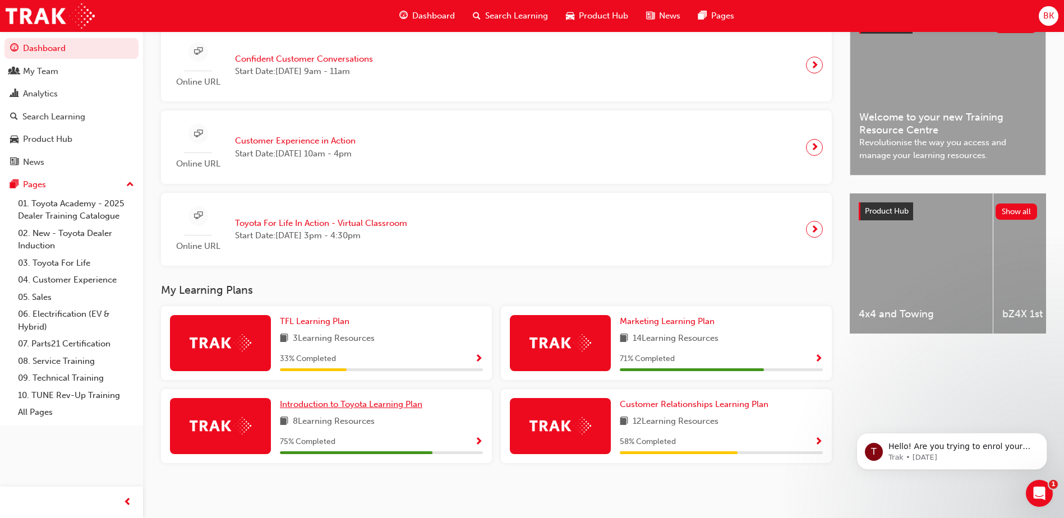
click at [326, 405] on span "Introduction to Toyota Learning Plan" at bounding box center [351, 404] width 142 height 10
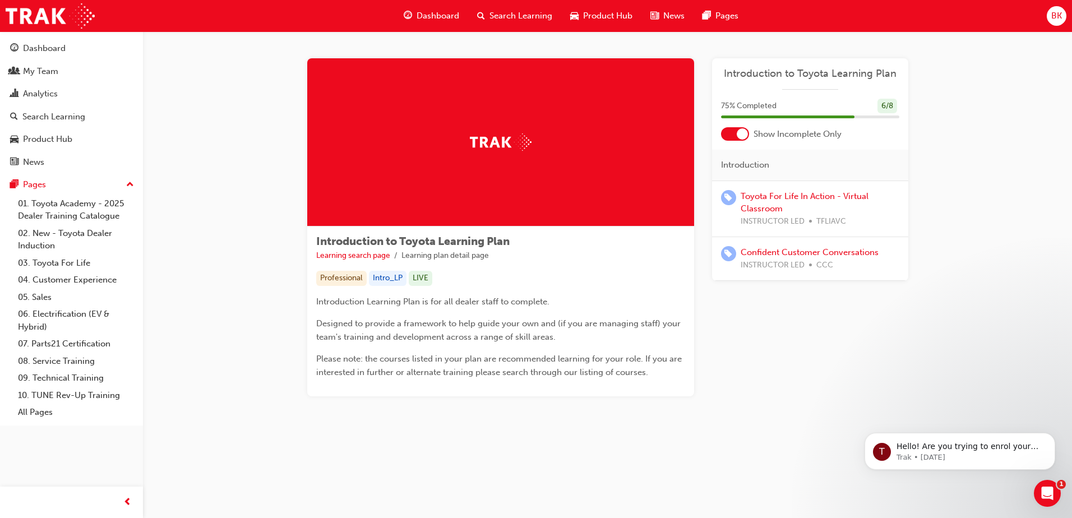
click at [432, 12] on span "Dashboard" at bounding box center [438, 16] width 43 height 13
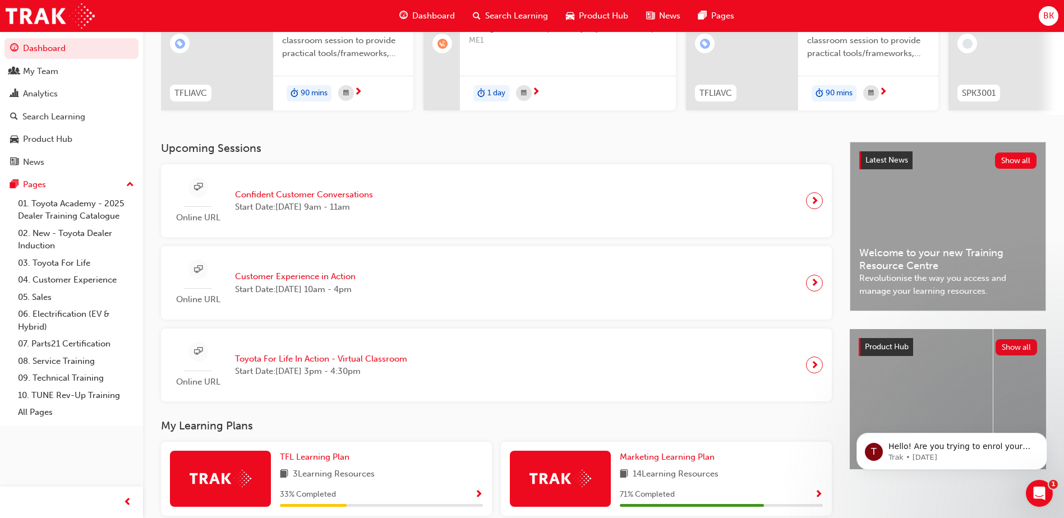
scroll to position [284, 0]
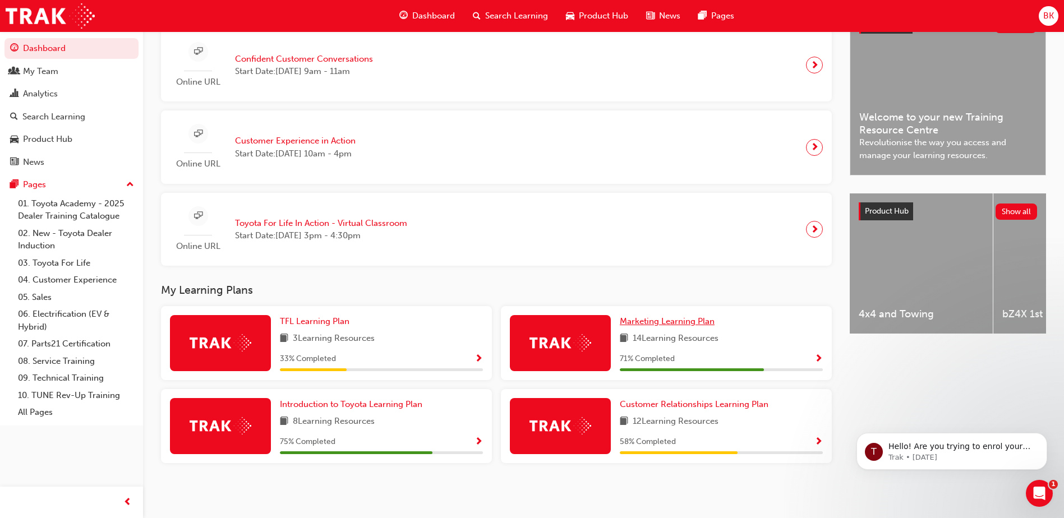
click at [701, 315] on link "Marketing Learning Plan" at bounding box center [669, 321] width 99 height 13
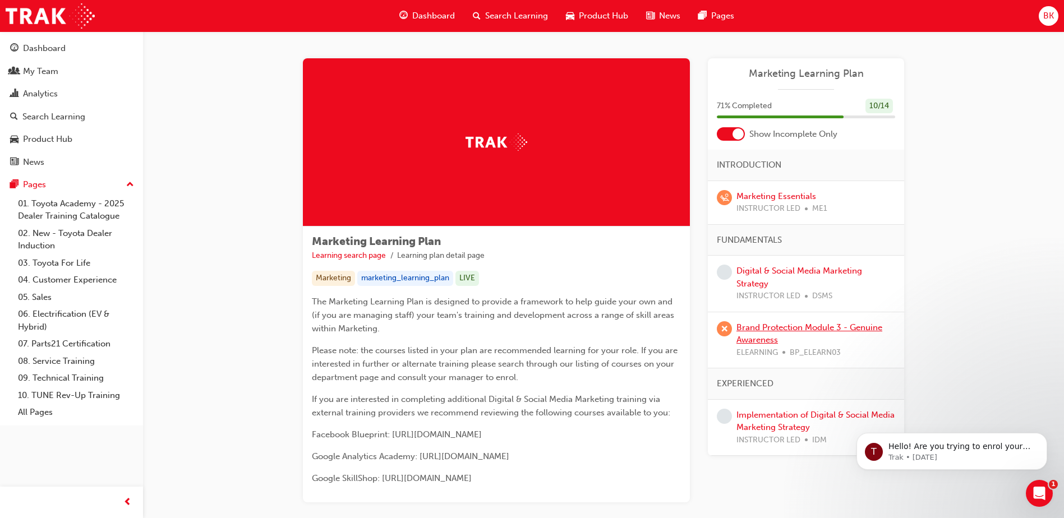
click at [775, 337] on link "Brand Protection Module 3 - Genuine Awareness" at bounding box center [809, 334] width 146 height 23
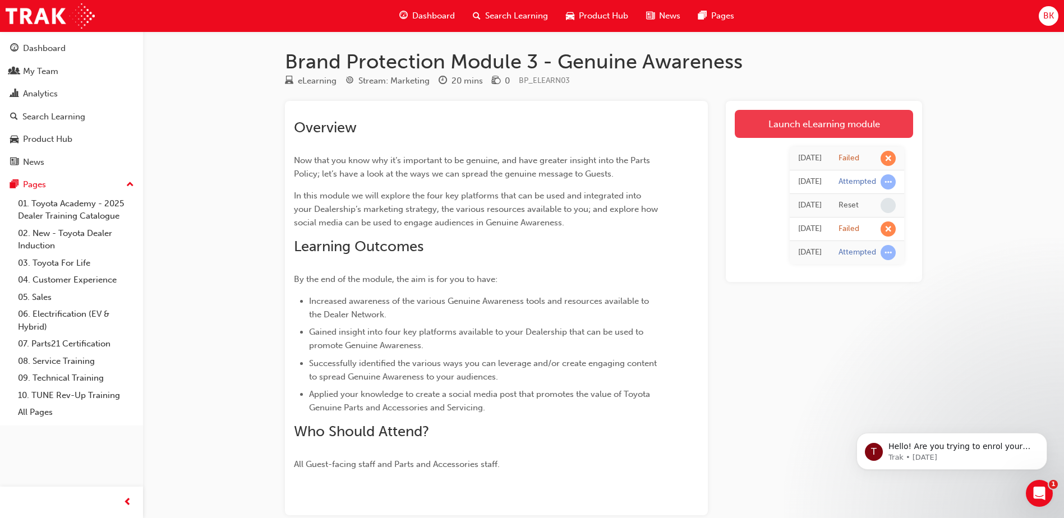
click at [848, 124] on link "Launch eLearning module" at bounding box center [824, 124] width 178 height 28
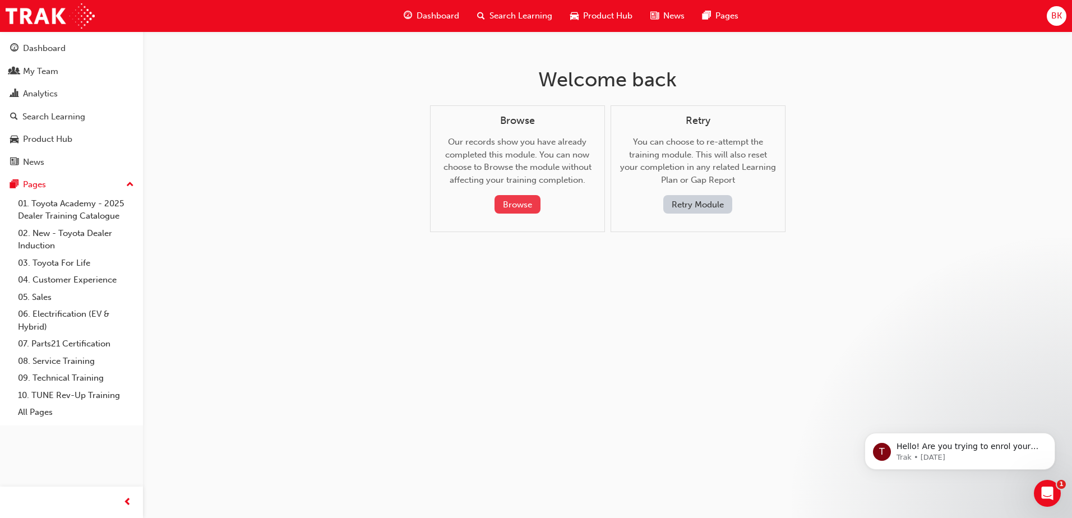
click at [536, 205] on button "Browse" at bounding box center [518, 204] width 46 height 19
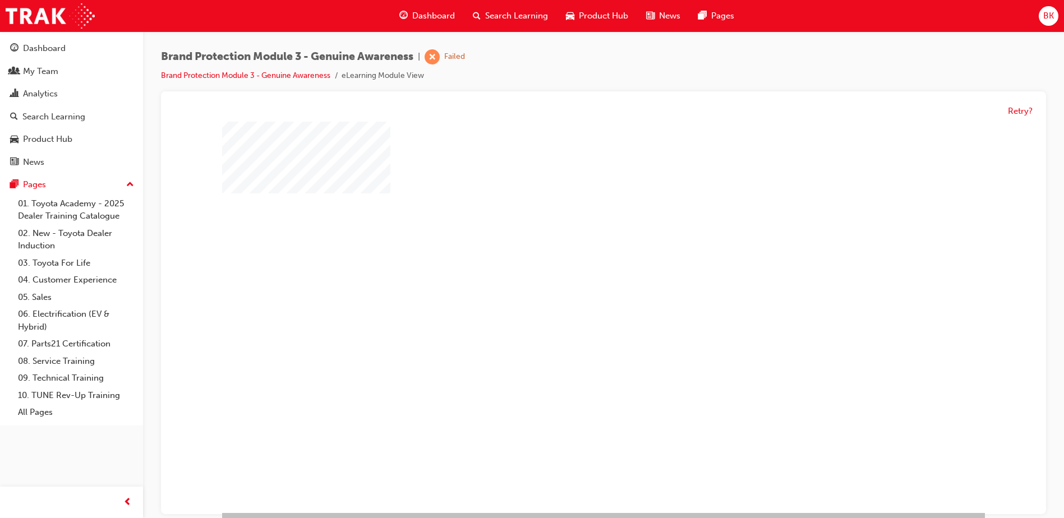
scroll to position [16, 0]
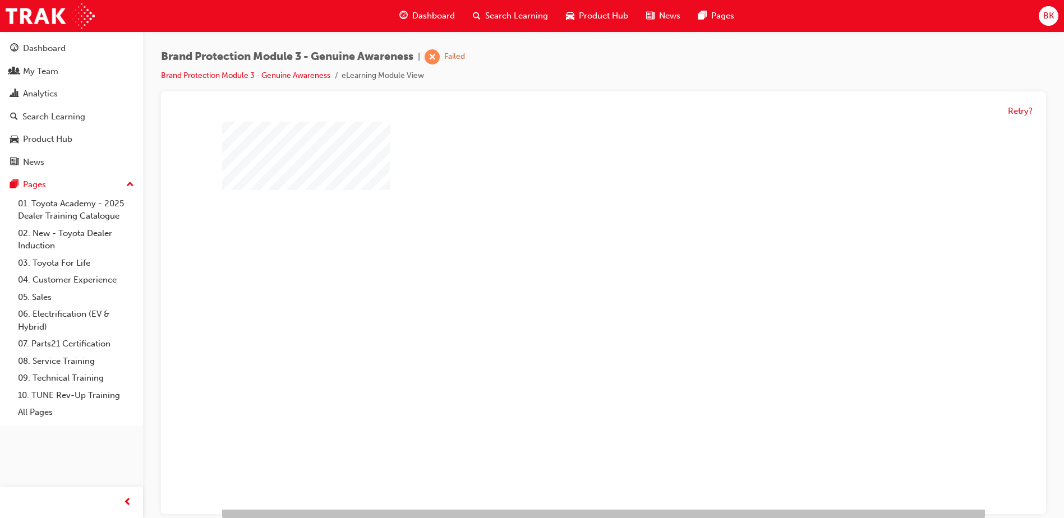
drag, startPoint x: 619, startPoint y: 268, endPoint x: 604, endPoint y: 303, distance: 38.4
click at [604, 302] on div at bounding box center [603, 308] width 763 height 404
click at [571, 275] on div "play" at bounding box center [571, 275] width 0 height 0
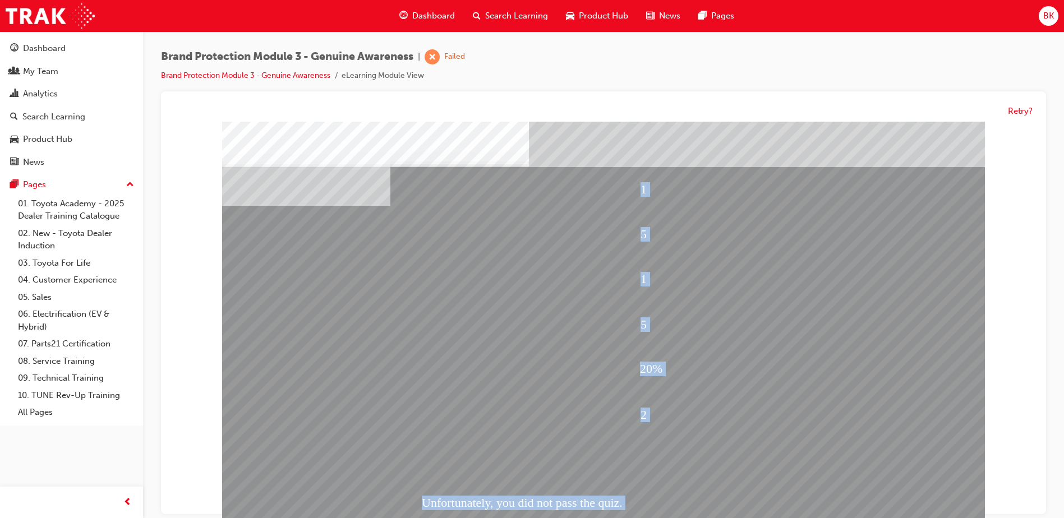
drag, startPoint x: 702, startPoint y: 453, endPoint x: 681, endPoint y: 468, distance: 25.8
drag, startPoint x: 681, startPoint y: 468, endPoint x: 600, endPoint y: 453, distance: 82.6
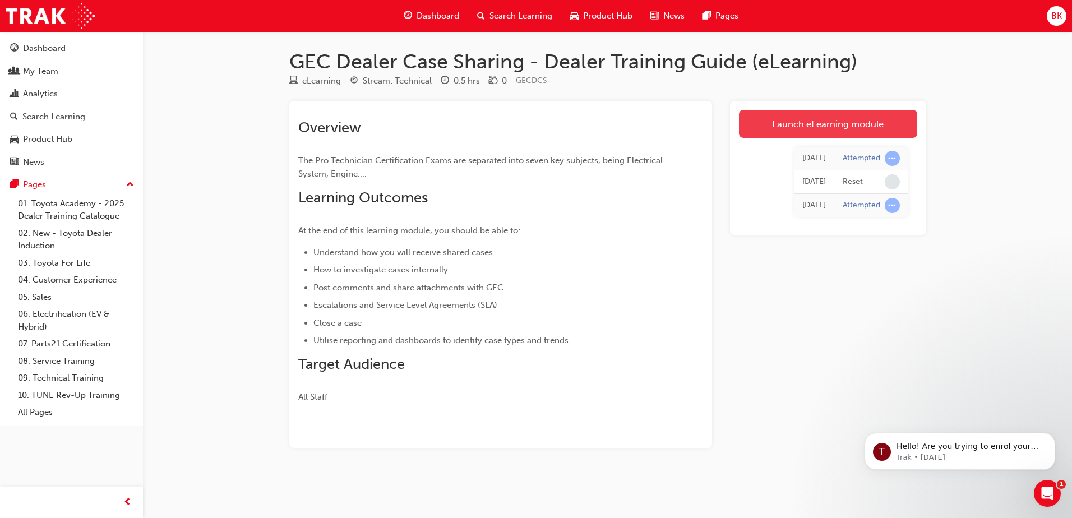
click at [832, 121] on link "Launch eLearning module" at bounding box center [828, 124] width 178 height 28
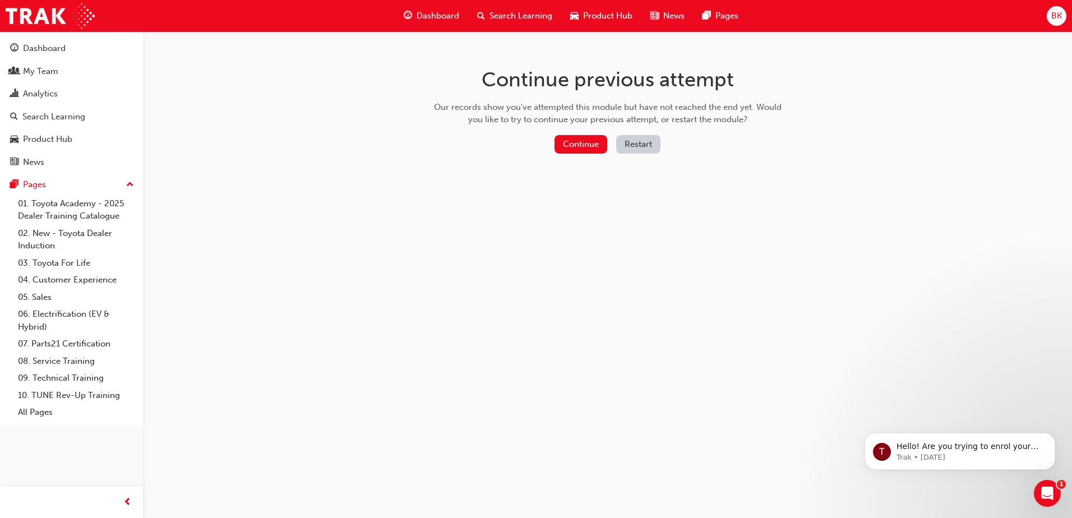
click at [641, 144] on button "Restart" at bounding box center [638, 144] width 44 height 19
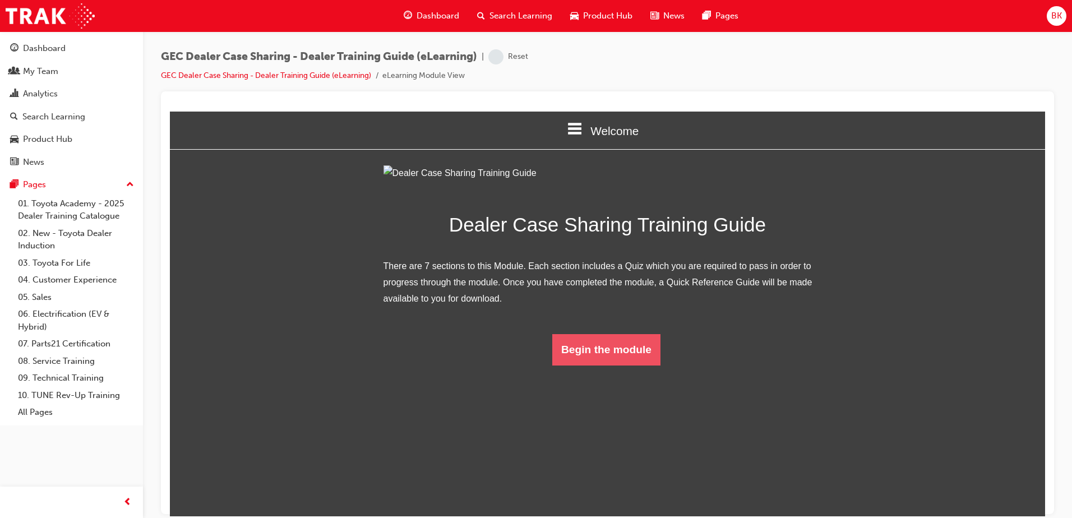
click at [599, 365] on button "Begin the module" at bounding box center [607, 349] width 108 height 31
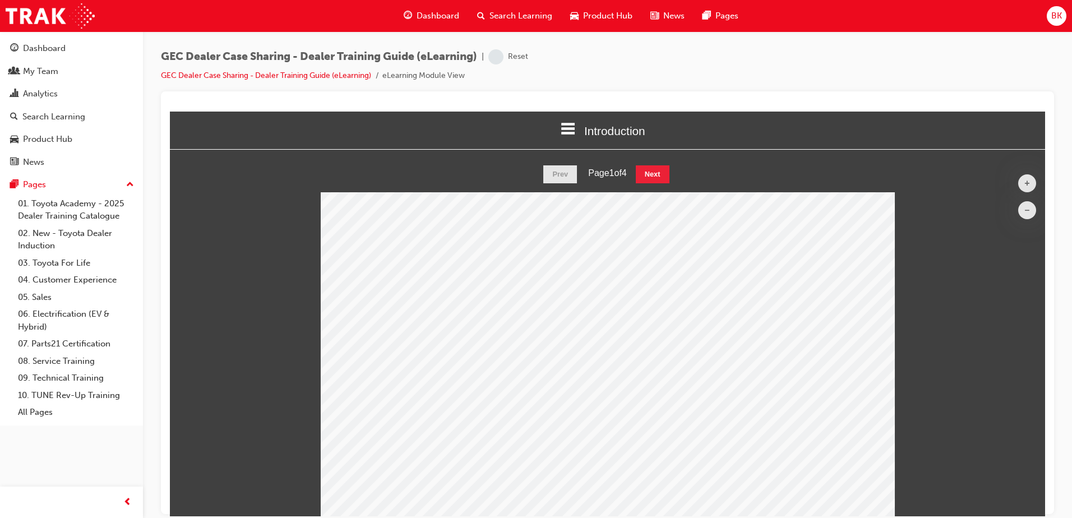
scroll to position [450, 885]
click at [633, 171] on div "Prev Page 1 of 4 Next" at bounding box center [608, 174] width 876 height 18
click at [646, 172] on button "Next" at bounding box center [653, 174] width 34 height 18
click at [647, 172] on button "Next" at bounding box center [653, 174] width 34 height 18
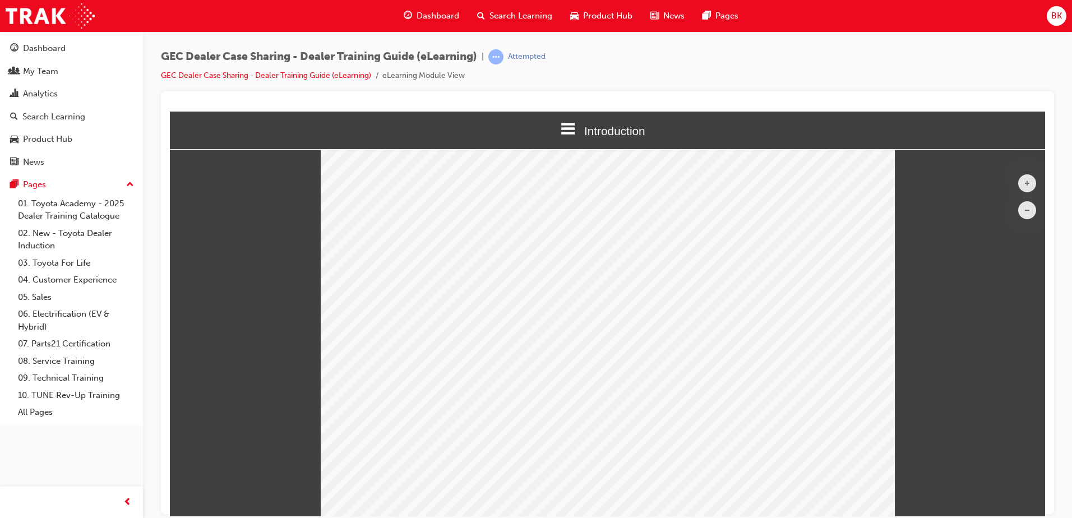
scroll to position [140, 0]
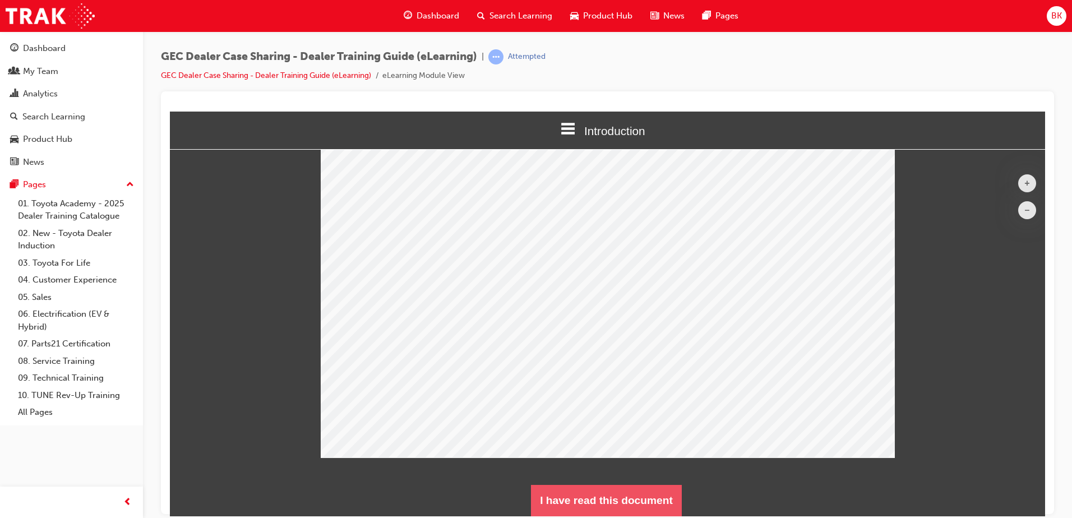
click at [604, 502] on button "I have read this document" at bounding box center [606, 500] width 151 height 31
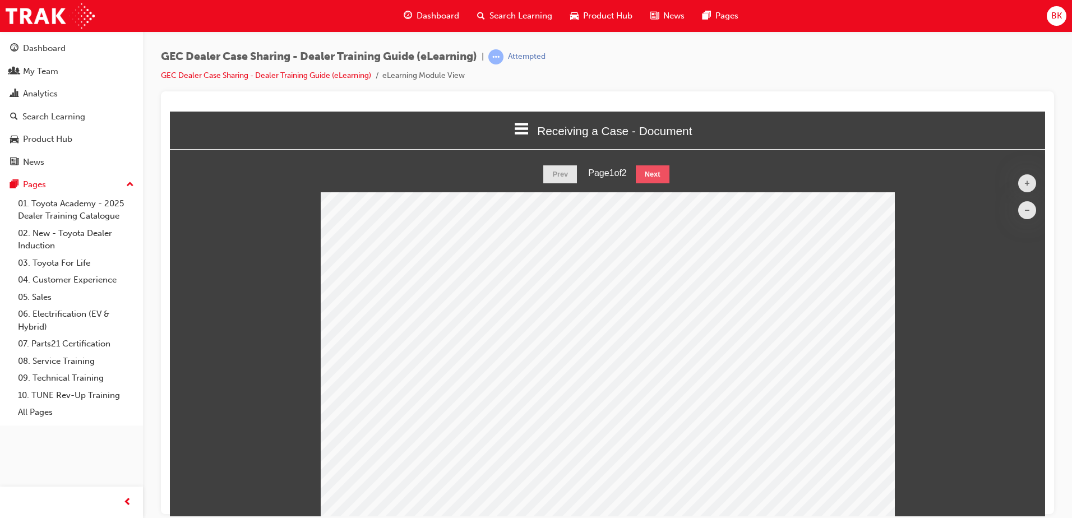
click at [655, 177] on button "Next" at bounding box center [653, 174] width 34 height 18
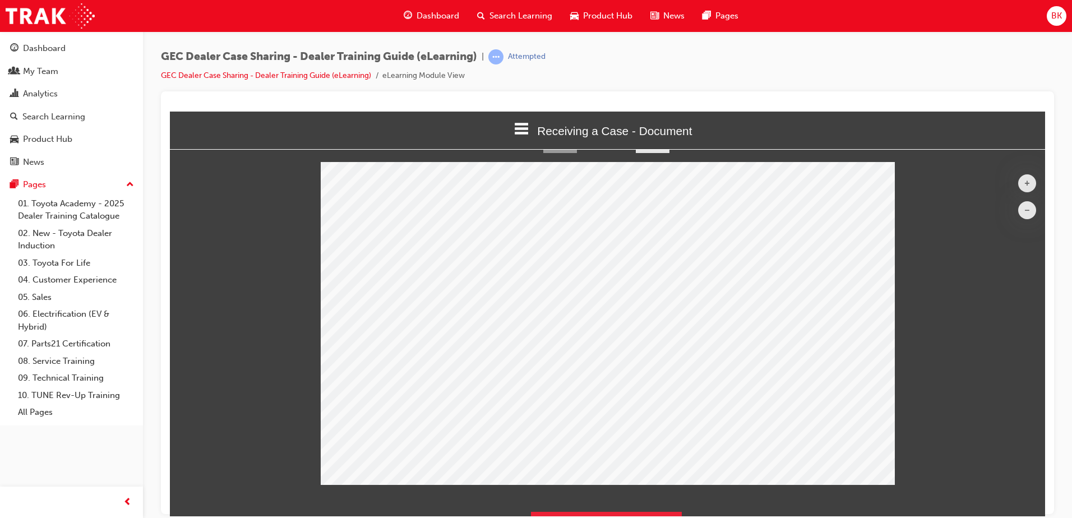
scroll to position [57, 0]
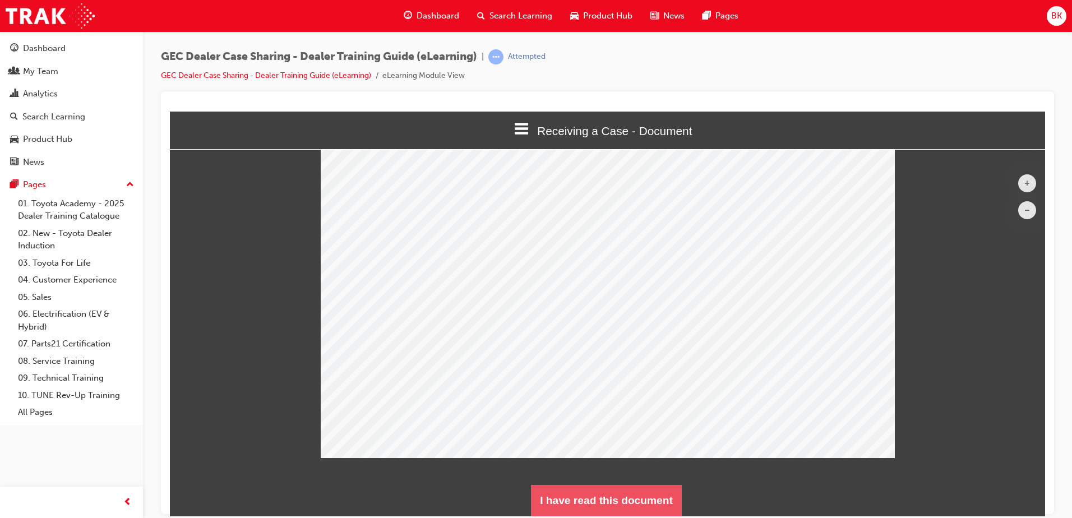
click at [623, 489] on button "I have read this document" at bounding box center [606, 500] width 151 height 31
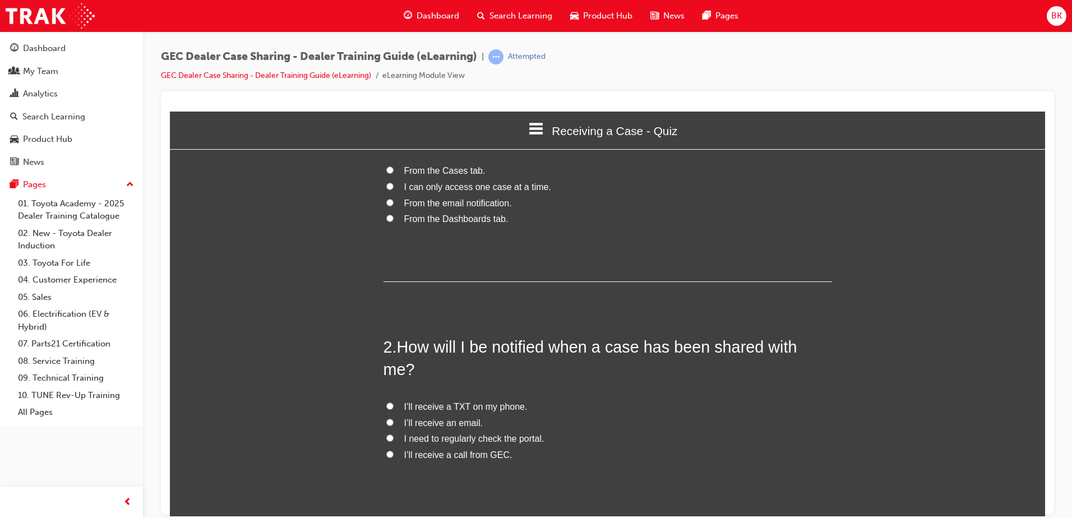
scroll to position [112, 0]
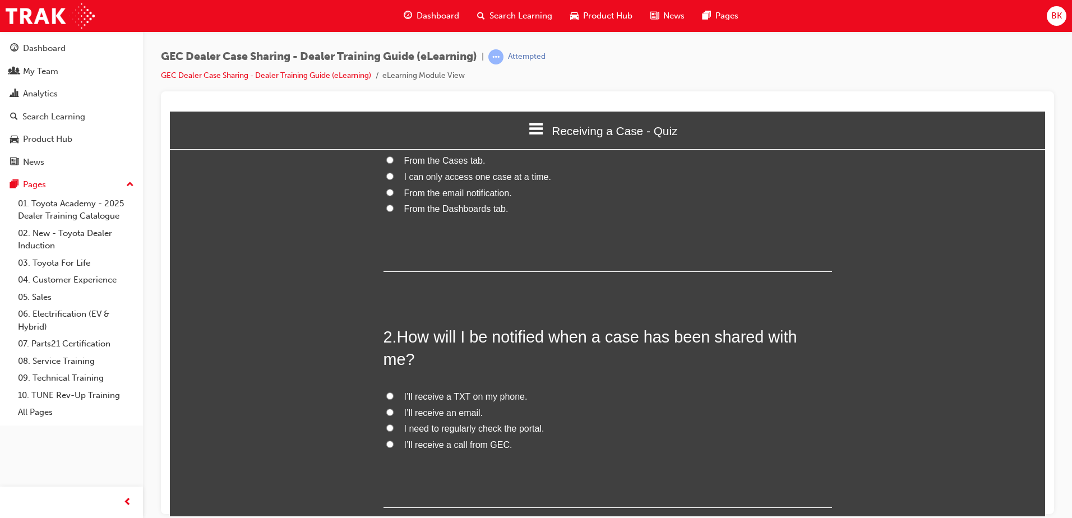
click at [435, 3] on div "Dashboard Search Learning Product Hub News Pages" at bounding box center [571, 16] width 362 height 32
click at [436, 10] on span "Dashboard" at bounding box center [438, 16] width 43 height 13
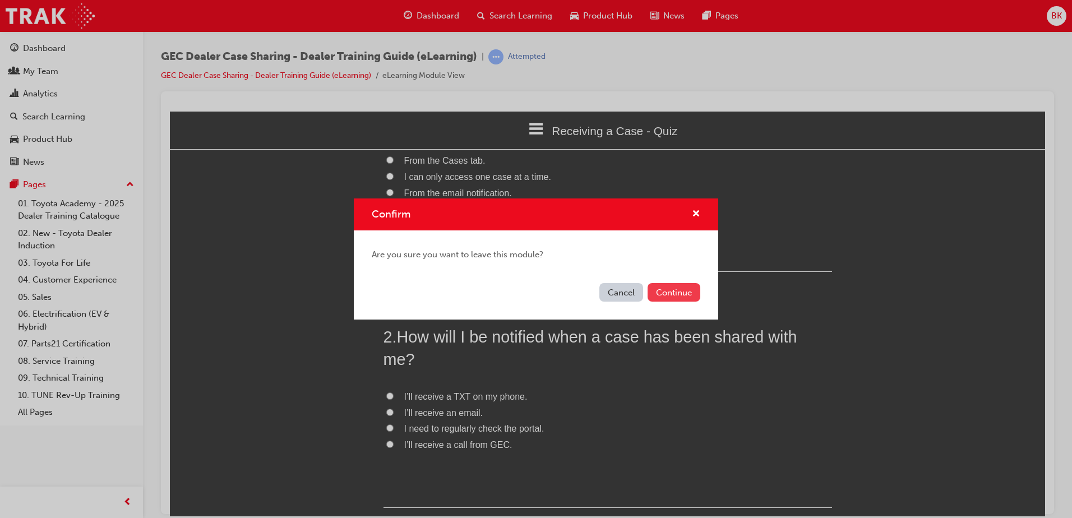
click at [680, 288] on button "Continue" at bounding box center [674, 292] width 53 height 19
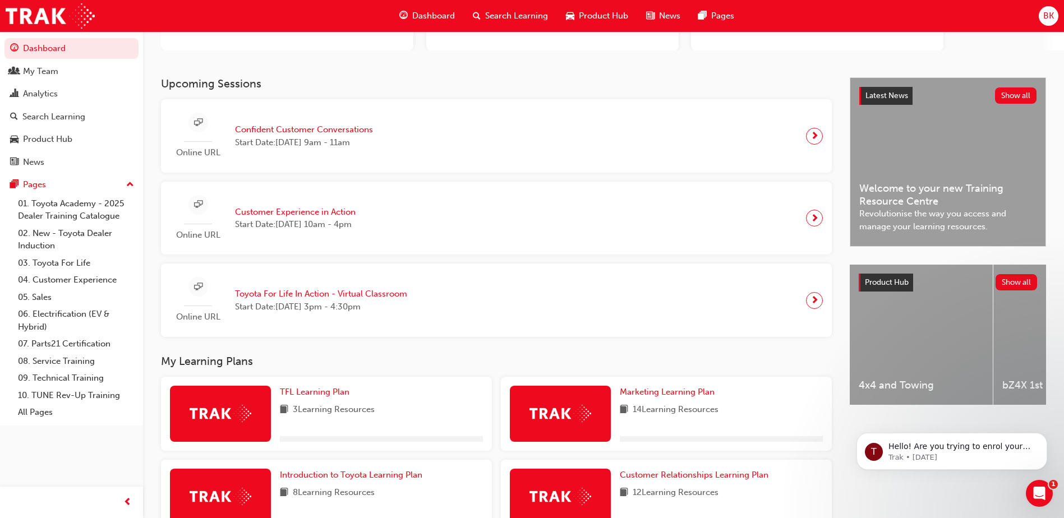
scroll to position [239, 0]
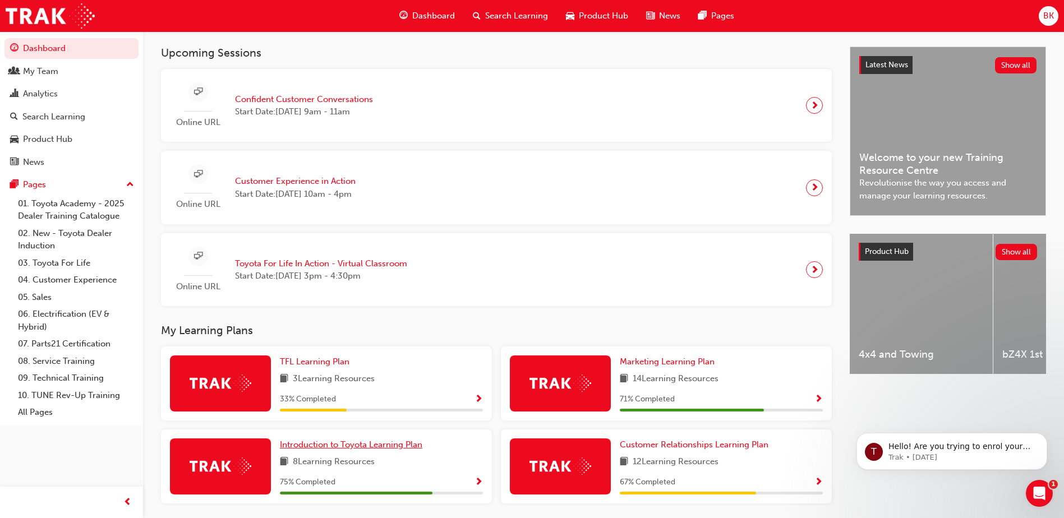
click at [408, 449] on span "Introduction to Toyota Learning Plan" at bounding box center [351, 445] width 142 height 10
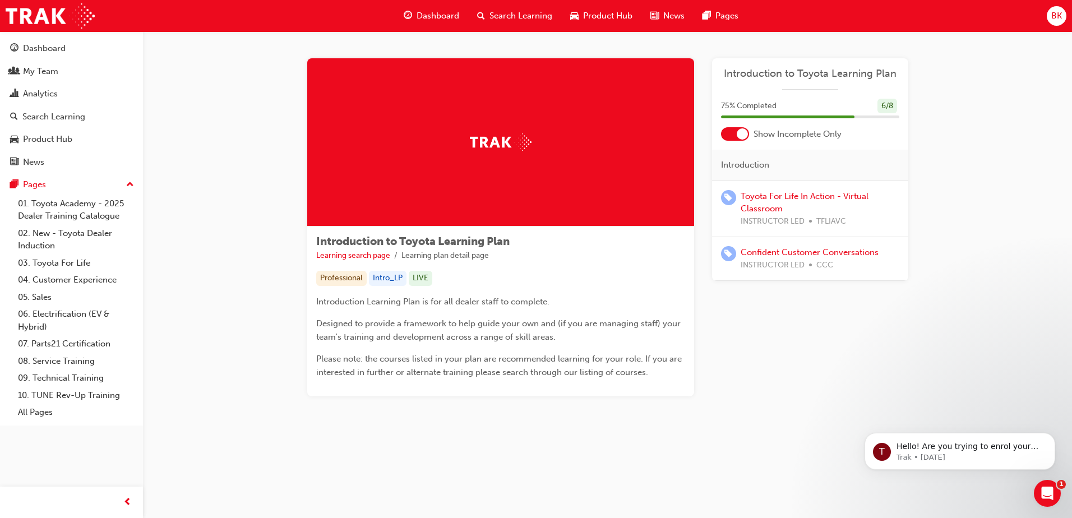
click at [430, 4] on div "Dashboard" at bounding box center [431, 15] width 73 height 23
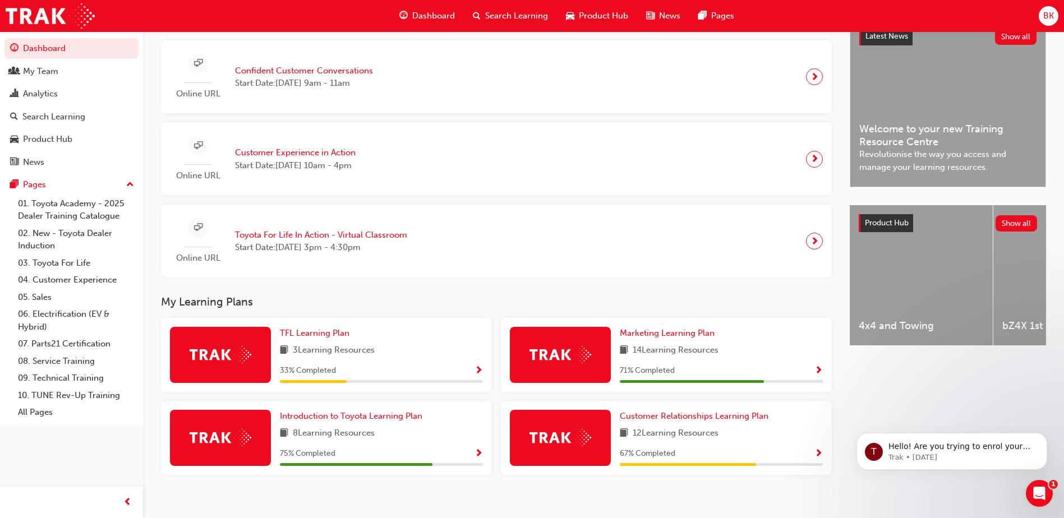
scroll to position [280, 0]
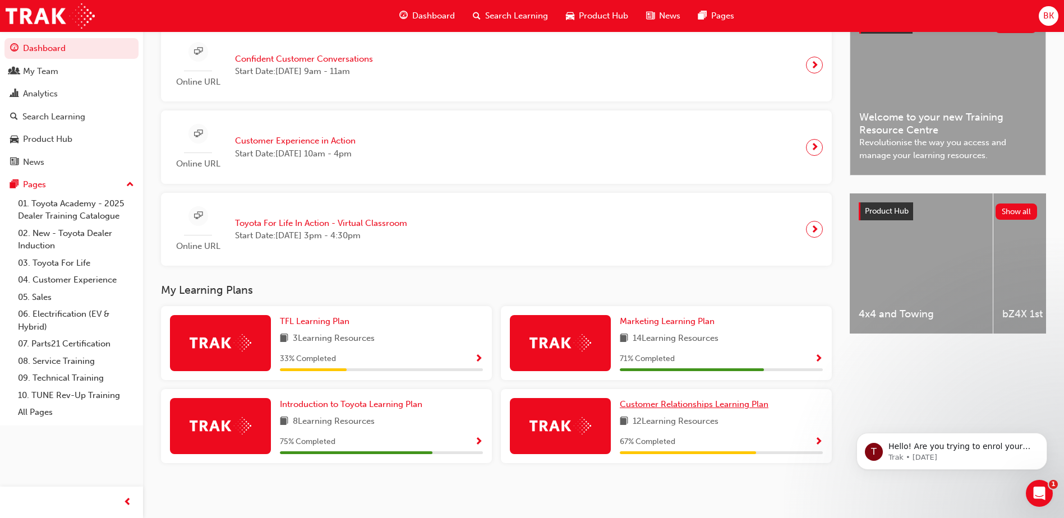
click at [657, 408] on span "Customer Relationships Learning Plan" at bounding box center [694, 404] width 149 height 10
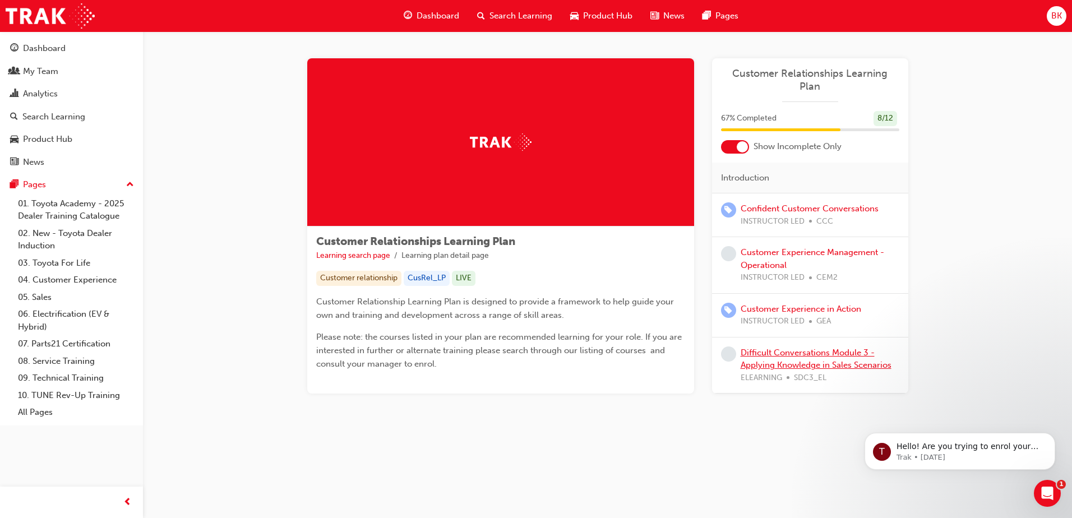
click at [805, 351] on link "Difficult Conversations Module 3 - Applying Knowledge in Sales Scenarios" at bounding box center [816, 359] width 151 height 23
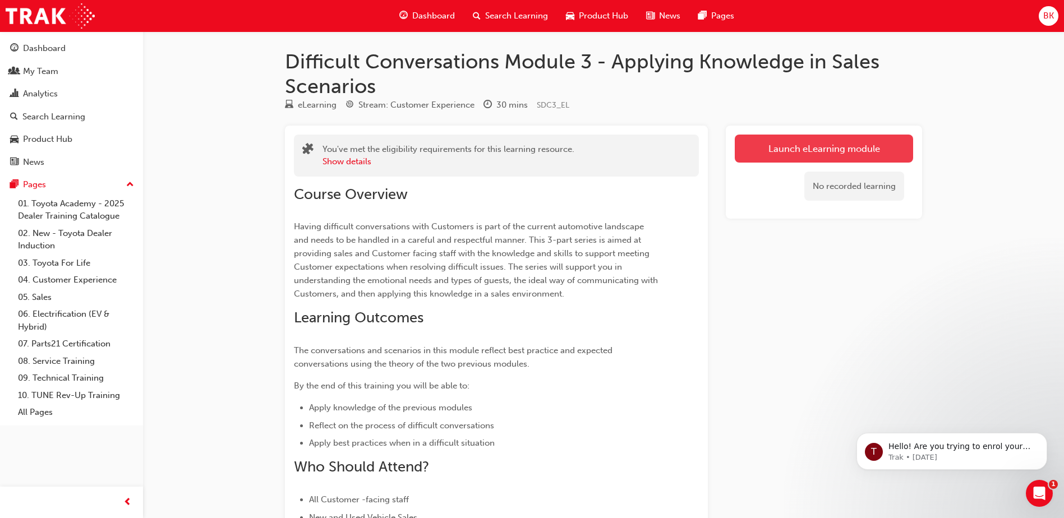
click at [827, 150] on link "Launch eLearning module" at bounding box center [824, 149] width 178 height 28
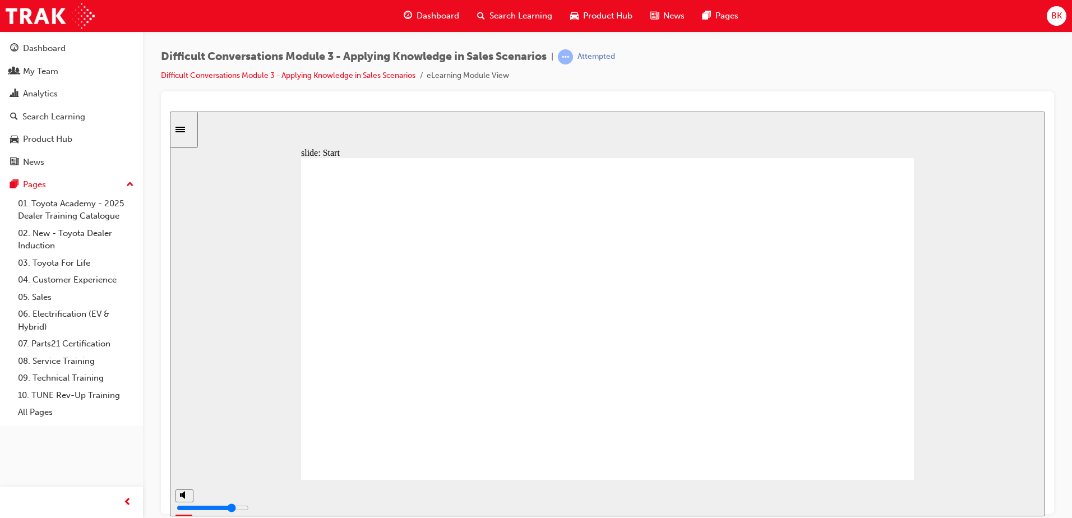
drag, startPoint x: 774, startPoint y: 326, endPoint x: 767, endPoint y: 282, distance: 45.4
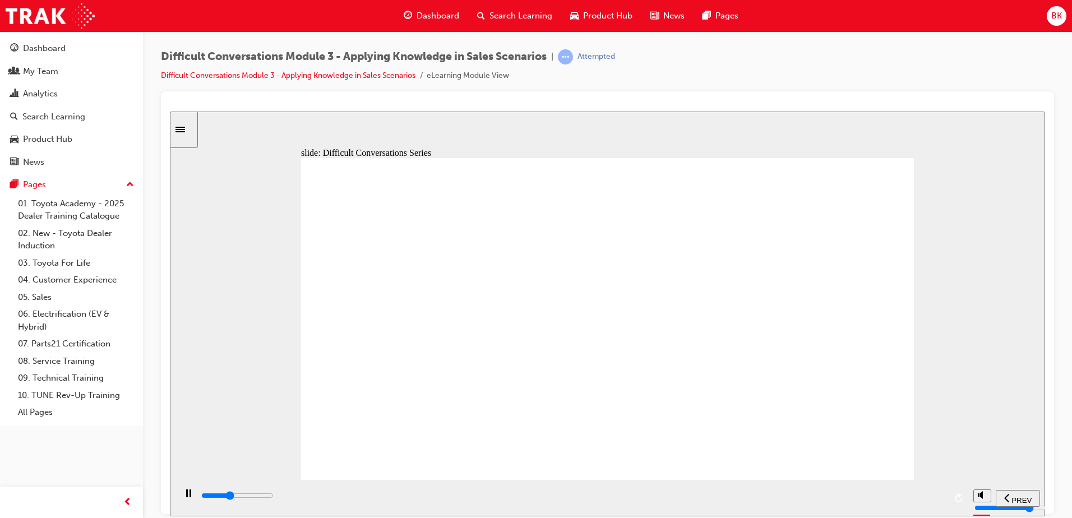
drag, startPoint x: 377, startPoint y: 497, endPoint x: 963, endPoint y: 491, distance: 585.6
click at [963, 491] on div "playback controls" at bounding box center [572, 498] width 793 height 36
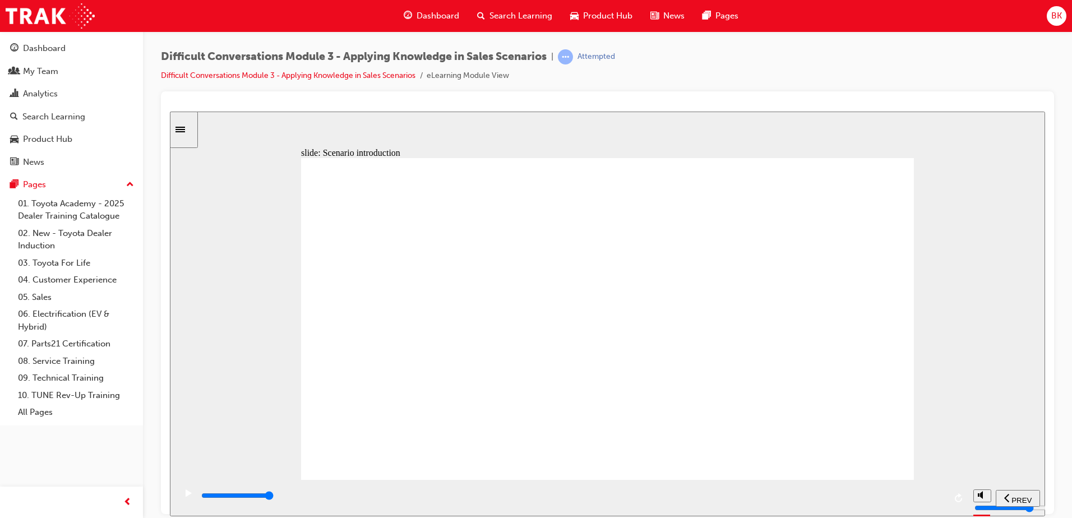
drag, startPoint x: 312, startPoint y: 498, endPoint x: 1026, endPoint y: 498, distance: 713.5
click at [1001, 492] on section "PREV NEXT SUBMIT" at bounding box center [608, 498] width 876 height 36
drag, startPoint x: 413, startPoint y: 332, endPoint x: 596, endPoint y: 389, distance: 191.2
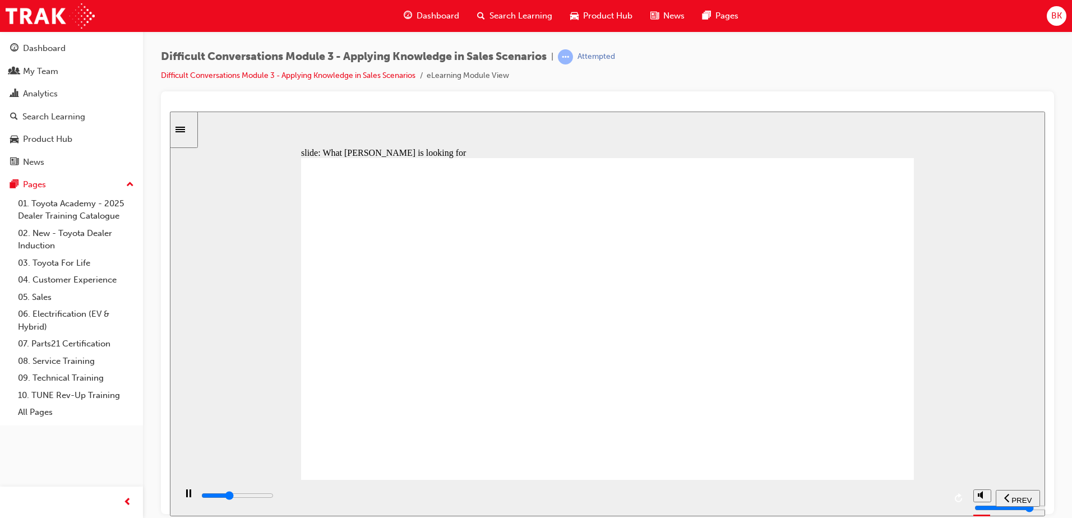
drag, startPoint x: 585, startPoint y: 494, endPoint x: 1074, endPoint y: 489, distance: 489.1
click at [1046, 489] on html "slide: What [PERSON_NAME] is looking for Scenario Rectangle 1 Rounded Rectangul…" at bounding box center [608, 313] width 876 height 405
drag, startPoint x: 740, startPoint y: 415, endPoint x: 754, endPoint y: 419, distance: 14.6
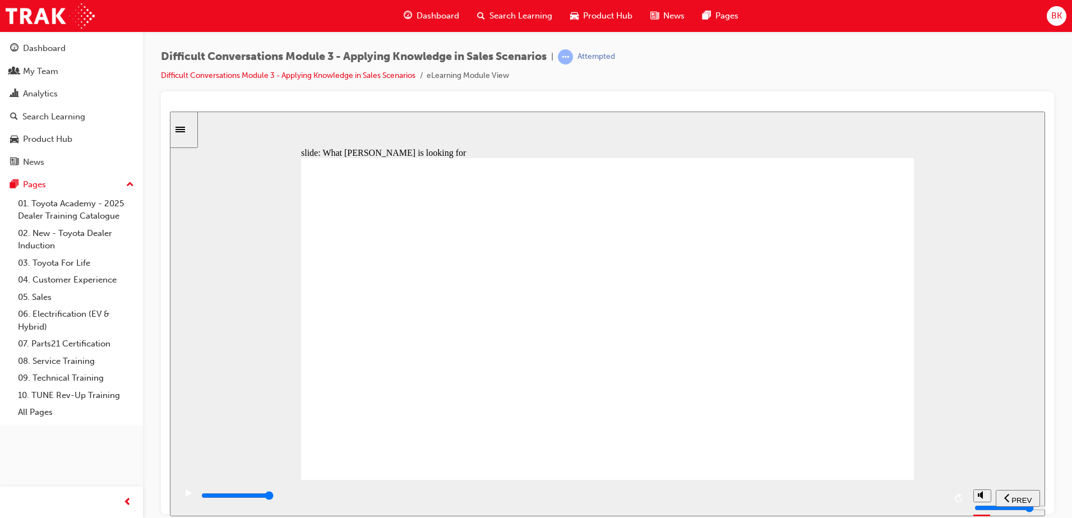
drag, startPoint x: 338, startPoint y: 499, endPoint x: 1074, endPoint y: 509, distance: 736.0
click at [1046, 509] on html "slide: Looking up availability Scenario Rectangle 1 RAV4 GX Search Rectangle 1 …" at bounding box center [608, 313] width 876 height 405
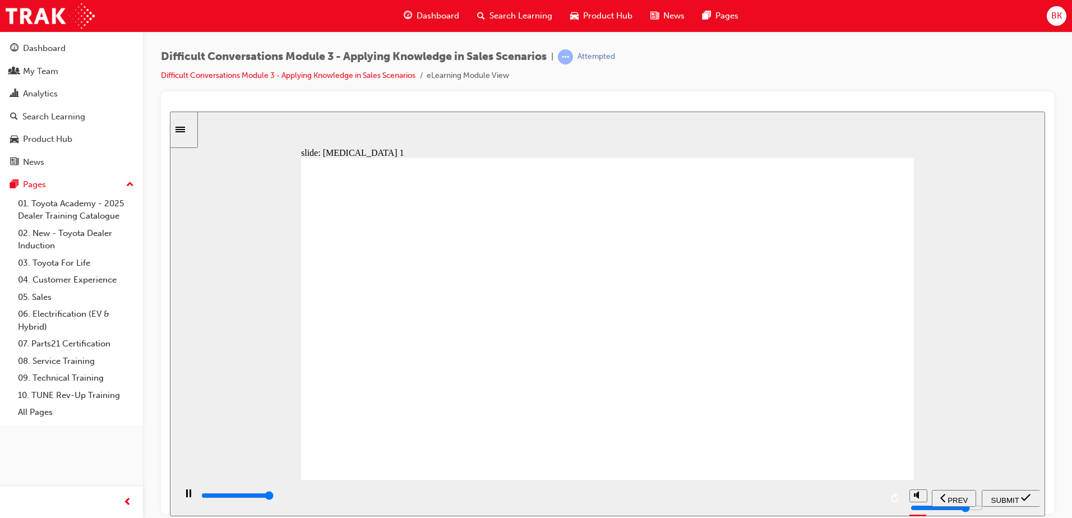
type input "24800"
radio input "true"
click at [993, 499] on span "SUBMIT" at bounding box center [1006, 500] width 28 height 8
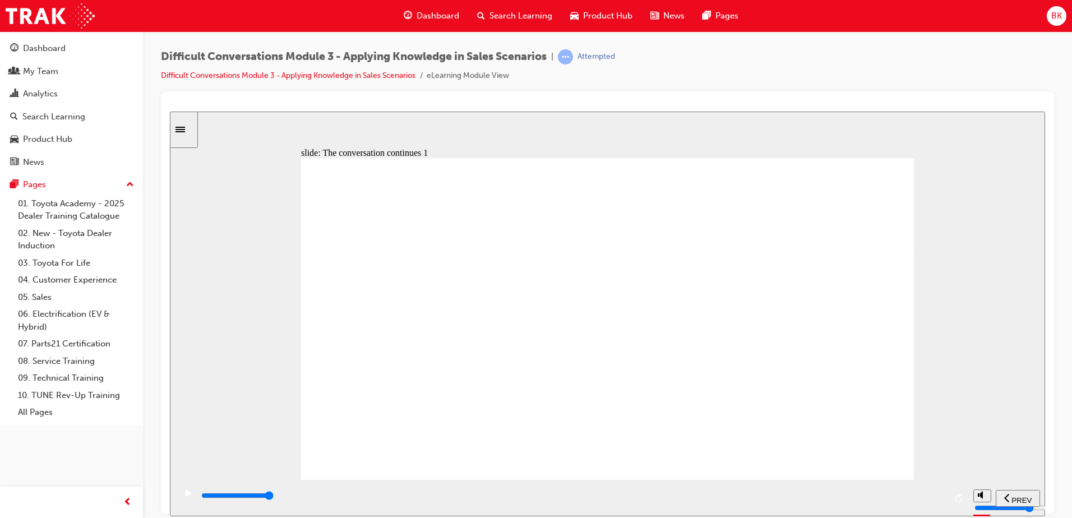
type input "10200"
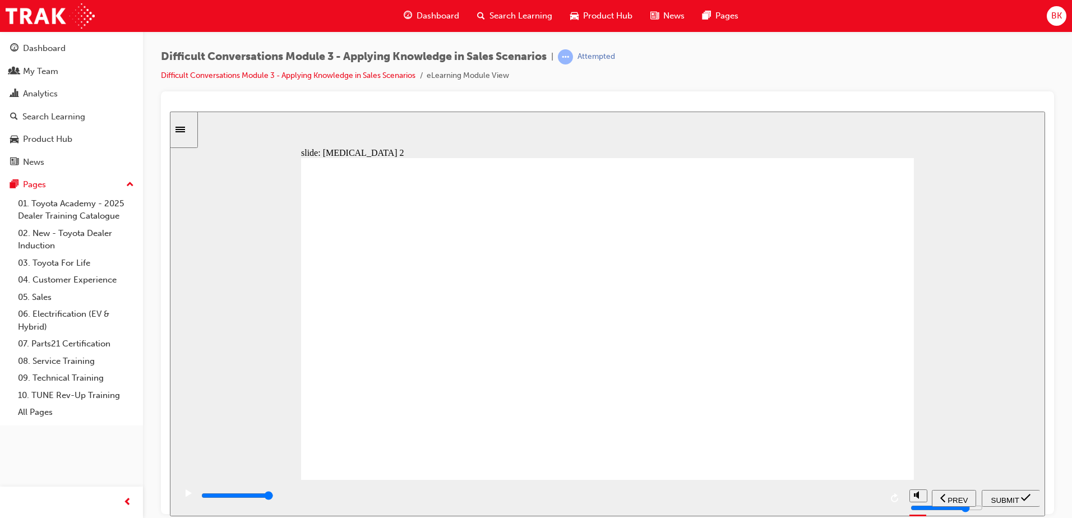
radio input "true"
click at [1003, 492] on div "SUBMIT" at bounding box center [1011, 498] width 49 height 12
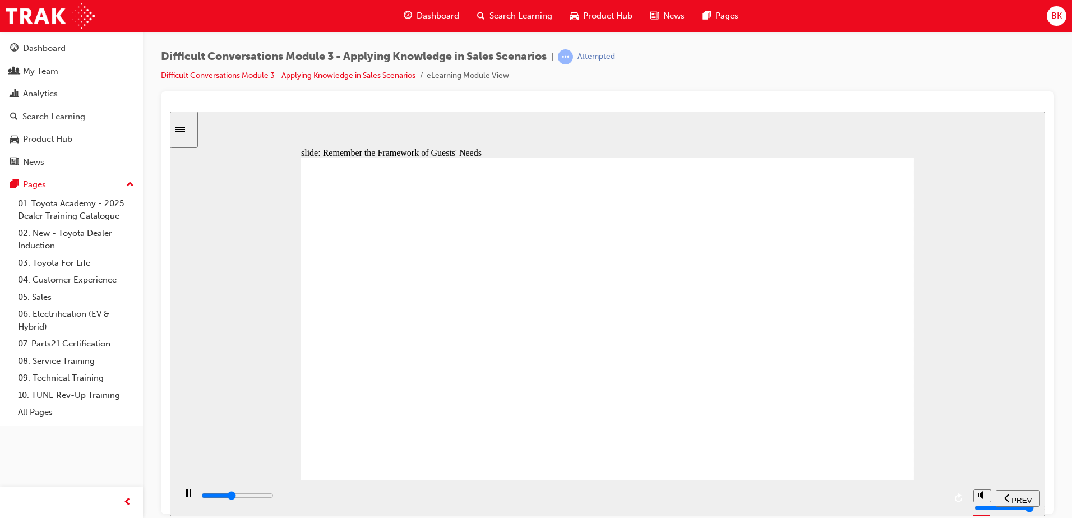
drag, startPoint x: 717, startPoint y: 353, endPoint x: 818, endPoint y: 349, distance: 101.0
drag, startPoint x: 823, startPoint y: 349, endPoint x: 711, endPoint y: 395, distance: 121.0
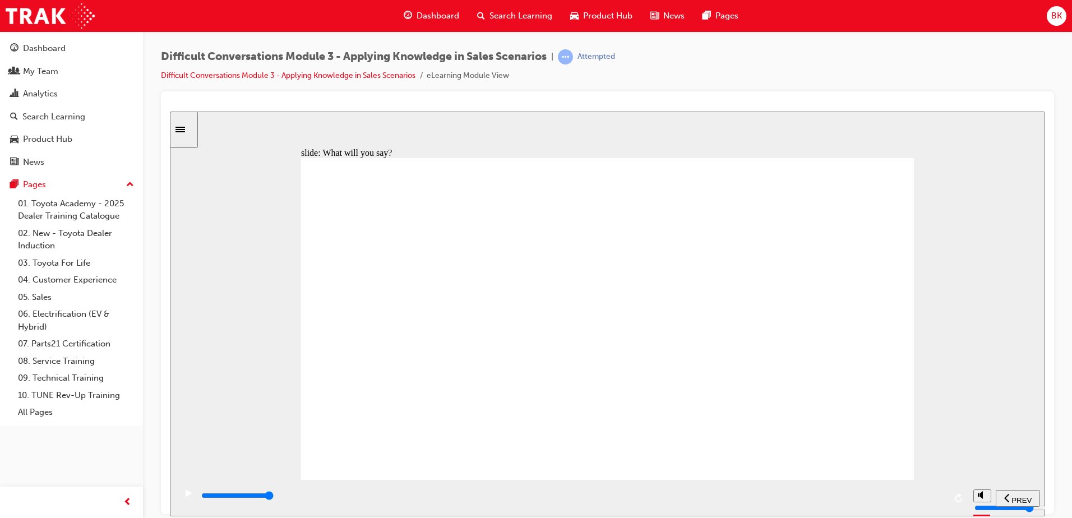
drag, startPoint x: 567, startPoint y: 496, endPoint x: 964, endPoint y: 473, distance: 397.8
click at [959, 474] on div "slide: What will you say? Jack is apprehensive about the order but still goes a…" at bounding box center [608, 313] width 876 height 405
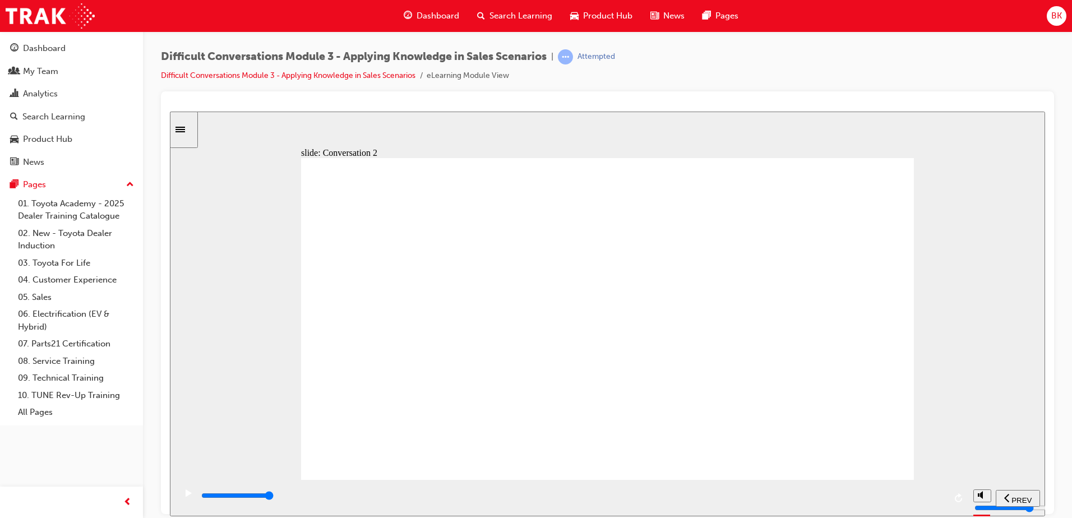
drag, startPoint x: 789, startPoint y: 504, endPoint x: 895, endPoint y: 376, distance: 166.1
click at [885, 502] on div "playback controls" at bounding box center [572, 496] width 745 height 12
drag, startPoint x: 804, startPoint y: 200, endPoint x: 535, endPoint y: 245, distance: 273.6
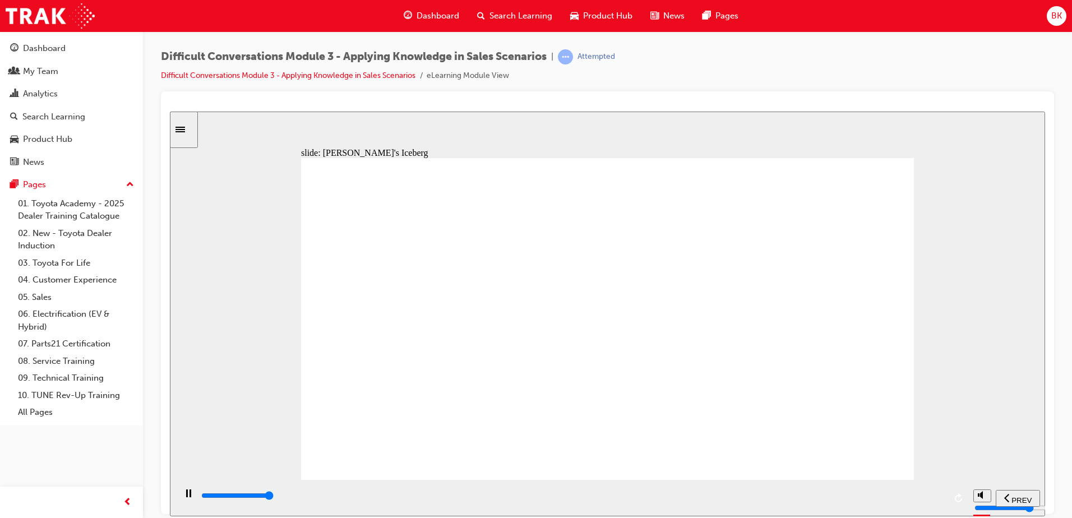
drag, startPoint x: 826, startPoint y: 195, endPoint x: 557, endPoint y: 294, distance: 286.4
drag, startPoint x: 806, startPoint y: 195, endPoint x: 536, endPoint y: 242, distance: 274.5
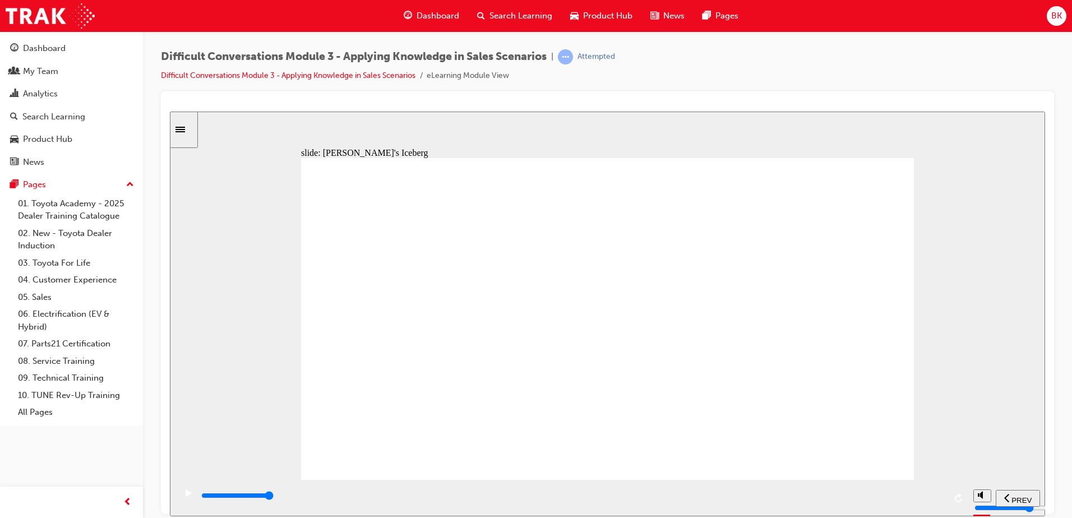
drag, startPoint x: 793, startPoint y: 202, endPoint x: 525, endPoint y: 301, distance: 285.7
drag, startPoint x: 783, startPoint y: 203, endPoint x: 518, endPoint y: 299, distance: 281.6
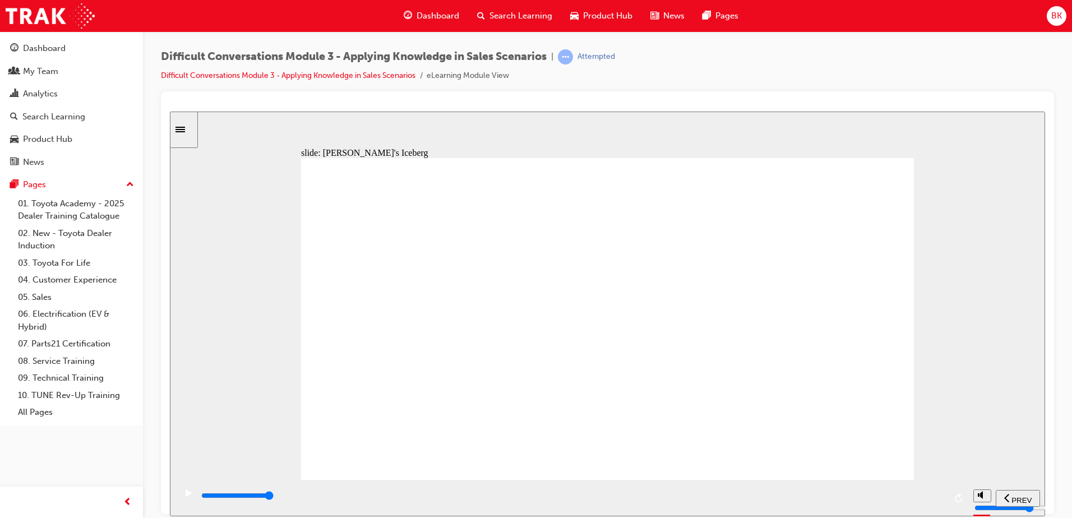
drag, startPoint x: 776, startPoint y: 190, endPoint x: 511, endPoint y: 286, distance: 281.4
drag, startPoint x: 794, startPoint y: 195, endPoint x: 530, endPoint y: 291, distance: 281.1
drag, startPoint x: 831, startPoint y: 204, endPoint x: 559, endPoint y: 300, distance: 287.7
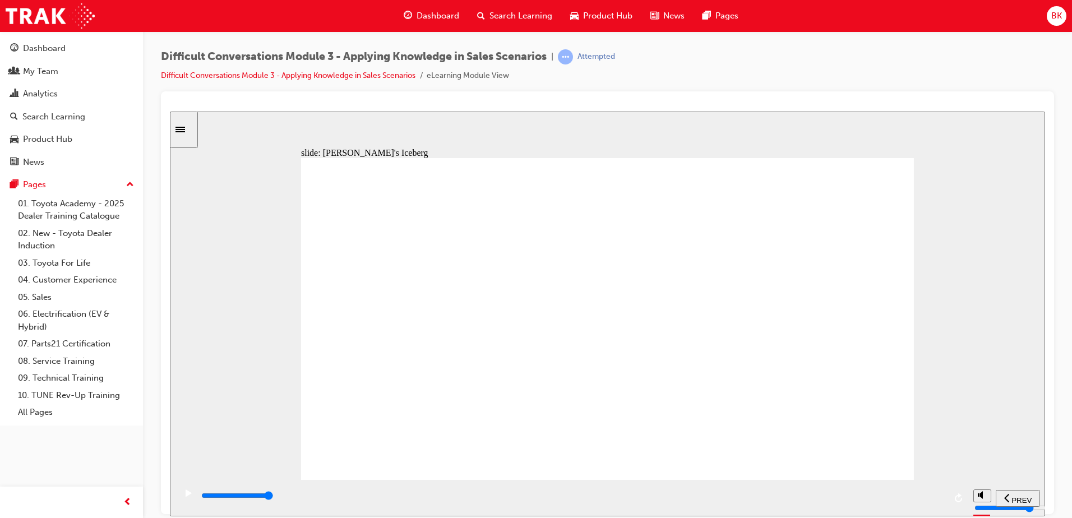
drag, startPoint x: 786, startPoint y: 205, endPoint x: 521, endPoint y: 250, distance: 269.1
type input "9000"
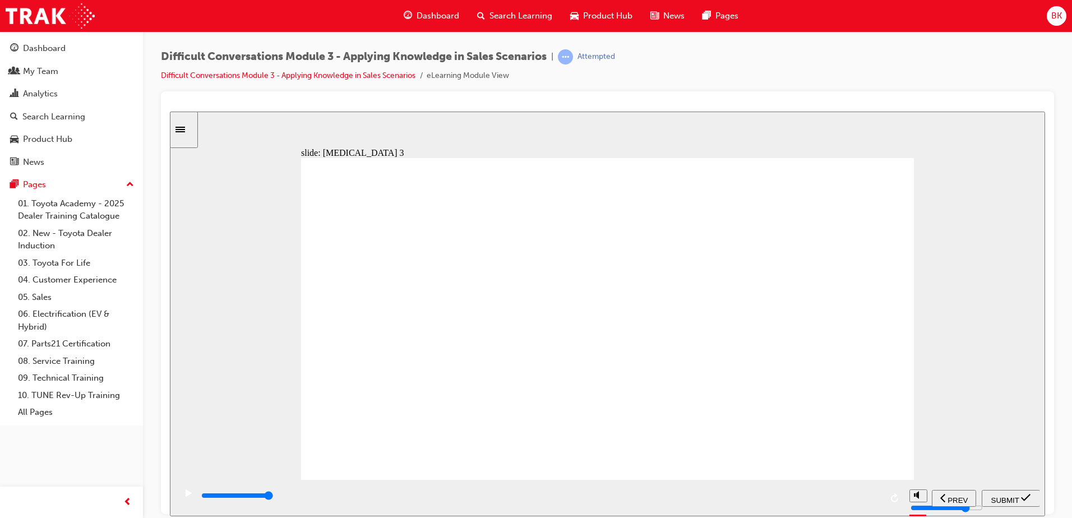
radio input "true"
click at [992, 496] on span "SUBMIT" at bounding box center [1006, 500] width 28 height 8
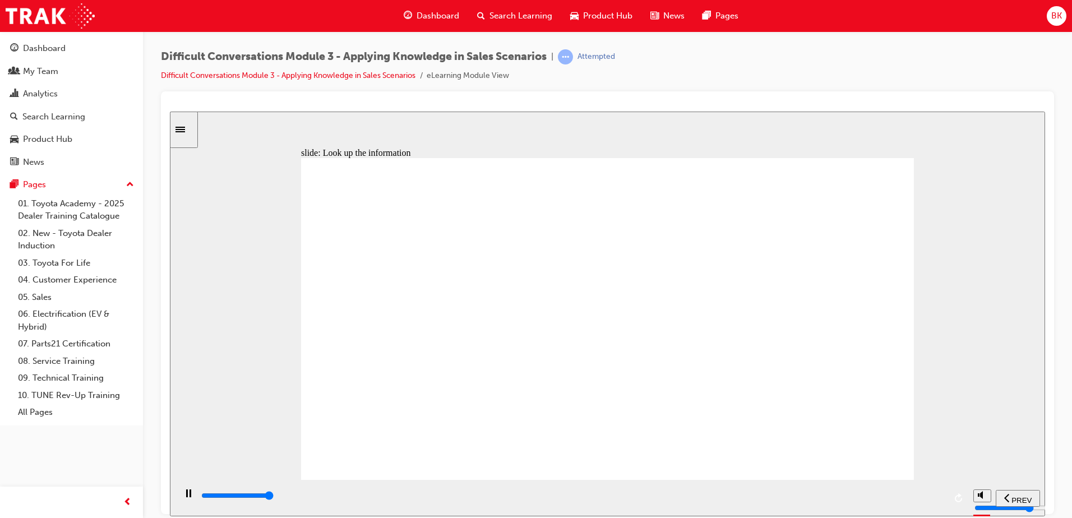
type input "8000"
checkbox input "true"
type input "9800"
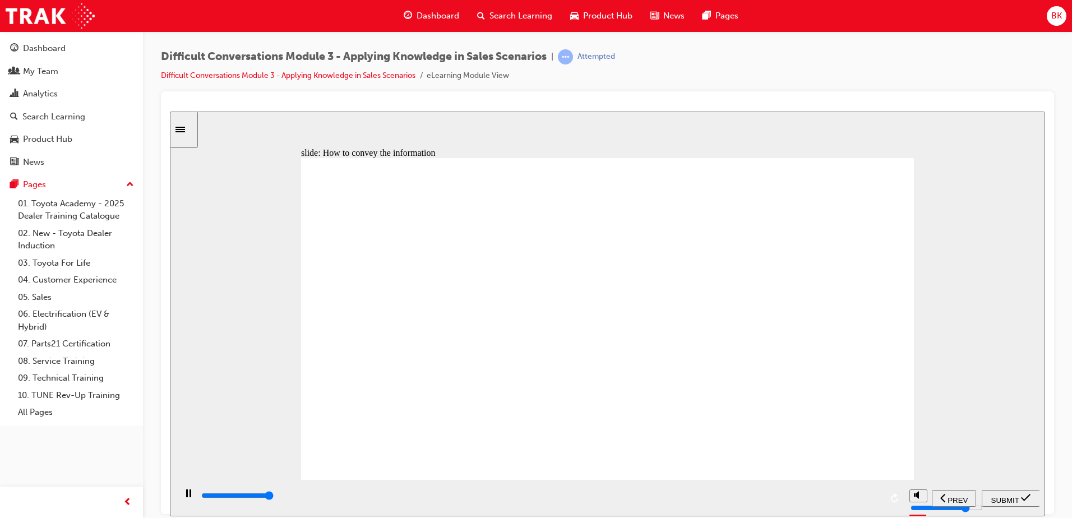
checkbox input "true"
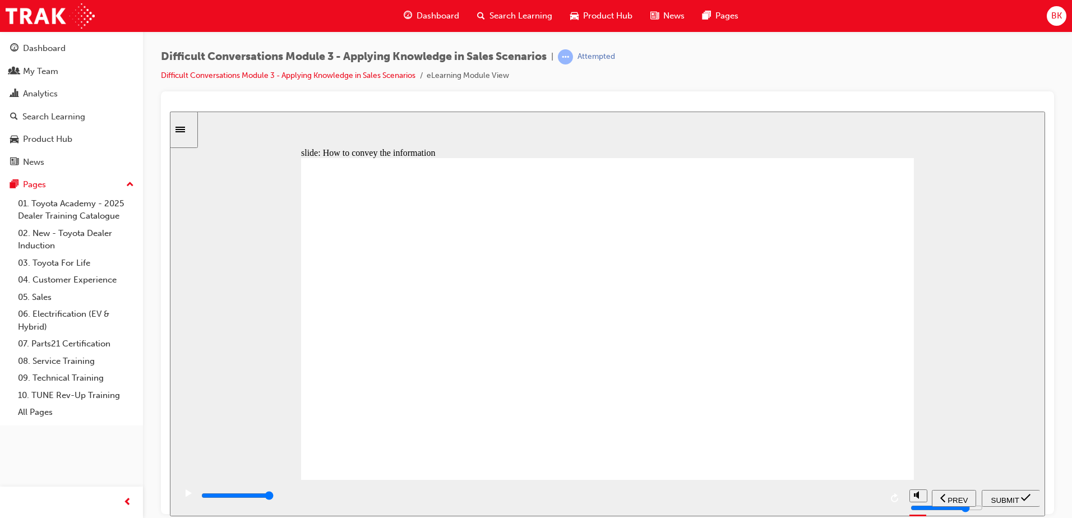
checkbox input "true"
click at [1001, 500] on span "SUBMIT" at bounding box center [1006, 500] width 28 height 8
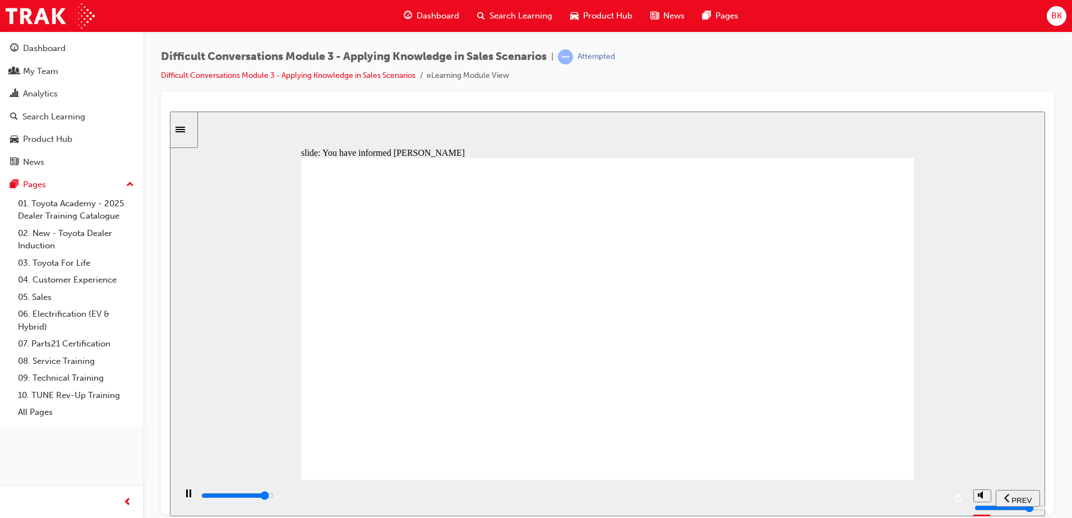
type input "5000"
checkbox input "true"
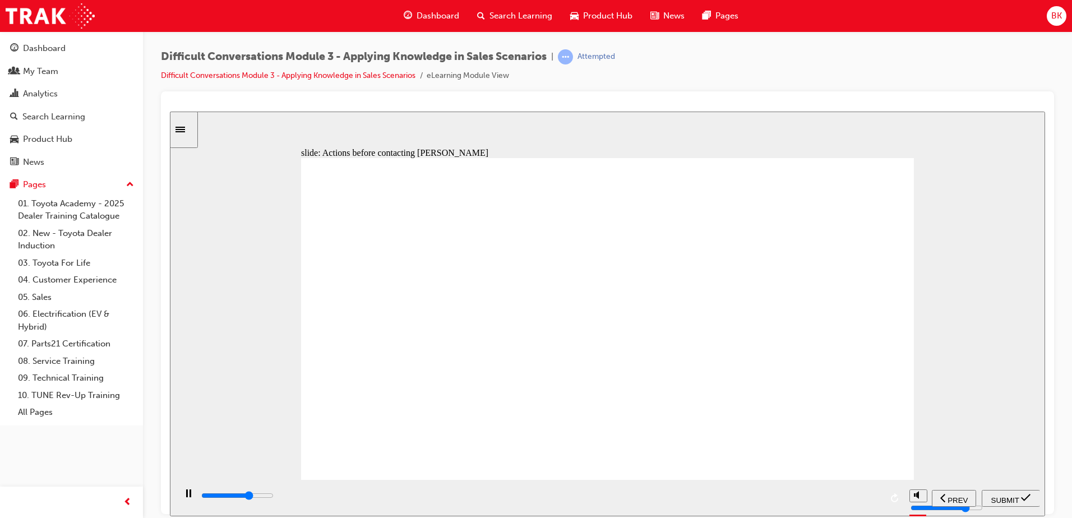
type input "7500"
checkbox input "true"
click at [1020, 492] on div "SUBMIT" at bounding box center [1011, 498] width 49 height 12
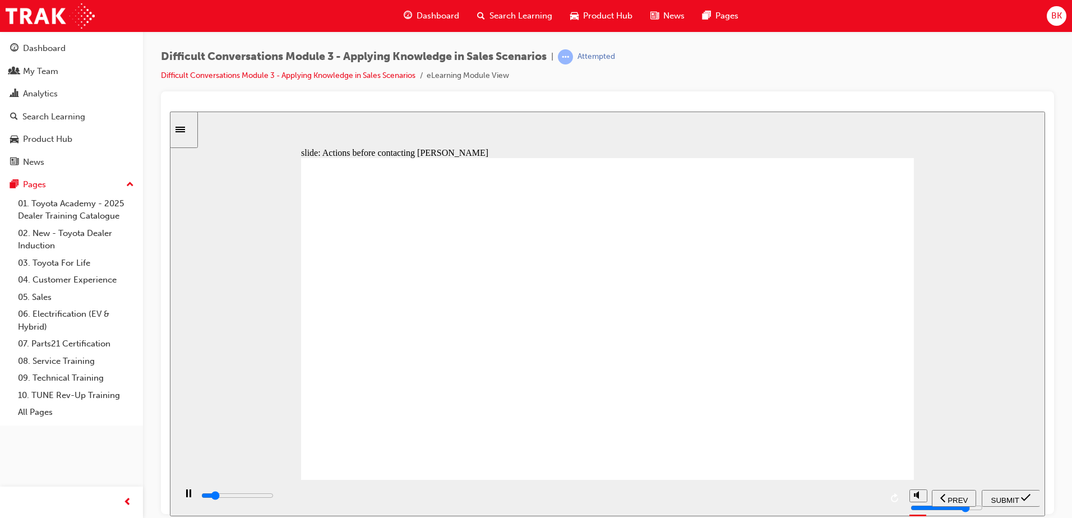
drag, startPoint x: 818, startPoint y: 501, endPoint x: 929, endPoint y: 500, distance: 111.1
click at [928, 499] on div "playback controls" at bounding box center [572, 496] width 745 height 12
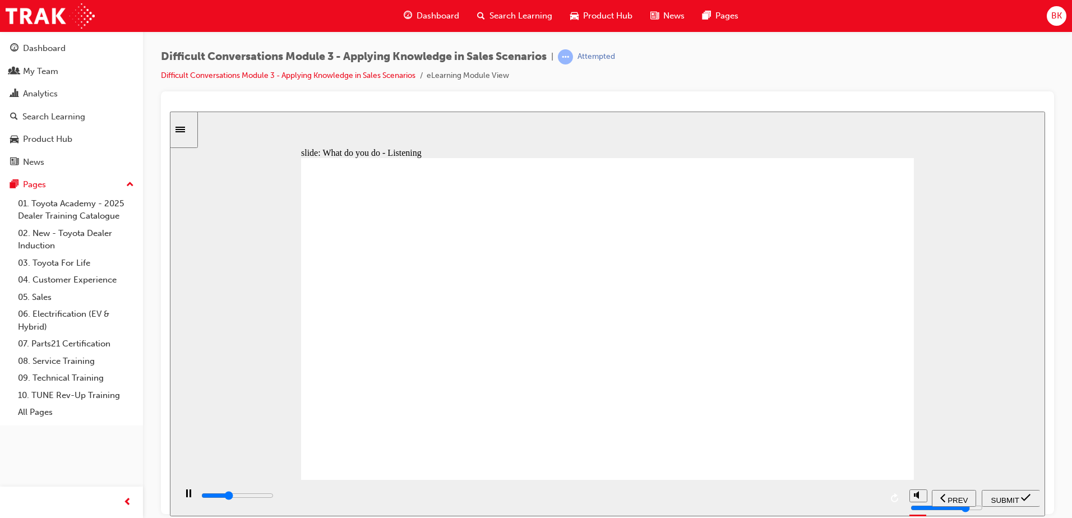
type input "3800"
checkbox input "true"
type input "6700"
checkbox input "true"
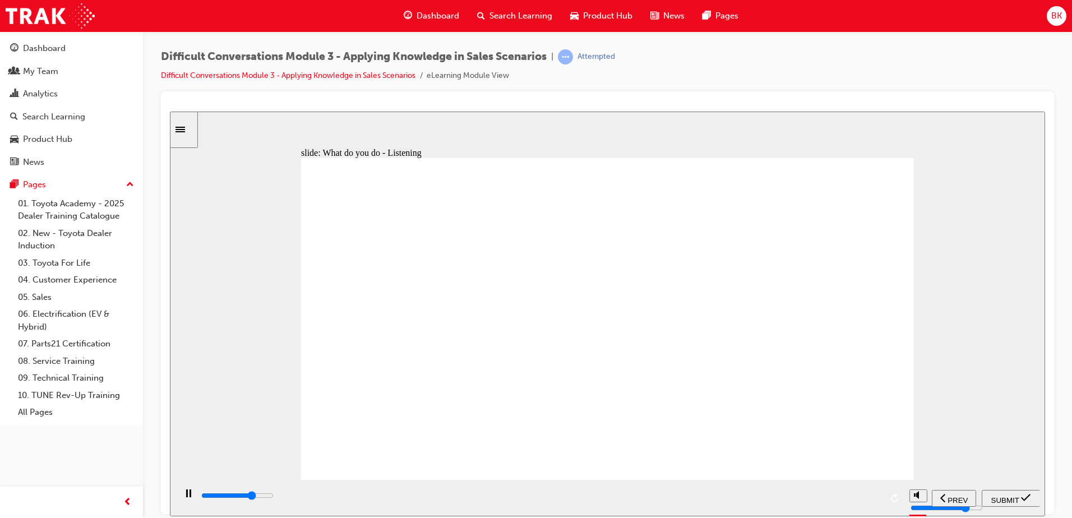
click at [1007, 500] on span "SUBMIT" at bounding box center [1006, 500] width 28 height 8
type input "6400"
checkbox input "true"
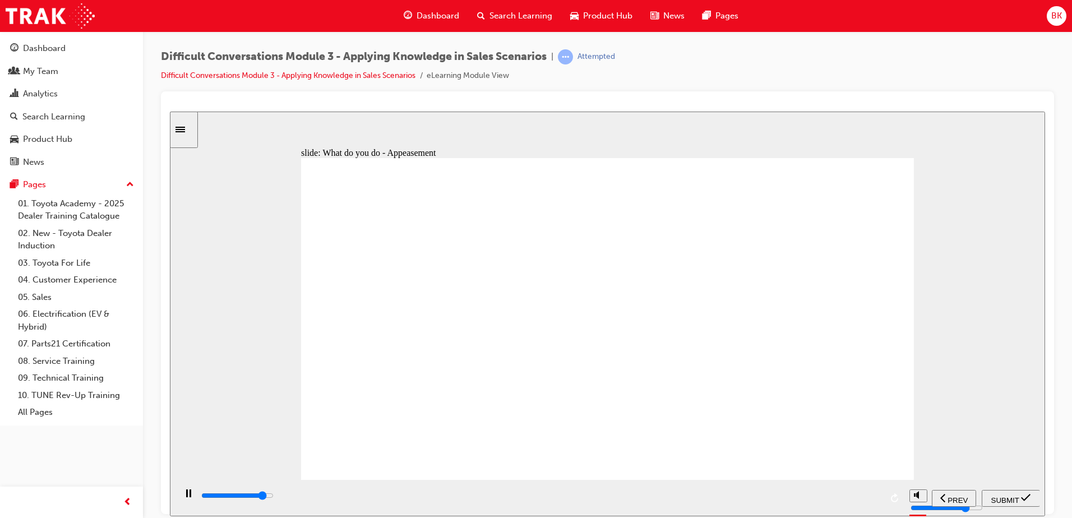
type input "8800"
checkbox input "true"
type input "9700"
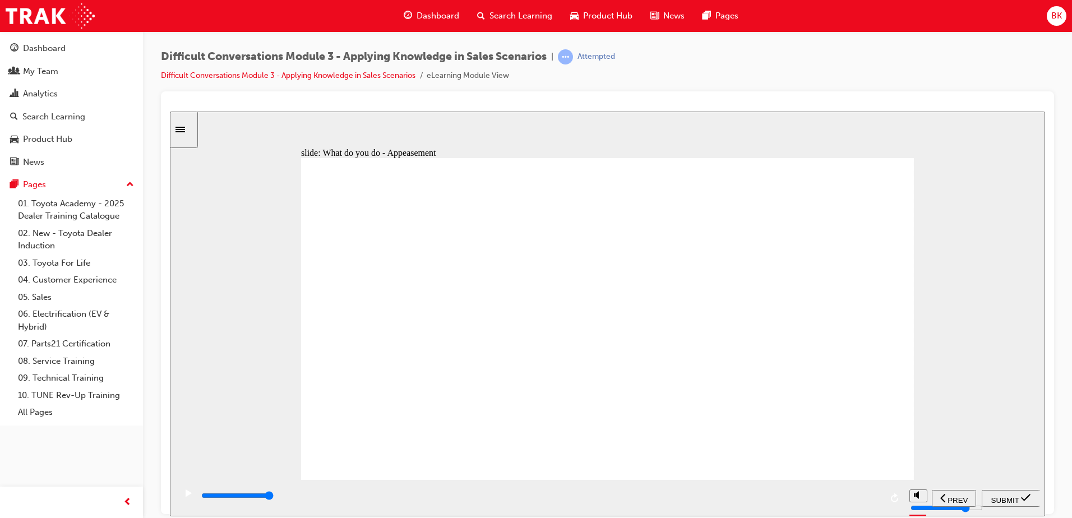
checkbox input "true"
click at [1007, 500] on span "SUBMIT" at bounding box center [1006, 500] width 28 height 8
type input "5800"
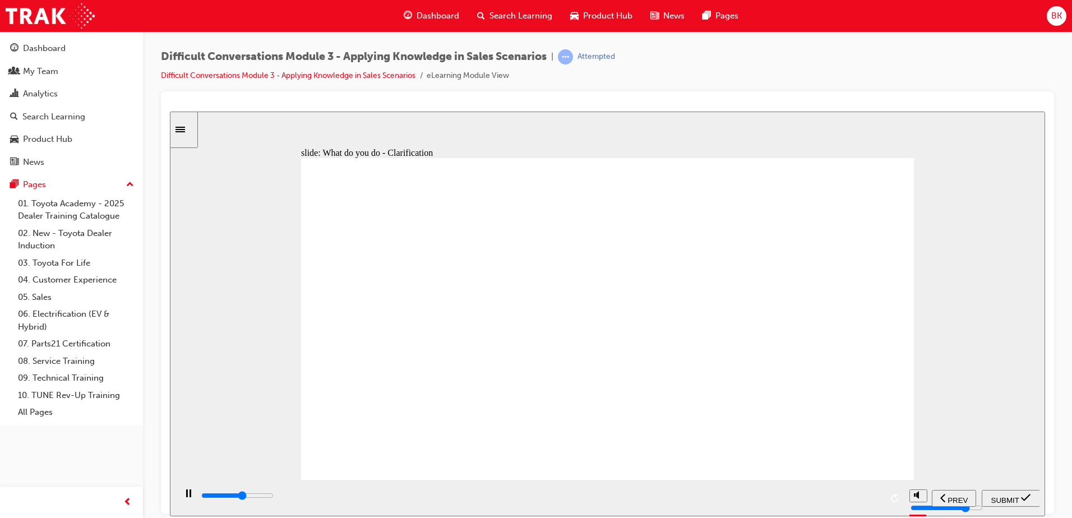
checkbox input "true"
type input "8100"
checkbox input "true"
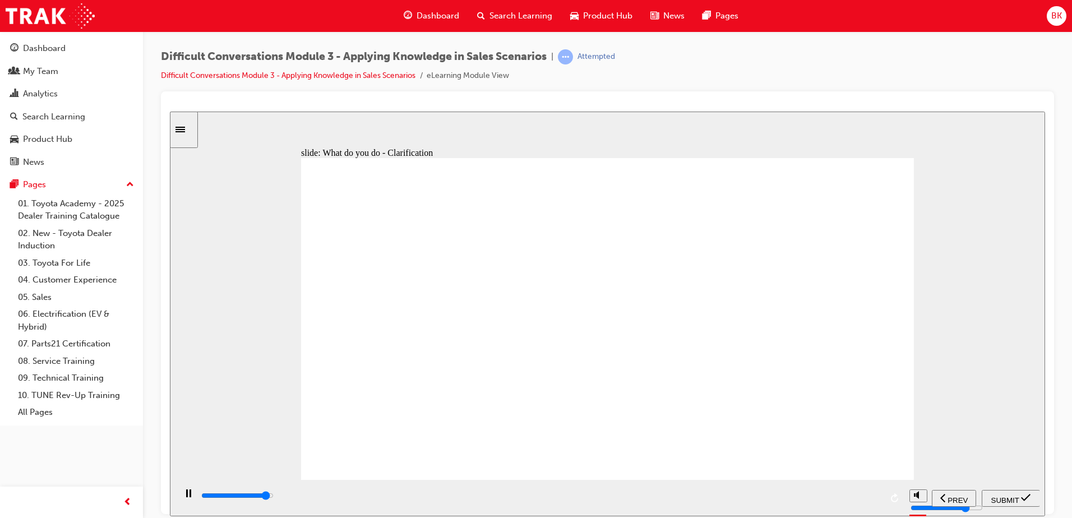
type input "9500"
checkbox input "true"
click at [992, 496] on span "SUBMIT" at bounding box center [1006, 500] width 28 height 8
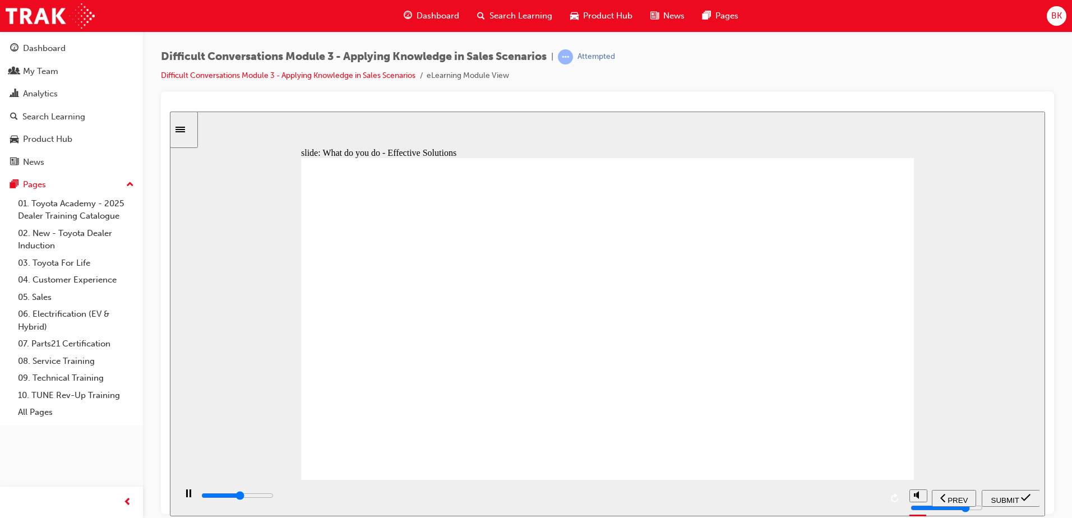
type input "4900"
checkbox input "true"
type input "6800"
checkbox input "true"
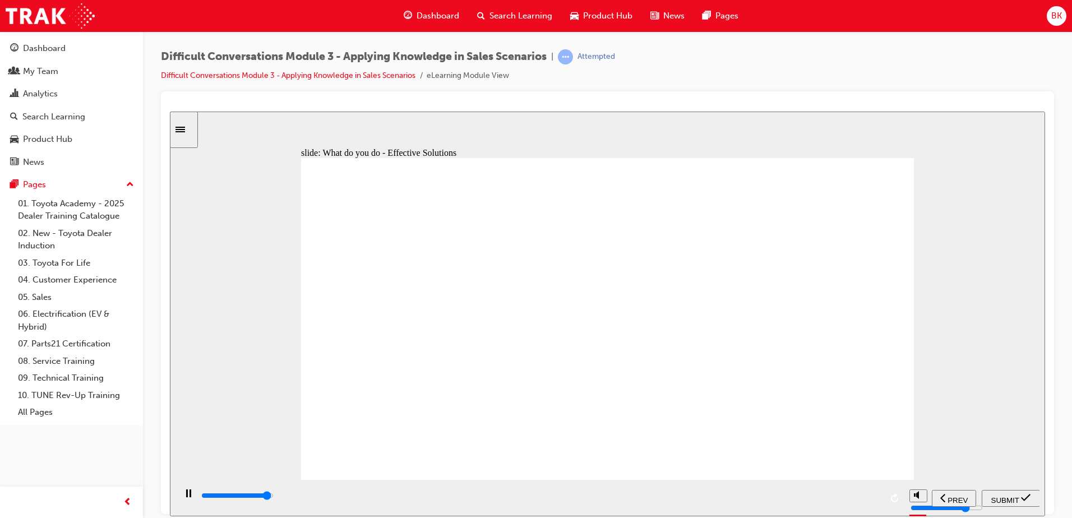
type input "8800"
checkbox input "true"
click at [1011, 496] on span "SUBMIT" at bounding box center [1006, 500] width 28 height 8
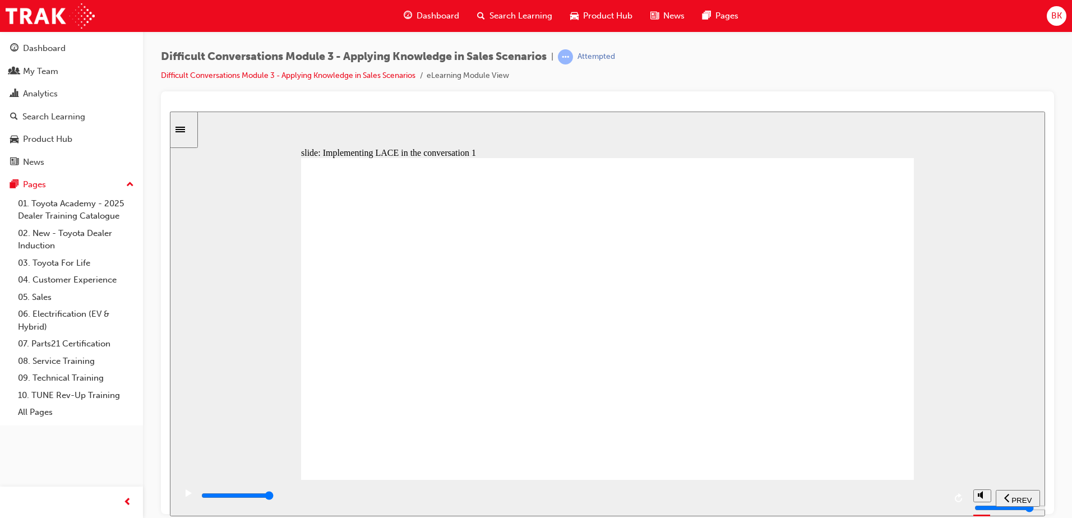
type input "9100"
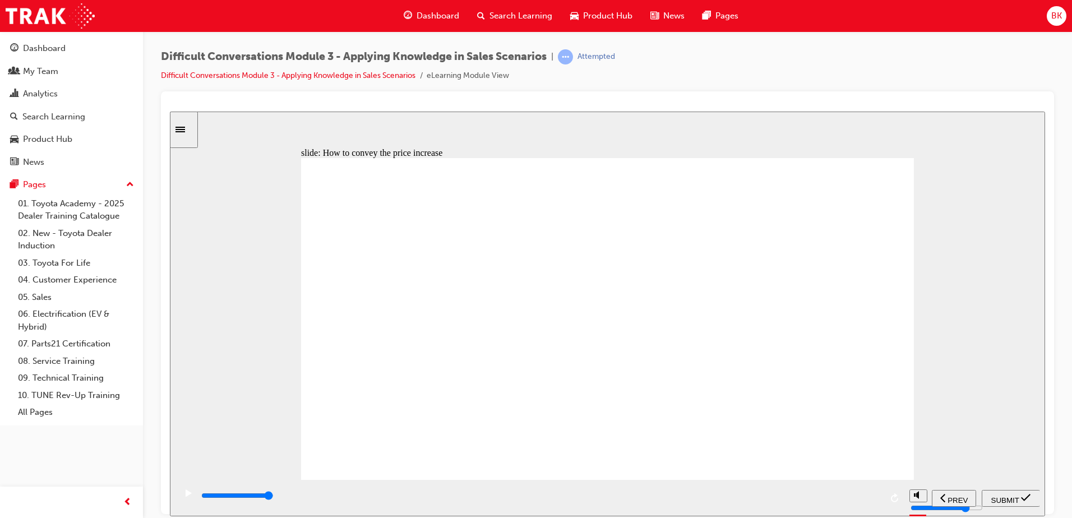
checkbox input "true"
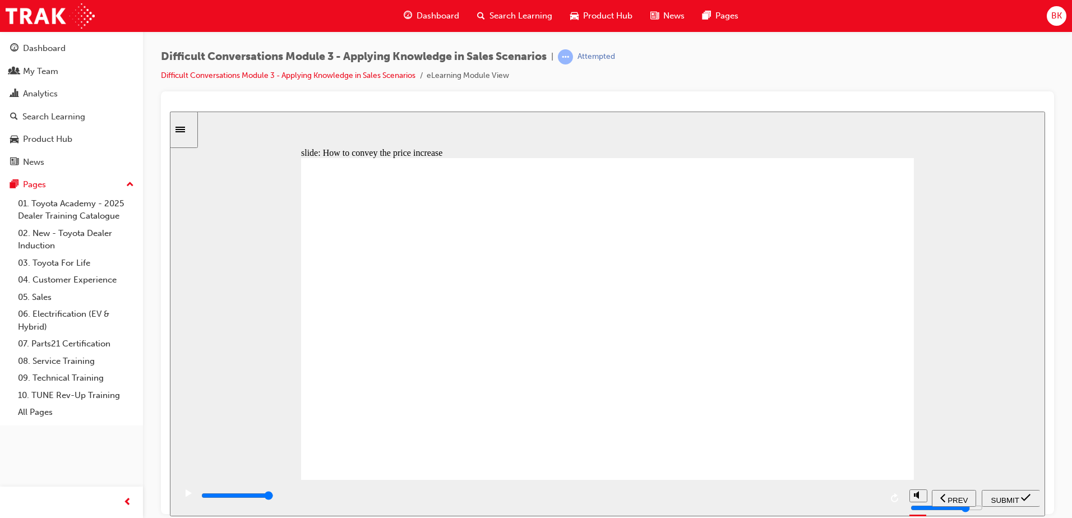
click at [1014, 498] on span "SUBMIT" at bounding box center [1006, 500] width 28 height 8
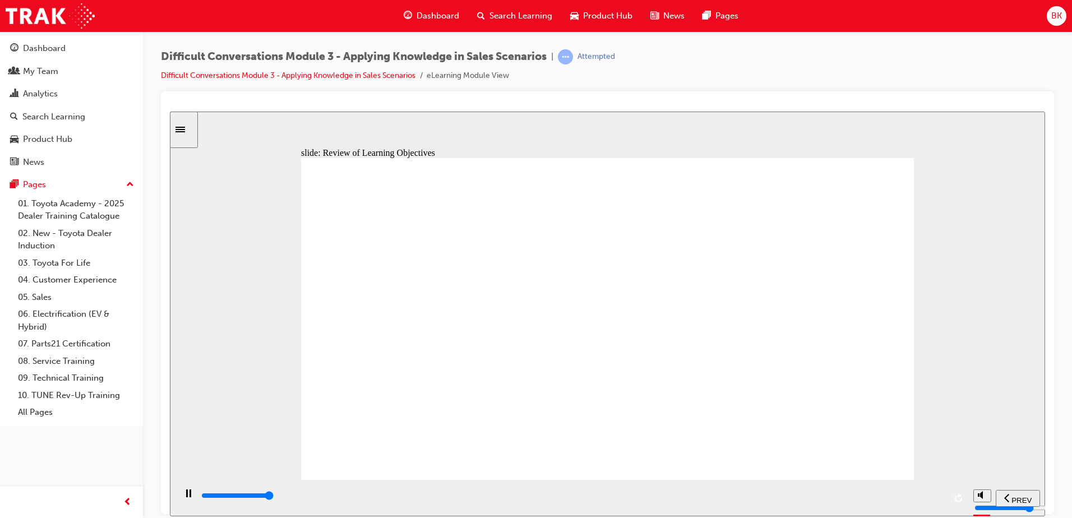
type input "13000"
drag, startPoint x: 878, startPoint y: 464, endPoint x: 880, endPoint y: 442, distance: 21.9
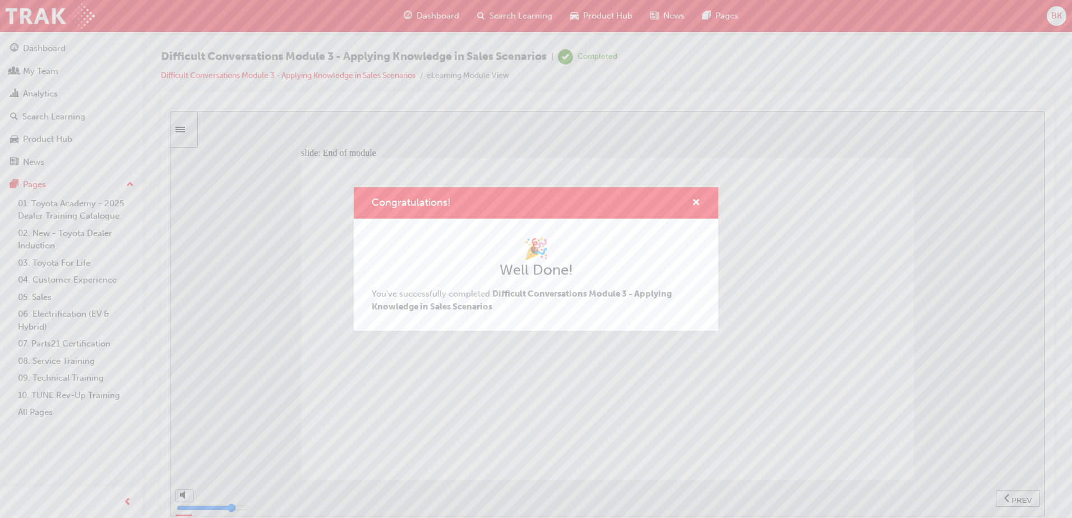
click at [701, 197] on div "Congratulations!" at bounding box center [536, 203] width 365 height 32
drag, startPoint x: 698, startPoint y: 200, endPoint x: 480, endPoint y: 86, distance: 246.1
click at [694, 200] on span "cross-icon" at bounding box center [696, 204] width 8 height 10
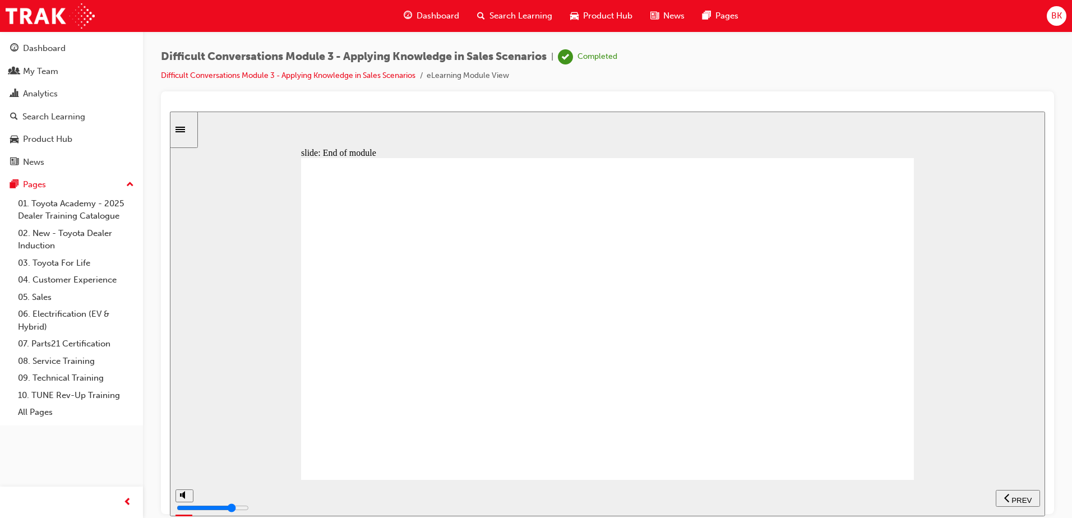
click at [439, 7] on div "Dashboard" at bounding box center [431, 15] width 73 height 23
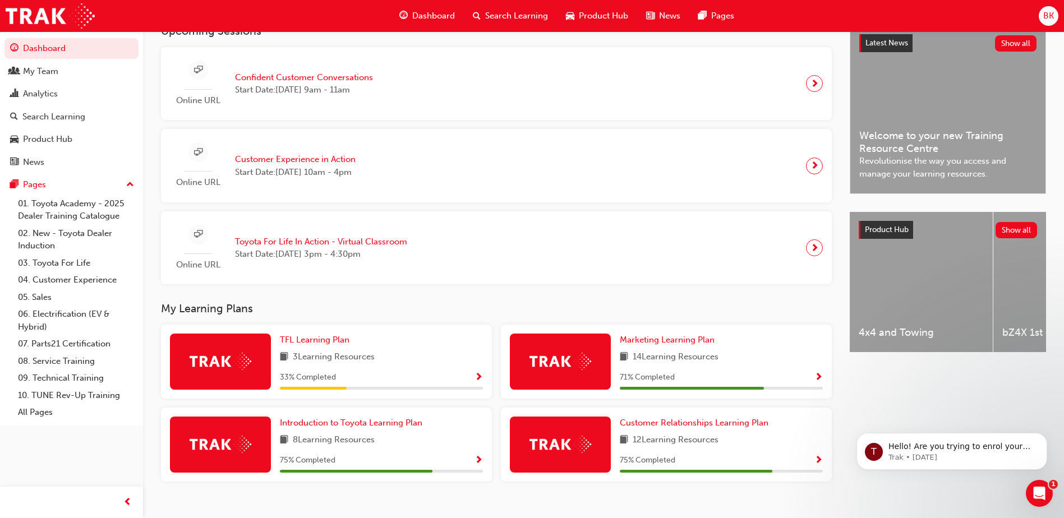
scroll to position [280, 0]
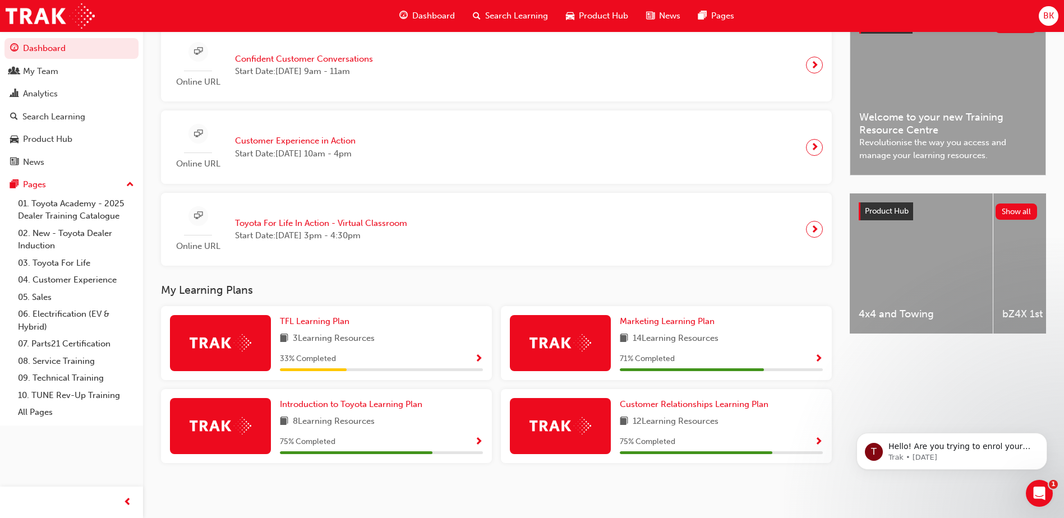
click at [401, 415] on div "Introduction to Toyota Learning Plan 8 Learning Resources 75 % Completed" at bounding box center [381, 426] width 203 height 56
click at [398, 405] on span "Introduction to Toyota Learning Plan" at bounding box center [351, 404] width 142 height 10
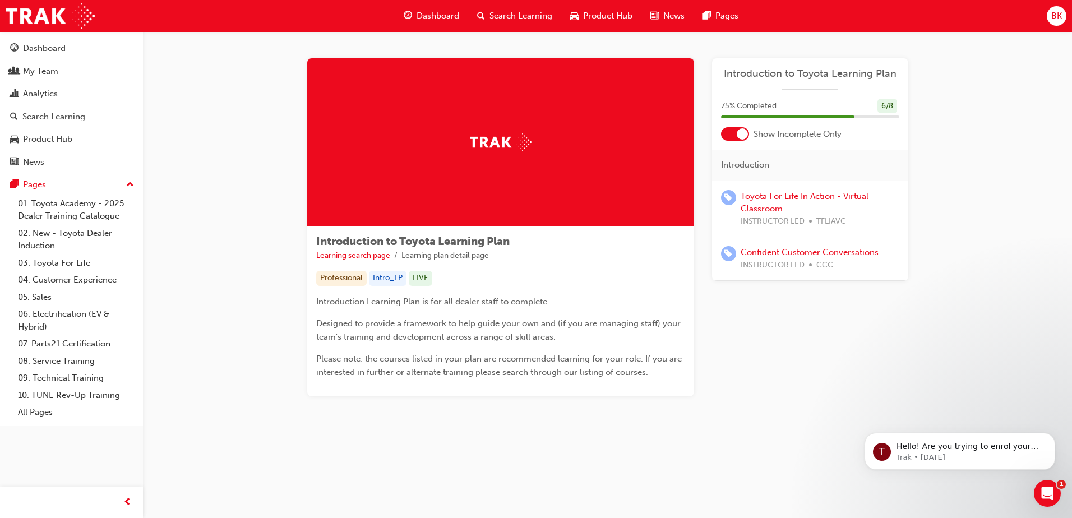
click at [457, 17] on span "Dashboard" at bounding box center [438, 16] width 43 height 13
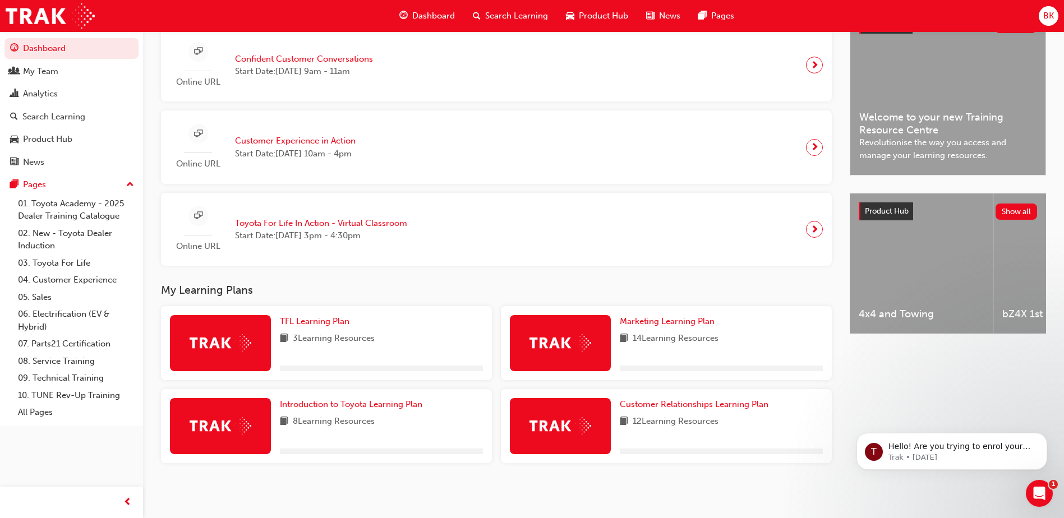
scroll to position [284, 0]
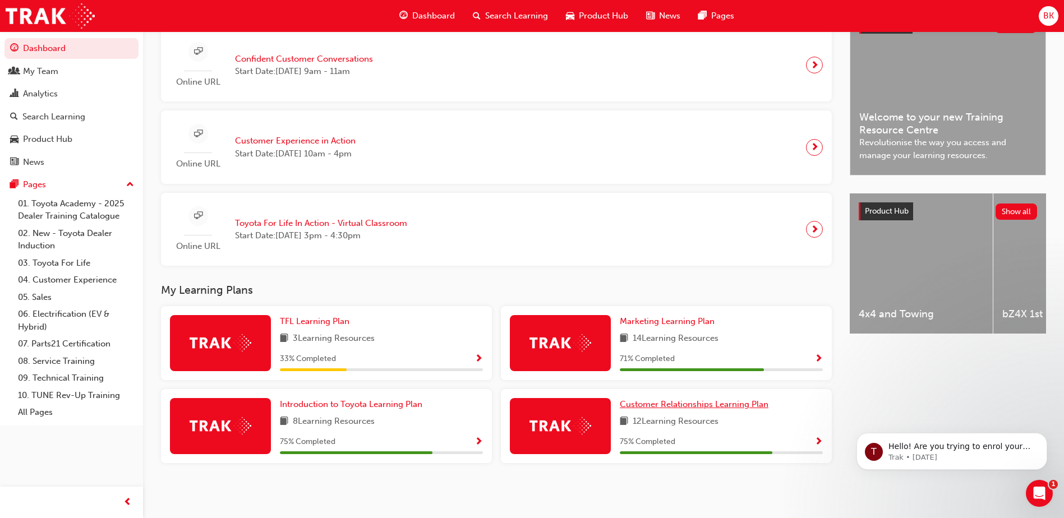
click at [662, 406] on span "Customer Relationships Learning Plan" at bounding box center [694, 404] width 149 height 10
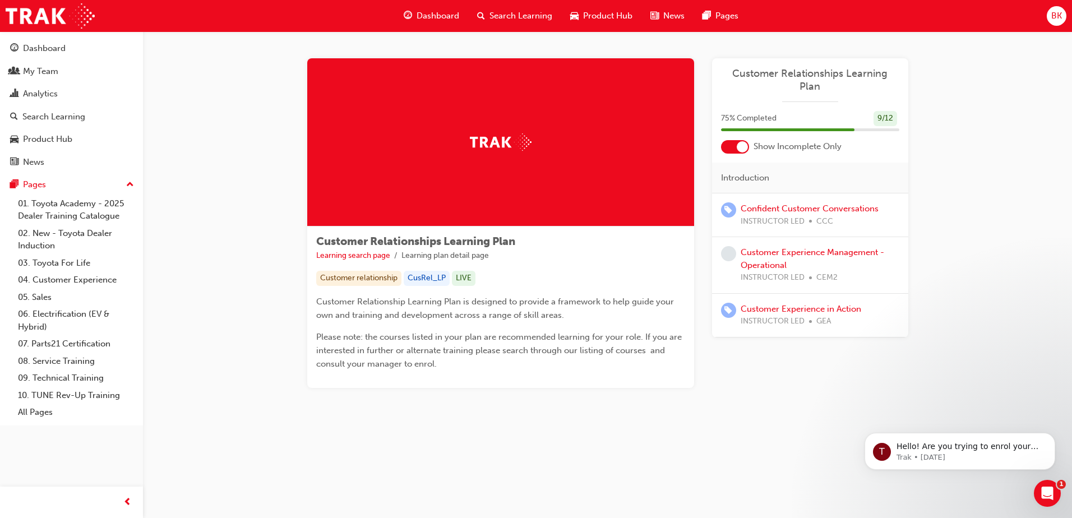
click at [453, 19] on span "Dashboard" at bounding box center [438, 16] width 43 height 13
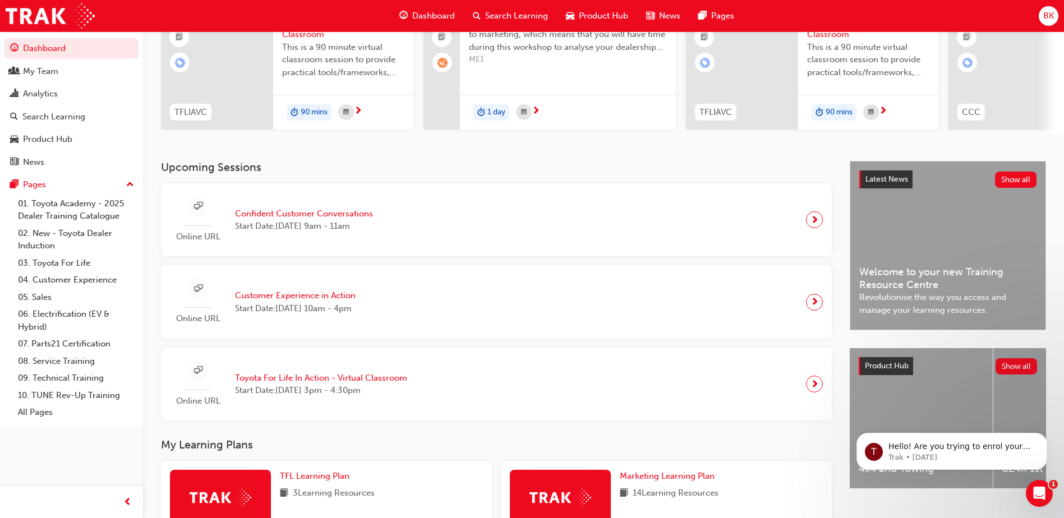
scroll to position [168, 0]
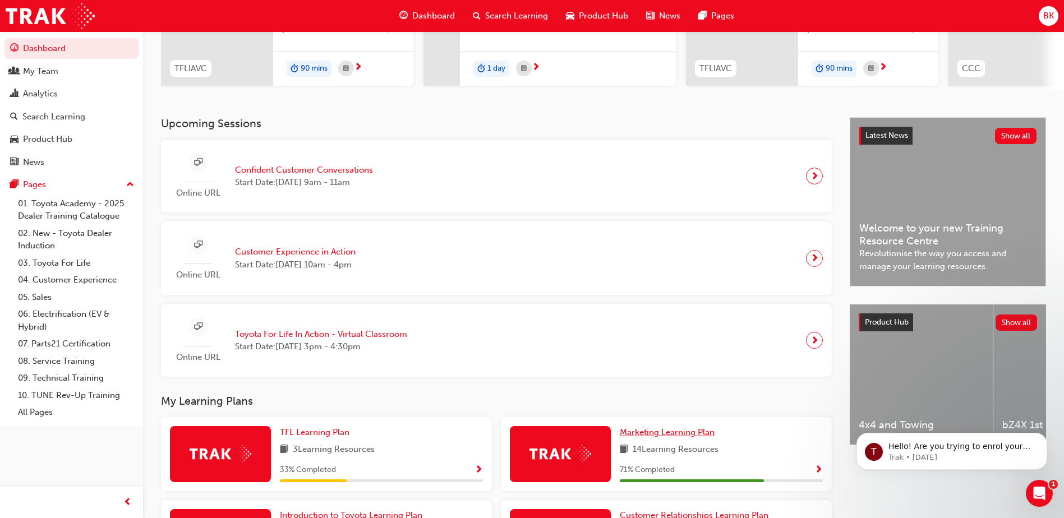
click at [652, 438] on span "Marketing Learning Plan" at bounding box center [667, 432] width 95 height 10
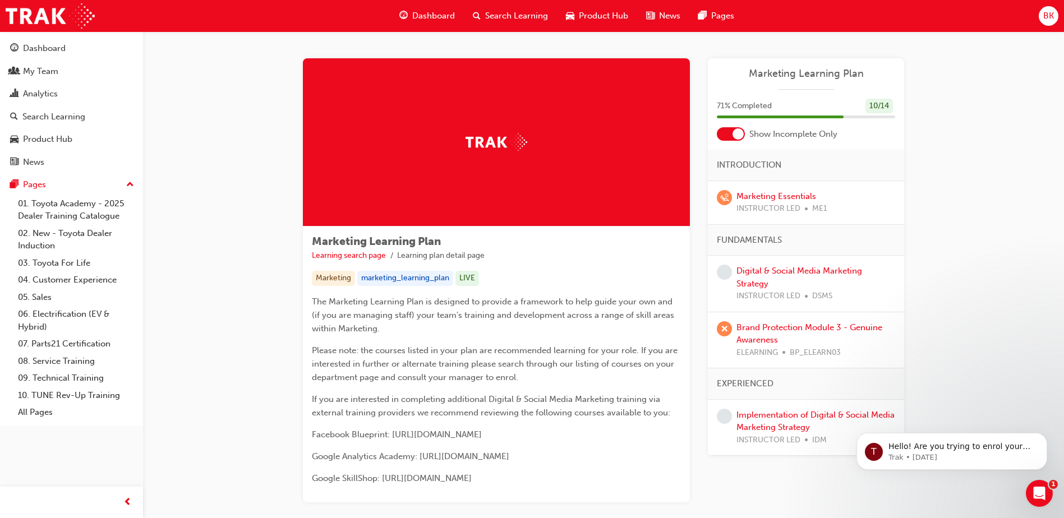
click at [450, 13] on span "Dashboard" at bounding box center [433, 16] width 43 height 13
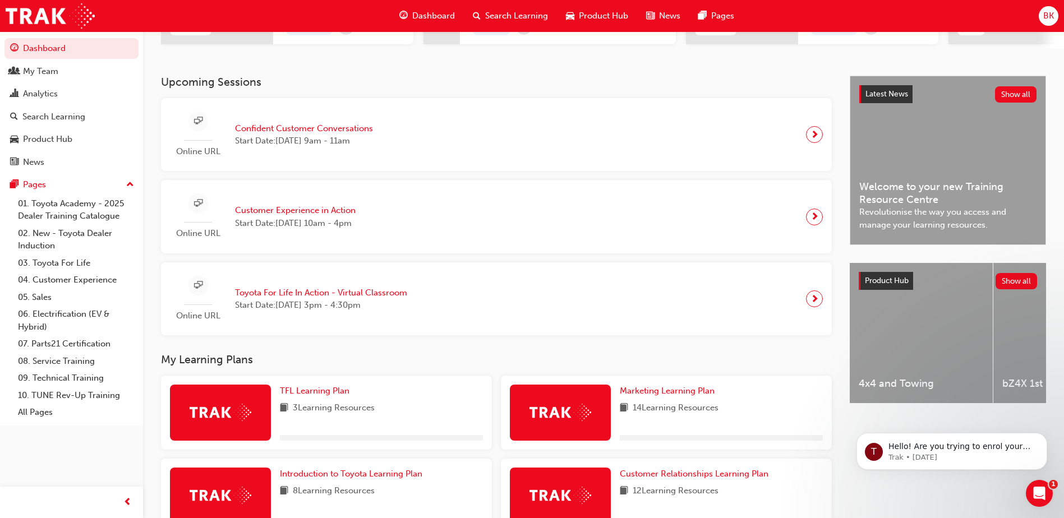
scroll to position [284, 0]
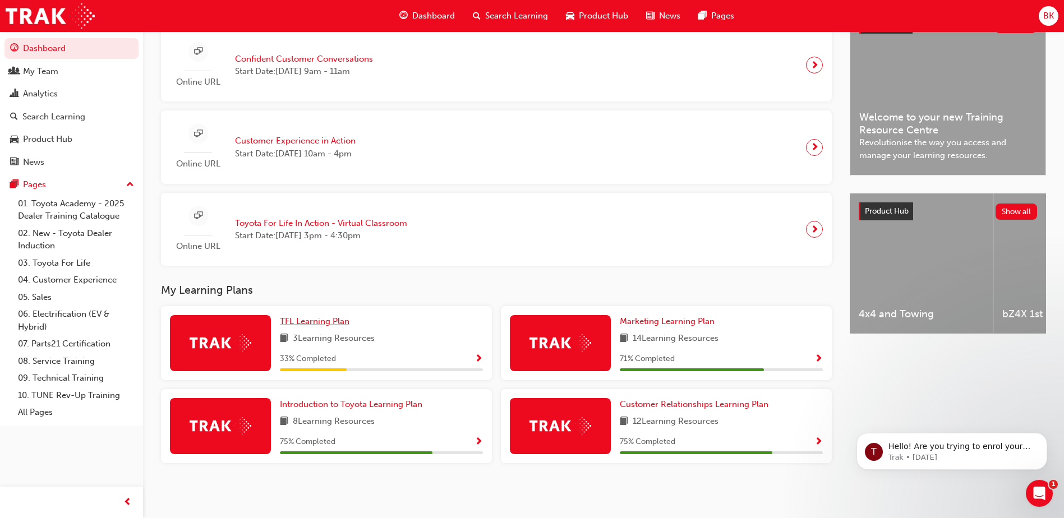
click at [338, 323] on span "TFL Learning Plan" at bounding box center [315, 321] width 70 height 10
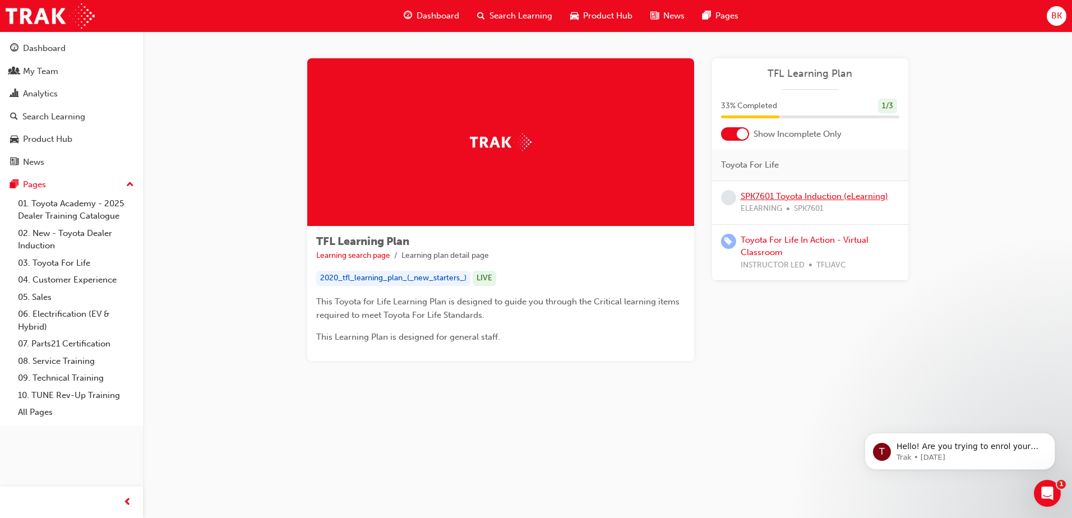
click at [807, 196] on link "SPK7601 Toyota Induction (eLearning)" at bounding box center [815, 196] width 148 height 10
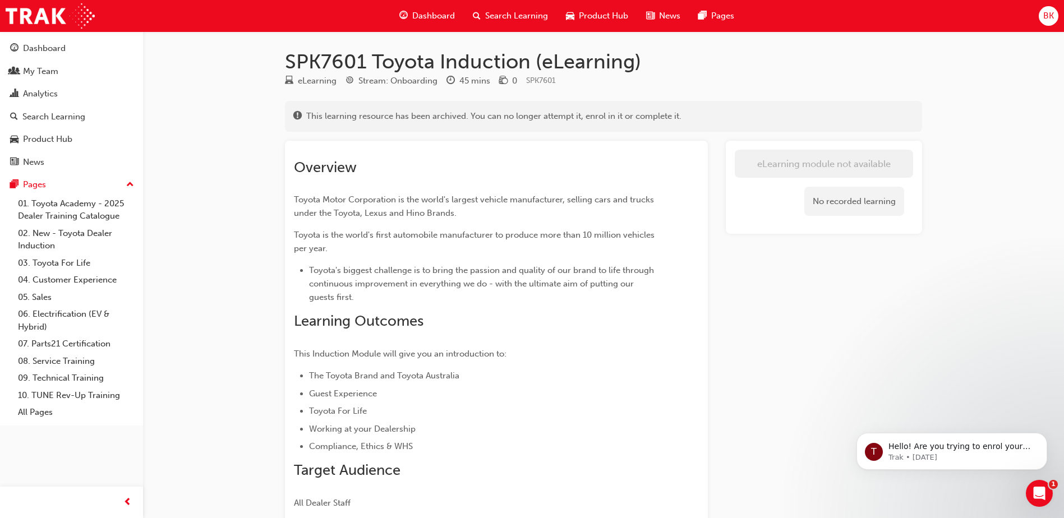
click at [413, 16] on span "Dashboard" at bounding box center [433, 16] width 43 height 13
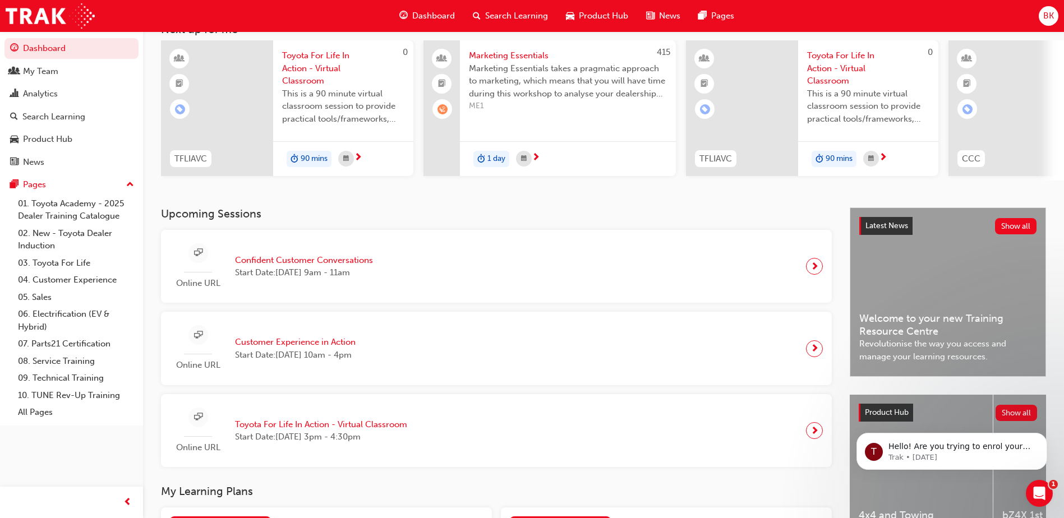
scroll to position [168, 0]
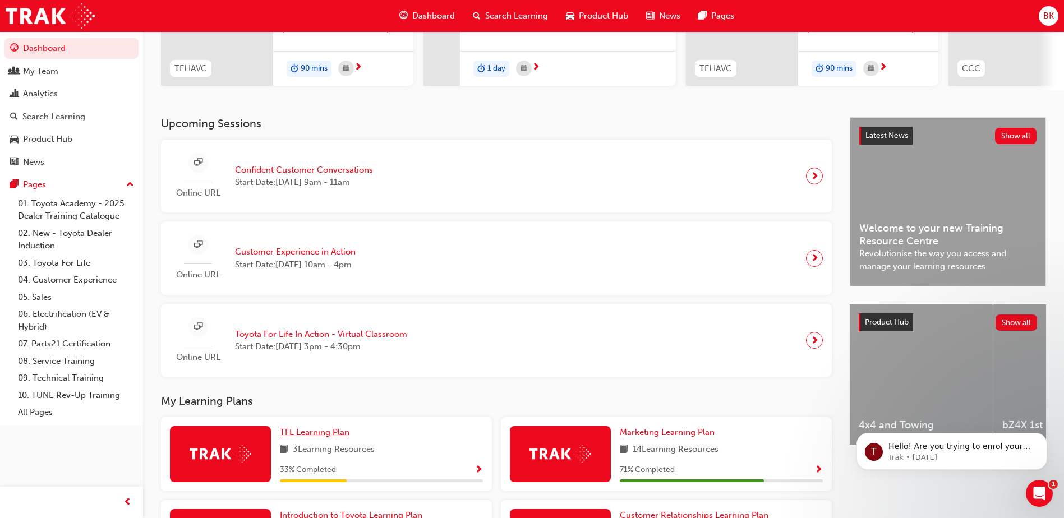
click at [336, 438] on span "TFL Learning Plan" at bounding box center [315, 432] width 70 height 10
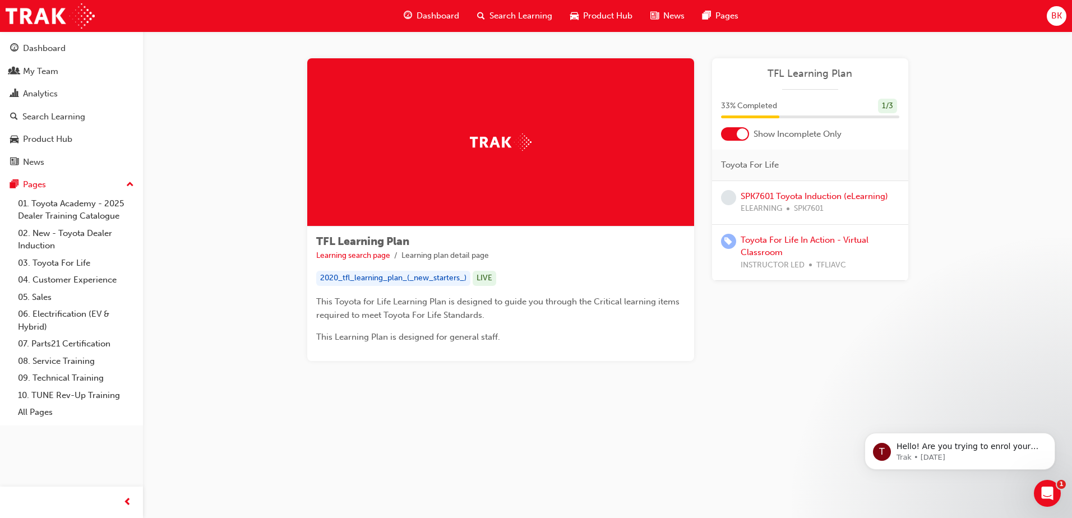
click at [438, 13] on span "Dashboard" at bounding box center [438, 16] width 43 height 13
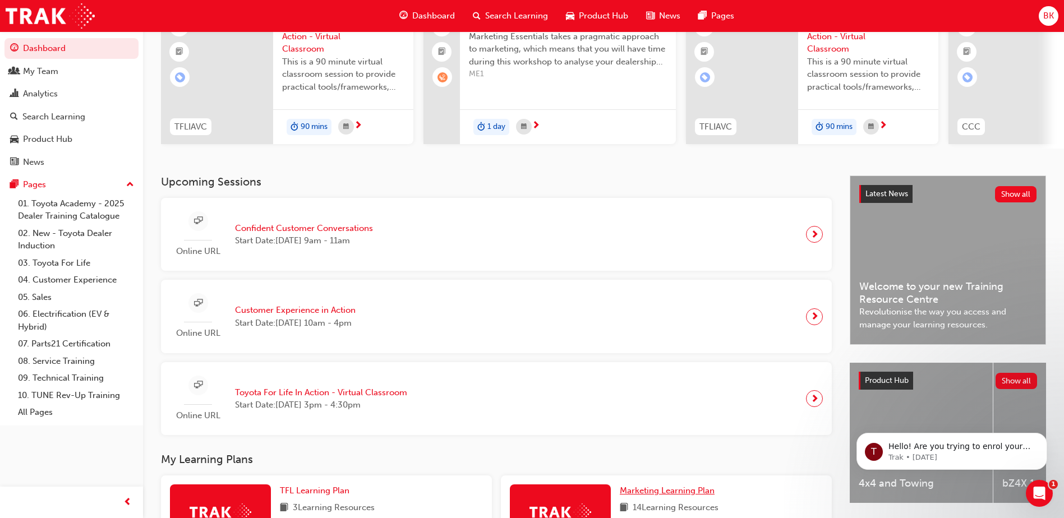
scroll to position [280, 0]
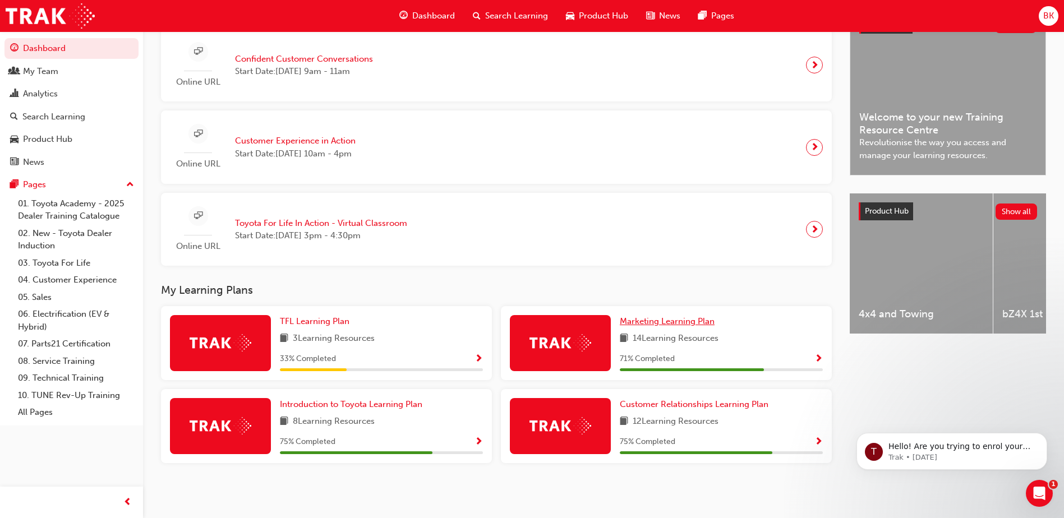
click at [644, 322] on span "Marketing Learning Plan" at bounding box center [667, 321] width 95 height 10
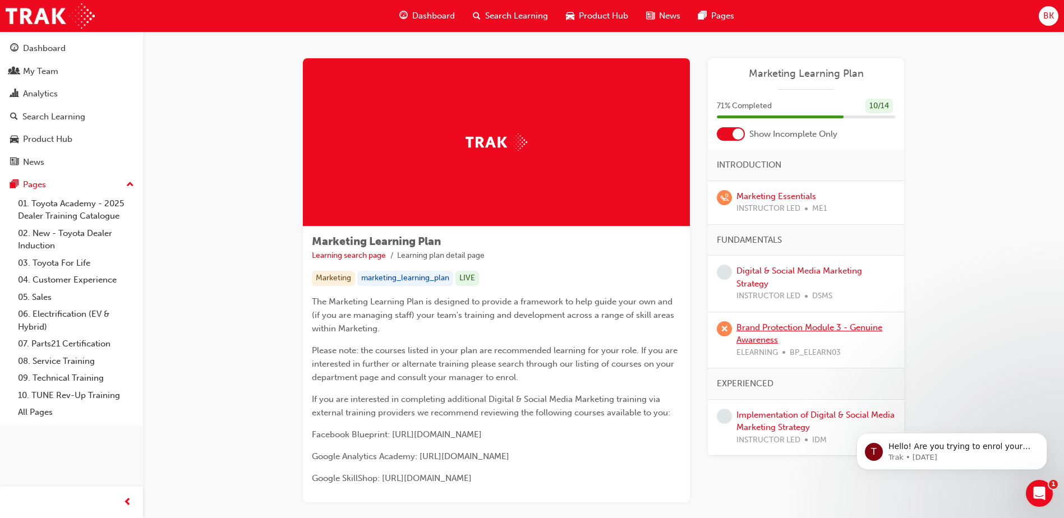
click at [788, 326] on link "Brand Protection Module 3 - Genuine Awareness" at bounding box center [809, 334] width 146 height 23
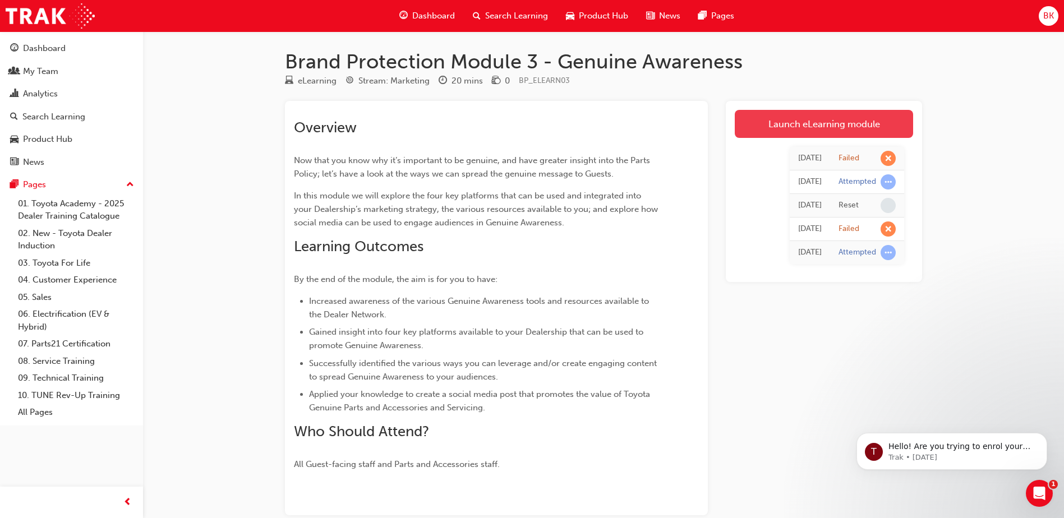
click at [822, 118] on link "Launch eLearning module" at bounding box center [824, 124] width 178 height 28
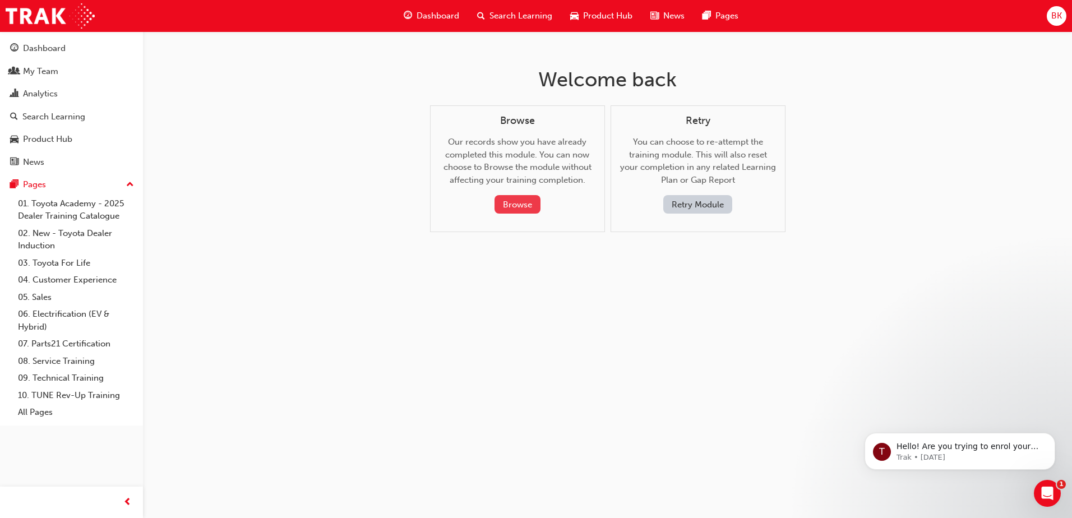
click at [533, 207] on button "Browse" at bounding box center [518, 204] width 46 height 19
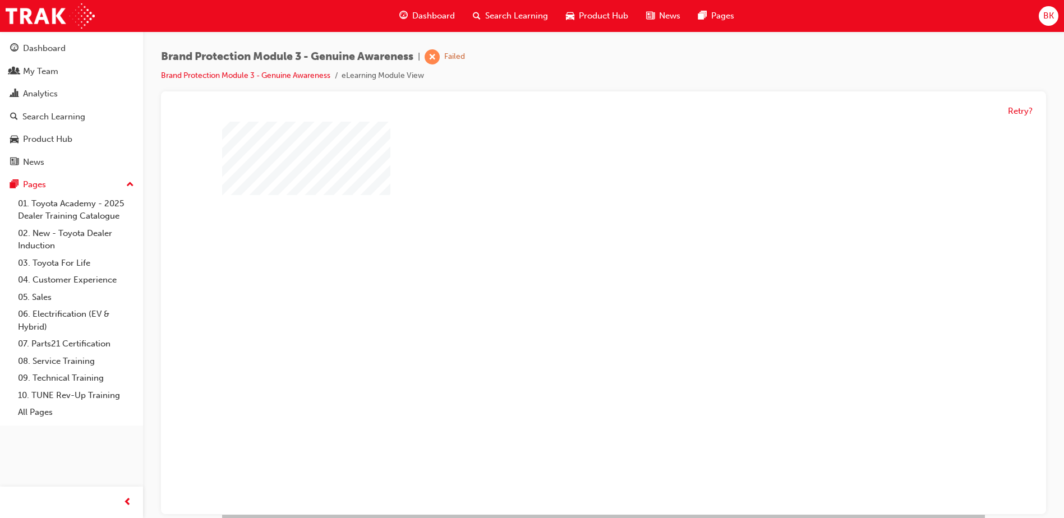
scroll to position [16, 0]
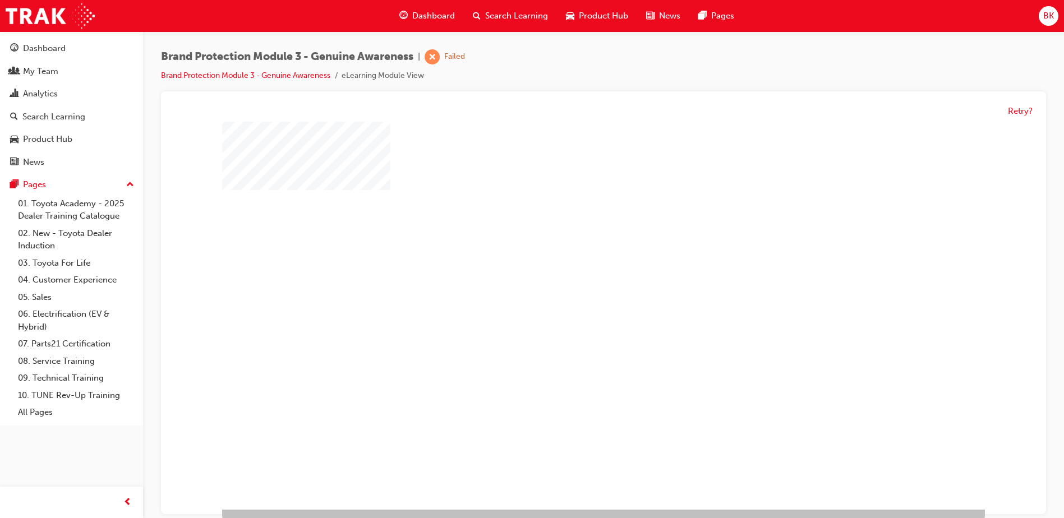
click at [571, 275] on div "play" at bounding box center [571, 275] width 0 height 0
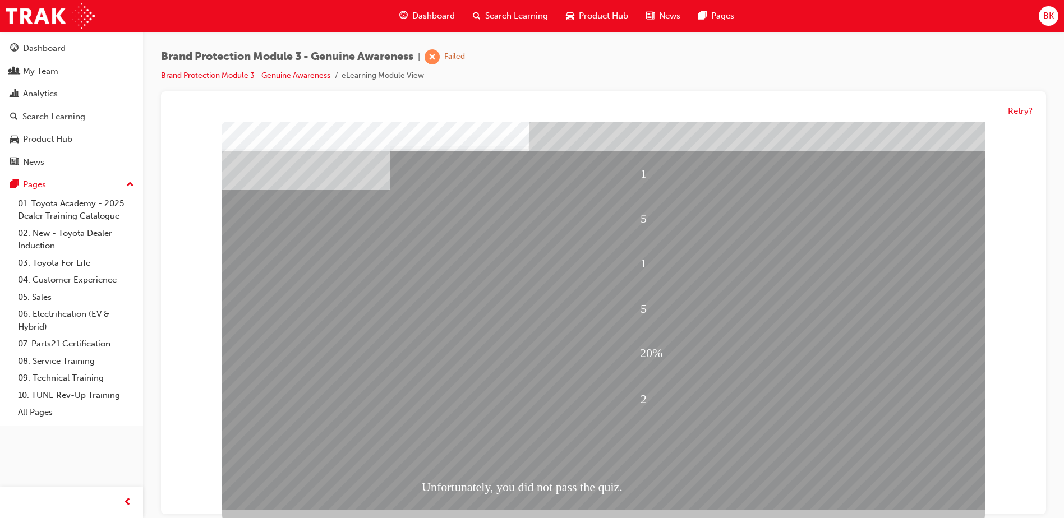
scroll to position [0, 0]
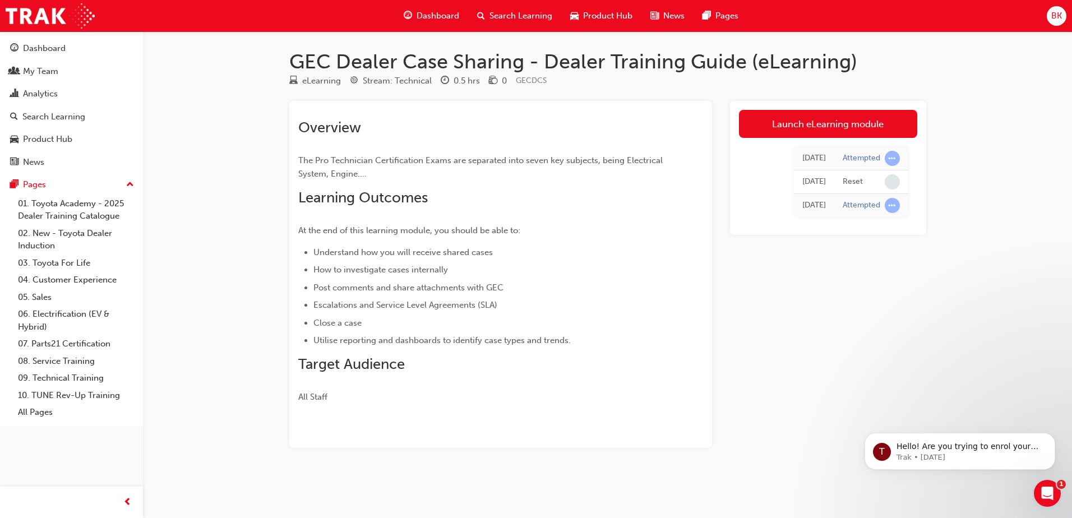
click at [430, 9] on div "Dashboard" at bounding box center [431, 15] width 73 height 23
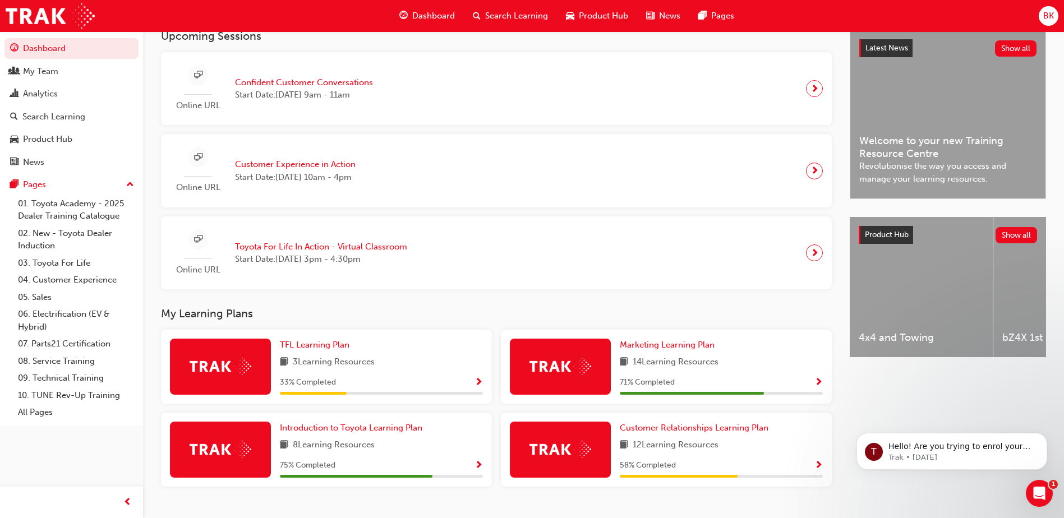
scroll to position [284, 0]
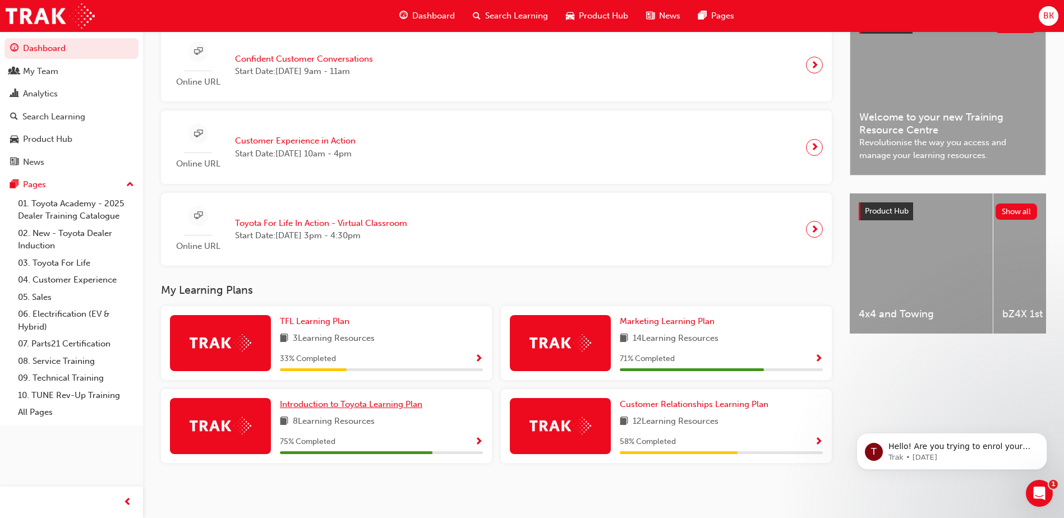
click at [398, 407] on span "Introduction to Toyota Learning Plan" at bounding box center [351, 404] width 142 height 10
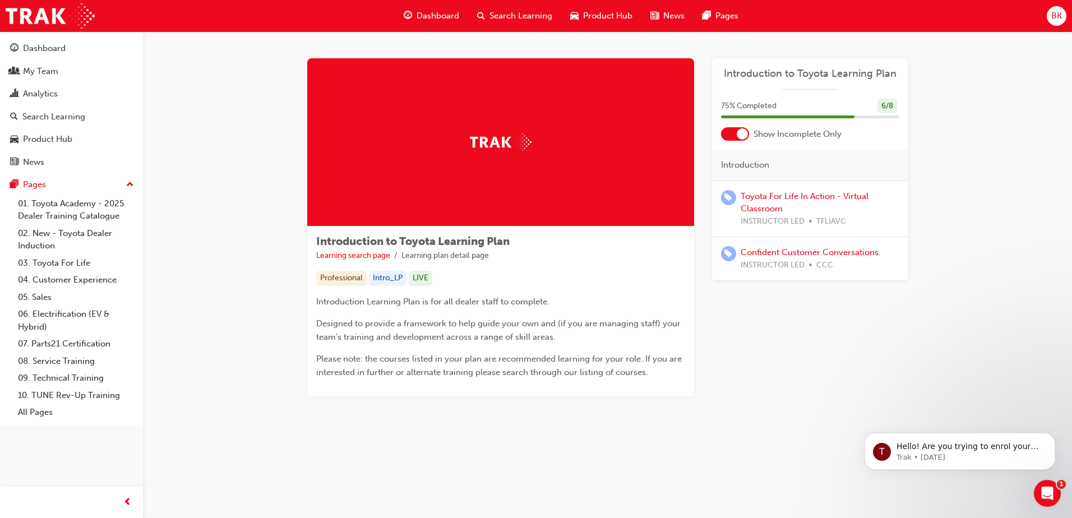
click at [430, 12] on span "Dashboard" at bounding box center [438, 16] width 43 height 13
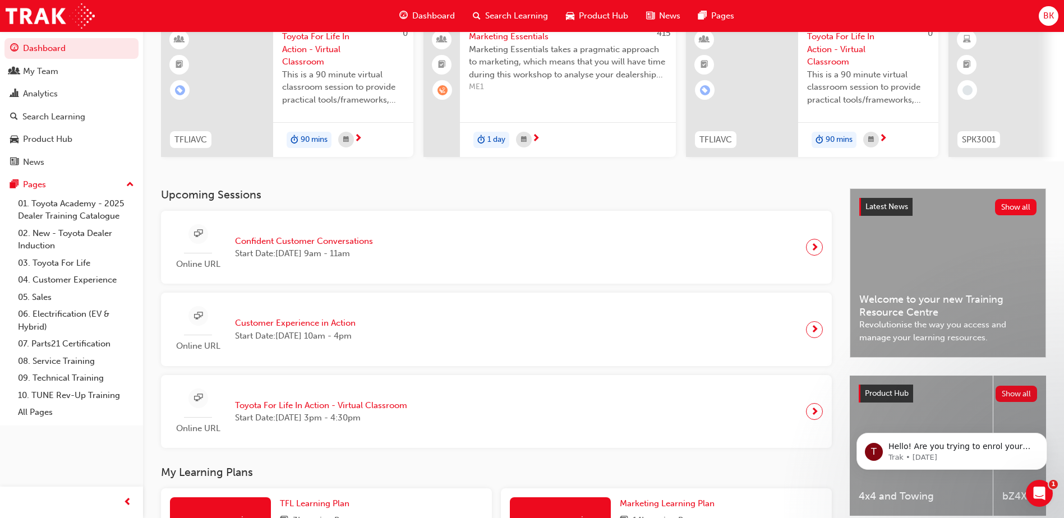
scroll to position [224, 0]
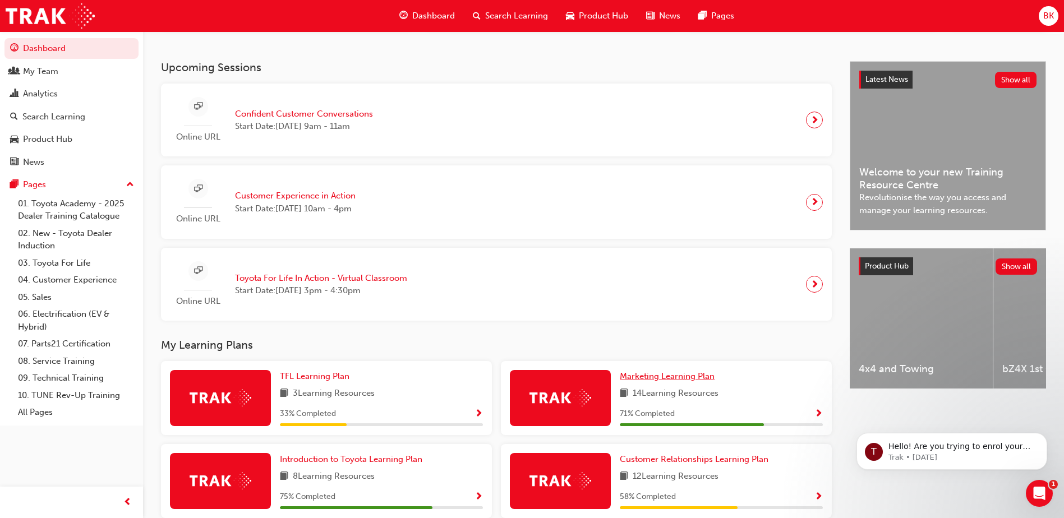
click at [625, 383] on link "Marketing Learning Plan" at bounding box center [669, 376] width 99 height 13
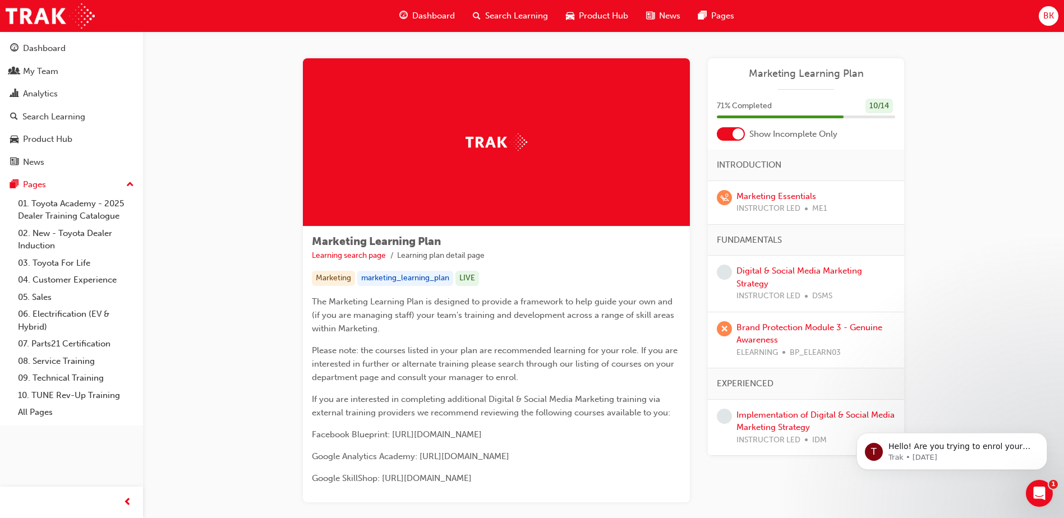
click at [417, 7] on div "Dashboard" at bounding box center [426, 15] width 73 height 23
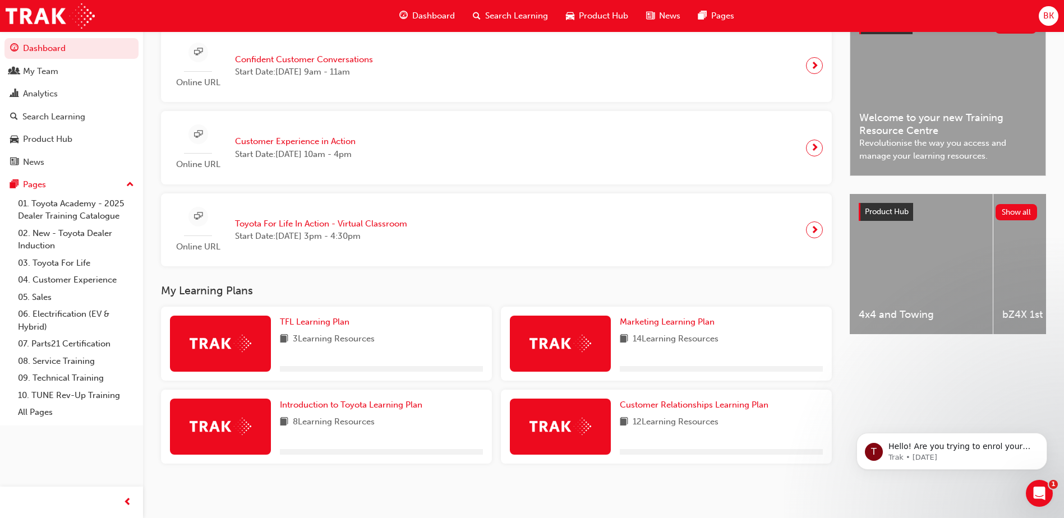
scroll to position [284, 0]
click at [647, 408] on span "Customer Relationships Learning Plan" at bounding box center [694, 404] width 149 height 10
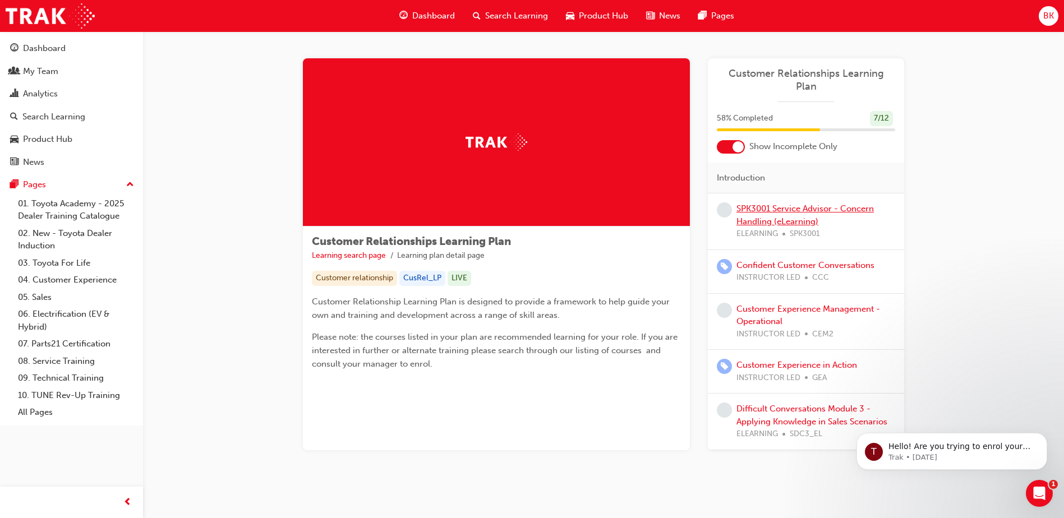
click at [784, 204] on link "SPK3001 Service Advisor - Concern Handling (eLearning)" at bounding box center [804, 215] width 137 height 23
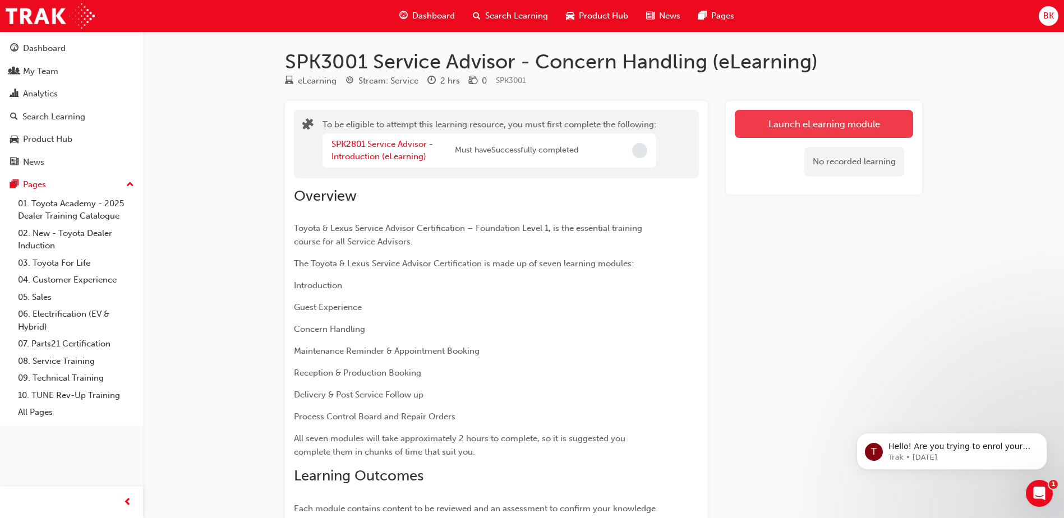
click at [777, 113] on button "Launch eLearning module" at bounding box center [824, 124] width 178 height 28
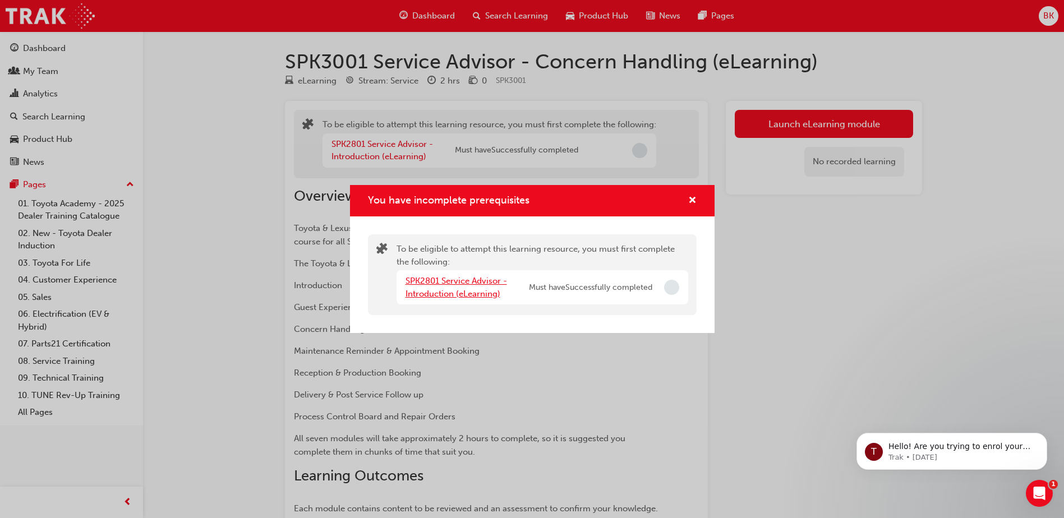
drag, startPoint x: 771, startPoint y: 109, endPoint x: 452, endPoint y: 278, distance: 360.8
click at [452, 278] on link "SPK2801 Service Advisor - Introduction (eLearning)" at bounding box center [457, 287] width 102 height 23
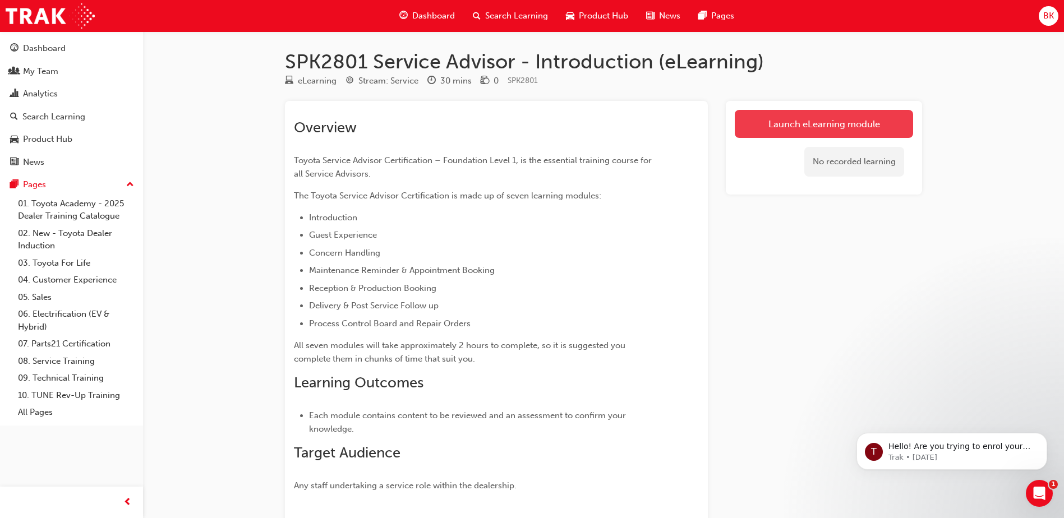
click at [780, 127] on link "Launch eLearning module" at bounding box center [824, 124] width 178 height 28
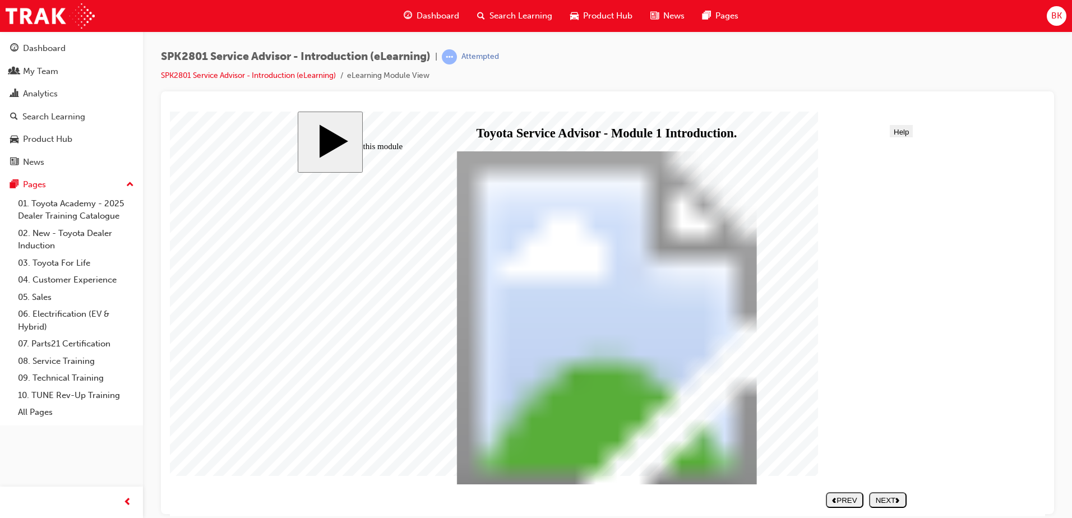
click at [885, 494] on button "NEXT" at bounding box center [888, 500] width 38 height 16
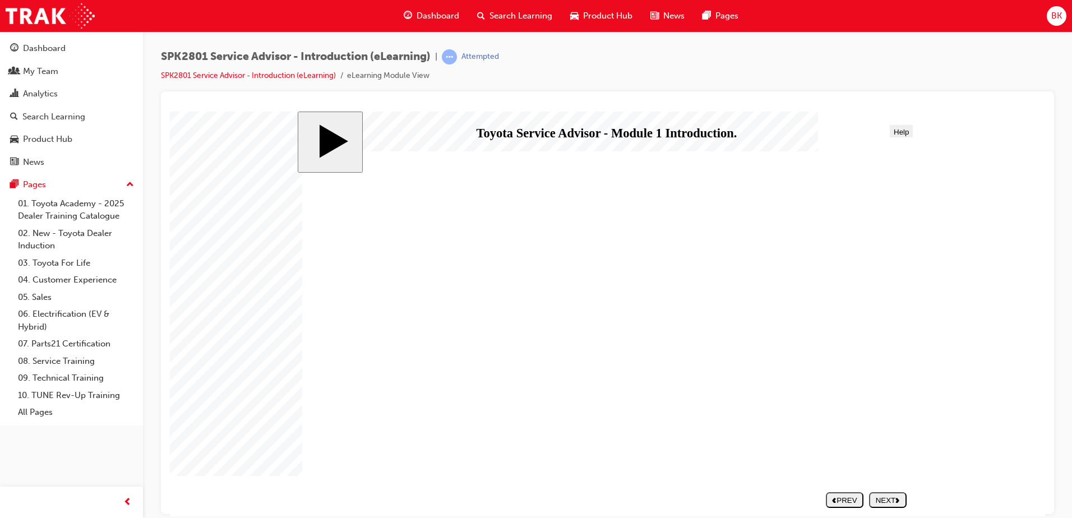
click at [885, 494] on button "NEXT" at bounding box center [888, 500] width 38 height 16
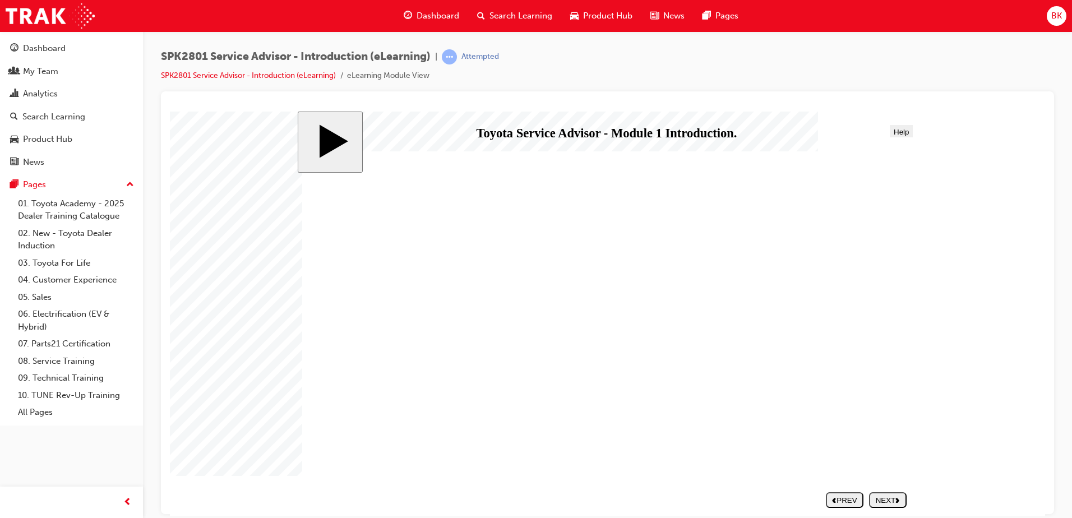
click at [897, 494] on button "NEXT" at bounding box center [888, 500] width 38 height 16
click at [877, 500] on div "NEXT" at bounding box center [888, 500] width 29 height 8
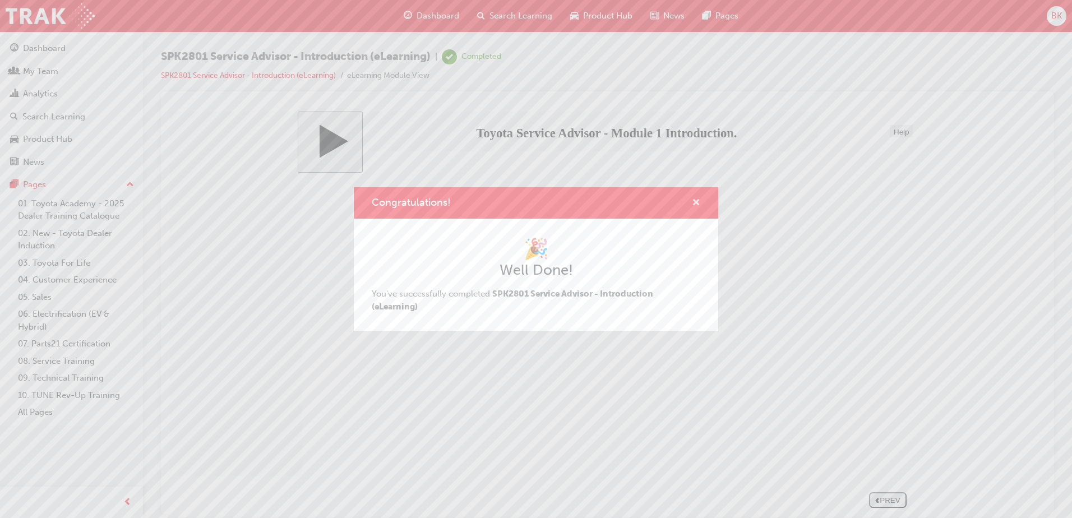
click at [692, 205] on span "cross-icon" at bounding box center [696, 204] width 8 height 10
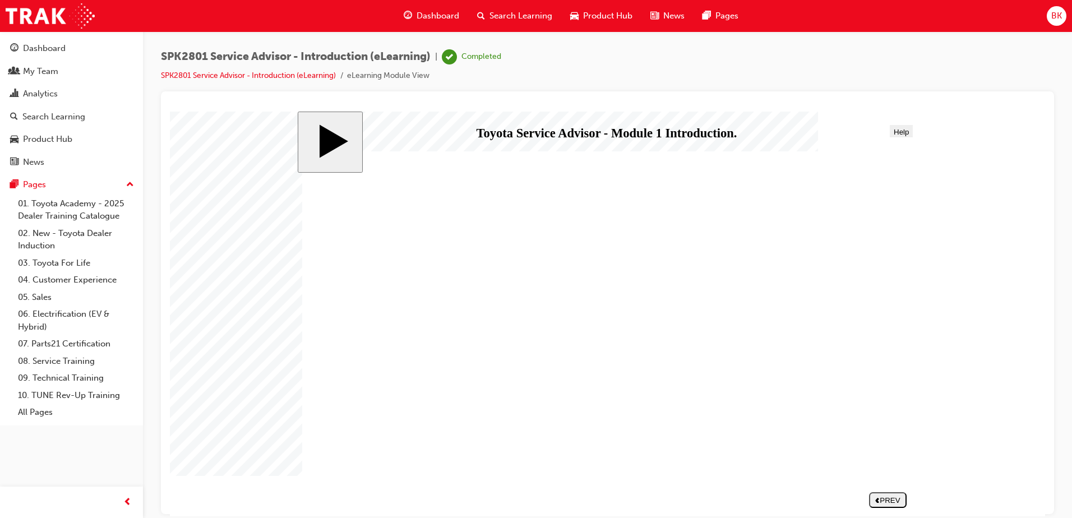
click at [1055, 296] on div "SPK2801 Service Advisor - Introduction (eLearning) | Completed SPK2801 Service …" at bounding box center [607, 260] width 929 height 459
click at [902, 497] on div "PREV" at bounding box center [888, 500] width 29 height 8
click at [440, 15] on span "Dashboard" at bounding box center [438, 16] width 43 height 13
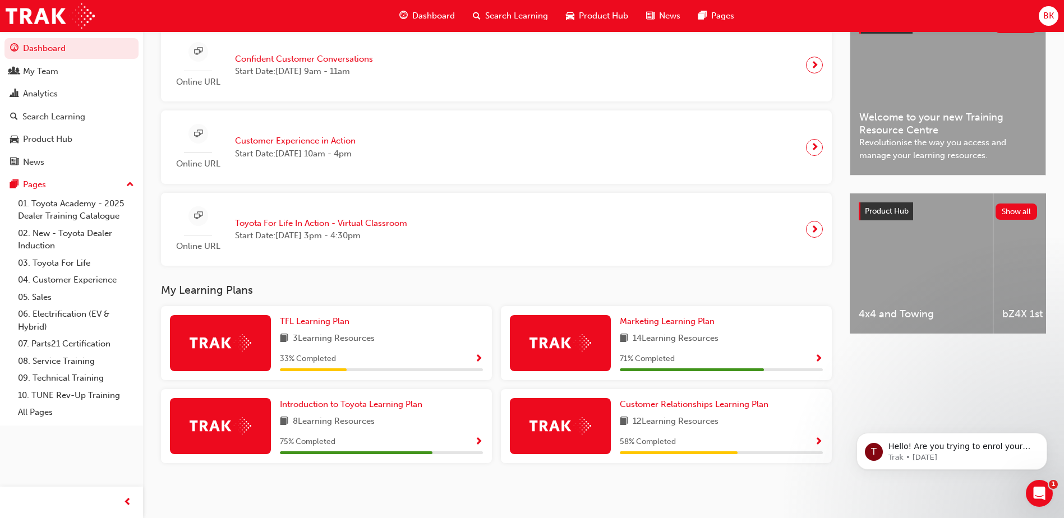
scroll to position [284, 0]
click at [398, 403] on span "Introduction to Toyota Learning Plan" at bounding box center [351, 404] width 142 height 10
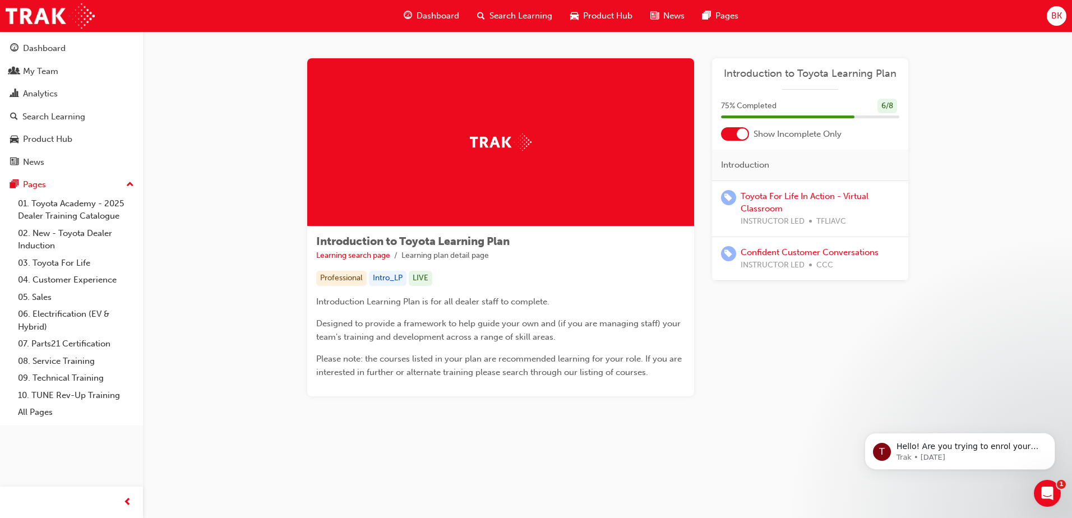
click at [447, 13] on span "Dashboard" at bounding box center [438, 16] width 43 height 13
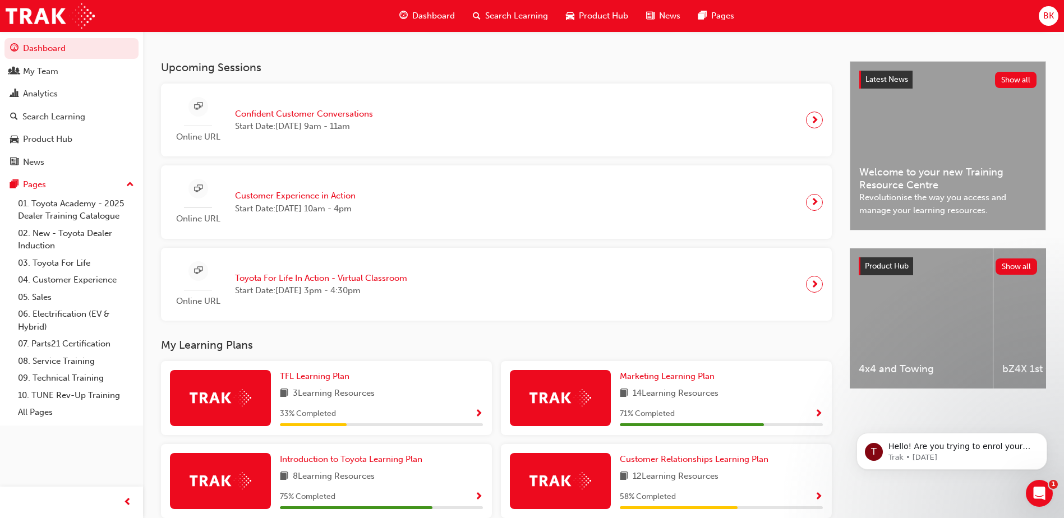
scroll to position [284, 0]
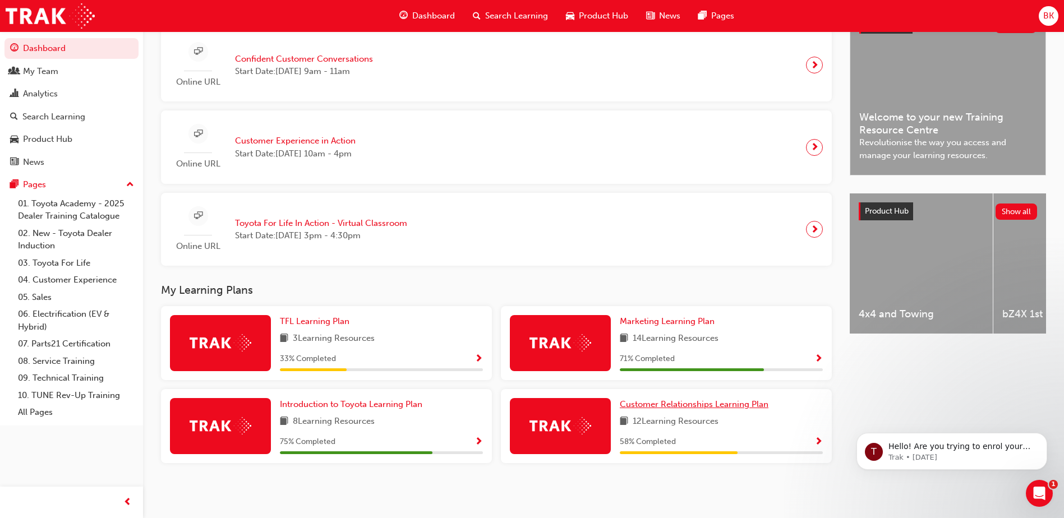
click at [676, 407] on span "Customer Relationships Learning Plan" at bounding box center [694, 404] width 149 height 10
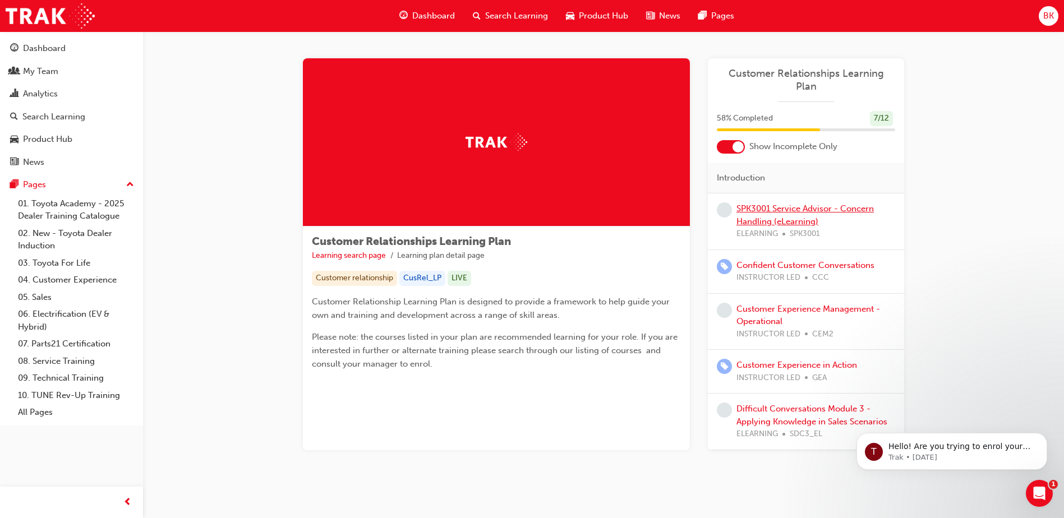
click at [794, 204] on link "SPK3001 Service Advisor - Concern Handling (eLearning)" at bounding box center [804, 215] width 137 height 23
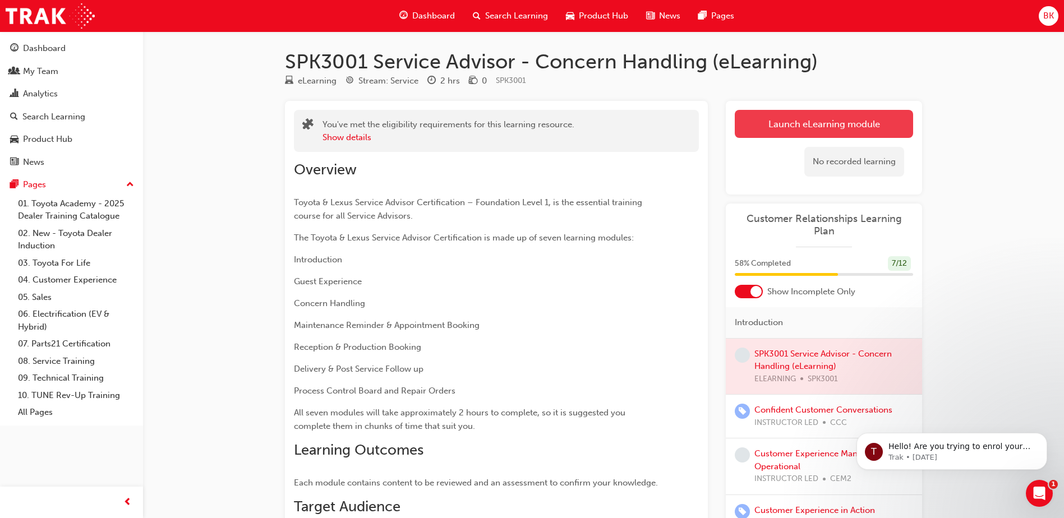
click at [804, 127] on link "Launch eLearning module" at bounding box center [824, 124] width 178 height 28
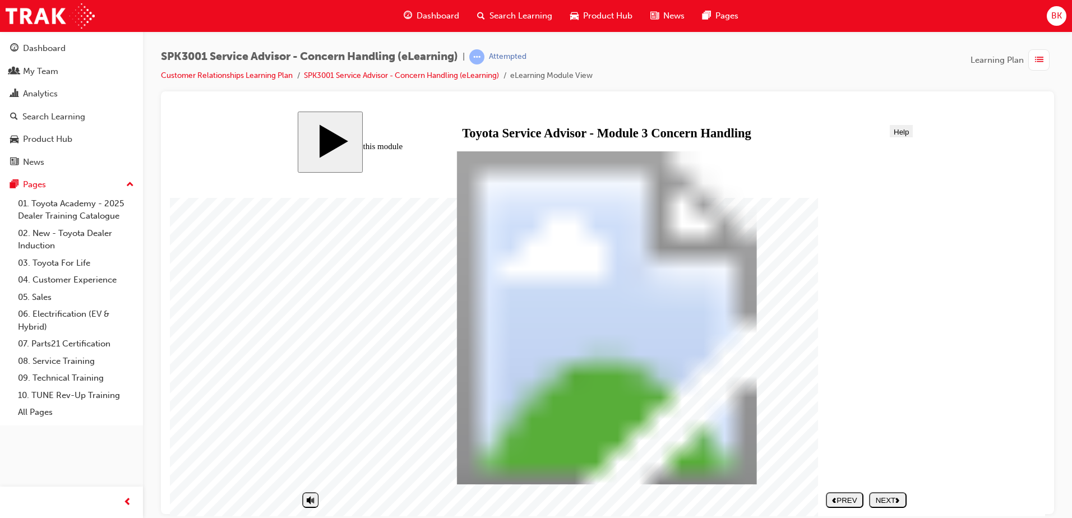
click at [892, 495] on button "NEXT" at bounding box center [888, 500] width 38 height 16
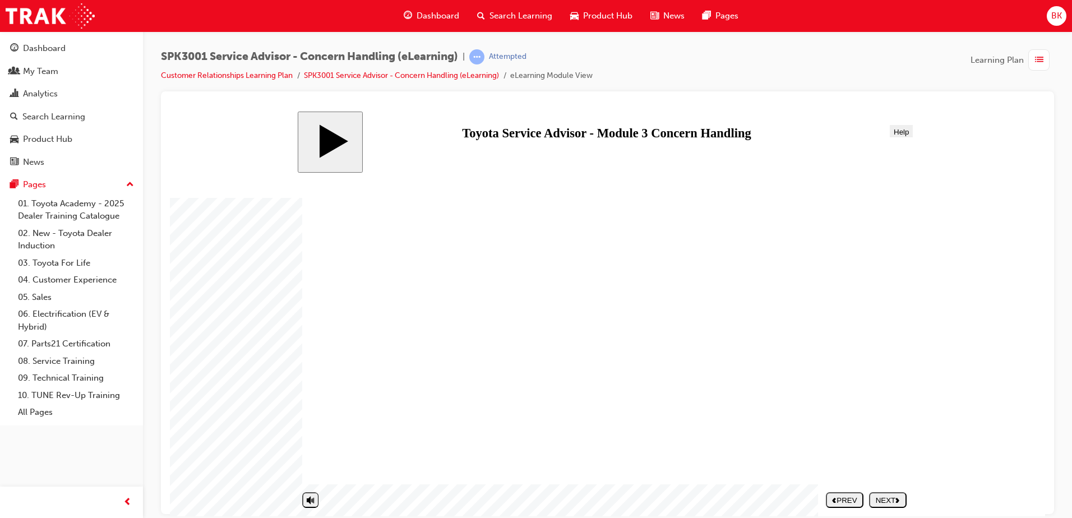
click at [888, 496] on div "NEXT" at bounding box center [888, 500] width 29 height 8
click at [886, 499] on div "NEXT" at bounding box center [888, 500] width 29 height 8
drag, startPoint x: 644, startPoint y: 346, endPoint x: 818, endPoint y: 438, distance: 197.0
drag, startPoint x: 629, startPoint y: 423, endPoint x: 802, endPoint y: 254, distance: 241.6
drag, startPoint x: 642, startPoint y: 264, endPoint x: 818, endPoint y: 348, distance: 195.9
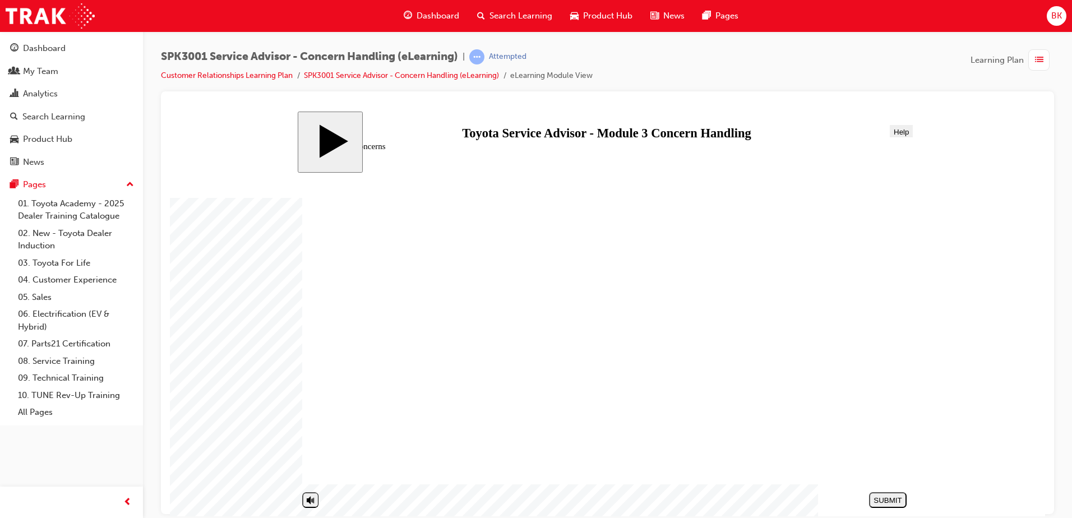
click at [902, 507] on button "NEXT" at bounding box center [888, 500] width 38 height 16
click at [886, 499] on div "NEXT" at bounding box center [888, 500] width 29 height 8
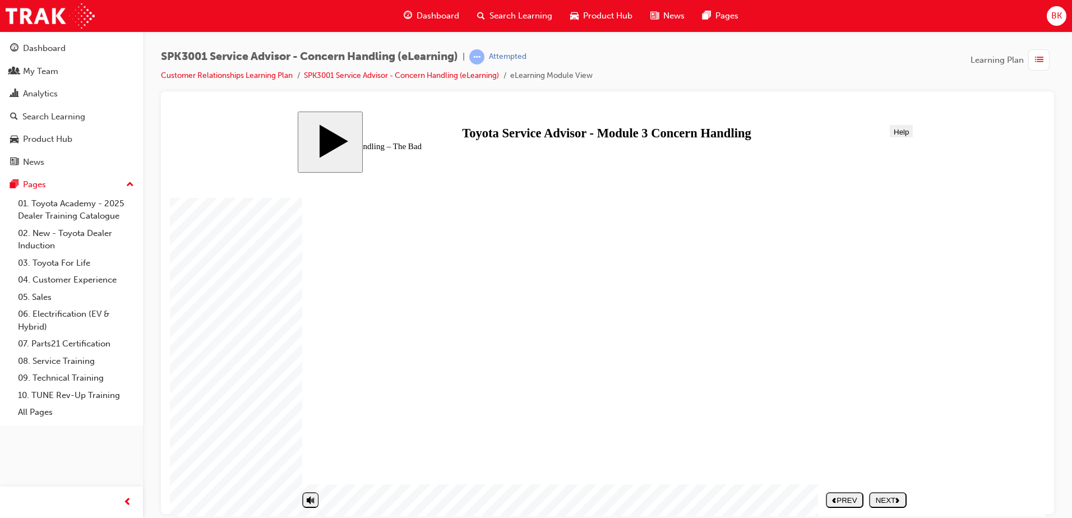
click at [875, 500] on div "NEXT" at bounding box center [888, 500] width 29 height 8
click at [874, 498] on div "NEXT" at bounding box center [888, 500] width 29 height 8
drag, startPoint x: 807, startPoint y: 340, endPoint x: 938, endPoint y: 364, distance: 132.8
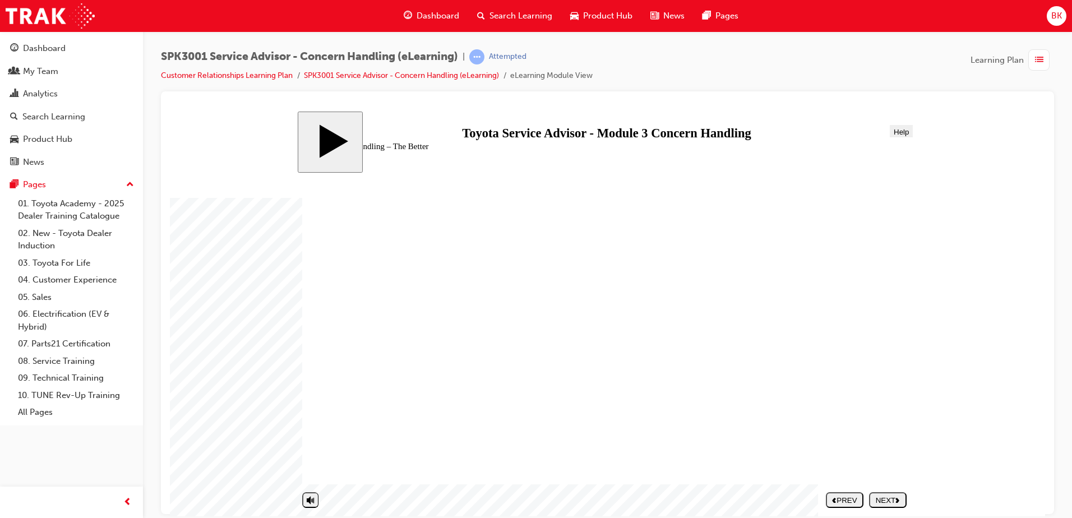
drag, startPoint x: 819, startPoint y: 389, endPoint x: 920, endPoint y: 467, distance: 127.5
click at [892, 501] on div "NEXT" at bounding box center [888, 500] width 29 height 8
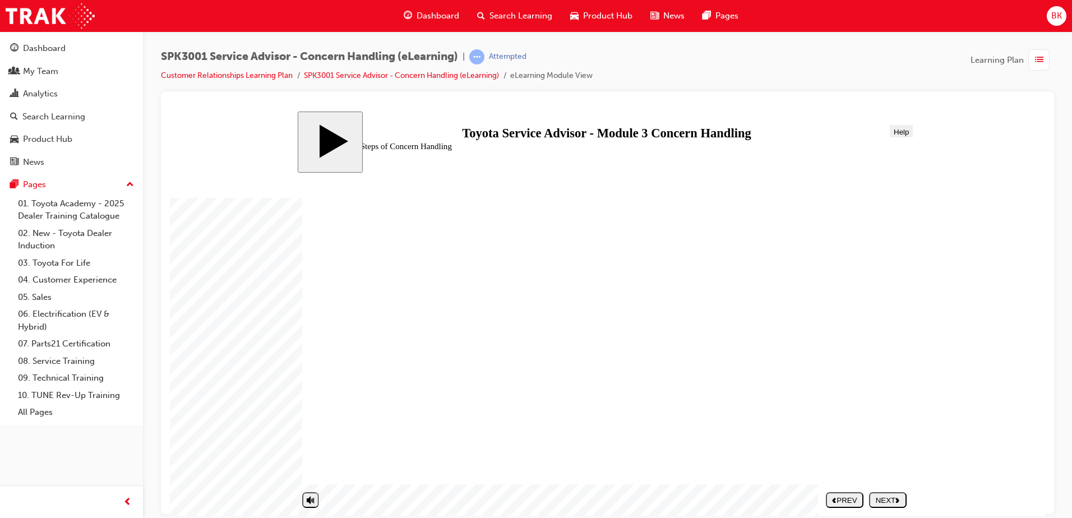
click at [883, 503] on div "NEXT" at bounding box center [888, 500] width 29 height 8
drag, startPoint x: 437, startPoint y: 389, endPoint x: 739, endPoint y: 251, distance: 331.6
drag, startPoint x: 409, startPoint y: 435, endPoint x: 711, endPoint y: 281, distance: 338.2
drag, startPoint x: 435, startPoint y: 366, endPoint x: 740, endPoint y: 307, distance: 310.1
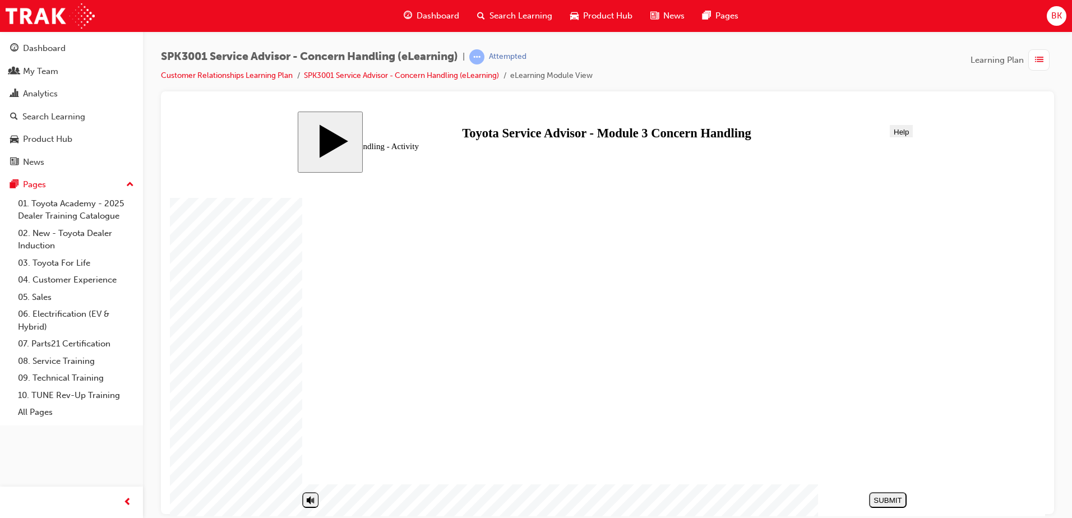
drag, startPoint x: 416, startPoint y: 412, endPoint x: 714, endPoint y: 335, distance: 308.0
drag, startPoint x: 362, startPoint y: 457, endPoint x: 678, endPoint y: 364, distance: 329.1
drag, startPoint x: 418, startPoint y: 341, endPoint x: 704, endPoint y: 399, distance: 291.4
drag, startPoint x: 652, startPoint y: 382, endPoint x: 757, endPoint y: 435, distance: 117.4
click at [880, 499] on div "SUBMIT" at bounding box center [888, 500] width 29 height 8
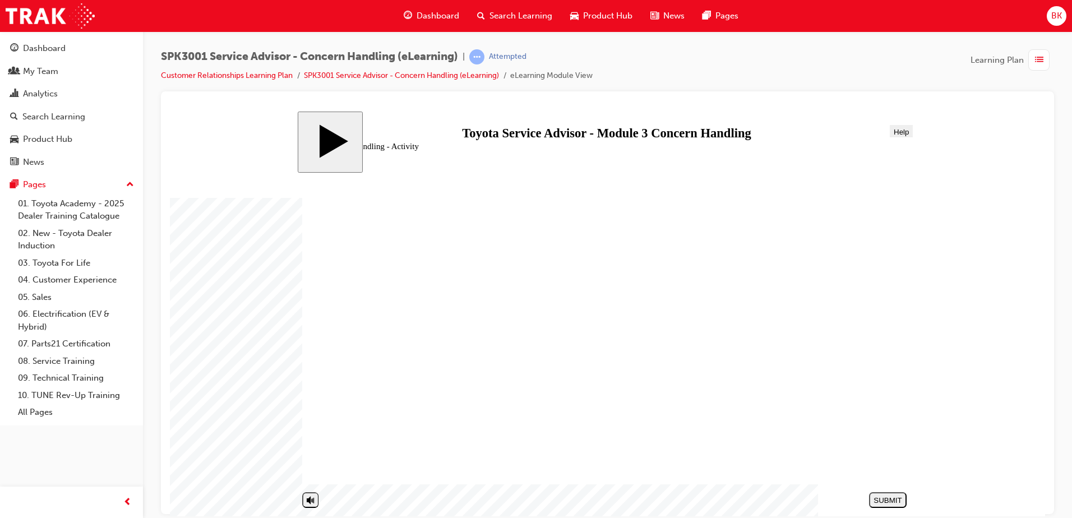
click at [884, 496] on div "NEXT" at bounding box center [888, 500] width 29 height 8
radio input "true"
click at [885, 494] on button "SUBMIT" at bounding box center [888, 500] width 38 height 16
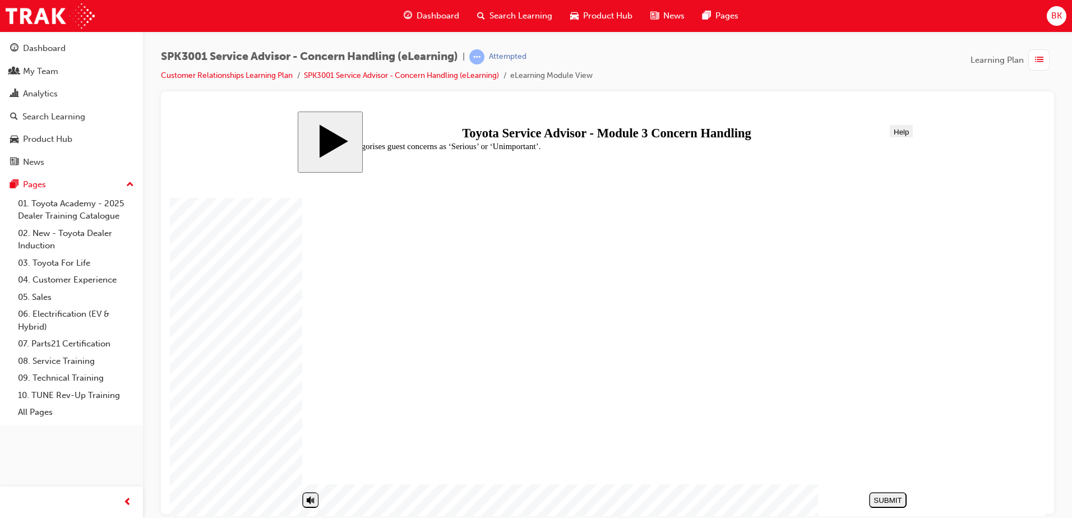
radio input "true"
click at [898, 497] on div "SUBMIT" at bounding box center [888, 500] width 29 height 8
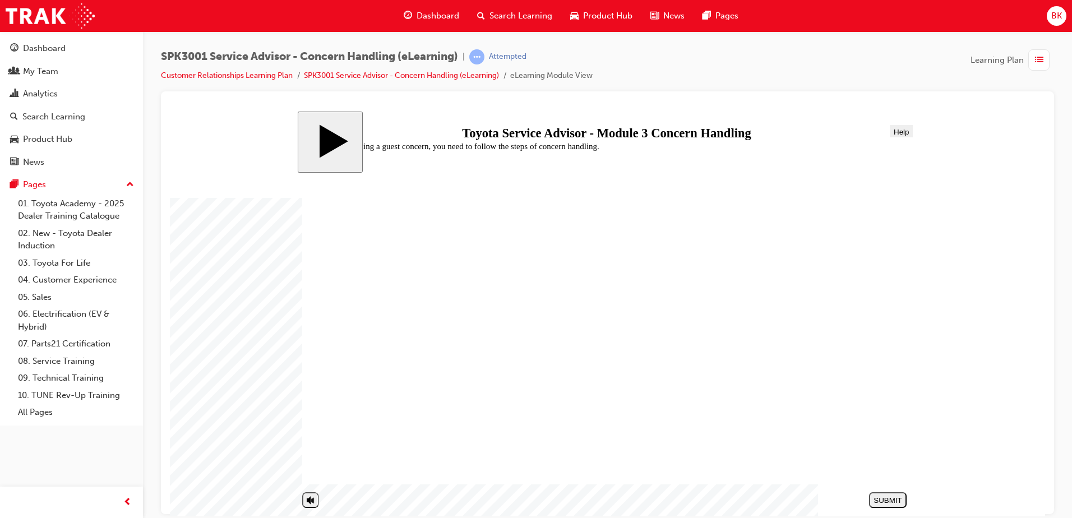
radio input "true"
click at [892, 491] on nav "SUBMIT NEXT PREV" at bounding box center [885, 499] width 43 height 24
click at [892, 496] on div "SUBMIT" at bounding box center [888, 500] width 29 height 8
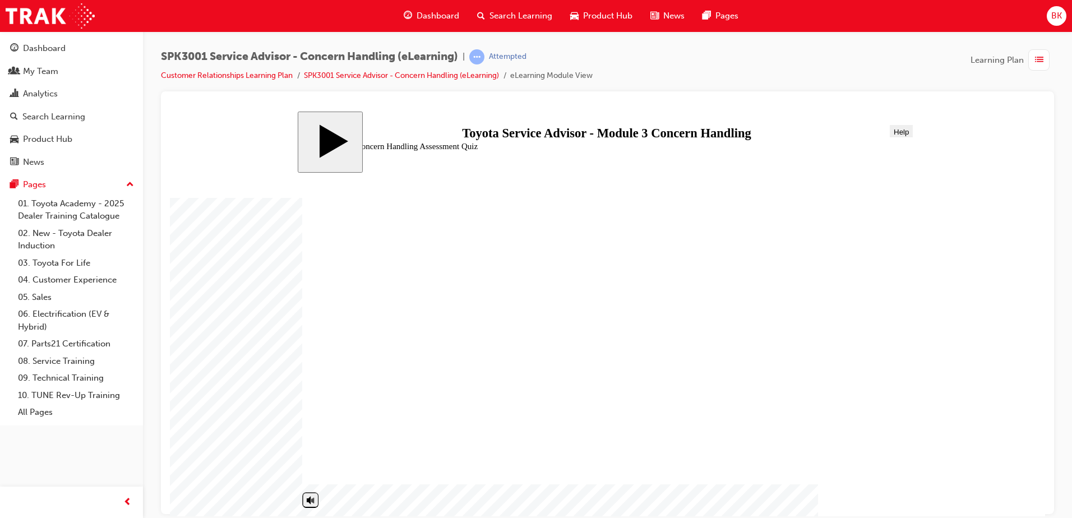
radio input "true"
click at [897, 500] on div "SUBMIT" at bounding box center [888, 500] width 29 height 8
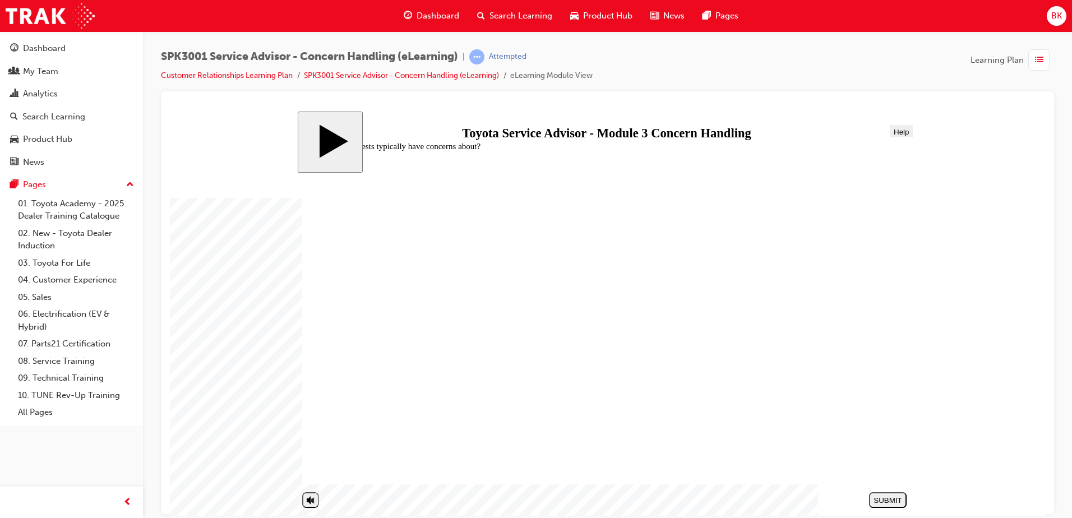
radio input "true"
click at [886, 502] on div "SUBMIT" at bounding box center [888, 500] width 29 height 8
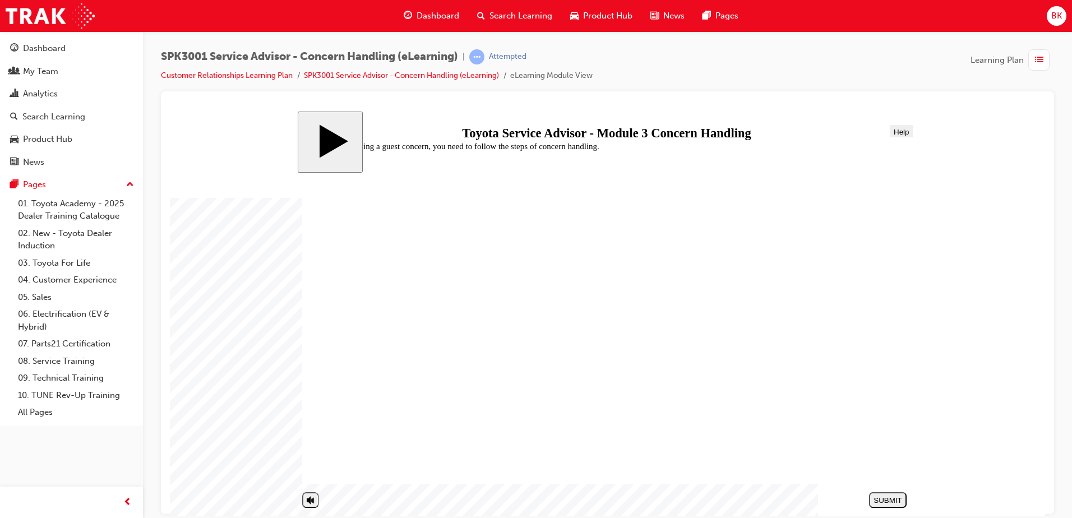
radio input "true"
click at [890, 500] on div "SUBMIT" at bounding box center [888, 500] width 29 height 8
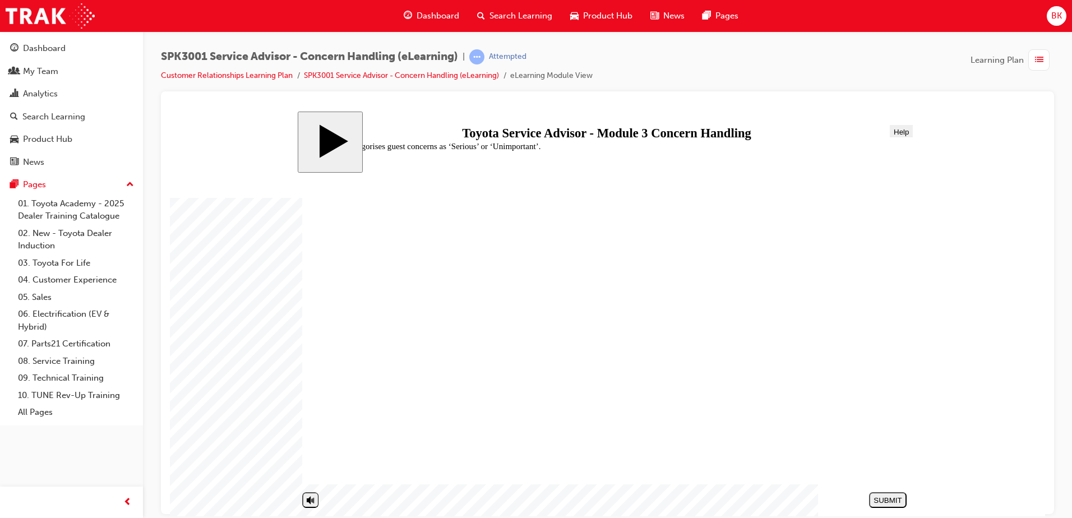
radio input "true"
click at [897, 498] on div "SUBMIT" at bounding box center [888, 500] width 29 height 8
radio input "true"
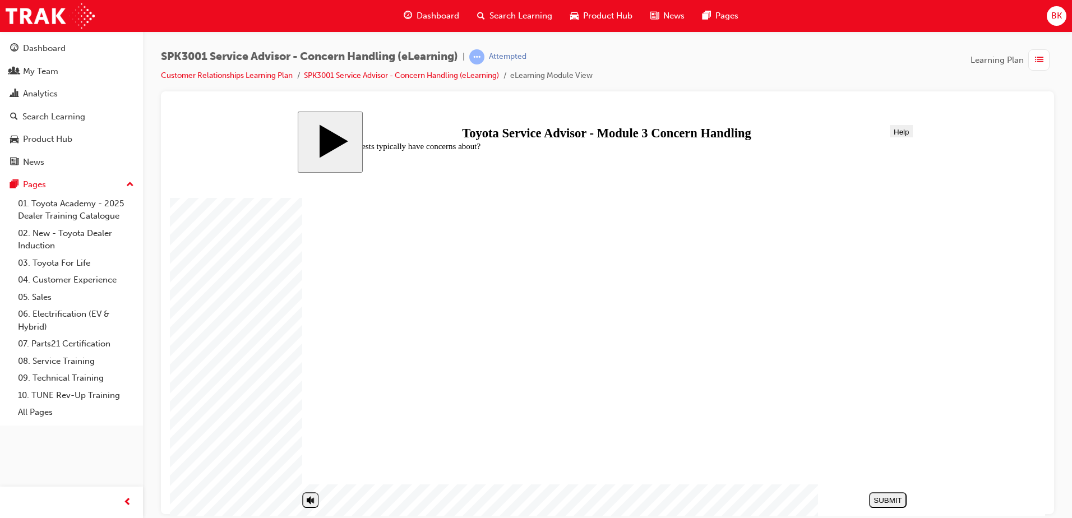
click at [896, 499] on div "SUBMIT" at bounding box center [888, 500] width 29 height 8
drag, startPoint x: 377, startPoint y: 324, endPoint x: 518, endPoint y: 352, distance: 143.7
radio input "true"
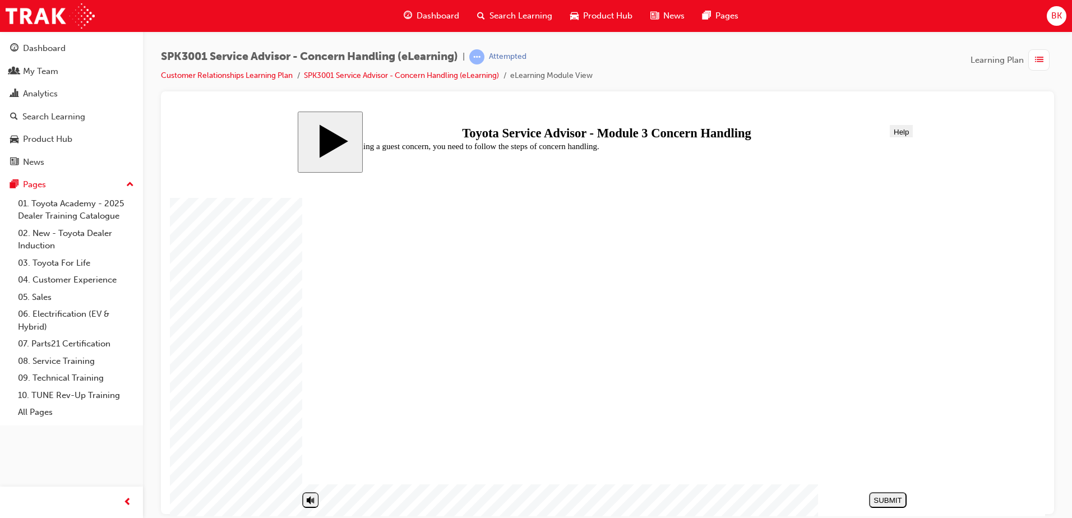
click at [878, 501] on div "SUBMIT" at bounding box center [888, 500] width 29 height 8
click at [874, 499] on div "PREV" at bounding box center [888, 500] width 29 height 8
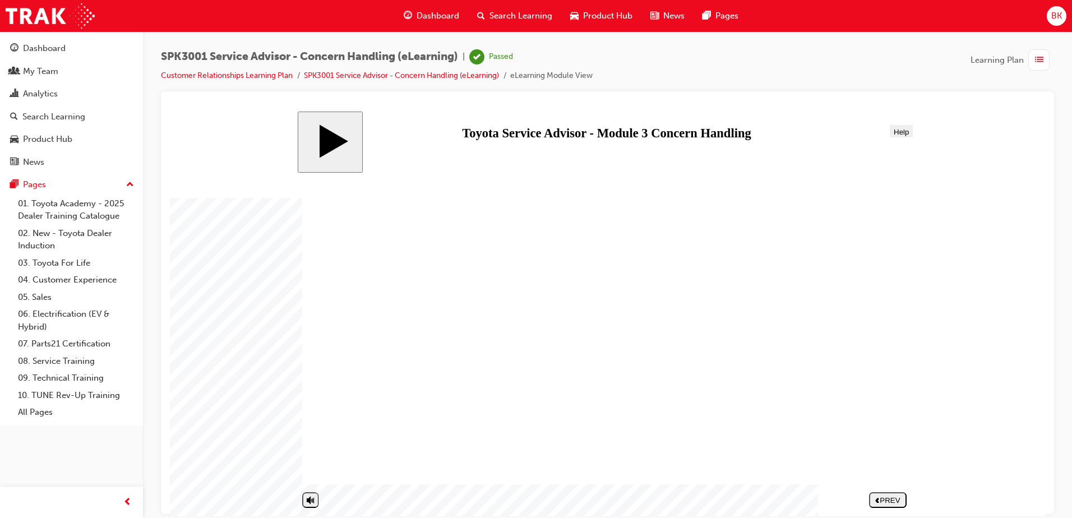
drag, startPoint x: 963, startPoint y: 136, endPoint x: 719, endPoint y: 168, distance: 246.6
click at [963, 136] on body "slide: End Concern Handling 01 START HERE Line 2 Line 2 Rectangle 1 Rectangle 2…" at bounding box center [608, 313] width 876 height 405
click at [431, 21] on span "Dashboard" at bounding box center [438, 16] width 43 height 13
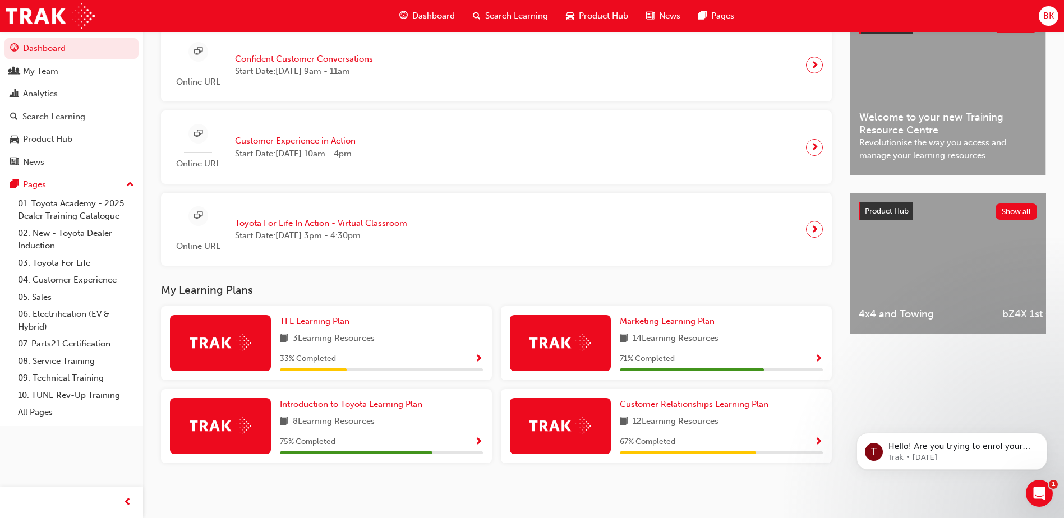
scroll to position [284, 0]
click at [413, 406] on span "Introduction to Toyota Learning Plan" at bounding box center [351, 404] width 142 height 10
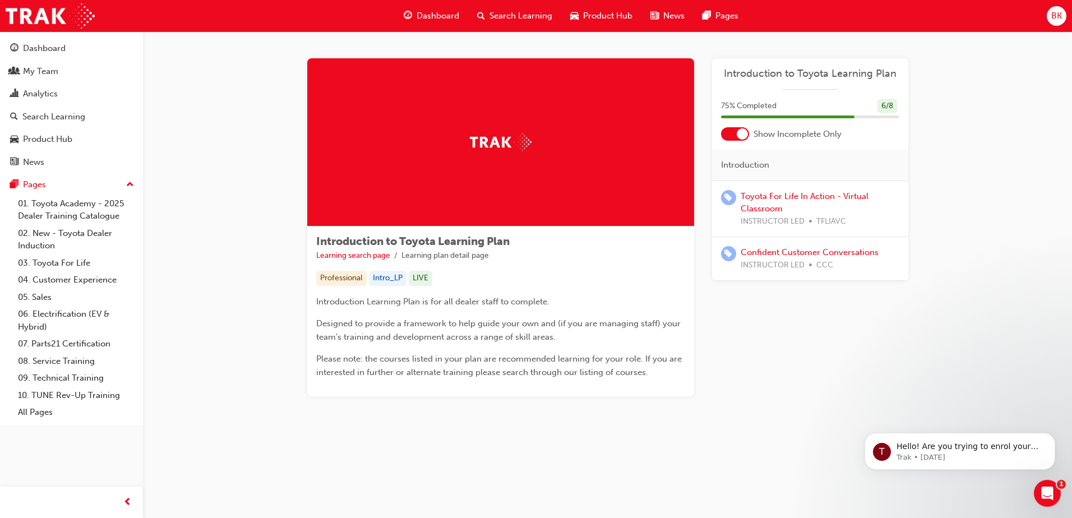
click at [435, 6] on div "Dashboard" at bounding box center [431, 15] width 73 height 23
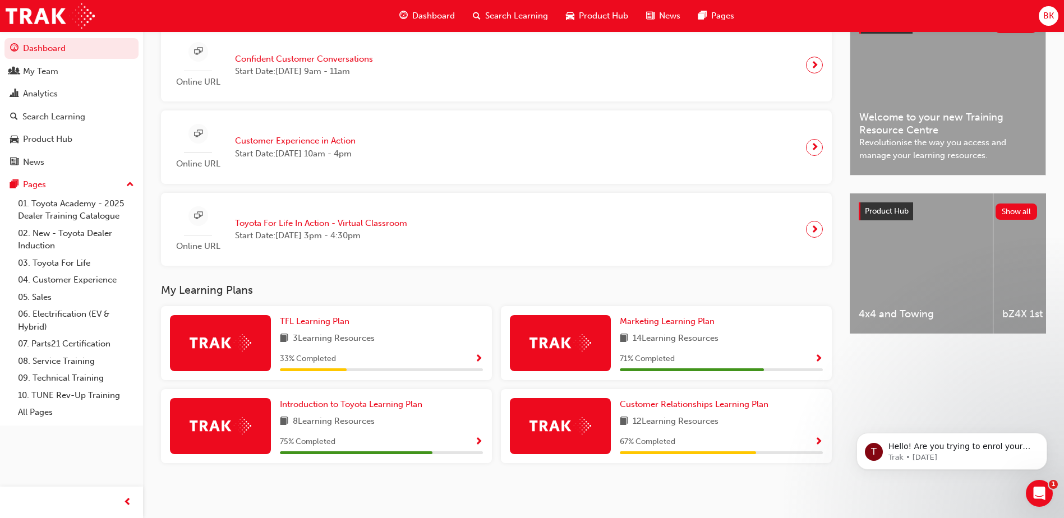
scroll to position [284, 0]
click at [670, 322] on span "Marketing Learning Plan" at bounding box center [667, 321] width 95 height 10
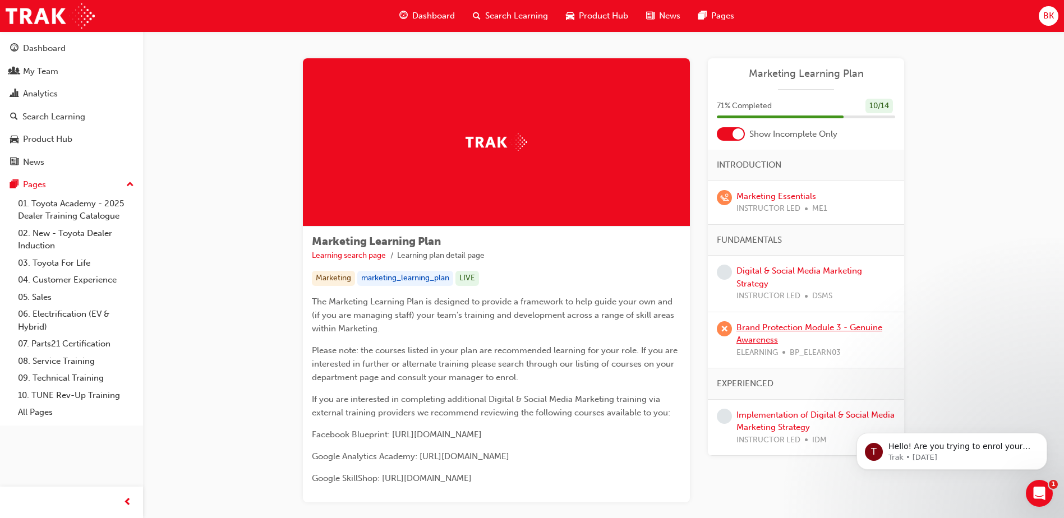
click at [777, 329] on link "Brand Protection Module 3 - Genuine Awareness" at bounding box center [809, 334] width 146 height 23
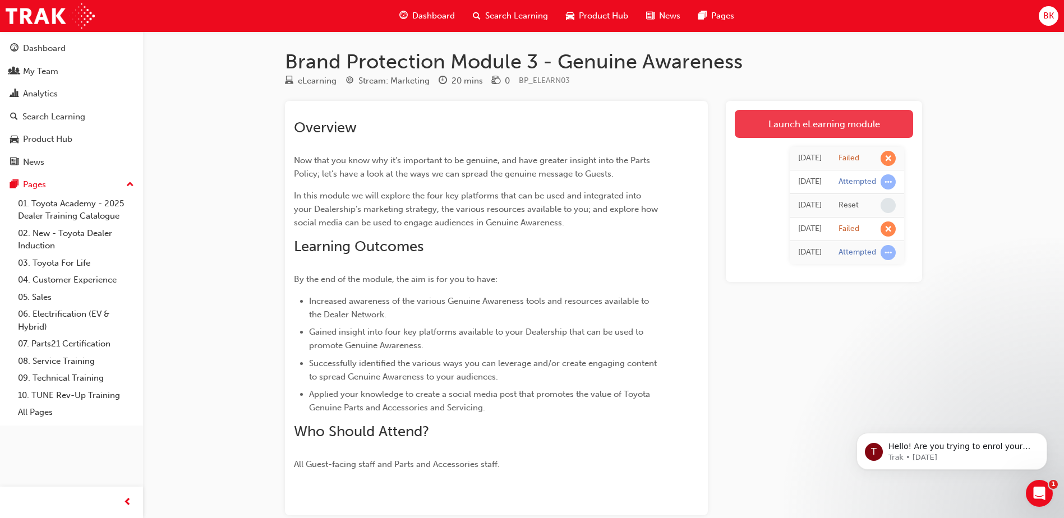
click at [749, 123] on link "Launch eLearning module" at bounding box center [824, 124] width 178 height 28
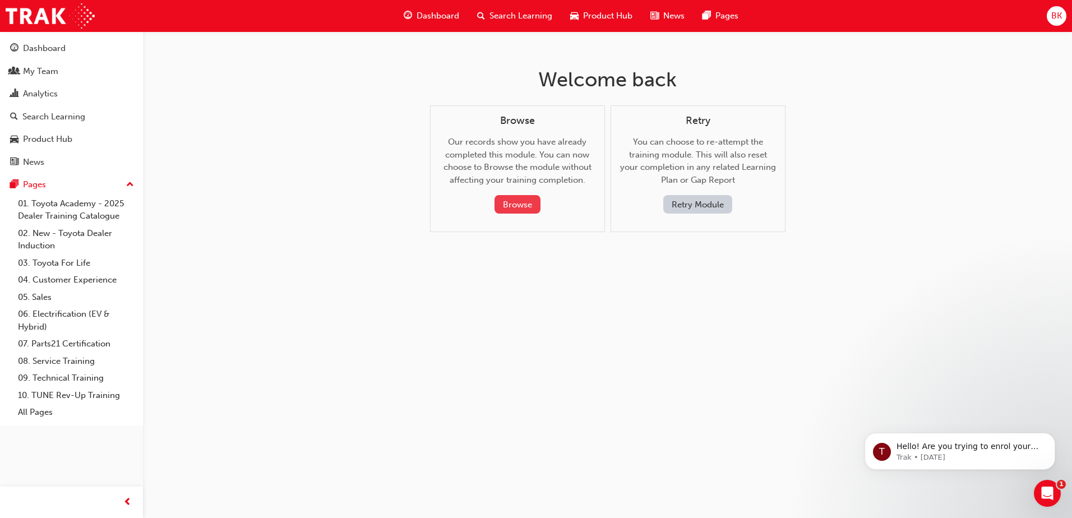
click at [512, 208] on button "Browse" at bounding box center [518, 204] width 46 height 19
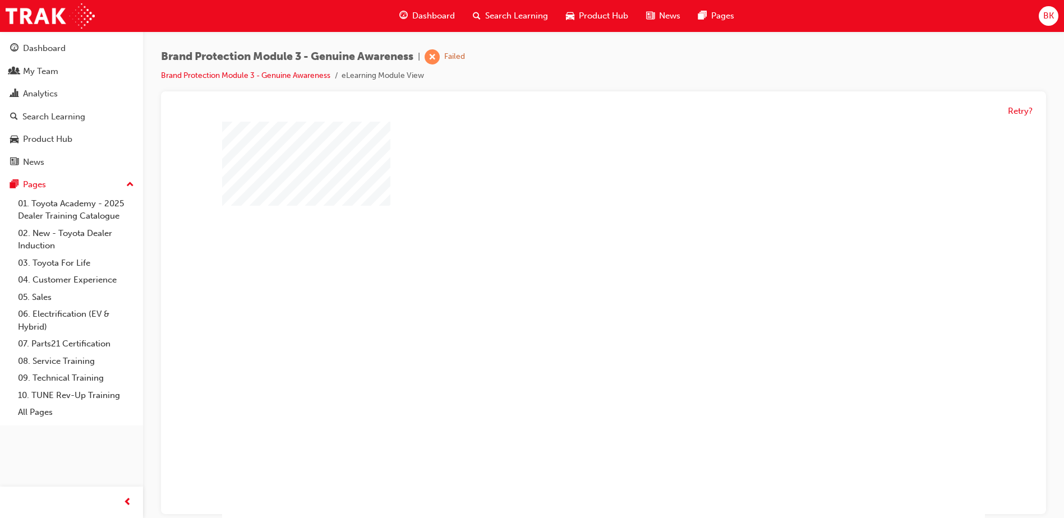
click at [571, 291] on div "play" at bounding box center [571, 291] width 0 height 0
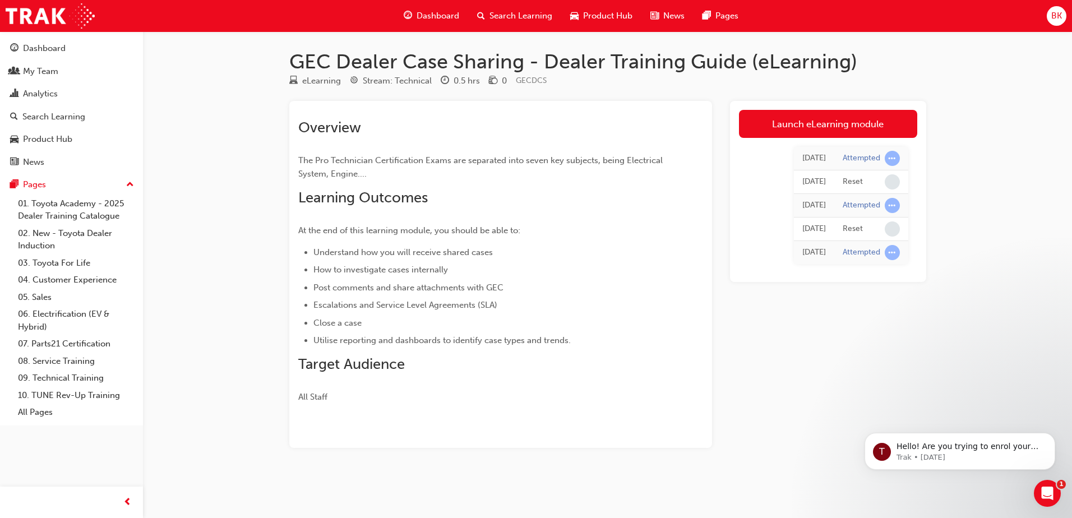
click at [435, 5] on div "Dashboard" at bounding box center [431, 15] width 73 height 23
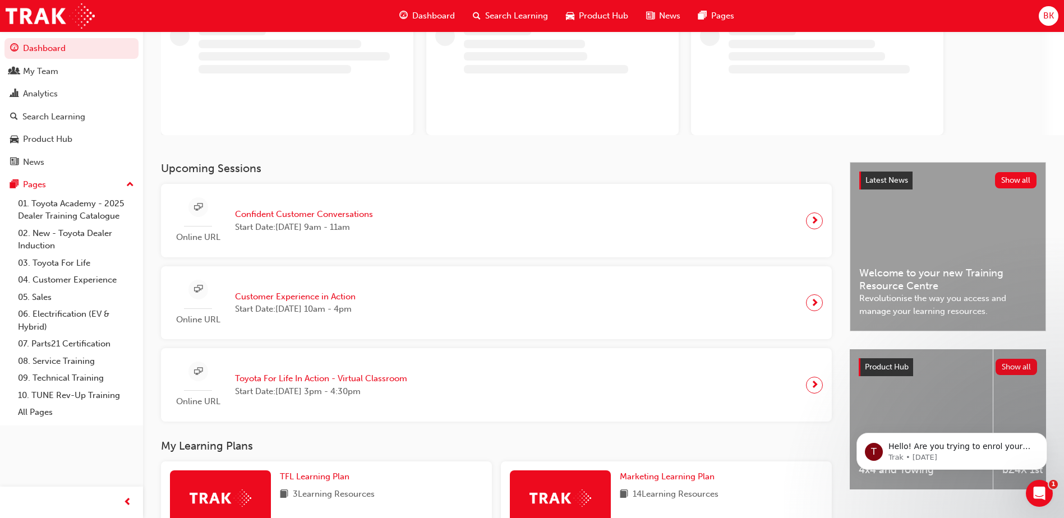
scroll to position [224, 0]
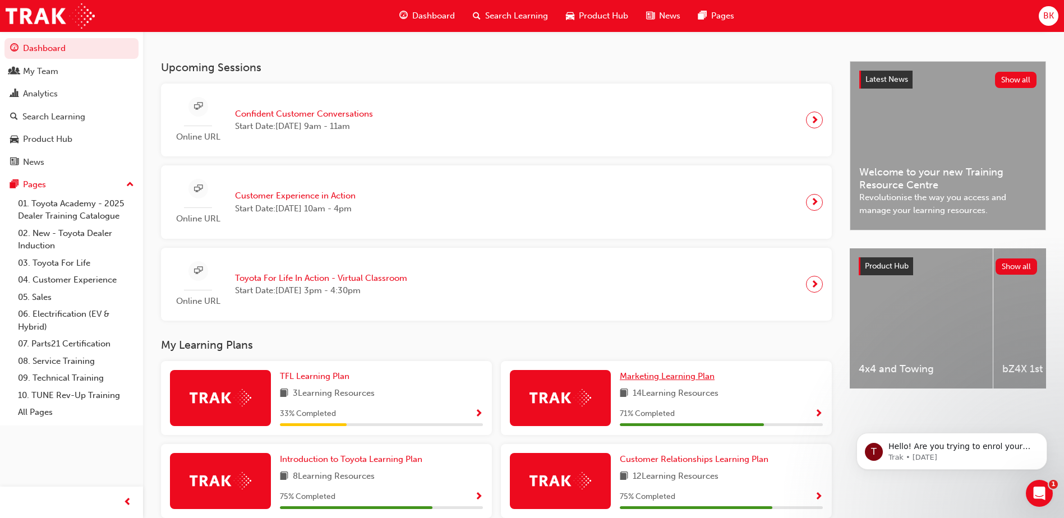
click at [638, 381] on span "Marketing Learning Plan" at bounding box center [667, 376] width 95 height 10
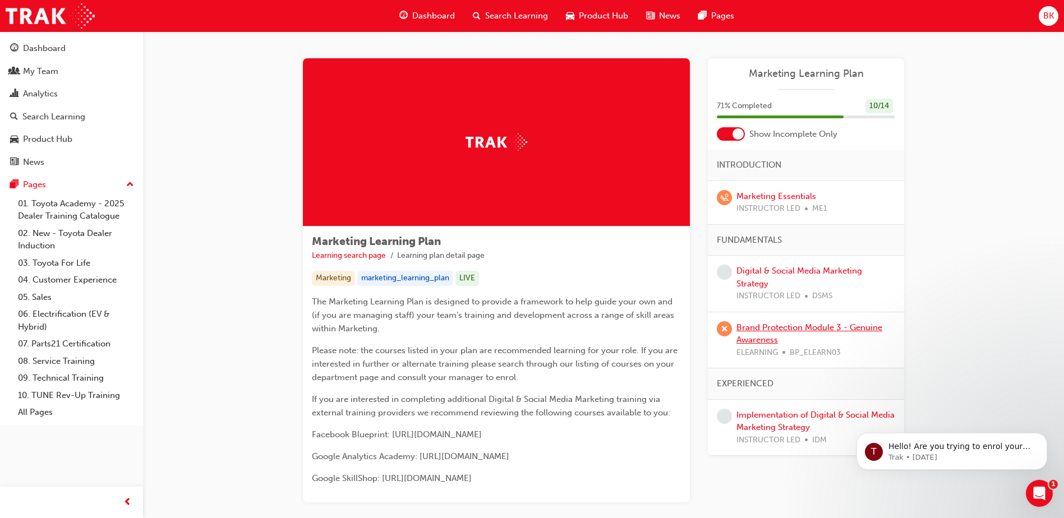
click at [746, 330] on link "Brand Protection Module 3 - Genuine Awareness" at bounding box center [809, 334] width 146 height 23
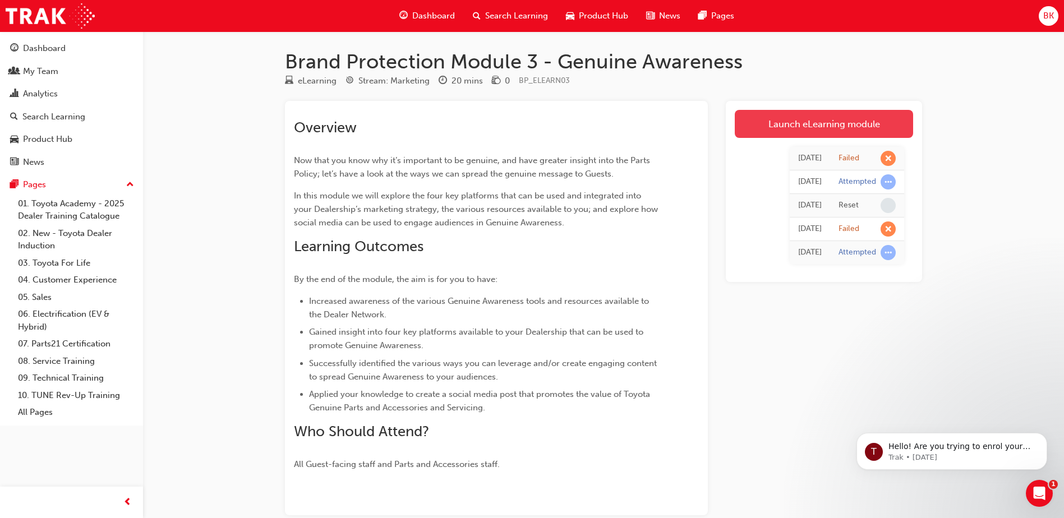
click at [771, 118] on link "Launch eLearning module" at bounding box center [824, 124] width 178 height 28
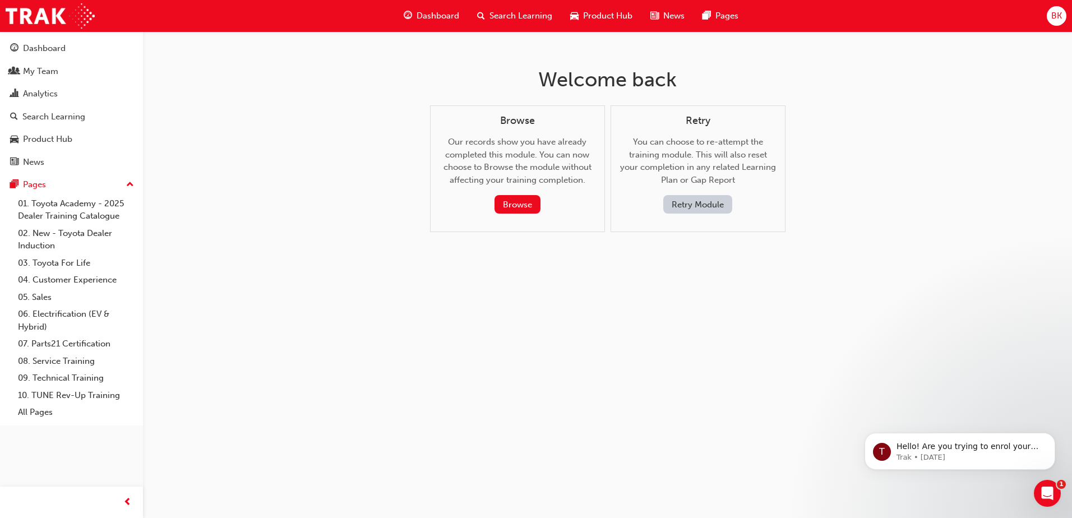
click at [703, 205] on button "Retry Module" at bounding box center [698, 204] width 69 height 19
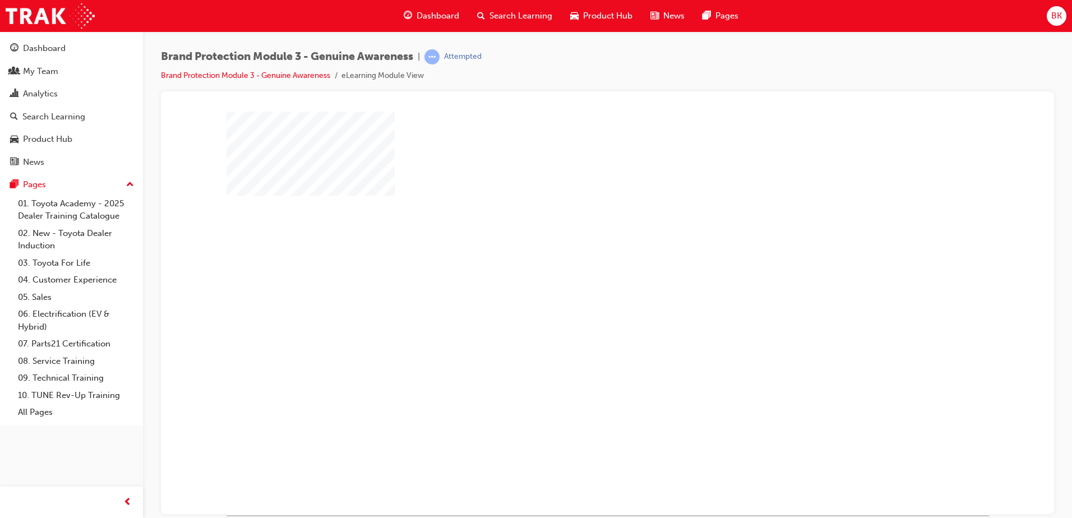
click at [576, 280] on div "play" at bounding box center [576, 280] width 0 height 0
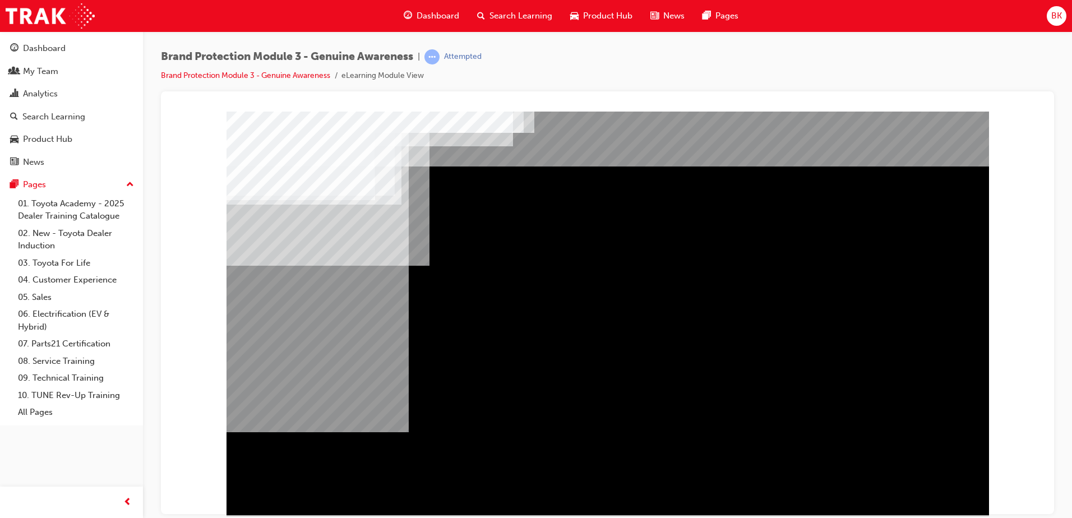
click at [909, 476] on div "Navigation" at bounding box center [608, 313] width 763 height 404
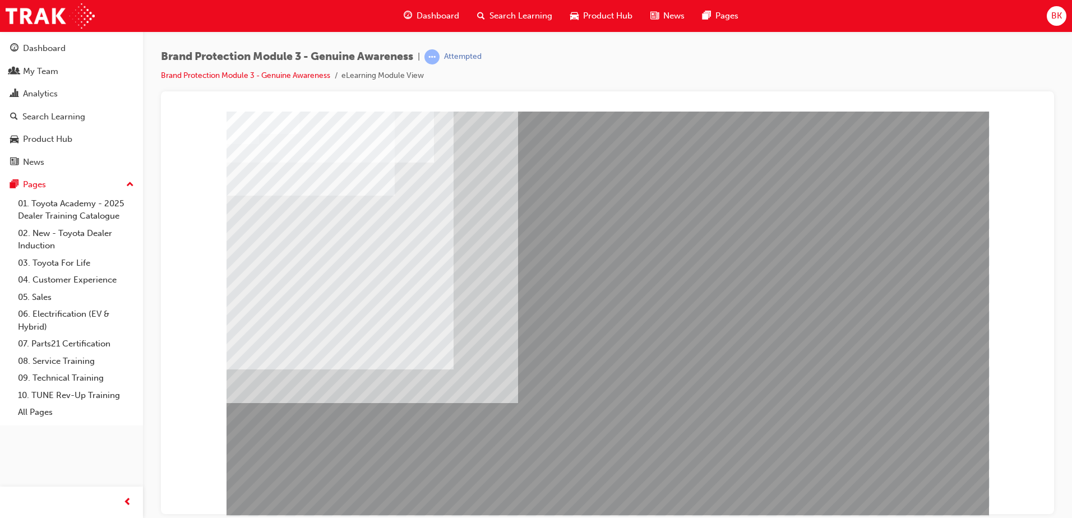
drag, startPoint x: 788, startPoint y: 272, endPoint x: 774, endPoint y: 260, distance: 17.9
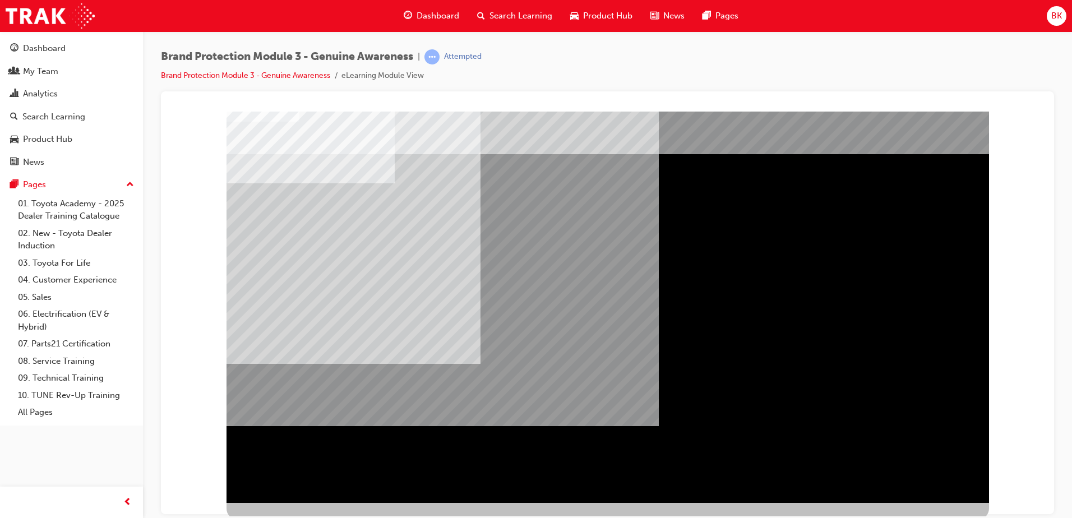
scroll to position [16, 0]
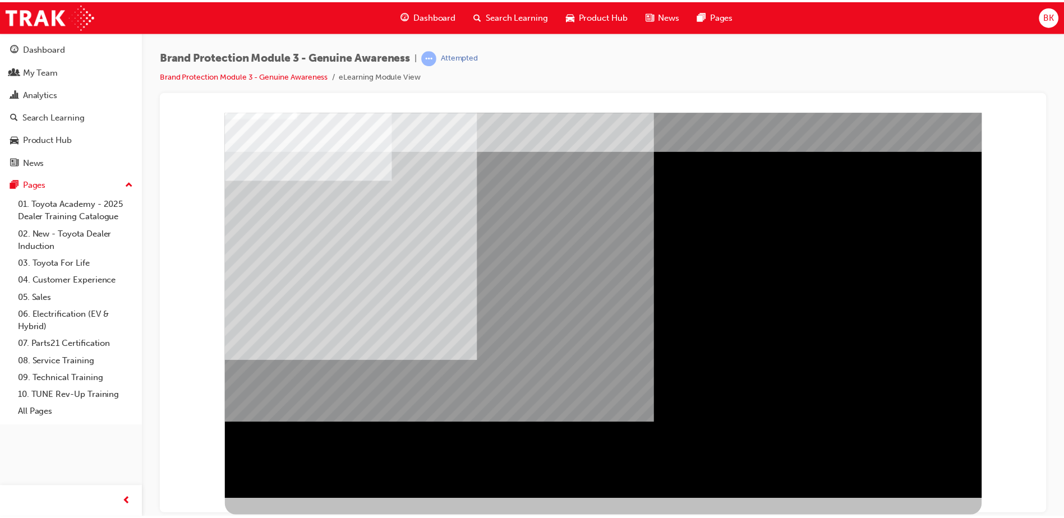
scroll to position [0, 0]
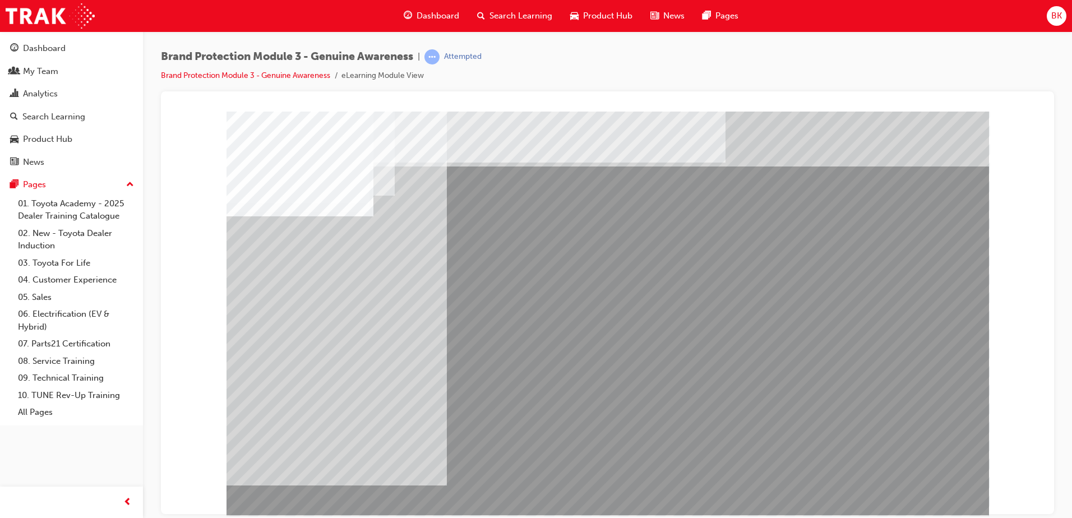
drag, startPoint x: 846, startPoint y: 289, endPoint x: 877, endPoint y: 372, distance: 88.6
click at [427, 381] on div at bounding box center [608, 313] width 763 height 404
drag, startPoint x: 305, startPoint y: 429, endPoint x: 365, endPoint y: 418, distance: 60.4
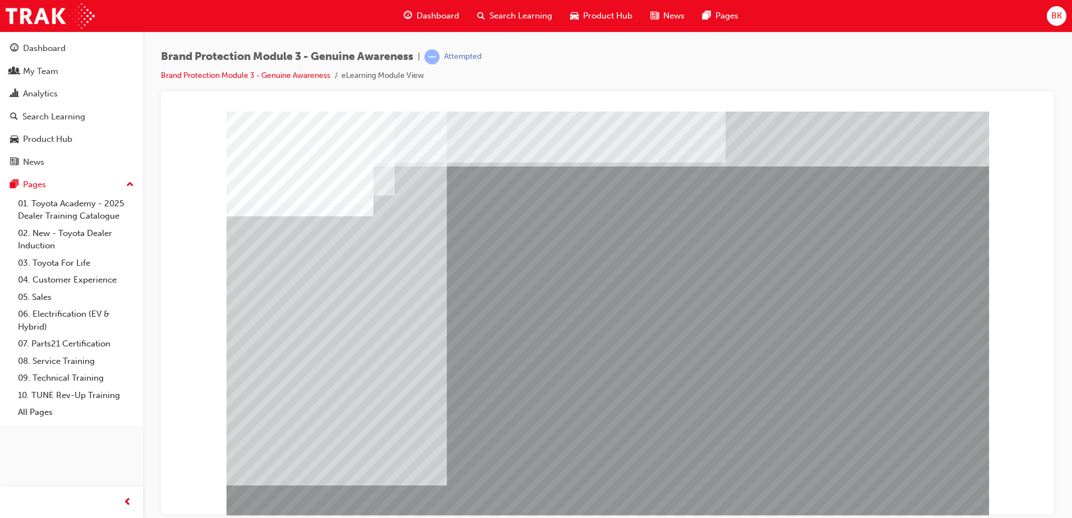
click at [701, 290] on div at bounding box center [608, 313] width 763 height 404
drag, startPoint x: 347, startPoint y: 423, endPoint x: 780, endPoint y: 305, distance: 448.9
click at [757, 324] on div at bounding box center [608, 313] width 763 height 404
drag, startPoint x: 324, startPoint y: 428, endPoint x: 745, endPoint y: 245, distance: 459.7
click at [661, 307] on div at bounding box center [608, 313] width 763 height 404
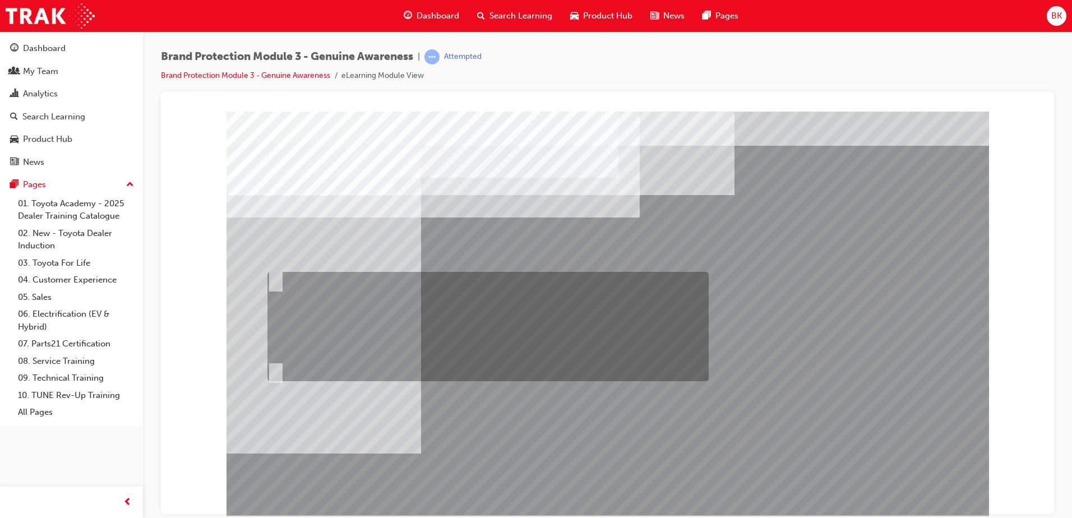
click at [356, 288] on div at bounding box center [485, 326] width 441 height 109
radio input "true"
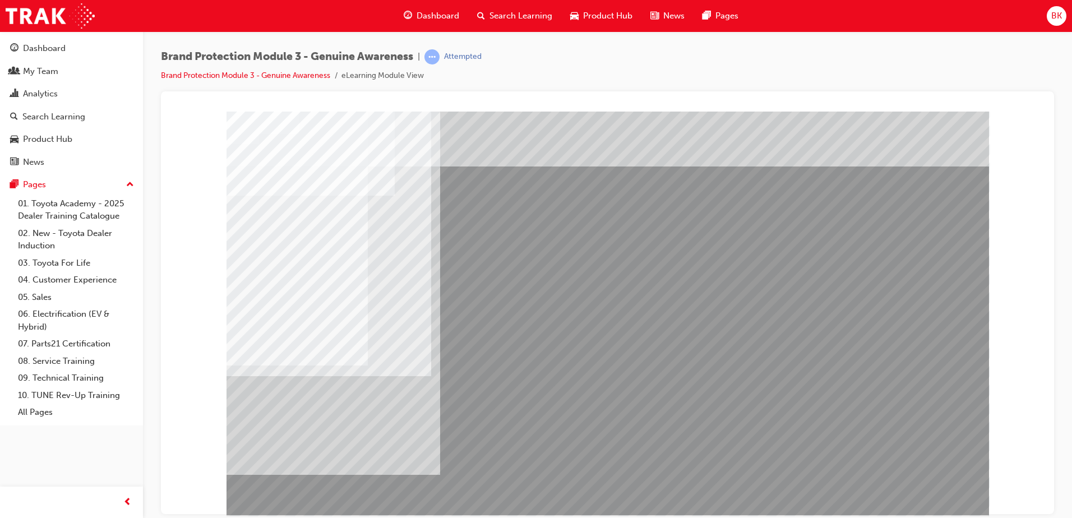
drag, startPoint x: 480, startPoint y: 443, endPoint x: 508, endPoint y: 458, distance: 31.4
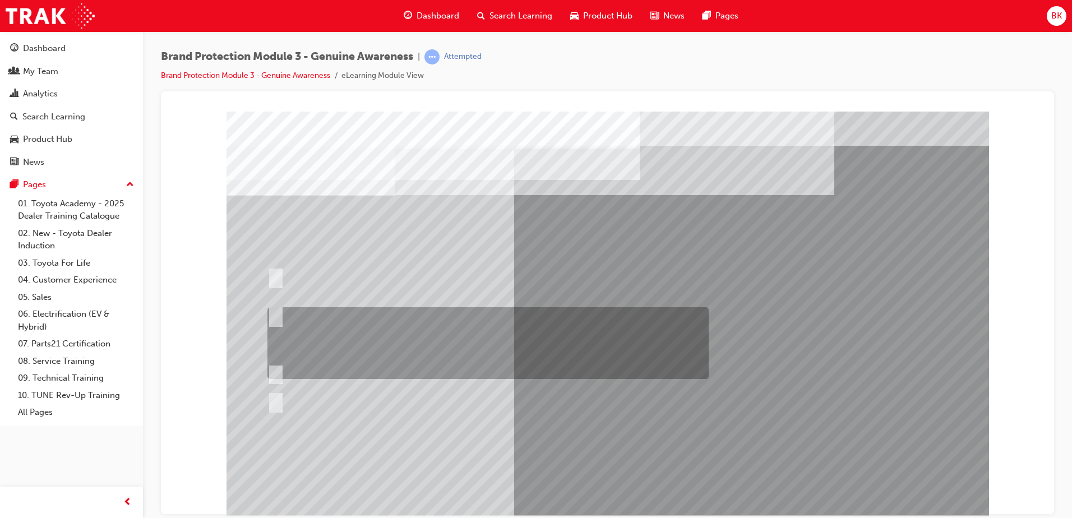
click at [458, 329] on div at bounding box center [485, 343] width 441 height 72
radio input "true"
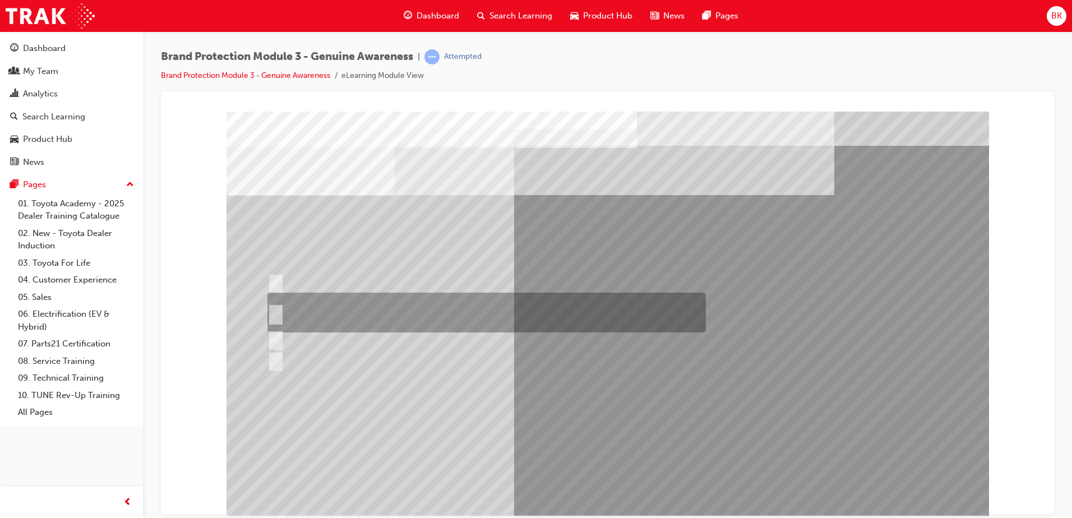
click at [453, 300] on div at bounding box center [484, 313] width 439 height 40
radio input "true"
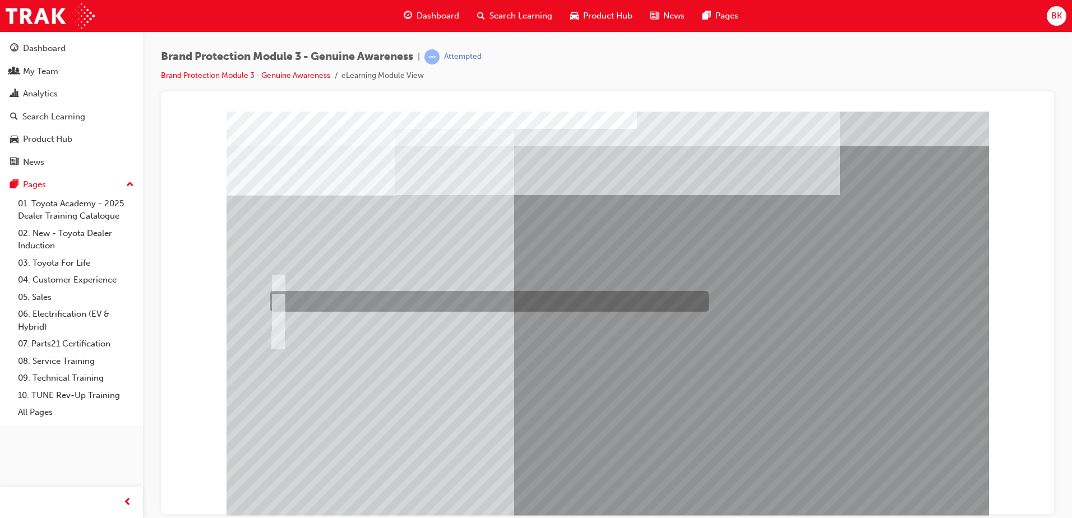
drag, startPoint x: 443, startPoint y: 303, endPoint x: 484, endPoint y: 347, distance: 59.9
click at [443, 302] on div at bounding box center [487, 301] width 439 height 21
radio input "true"
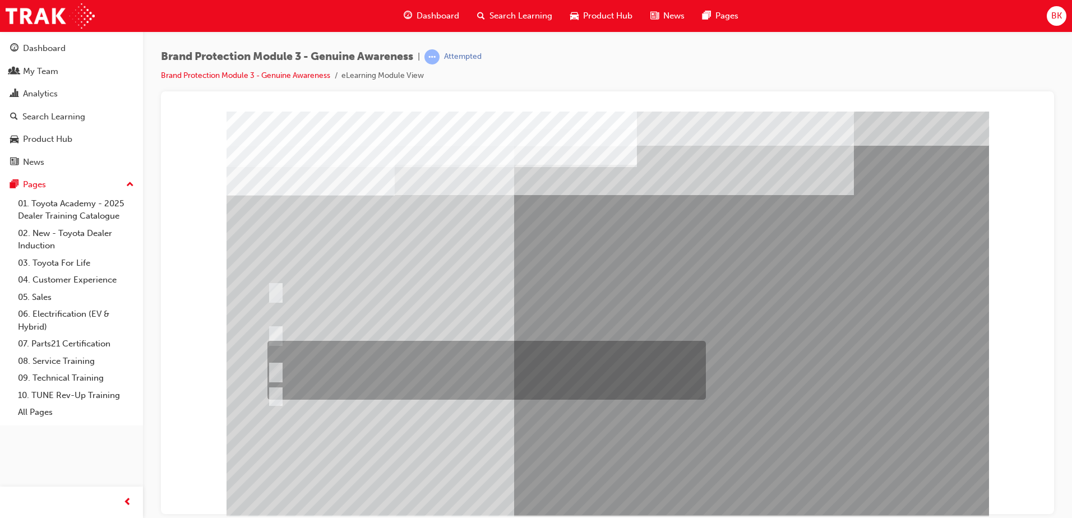
click at [439, 370] on div at bounding box center [484, 370] width 439 height 59
radio input "true"
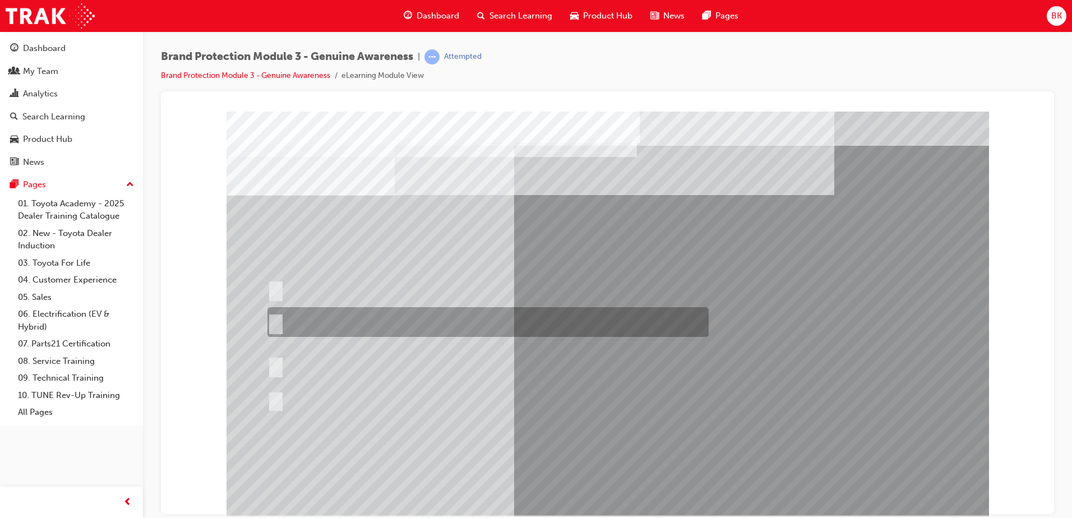
click at [354, 323] on div at bounding box center [485, 322] width 441 height 30
radio input "true"
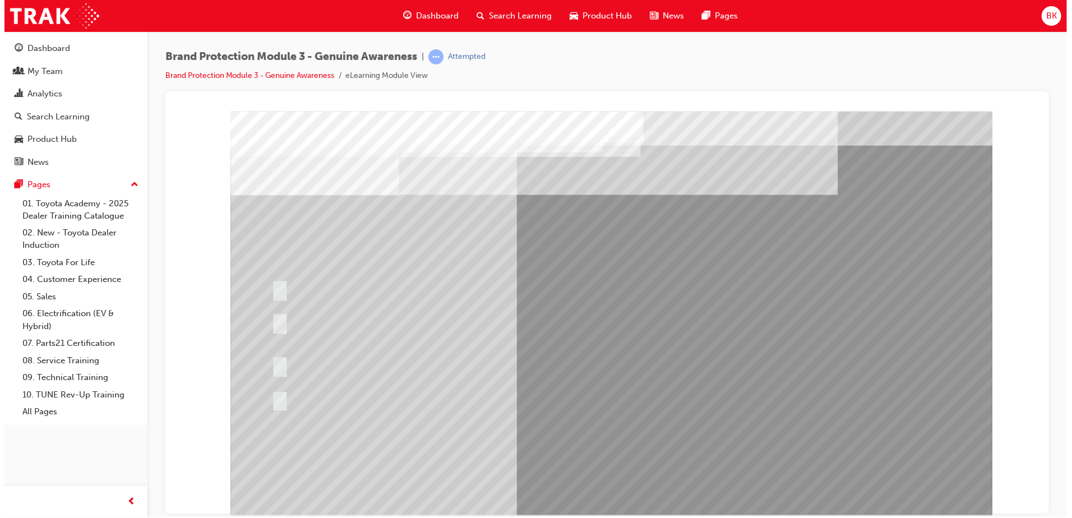
drag, startPoint x: 613, startPoint y: 482, endPoint x: 614, endPoint y: 472, distance: 10.7
click at [614, 472] on div at bounding box center [612, 313] width 763 height 404
